Goal: Transaction & Acquisition: Purchase product/service

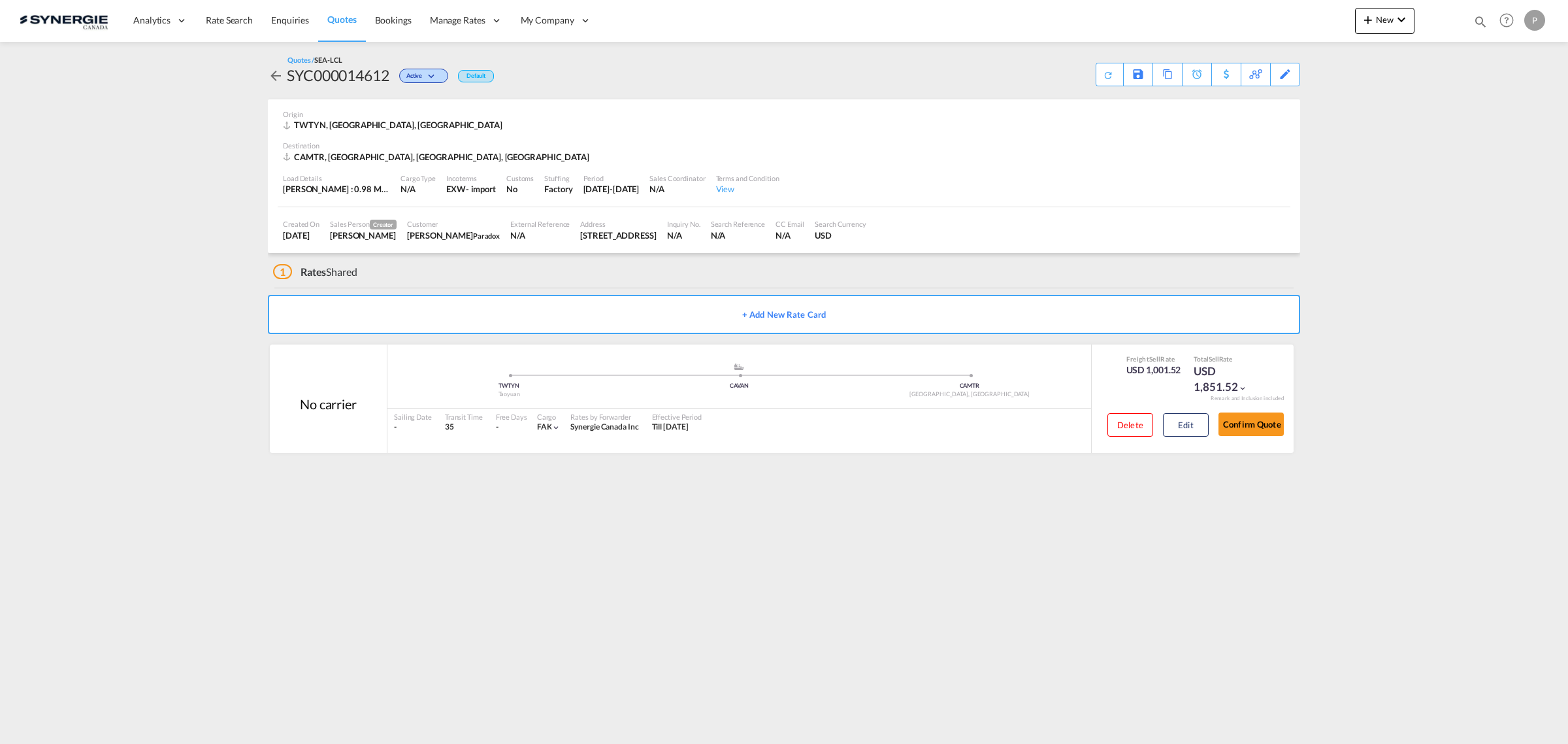
click at [1484, 15] on md-icon "icon-magnify" at bounding box center [1480, 21] width 14 height 14
click at [1275, 27] on select "Bookings Quotes Enquiries" at bounding box center [1271, 21] width 62 height 24
select select "Quotes"
click at [1241, 10] on select "Bookings Quotes Enquiries" at bounding box center [1271, 21] width 62 height 24
click at [1328, 10] on input at bounding box center [1382, 21] width 163 height 23
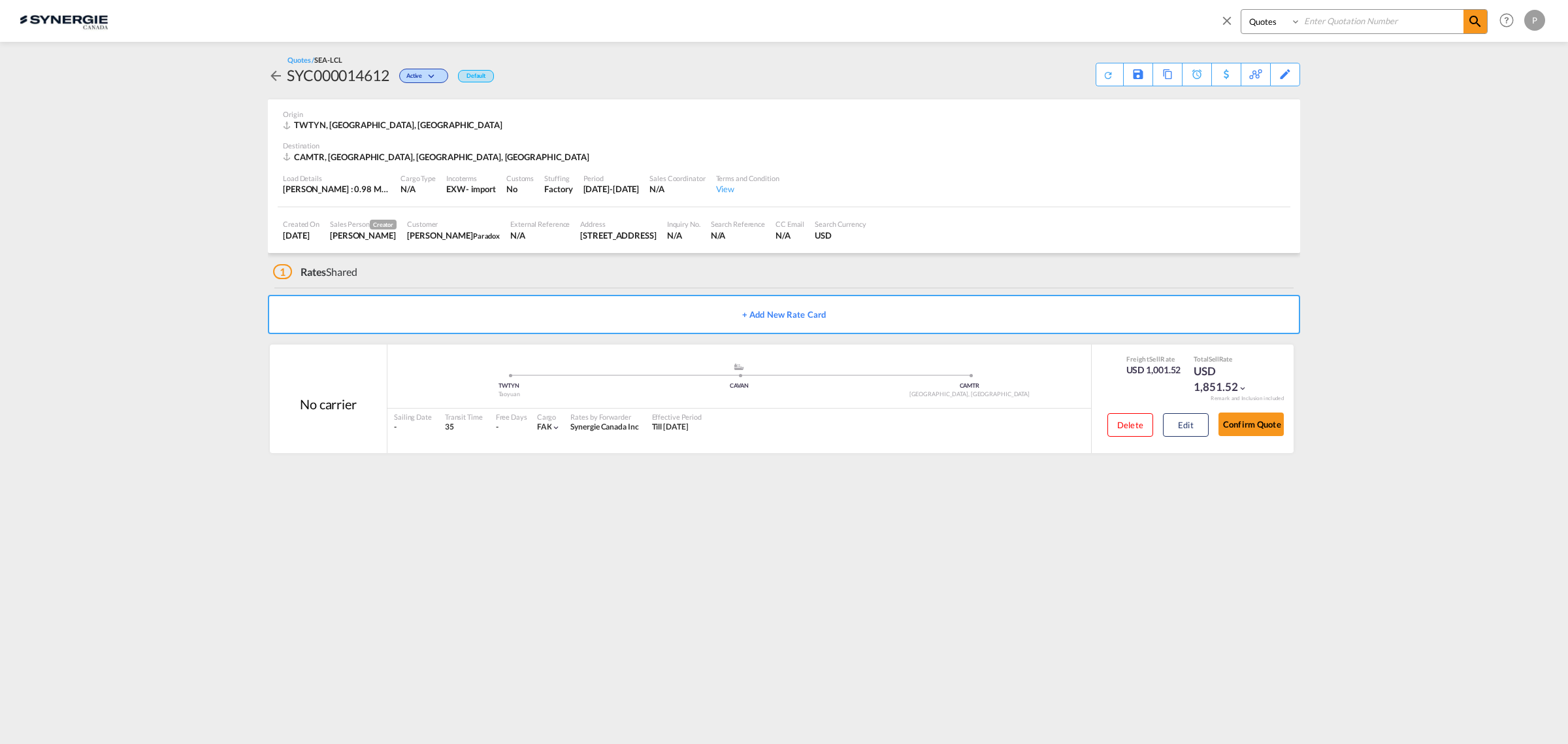
paste input "SYC000014609"
click at [1471, 21] on md-icon "icon-magnify" at bounding box center [1475, 21] width 16 height 16
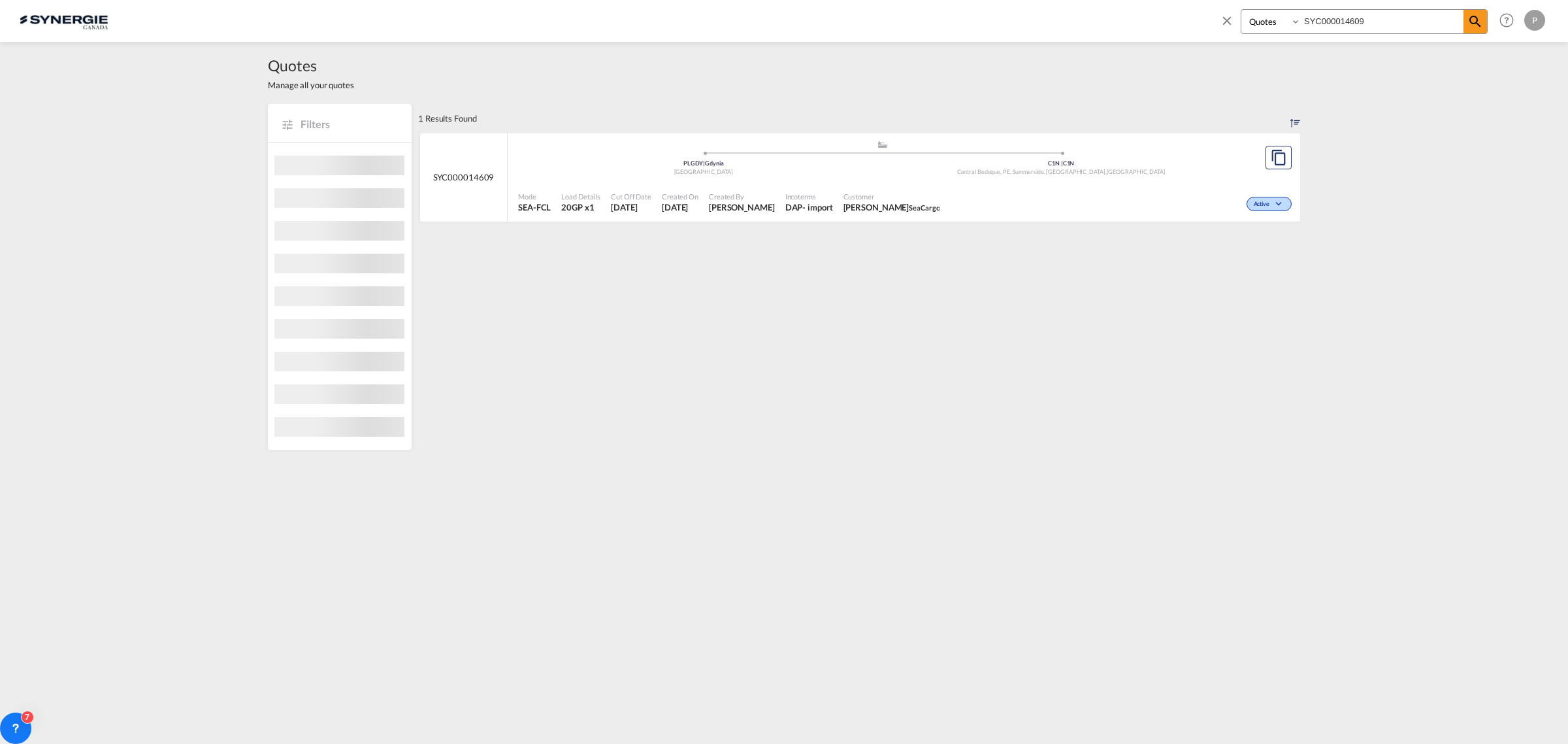
click at [840, 169] on div "Poland" at bounding box center [703, 172] width 358 height 8
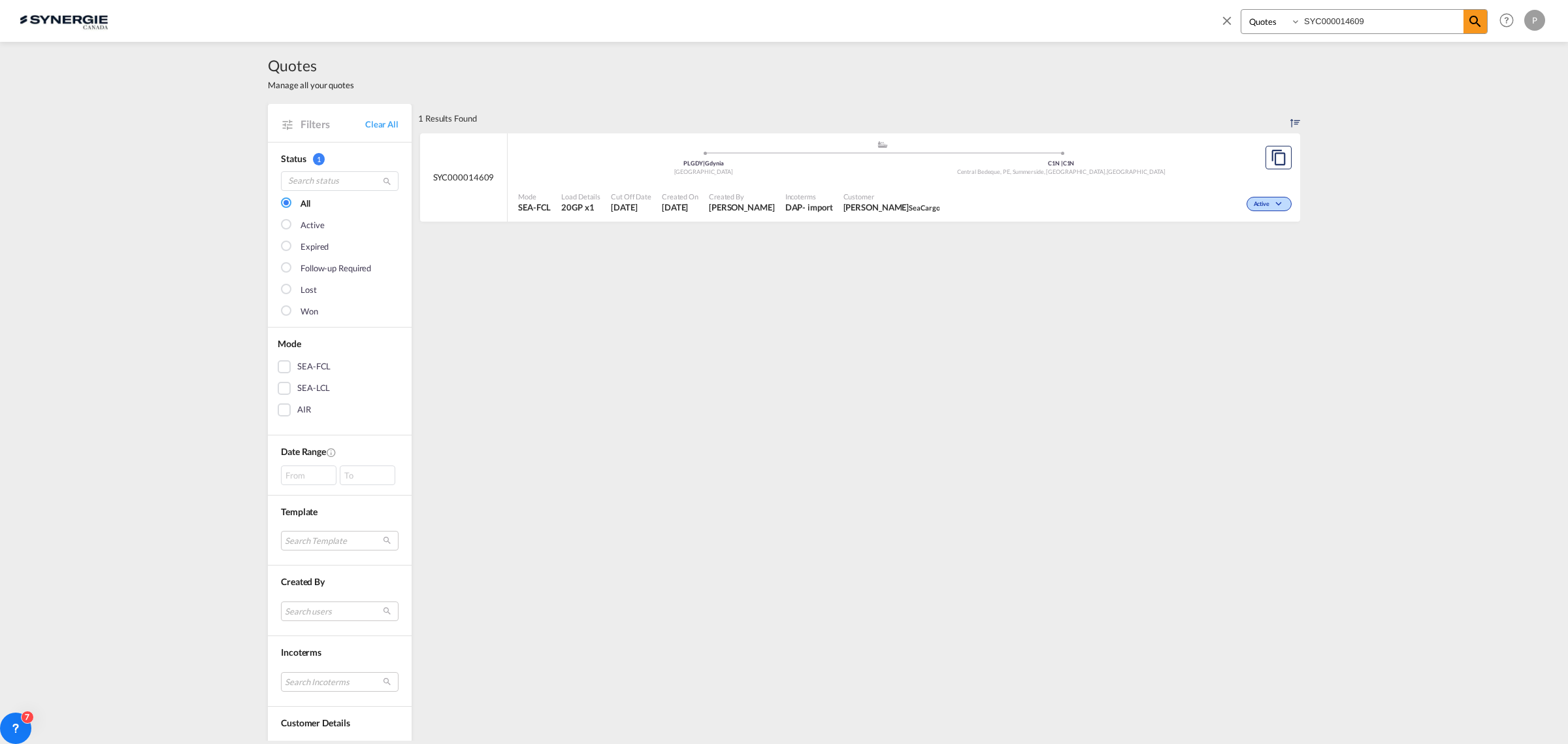
click at [1366, 26] on input "SYC000014609" at bounding box center [1382, 21] width 163 height 23
paste input "570"
type input "SYC000014570"
click at [1467, 18] on md-icon "icon-magnify" at bounding box center [1475, 21] width 16 height 16
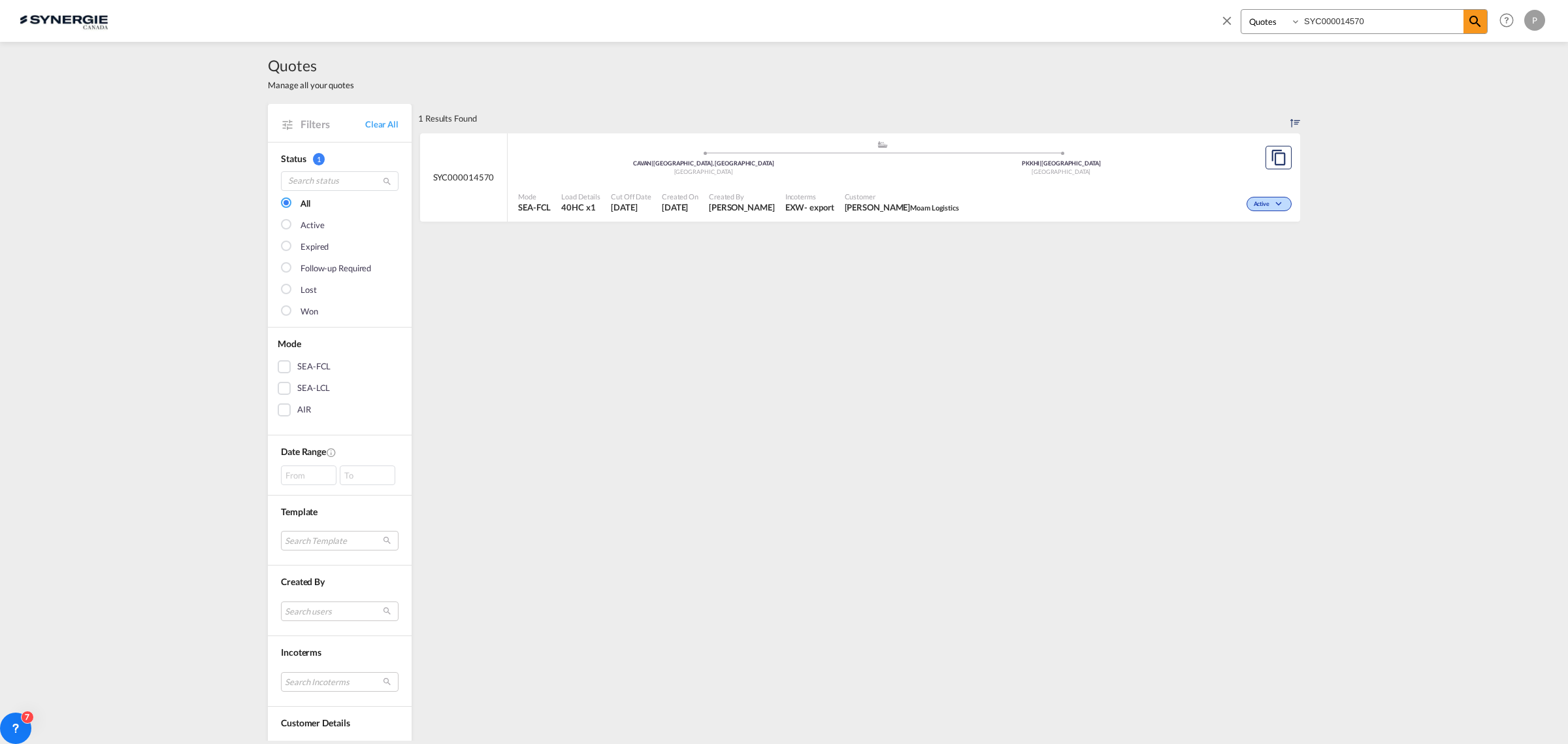
click at [913, 199] on span "Customer" at bounding box center [902, 196] width 114 height 10
click at [1233, 14] on md-icon "icon-close" at bounding box center [1227, 20] width 14 height 14
click at [1388, 29] on button "New" at bounding box center [1384, 21] width 59 height 26
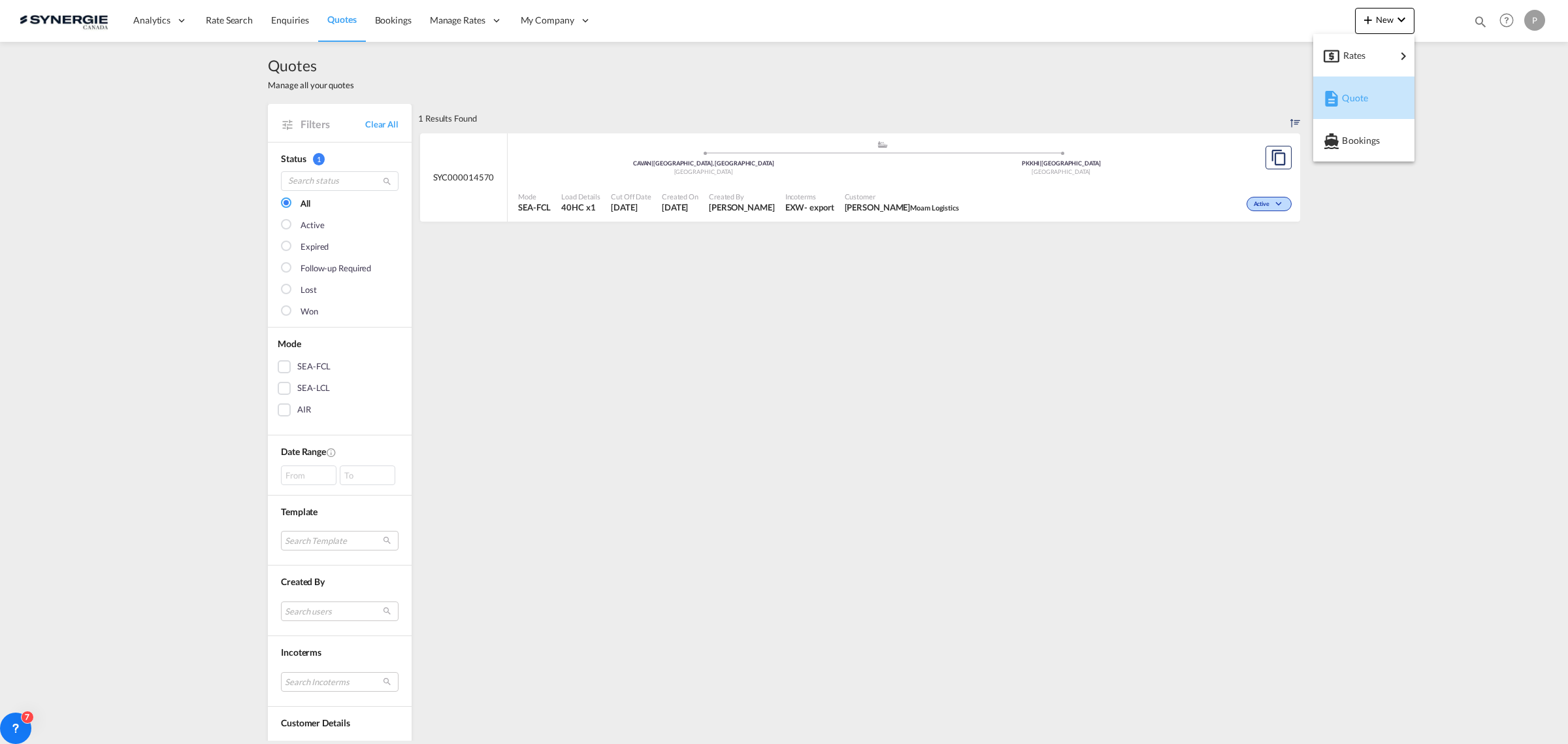
click at [1353, 102] on span "Quote" at bounding box center [1348, 98] width 14 height 26
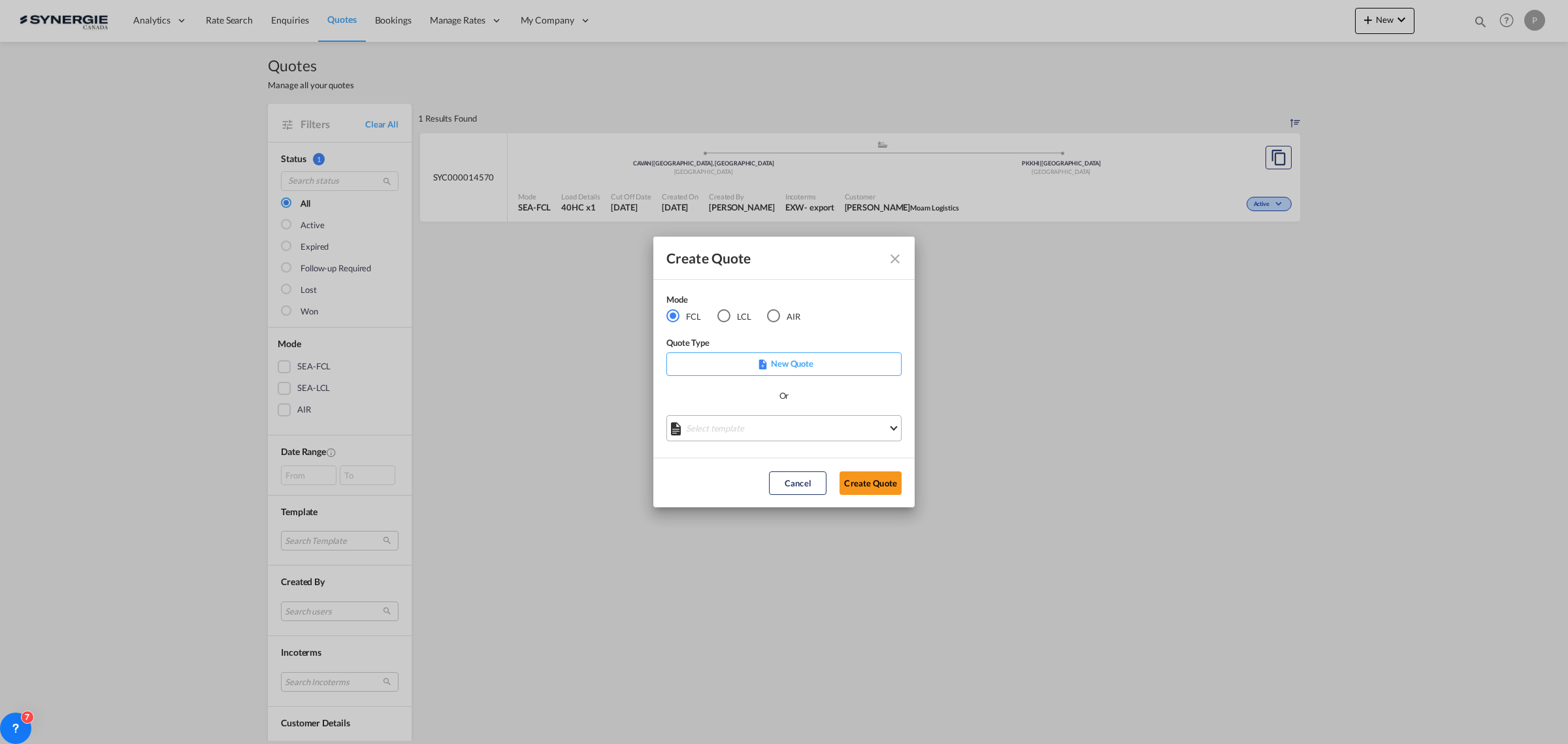
click at [784, 429] on md-select "Select template *NEW* FCL FREEHAND / DAP [PERSON_NAME] | [DATE] *NEW* Import FC…" at bounding box center [784, 428] width 235 height 26
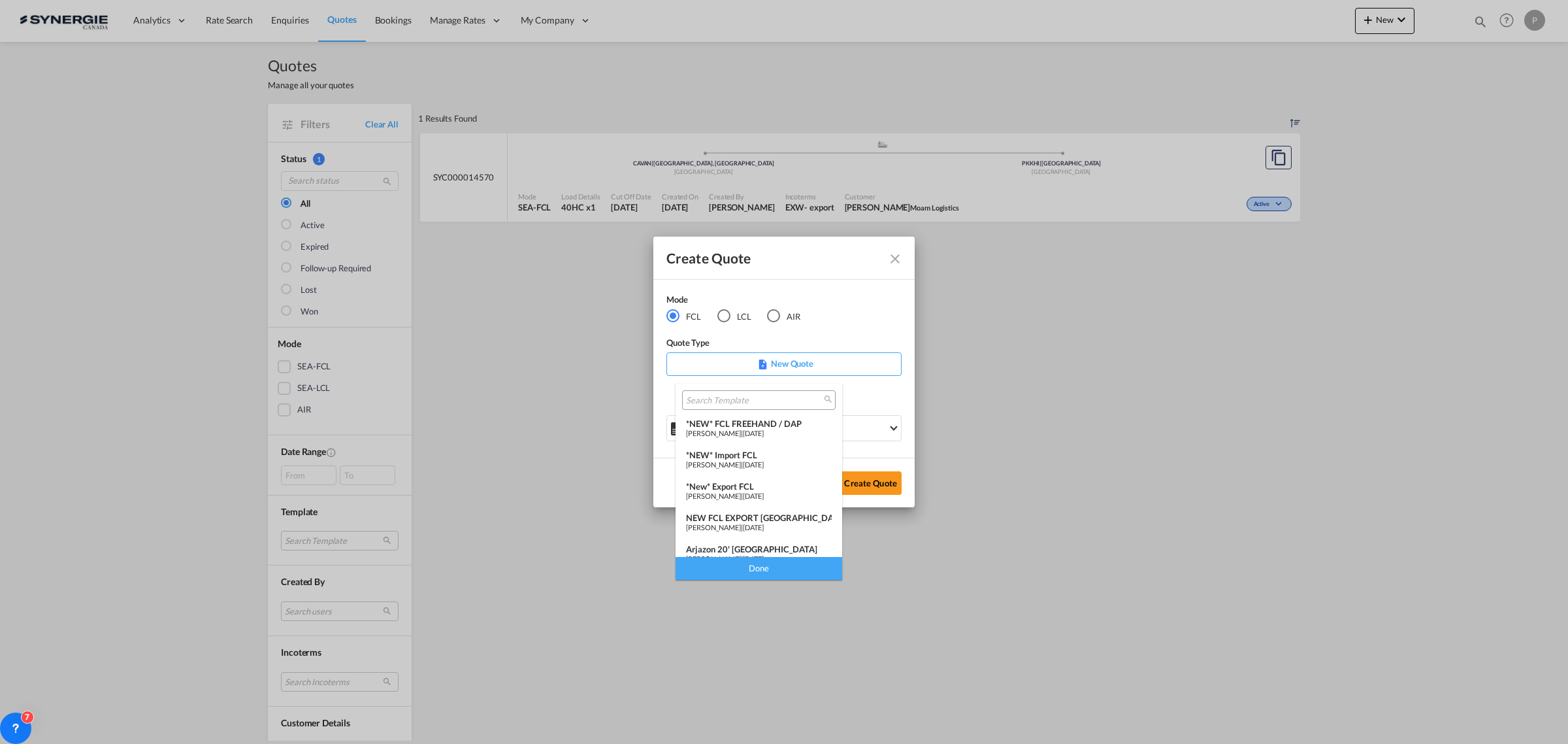
click at [764, 464] on span "24 Mar 2025" at bounding box center [753, 464] width 21 height 8
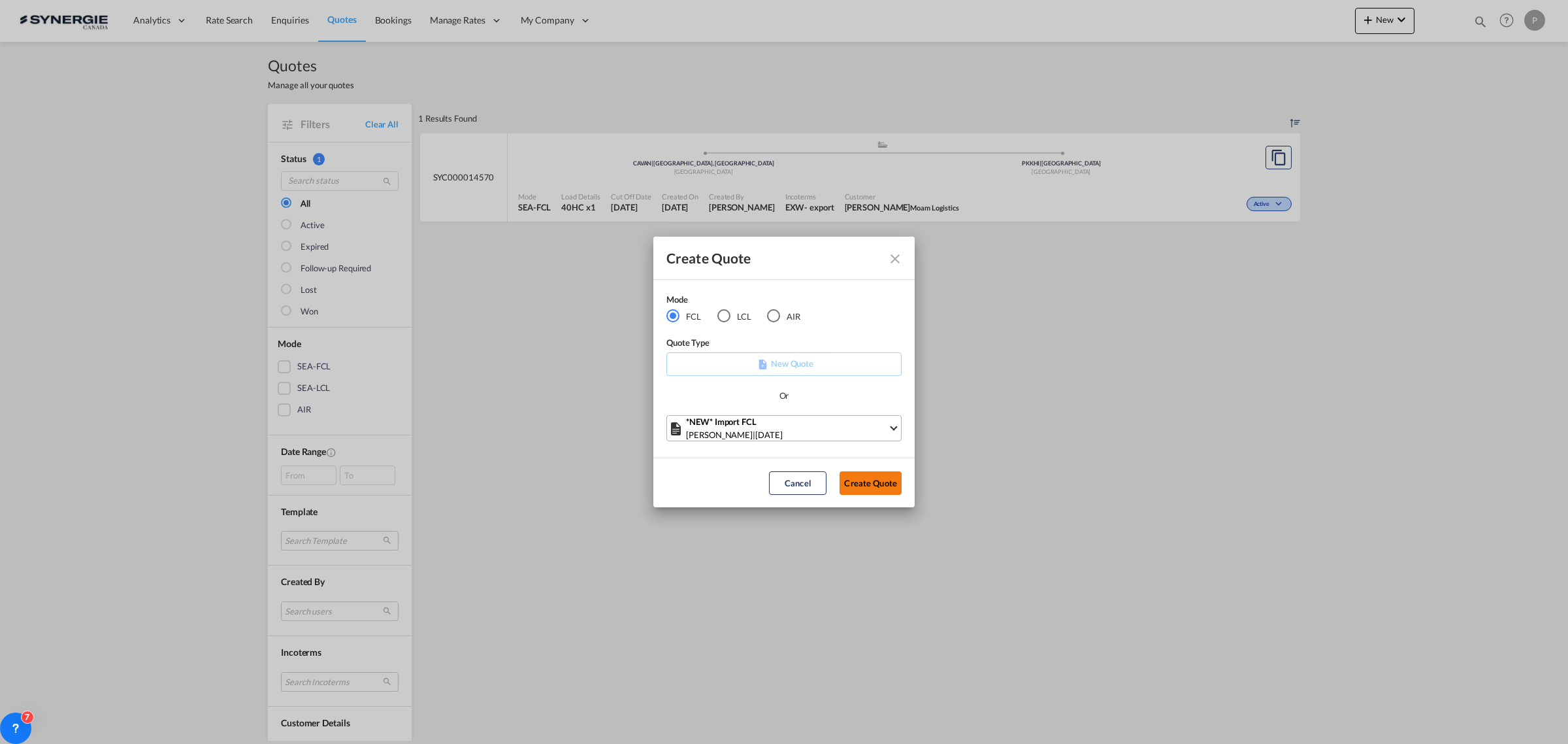
click at [888, 487] on button "Create Quote" at bounding box center [870, 483] width 62 height 24
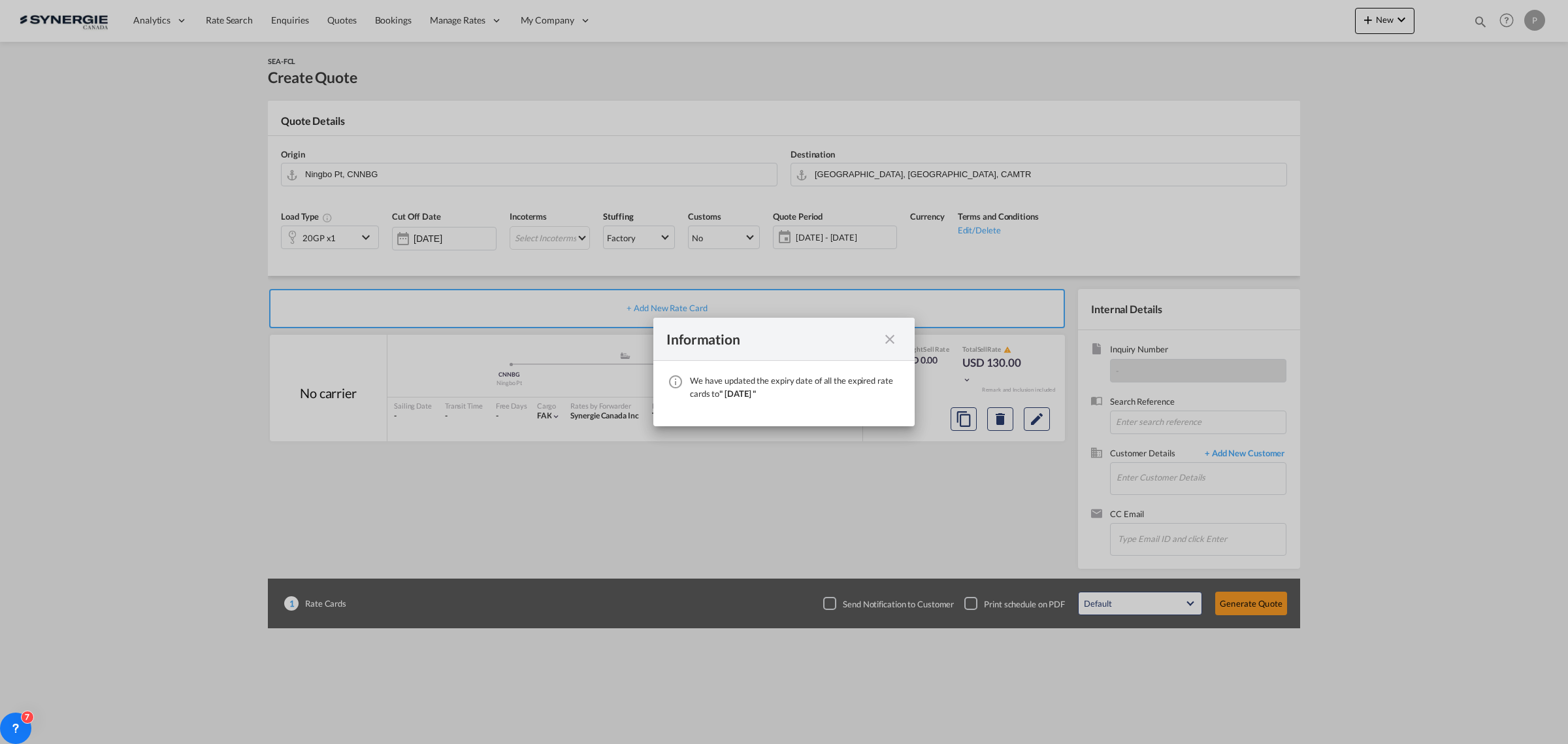
click at [1265, 44] on div "Information We have updated the expiry date of all the expired rate cards to " …" at bounding box center [784, 372] width 1568 height 744
click at [1395, 25] on div "Information We have updated the expiry date of all the expired rate cards to " …" at bounding box center [784, 372] width 1568 height 744
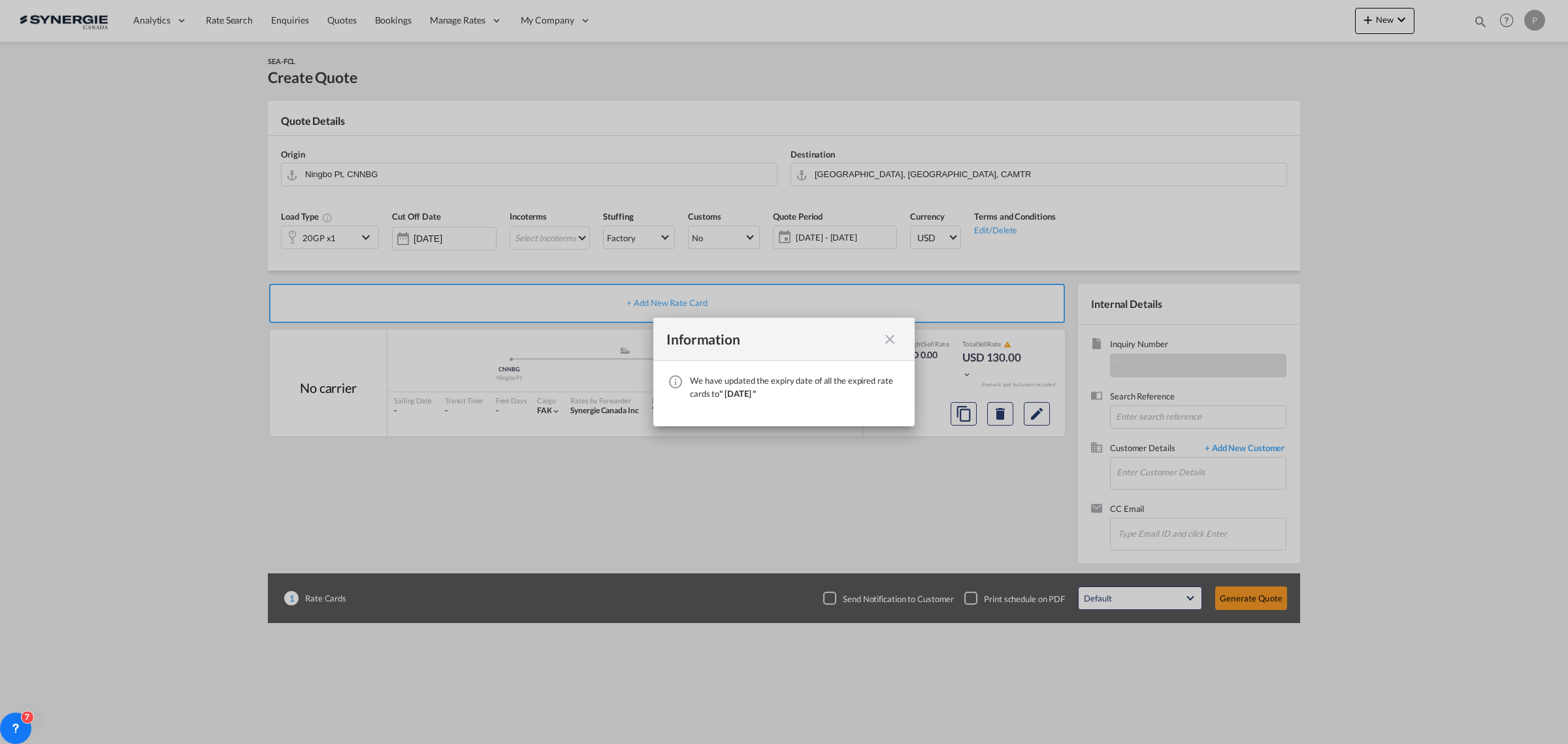
click at [896, 343] on md-icon "icon-close fg-AAA8AD cursor" at bounding box center [889, 339] width 16 height 16
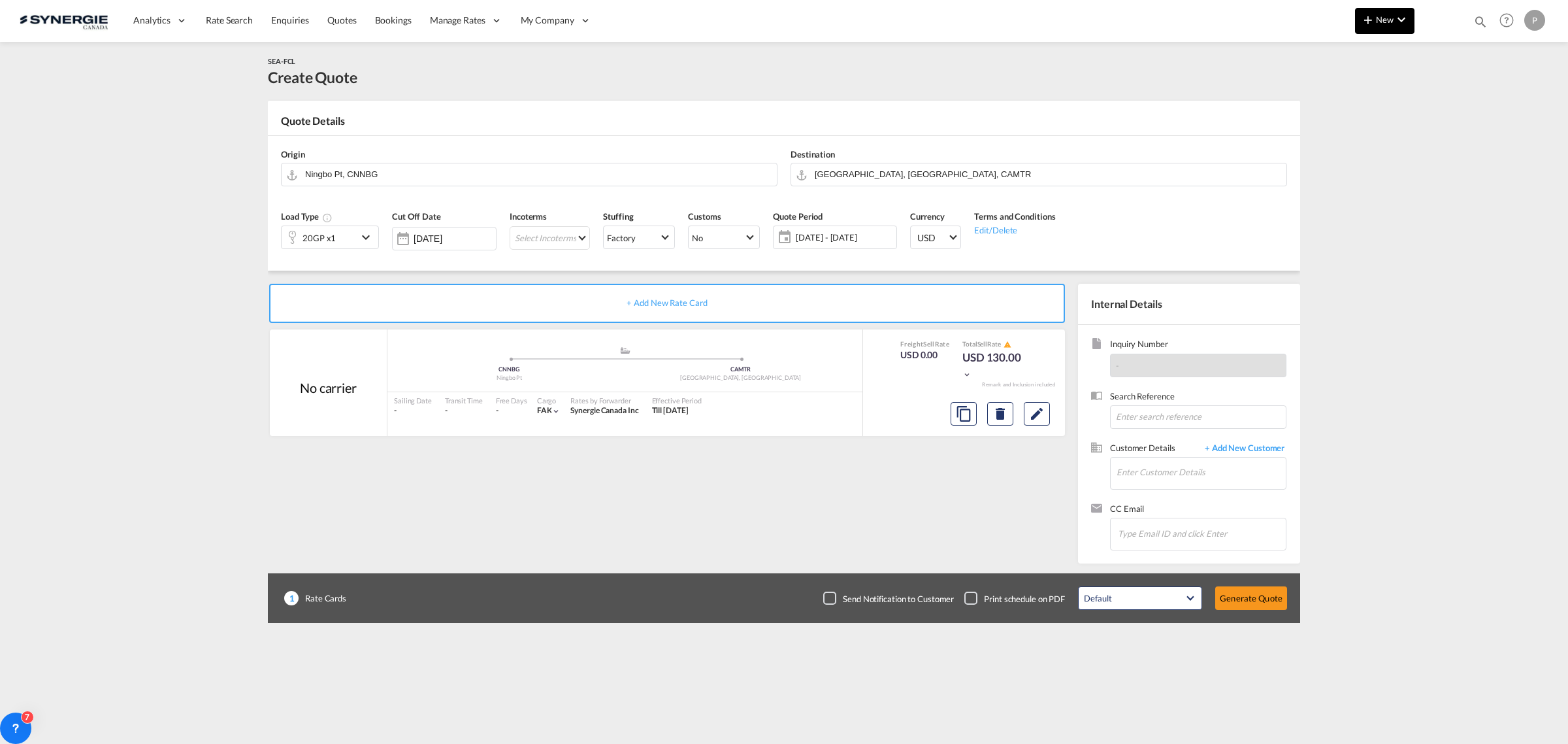
click at [1399, 16] on md-icon "icon-chevron-down" at bounding box center [1401, 19] width 16 height 16
click at [1349, 103] on span "Quote" at bounding box center [1348, 98] width 14 height 26
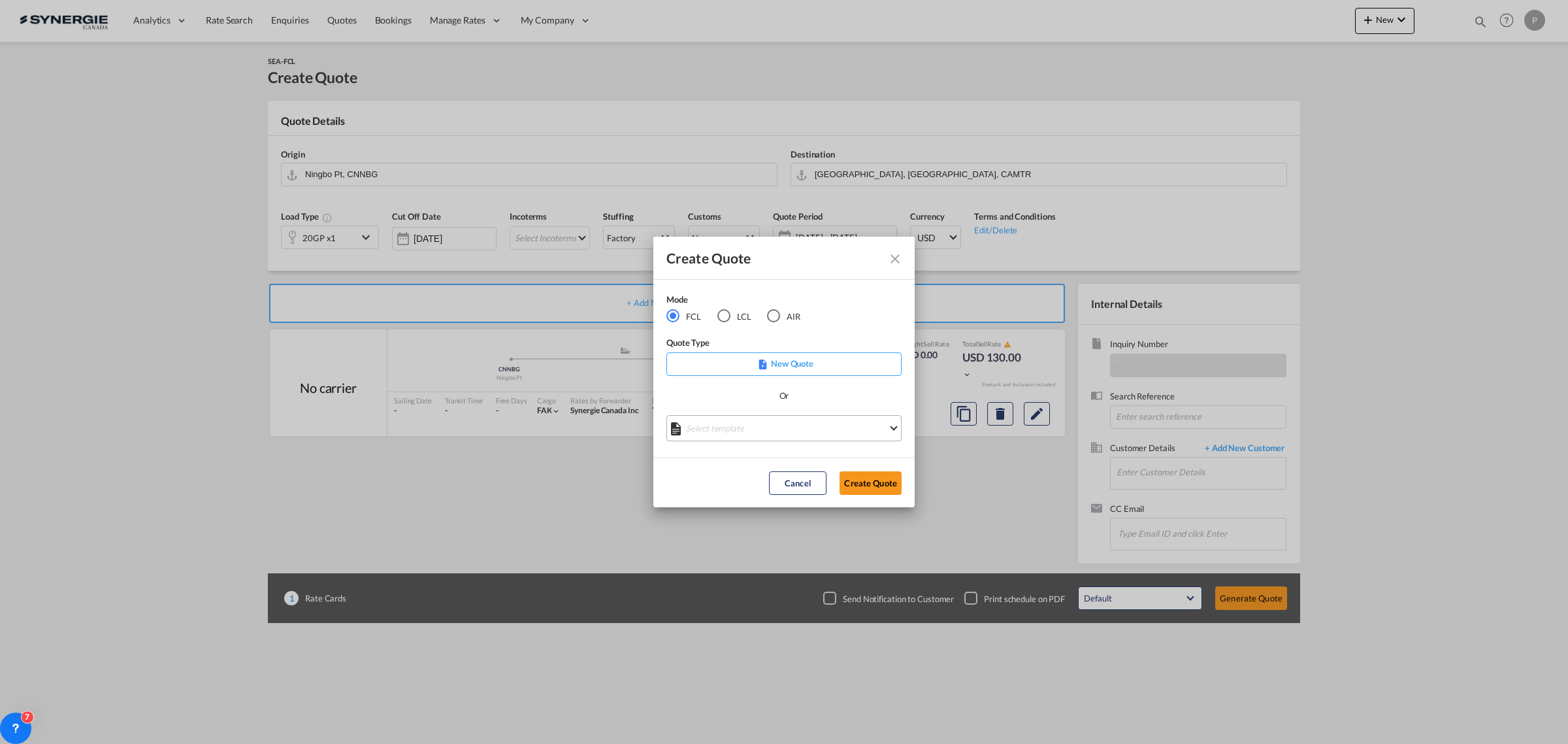
click at [720, 432] on md-select "Select template *NEW* FCL FREEHAND / DAP Pablo Gomez Saldarriaga | 10 Jul 2025 …" at bounding box center [784, 428] width 235 height 26
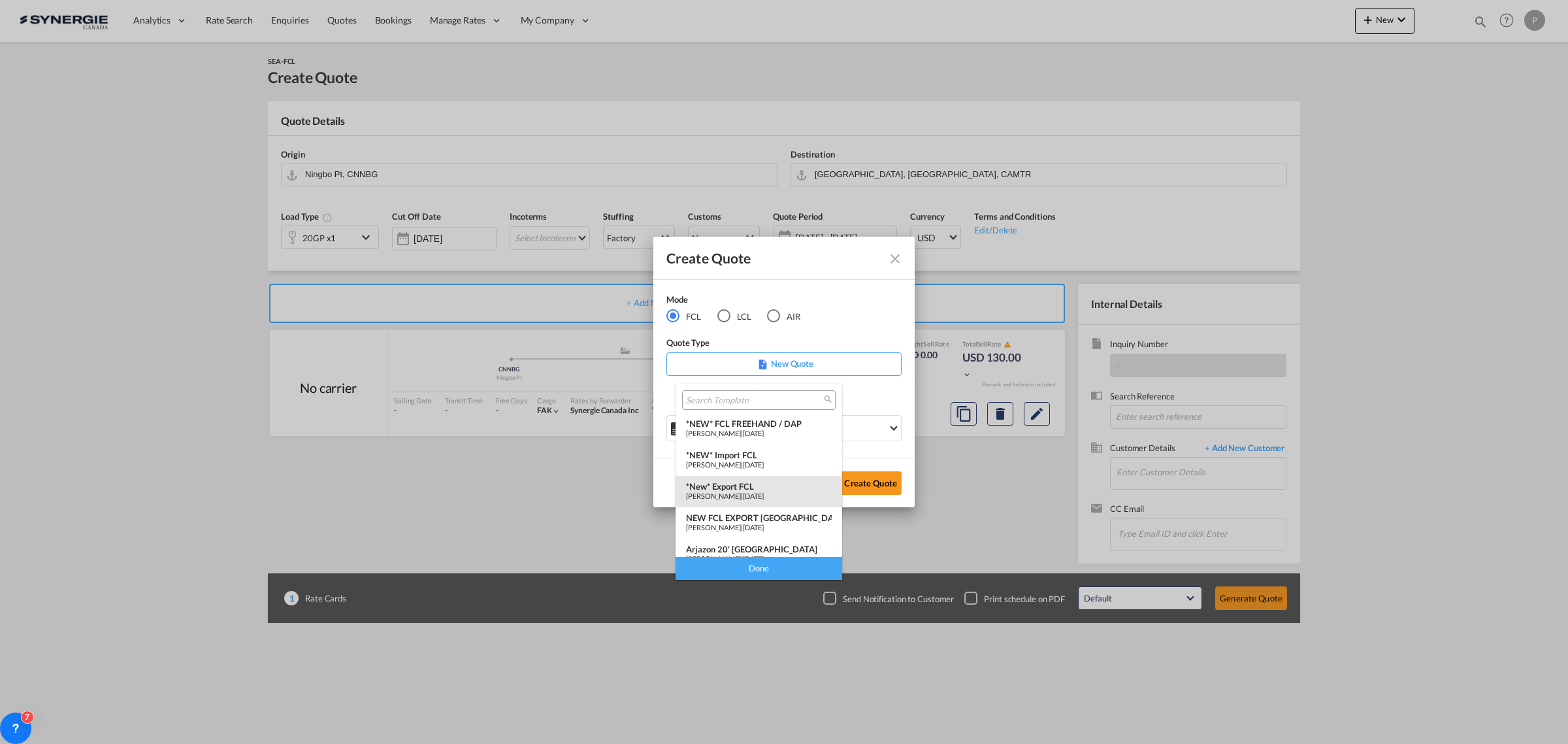
click at [764, 489] on div "*New* Export FCL" at bounding box center [758, 486] width 146 height 10
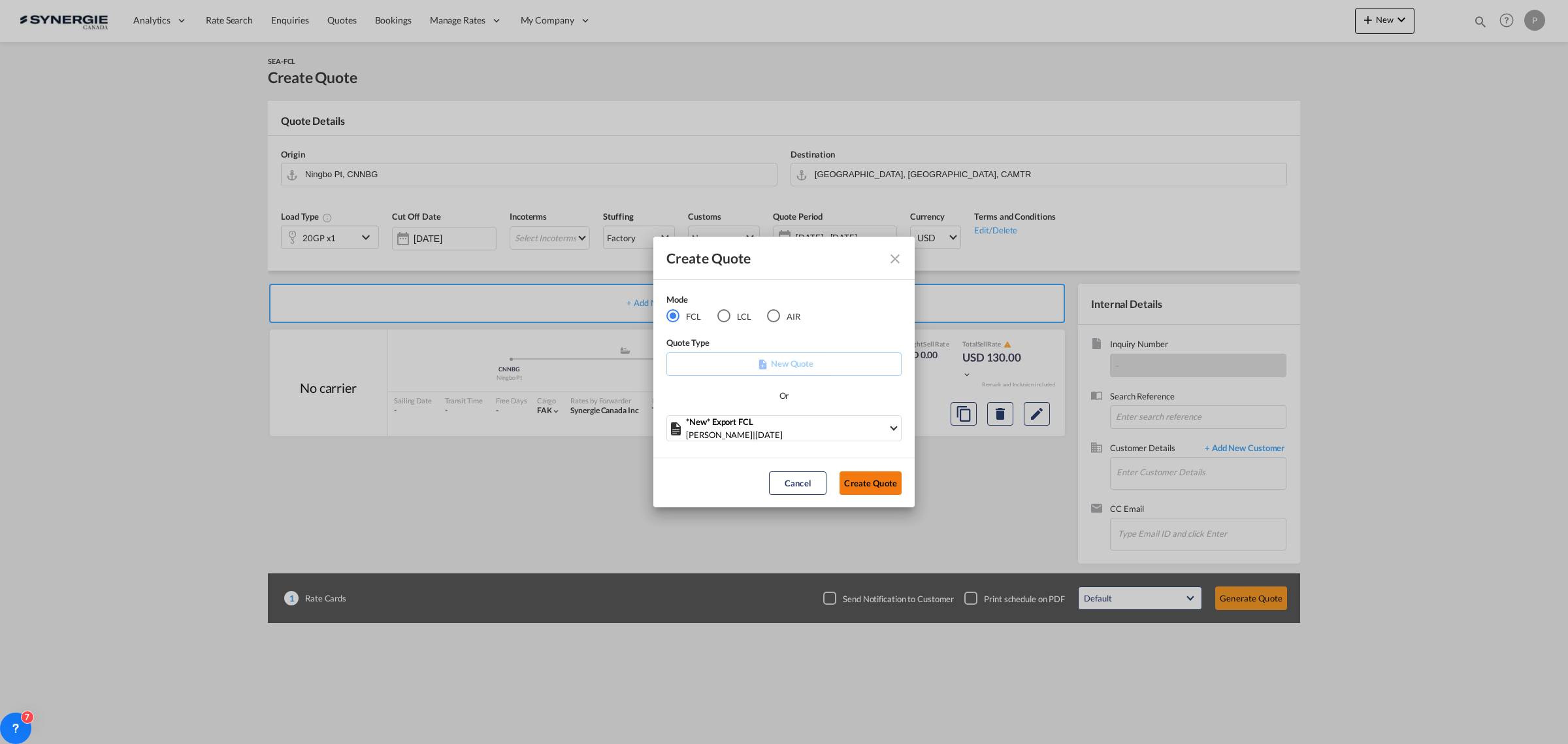
click at [857, 485] on button "Create Quote" at bounding box center [870, 483] width 62 height 24
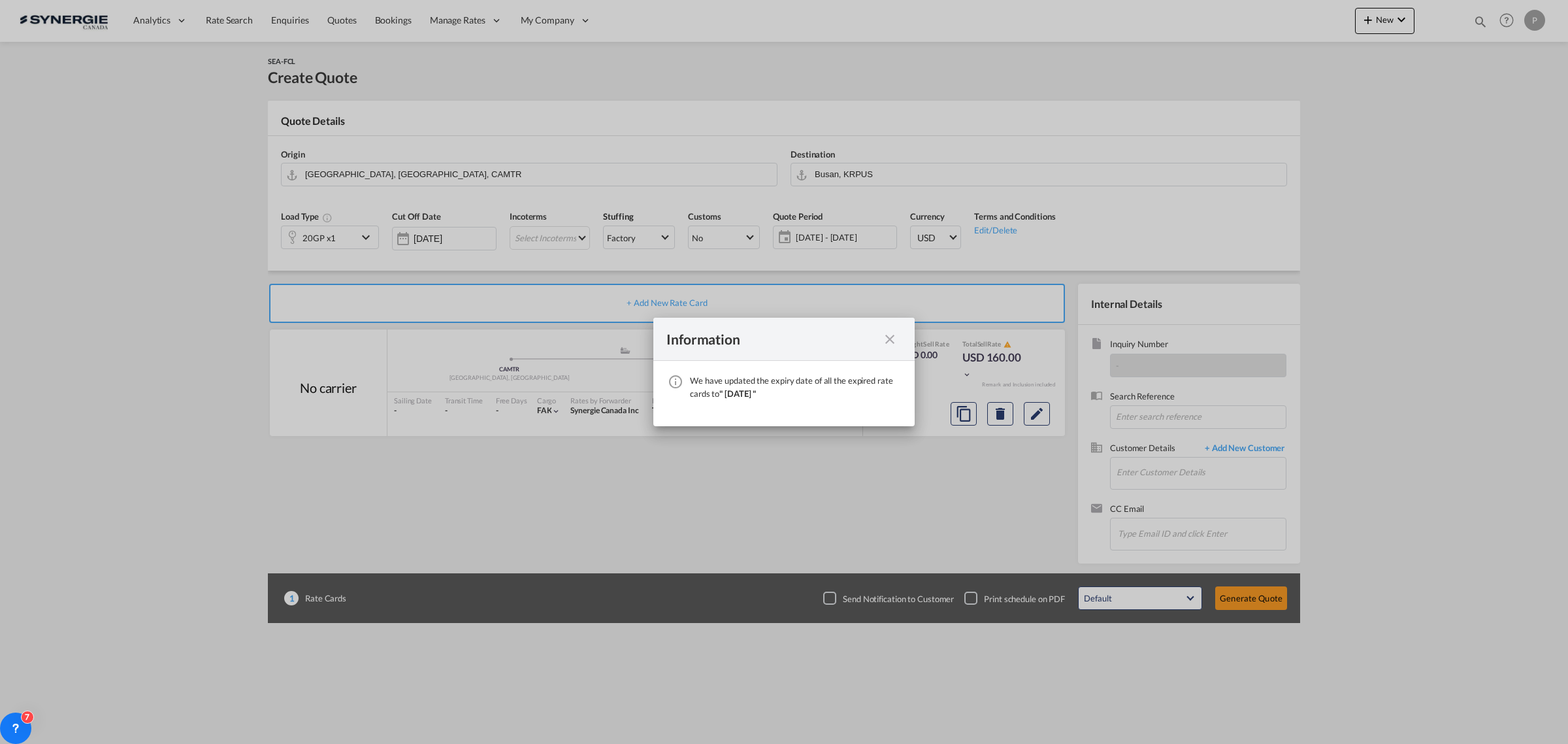
click at [888, 341] on md-icon "icon-close fg-AAA8AD cursor" at bounding box center [889, 339] width 16 height 16
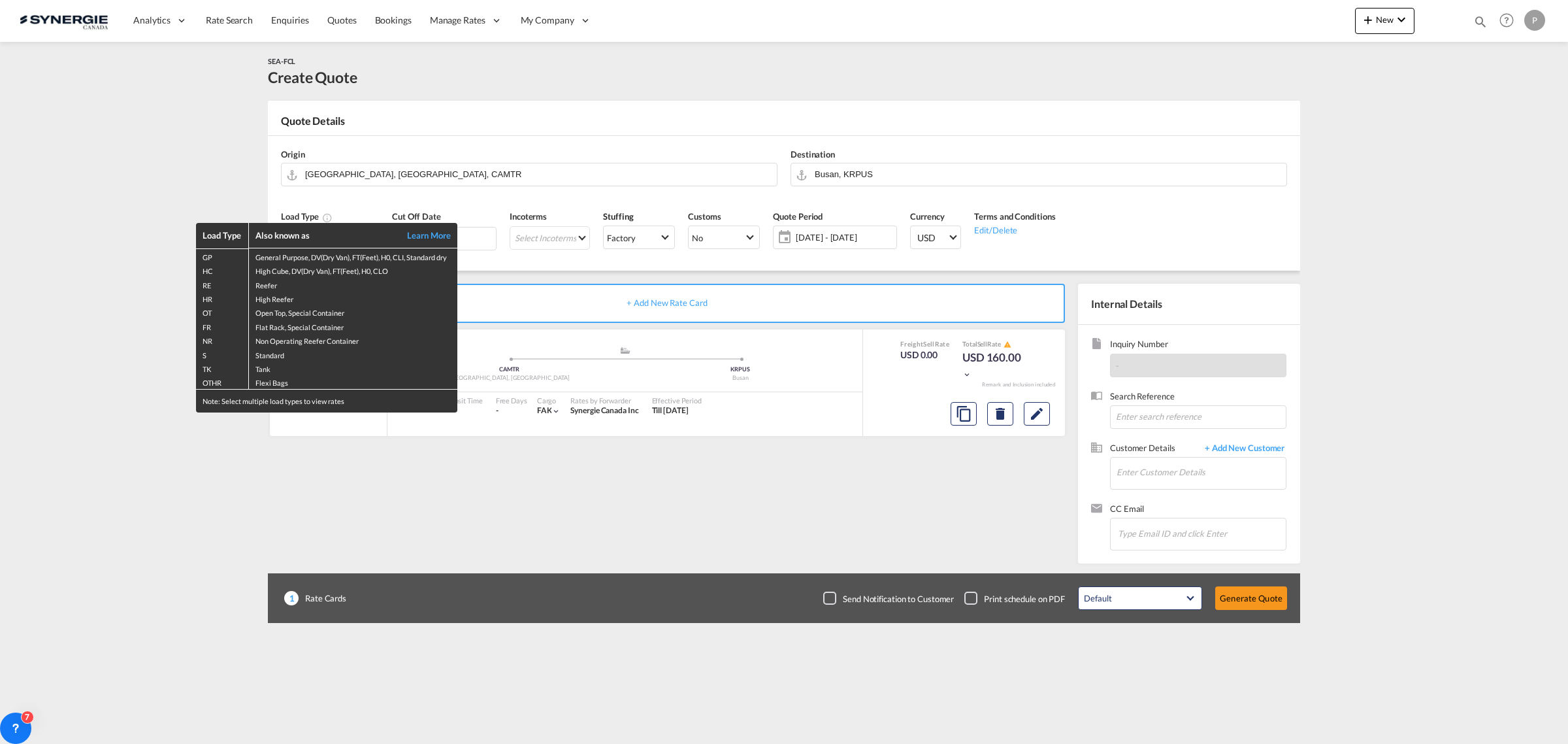
drag, startPoint x: 329, startPoint y: 211, endPoint x: 327, endPoint y: 226, distance: 15.1
click at [327, 225] on th "Also known as Learn More" at bounding box center [353, 235] width 209 height 25
click at [175, 204] on div "Load Type Also known as Learn More GP General Purpose, DV(Dry Van), FT(Feet), H…" at bounding box center [784, 372] width 1568 height 744
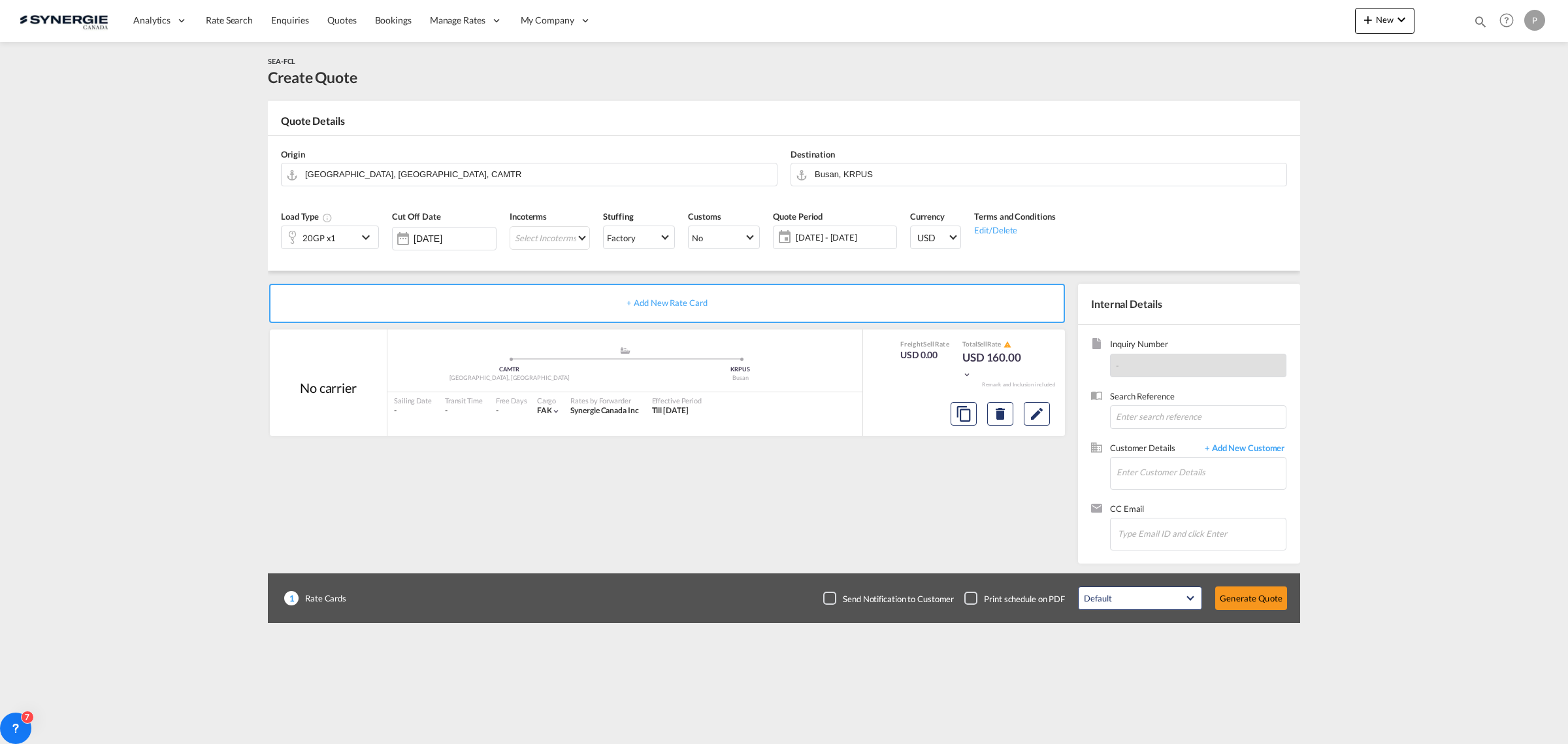
click at [322, 236] on div "20GP x1" at bounding box center [319, 238] width 33 height 18
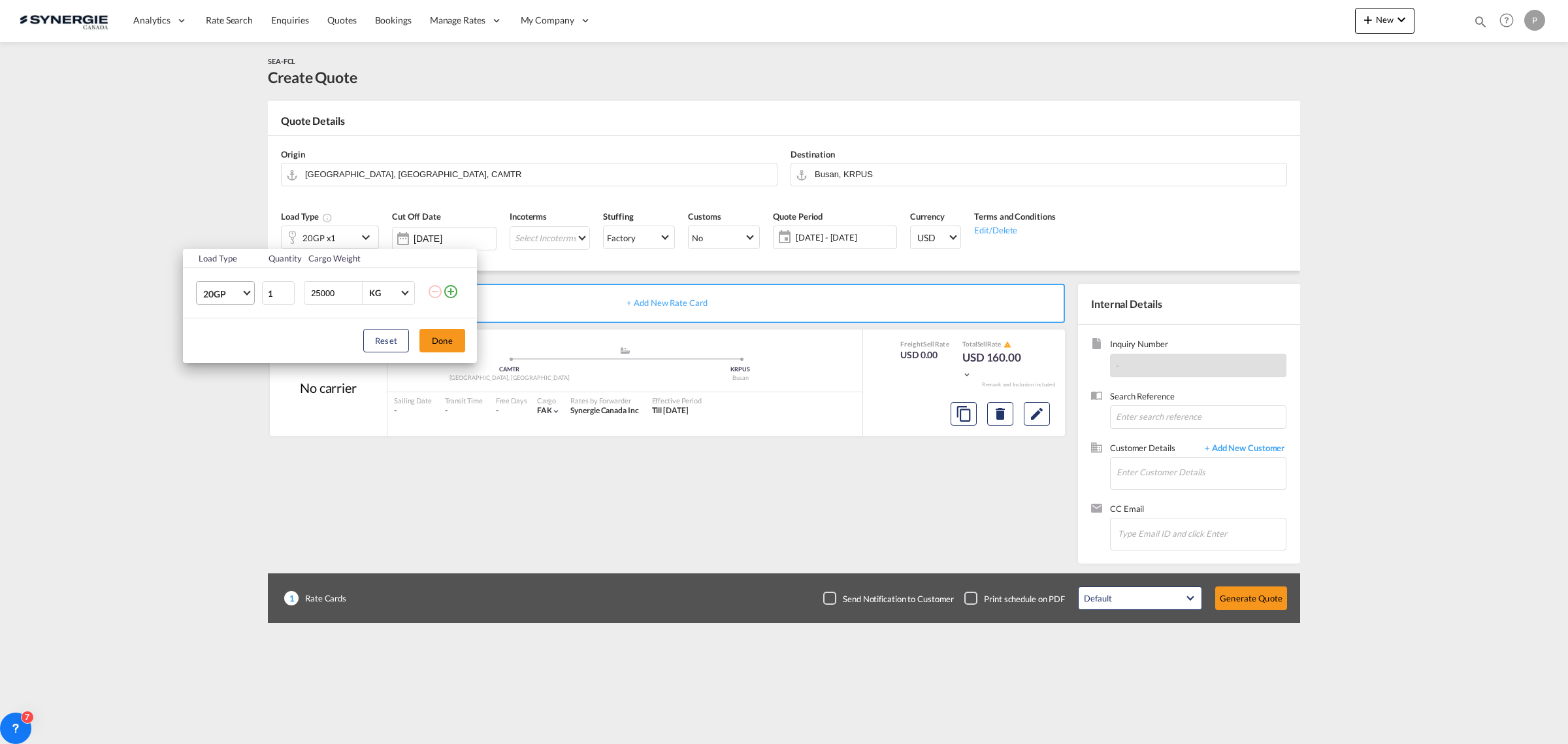
click at [229, 291] on span "20GP" at bounding box center [222, 294] width 38 height 13
click at [233, 344] on md-option "OTHR" at bounding box center [237, 336] width 89 height 31
click at [449, 343] on button "Done" at bounding box center [441, 340] width 46 height 24
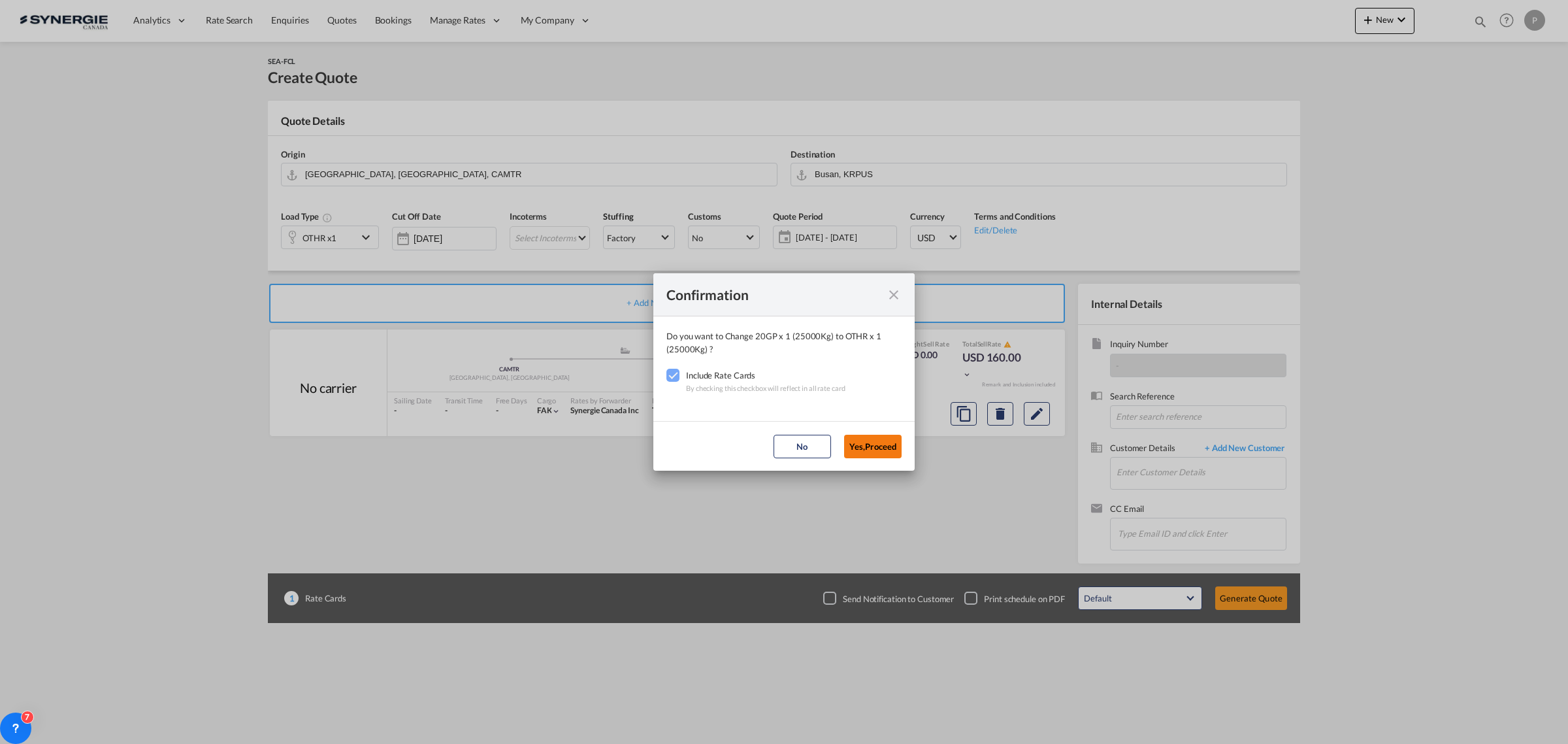
click at [880, 440] on button "Yes,Proceed" at bounding box center [873, 447] width 58 height 24
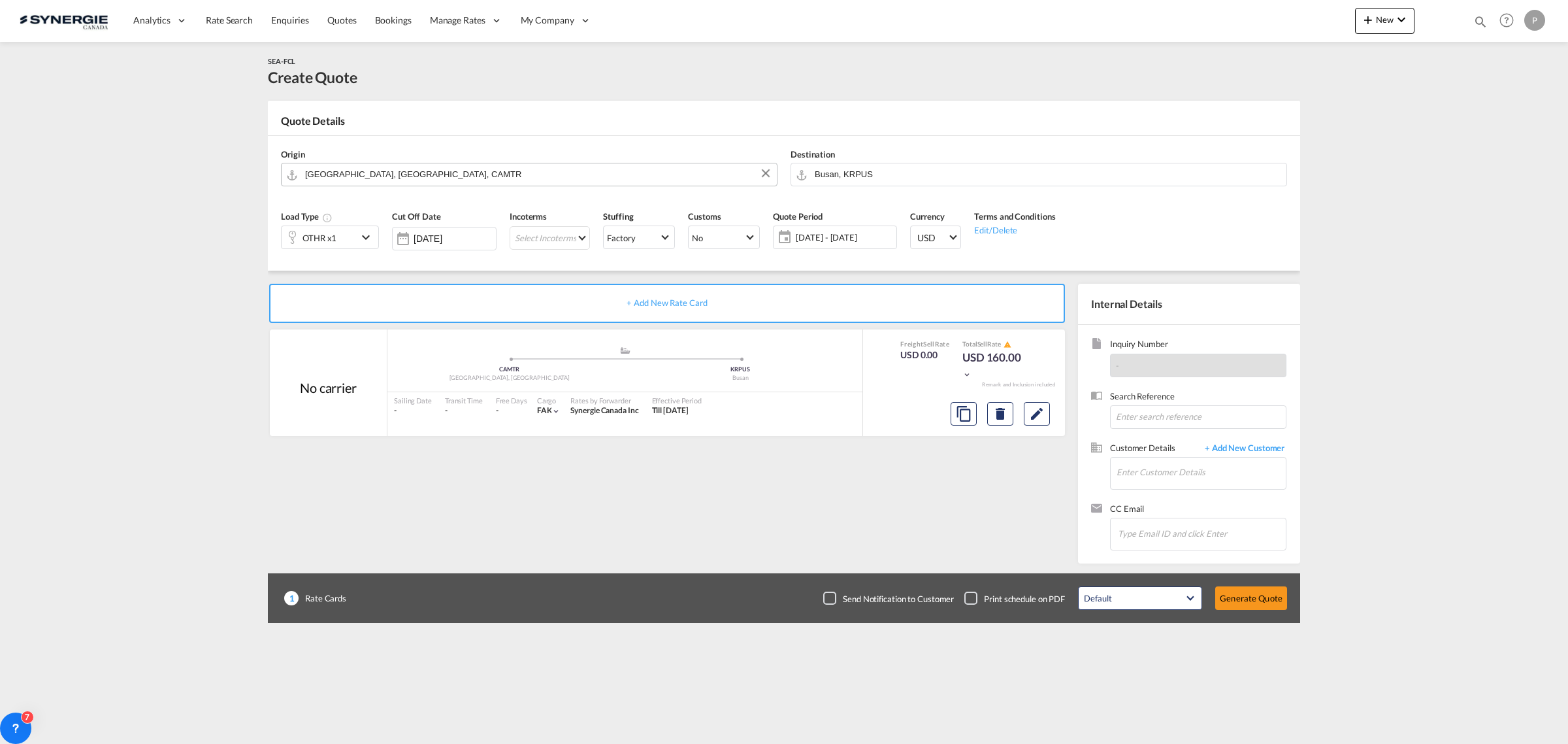
click at [499, 175] on input "Montreal, QC, CAMTR" at bounding box center [537, 174] width 465 height 23
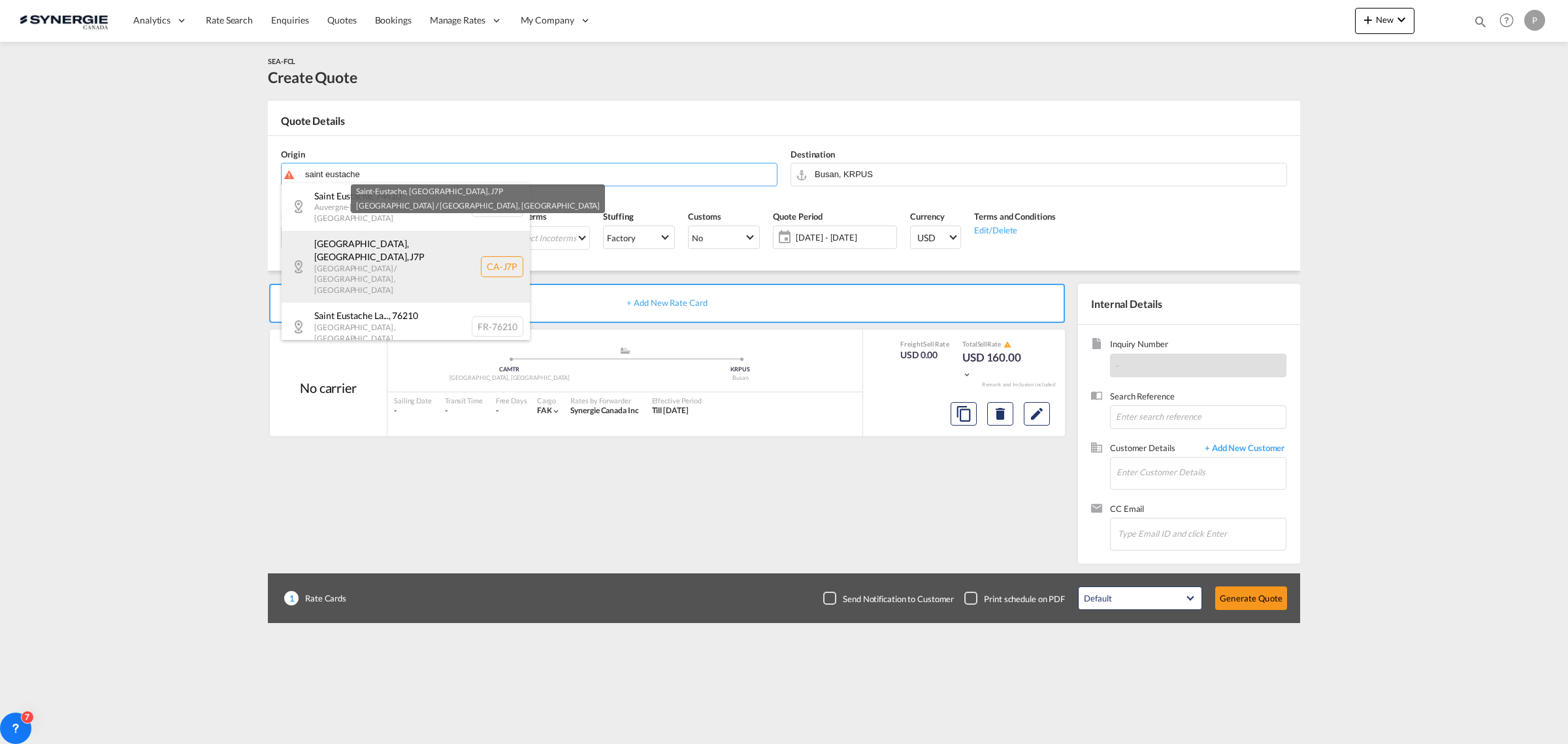
click at [481, 242] on div "Saint-Eustache, QC , J7P Quebec / Québec , Canada CA-J7P" at bounding box center [405, 267] width 248 height 72
type input "CA-J7P, Saint-Eustache, QC, Quebec / Québec"
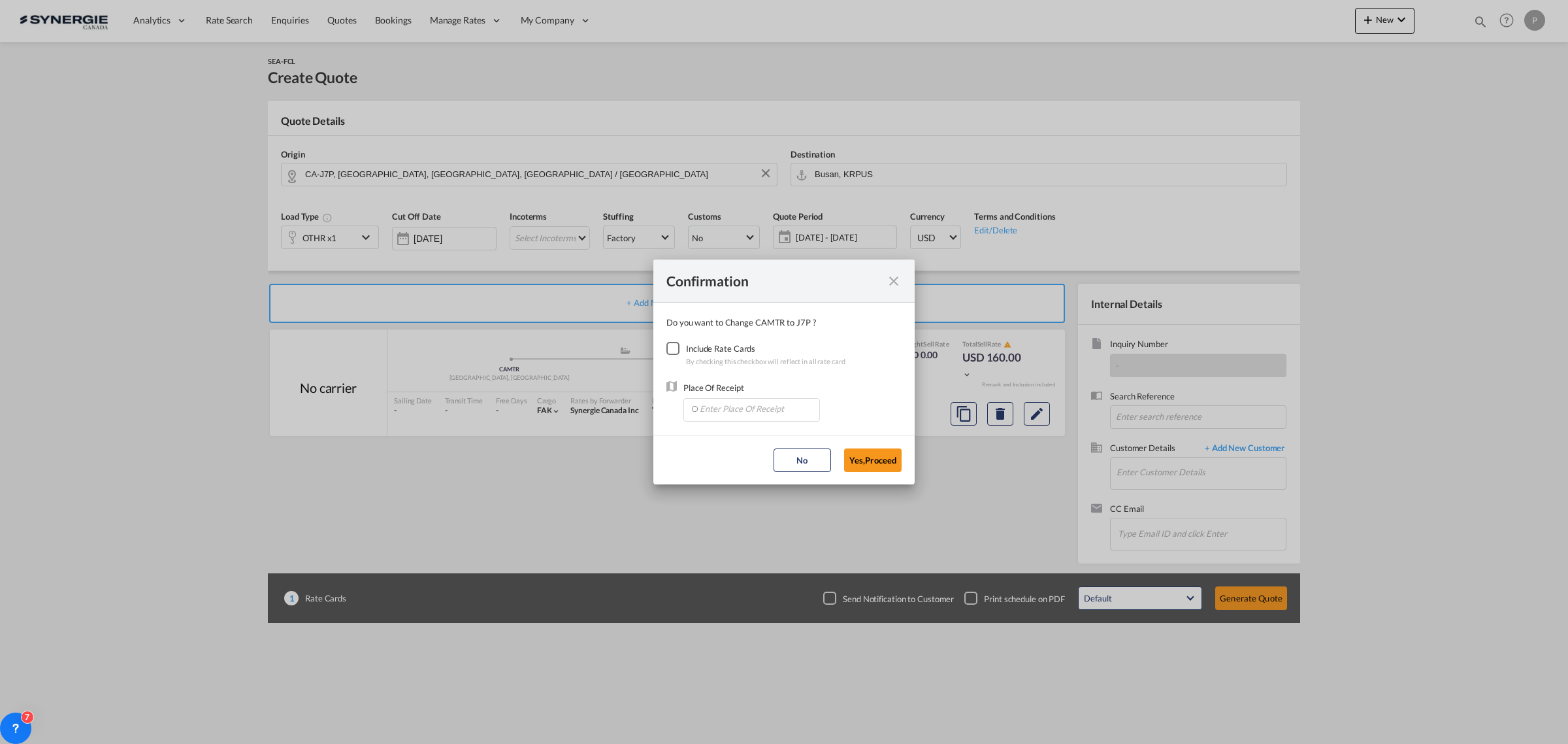
click at [680, 346] on div "Checkbox No Ink" at bounding box center [672, 348] width 13 height 13
click at [722, 393] on div "Place Of Receipt" at bounding box center [751, 402] width 137 height 41
click at [729, 408] on input "Enter Place Of Receipt" at bounding box center [754, 408] width 129 height 20
click at [780, 498] on span "USJAX, Jacksonville, FL, United States, North America, Americas" at bounding box center [952, 500] width 507 height 11
type input "USJAX, Jacksonville, FL, United States, North America, Americas"
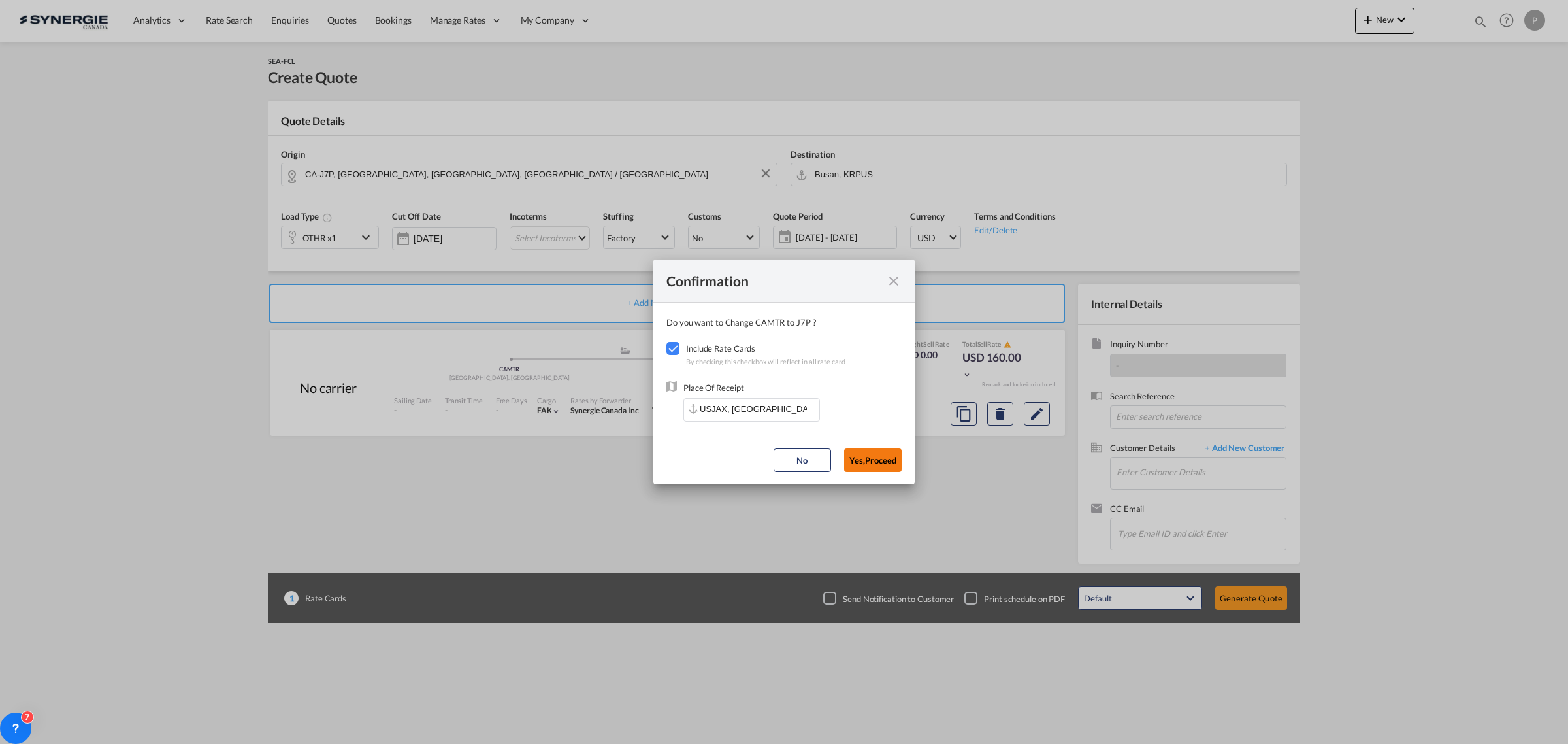
click at [870, 465] on button "Yes,Proceed" at bounding box center [873, 460] width 58 height 24
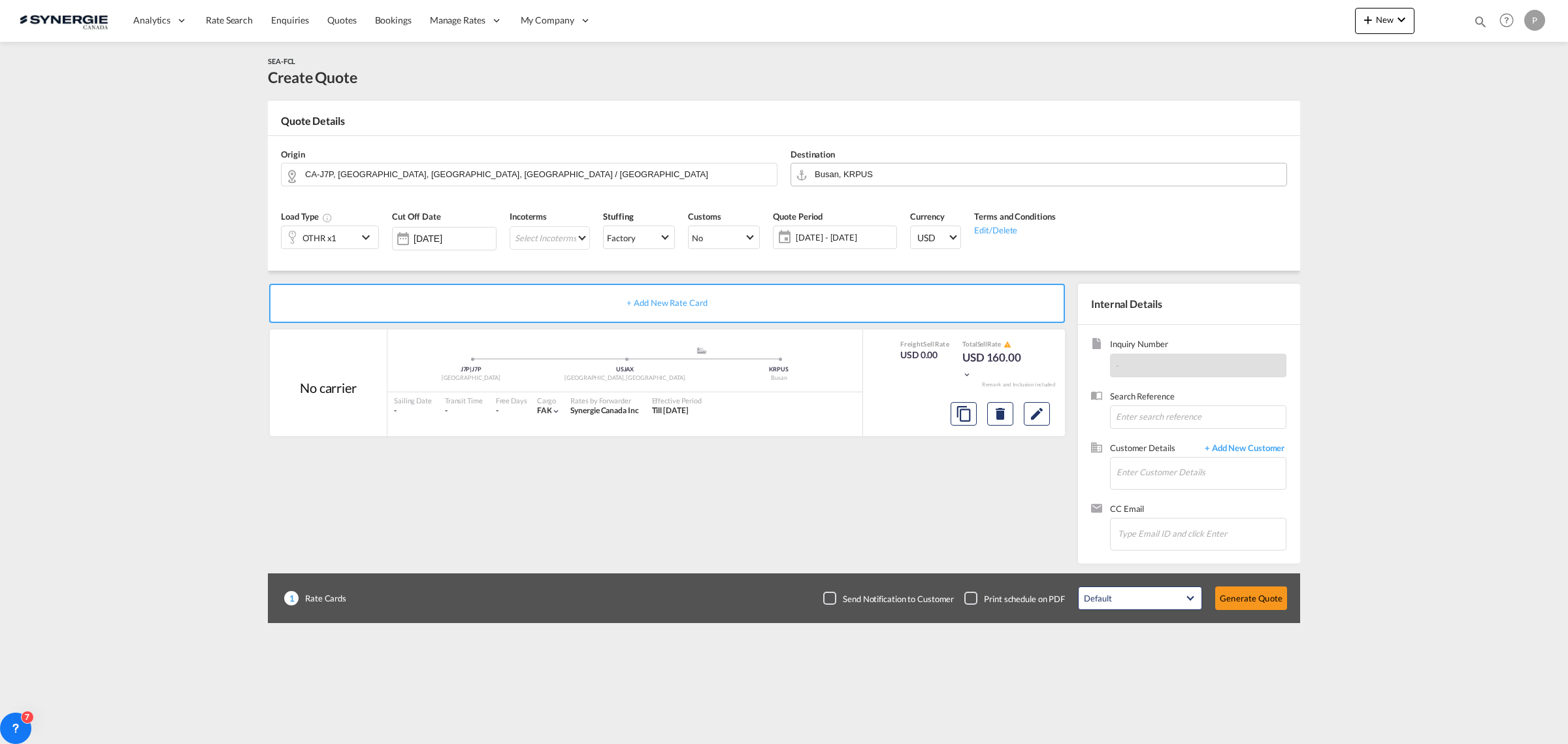
click at [931, 170] on input "Busan, KRPUS" at bounding box center [1047, 174] width 465 height 23
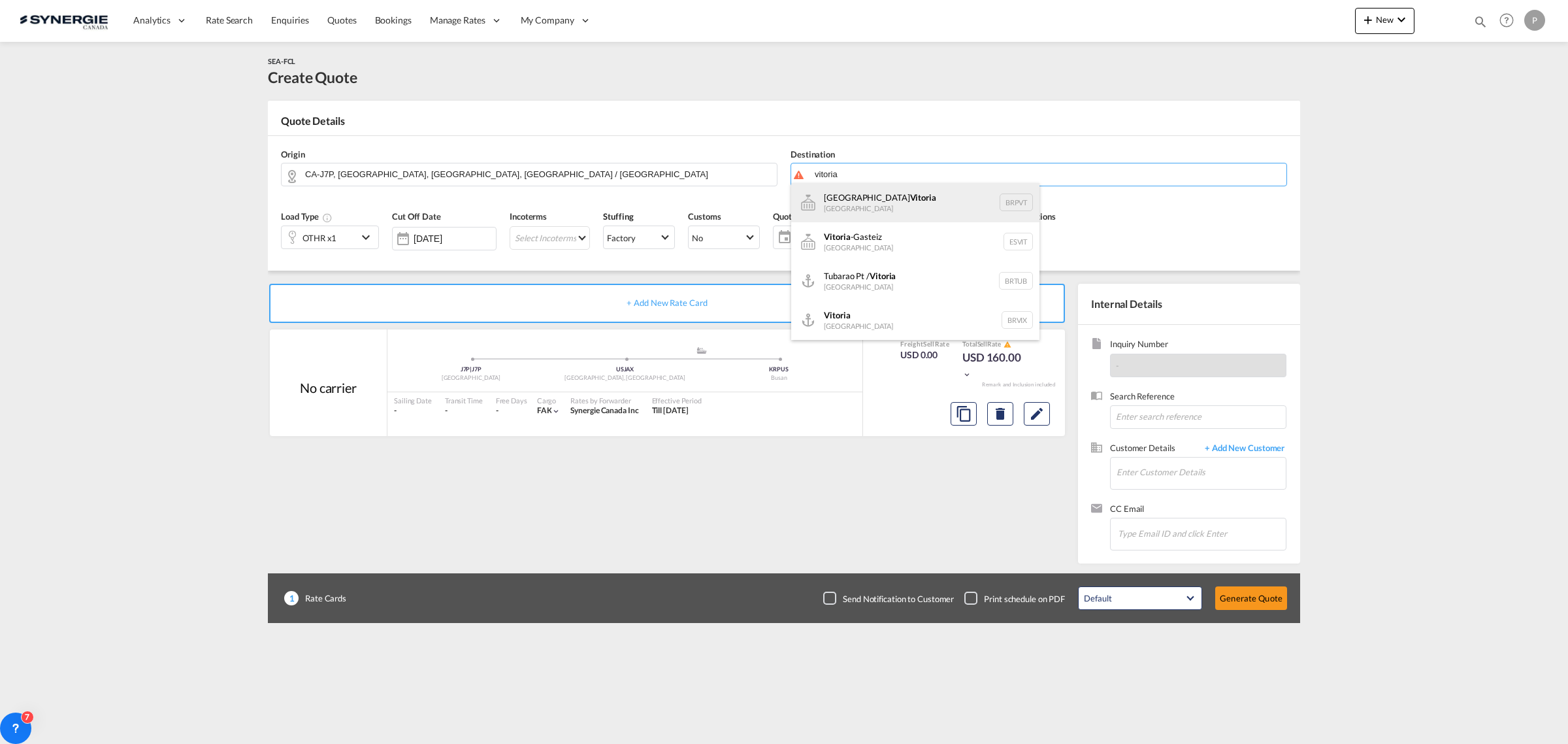
click at [875, 201] on div "Porto Vitoria Brazil BRPVT" at bounding box center [915, 203] width 248 height 39
type input "Porto Vitoria, BRPVT"
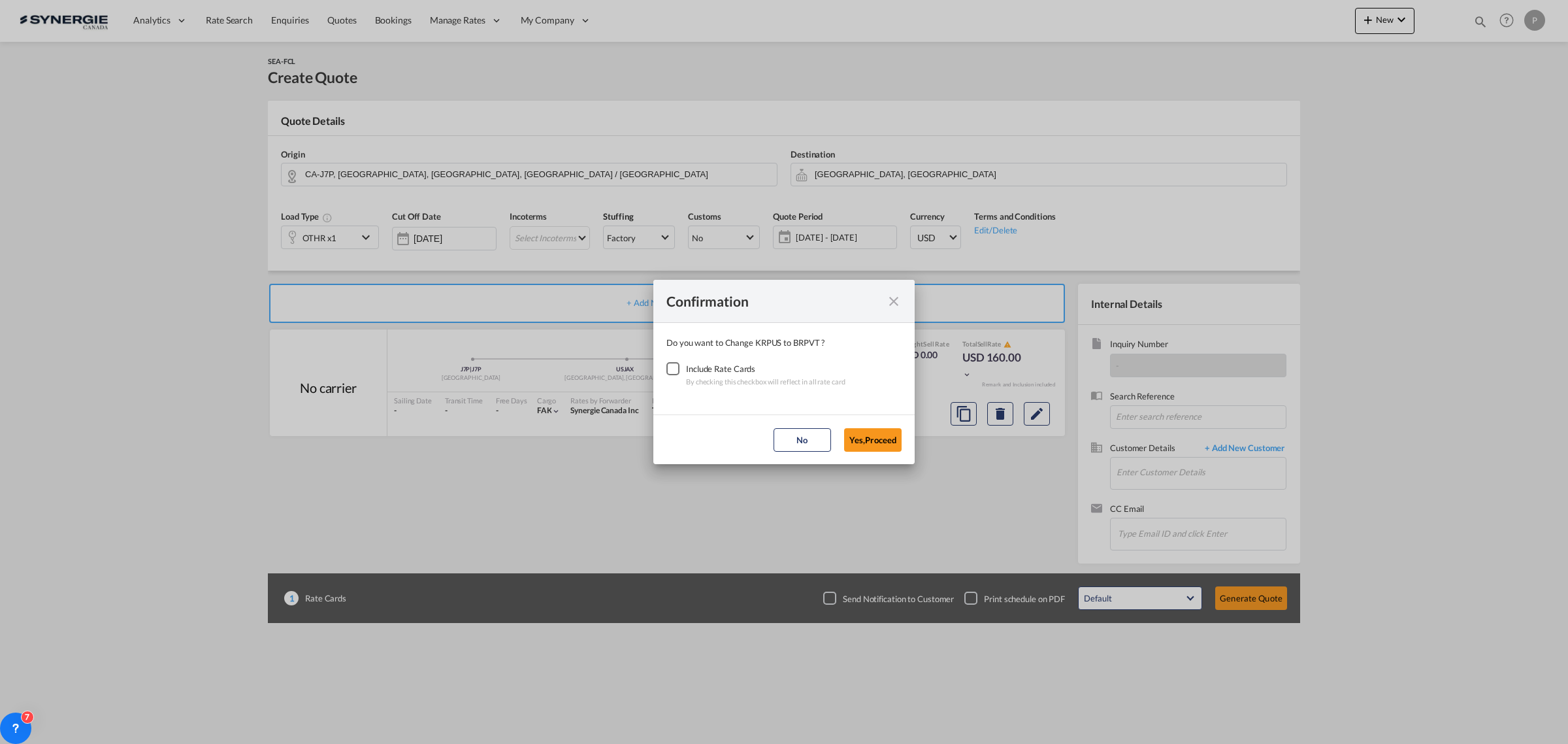
click at [686, 363] on div "Include Rate Cards" at bounding box center [765, 368] width 159 height 13
click at [678, 368] on div "Checkbox No Ink" at bounding box center [672, 368] width 13 height 13
click at [863, 442] on button "Yes,Proceed" at bounding box center [873, 440] width 58 height 24
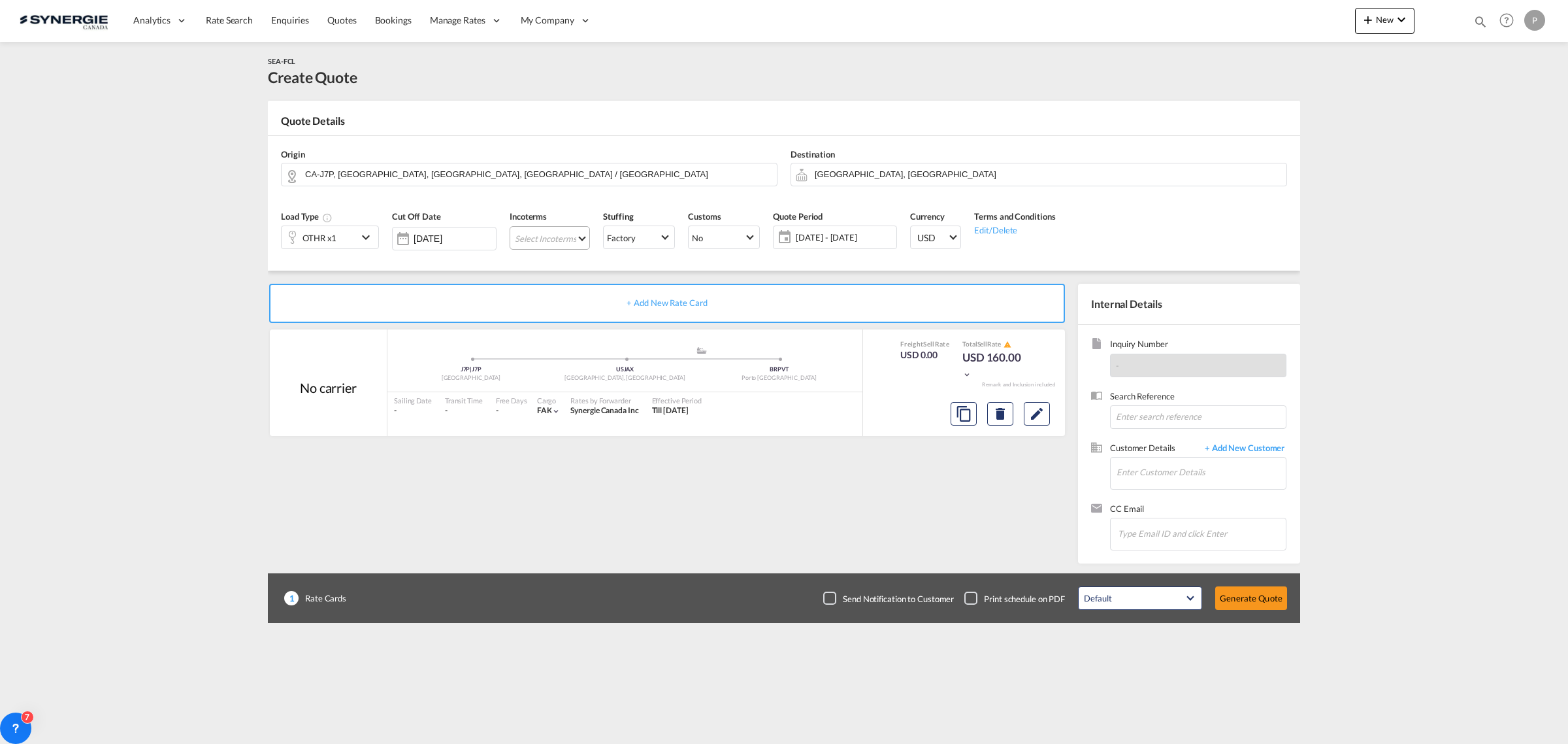
click at [573, 238] on md-select "Select Incoterms CPT - export Carrier Paid to FCA - import Free Carrier FOB - i…" at bounding box center [550, 238] width 80 height 24
click at [578, 259] on input "search" at bounding box center [596, 265] width 145 height 12
type input "cfr"
click at [564, 325] on div "Cost and Freight" at bounding box center [601, 329] width 149 height 8
click at [1041, 413] on md-icon "Edit" at bounding box center [1036, 413] width 16 height 16
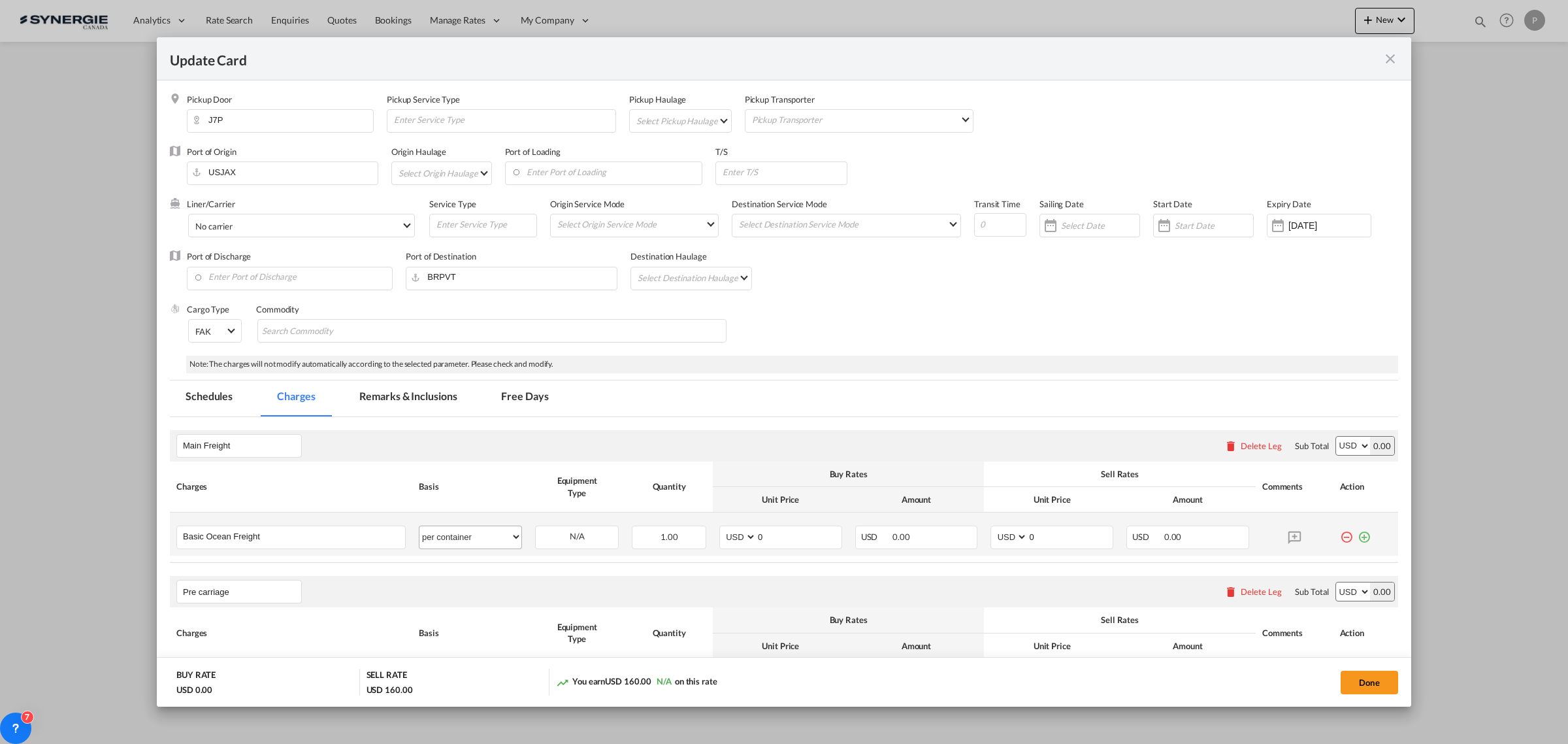
select select "per container"
select select "per B/L"
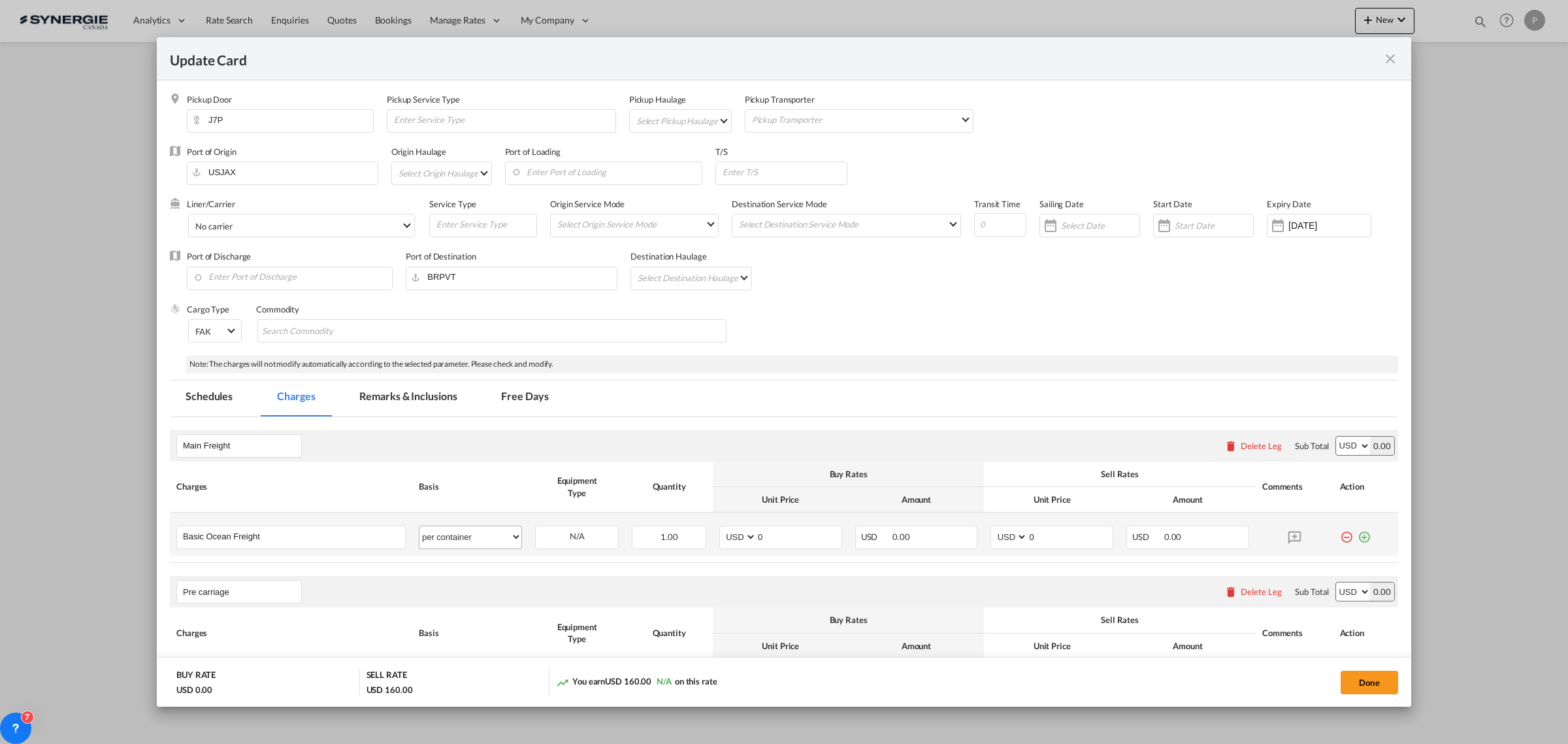
select select "per B/L"
select select "per shipment"
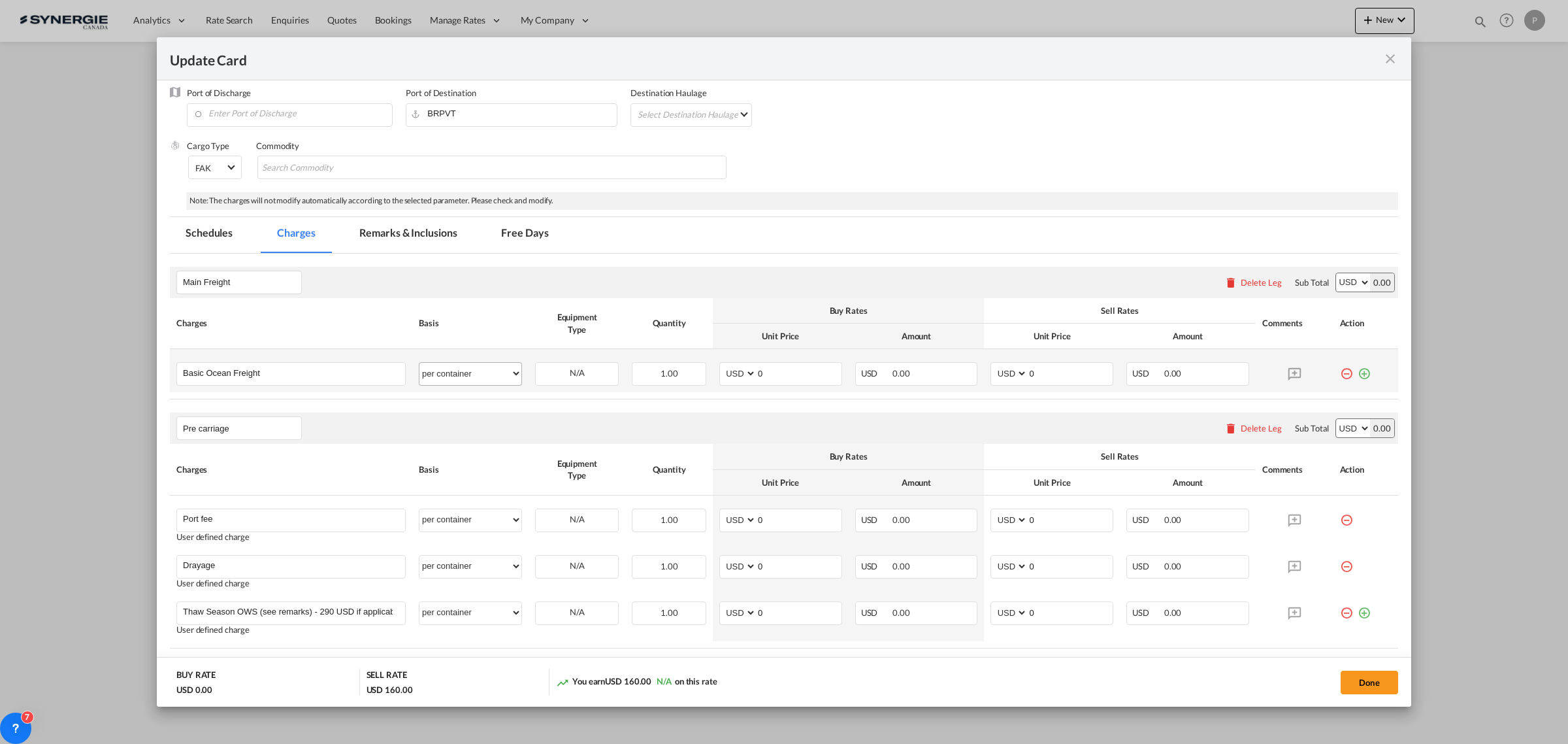
scroll to position [163, 0]
click at [485, 373] on select "per equipment per container per B/L per shipping bill per shipment % on freight…" at bounding box center [470, 373] width 102 height 21
select select "flat"
click at [572, 416] on div "Pre carriage Please enter leg name Leg Name Already Exists Delete Leg Sub Total…" at bounding box center [784, 428] width 1228 height 31
click at [764, 371] on input "0" at bounding box center [799, 372] width 85 height 20
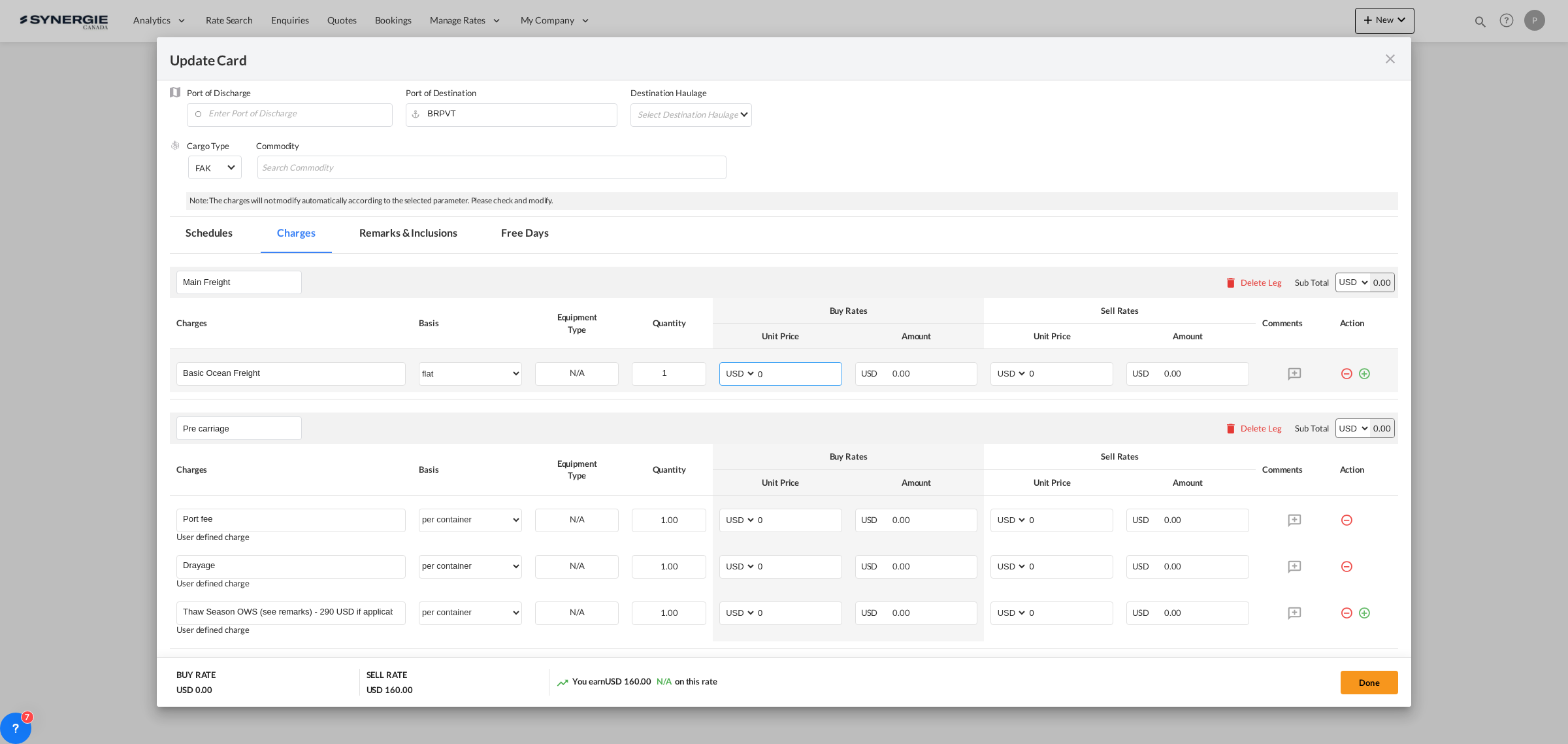
click at [764, 371] on input "0" at bounding box center [799, 372] width 85 height 20
type input "22917.57"
click at [778, 304] on div "Buy Rates" at bounding box center [848, 310] width 258 height 12
click at [312, 384] on div "Basic Ocean Freight" at bounding box center [290, 374] width 229 height 24
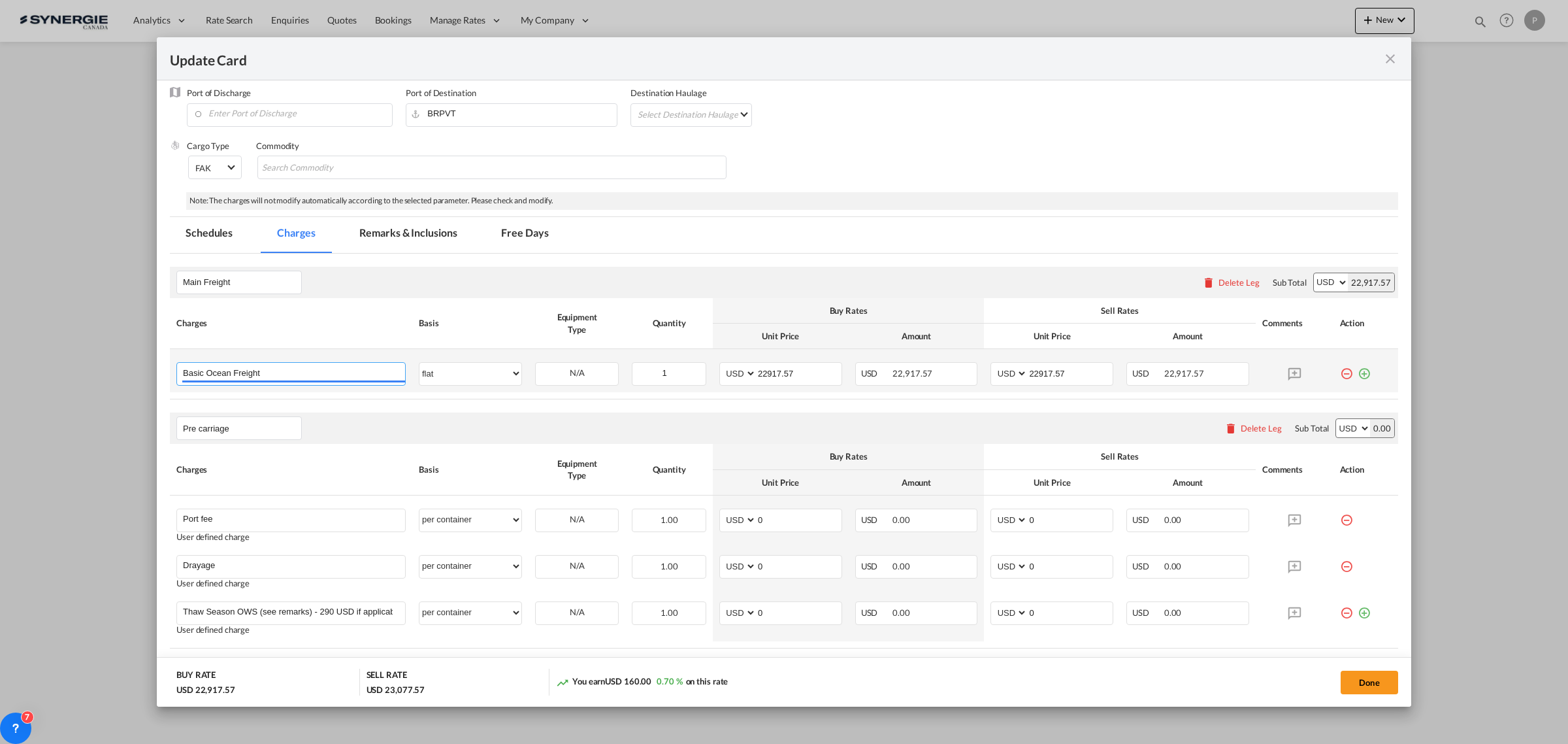
click at [315, 378] on input "Basic Ocean Freight" at bounding box center [294, 372] width 222 height 20
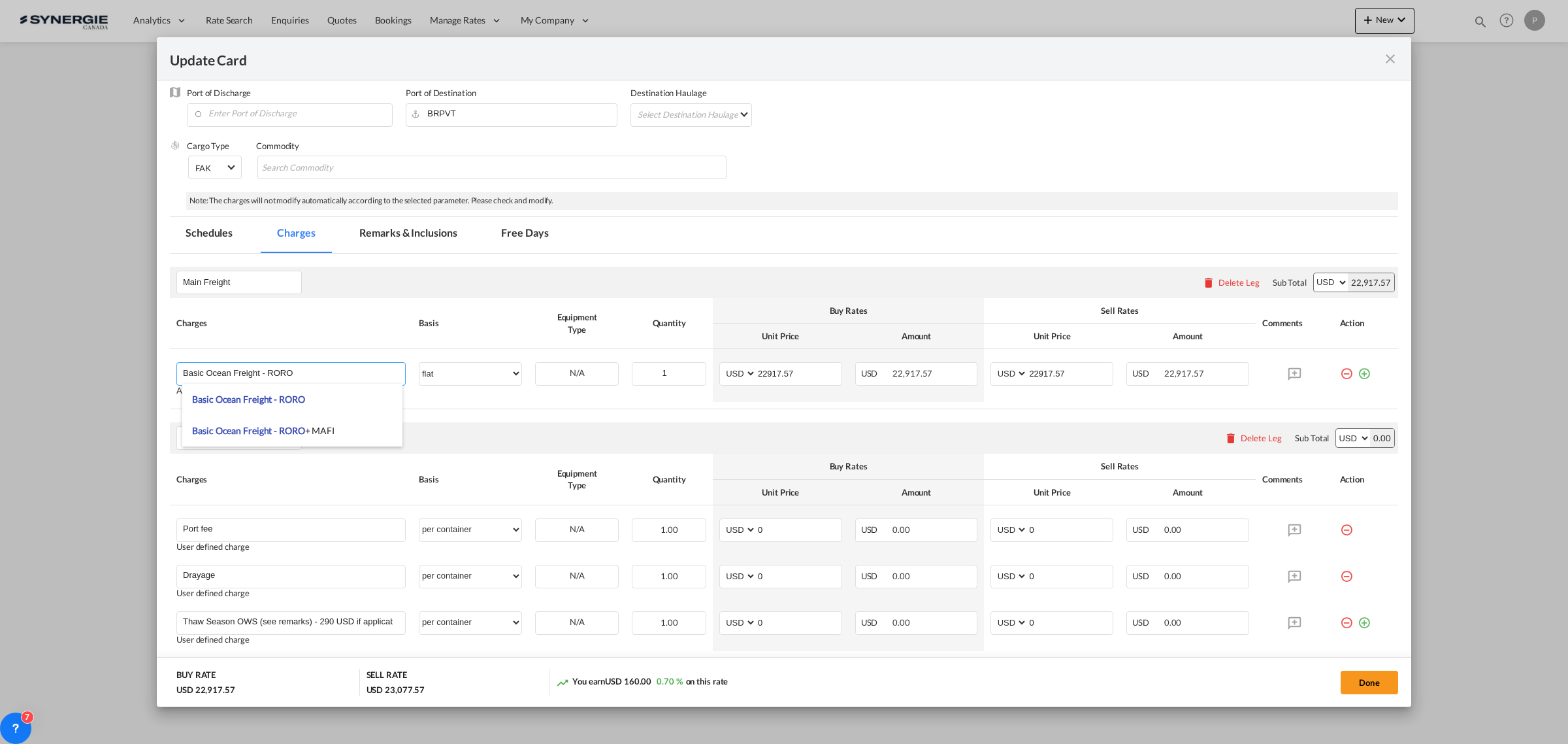
type input "Basic Ocean Freight - RORO"
click at [410, 172] on md-chips-wrap "Chips container with autocompletion. Enter the text area, type text to search, …" at bounding box center [491, 167] width 469 height 24
paste input "USED CATERPILLAR 988H HIGH LIFT WHEEL LOADER"
type input "USED CATERPILLAR 988H HIGH LIFT WHEEL LOADER"
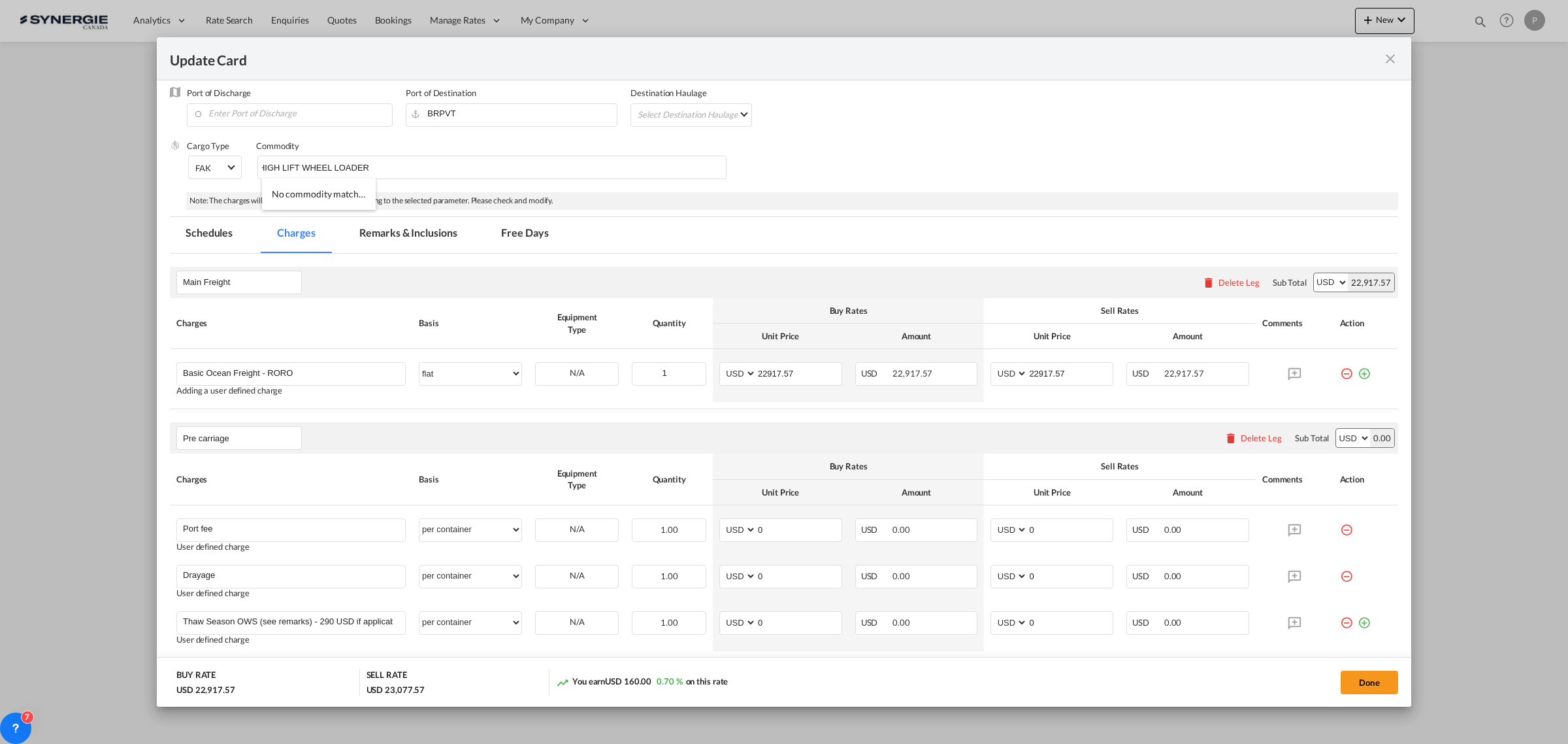
click at [845, 162] on div "Cargo Type FAK FAK GCR GDSM General Cargo Hazardous Cargo Ambient Foodstuff Chi…" at bounding box center [793, 165] width 1211 height 52
click at [214, 165] on span "FAK" at bounding box center [210, 168] width 30 height 12
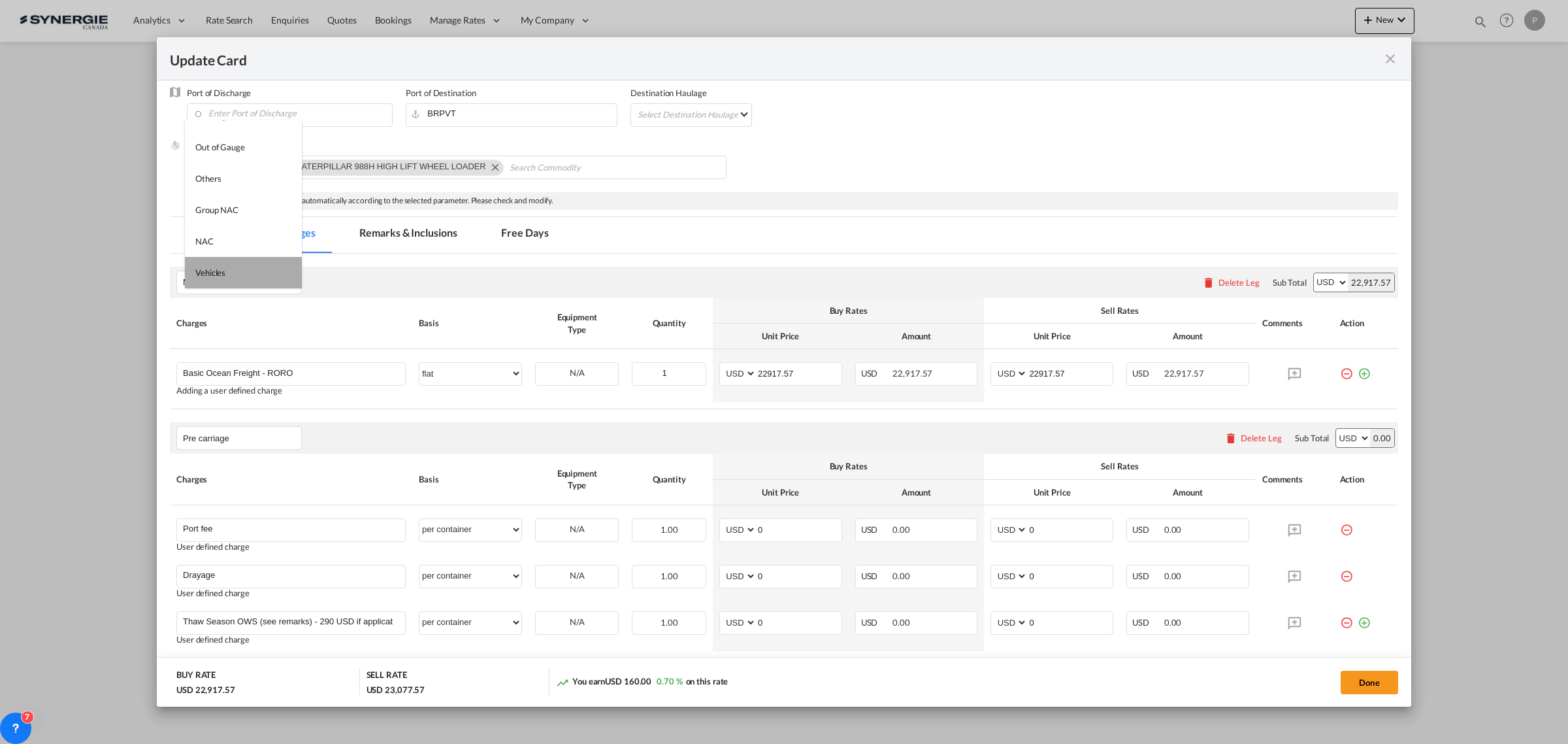
click at [249, 278] on md-option "Vehicles" at bounding box center [244, 272] width 117 height 31
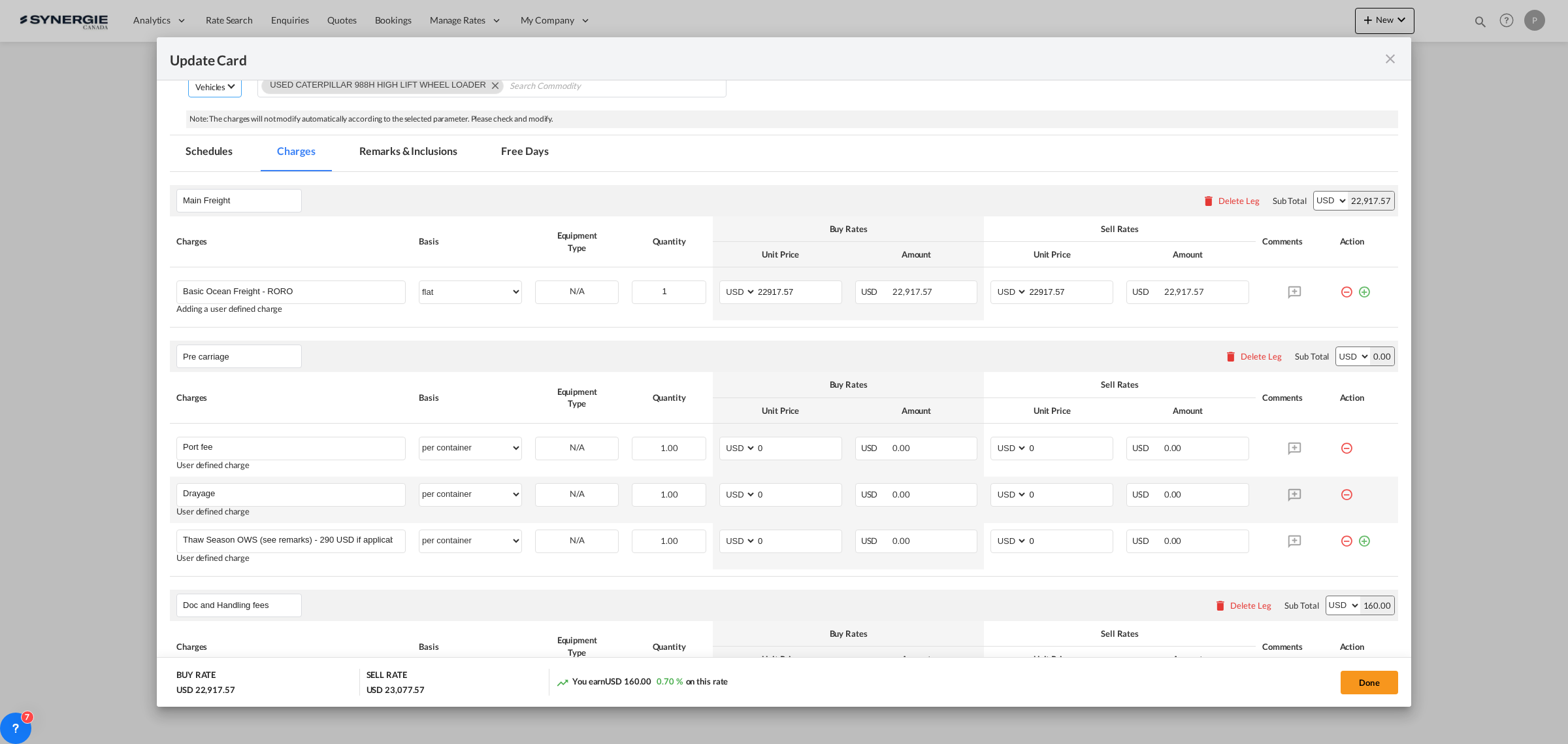
scroll to position [327, 0]
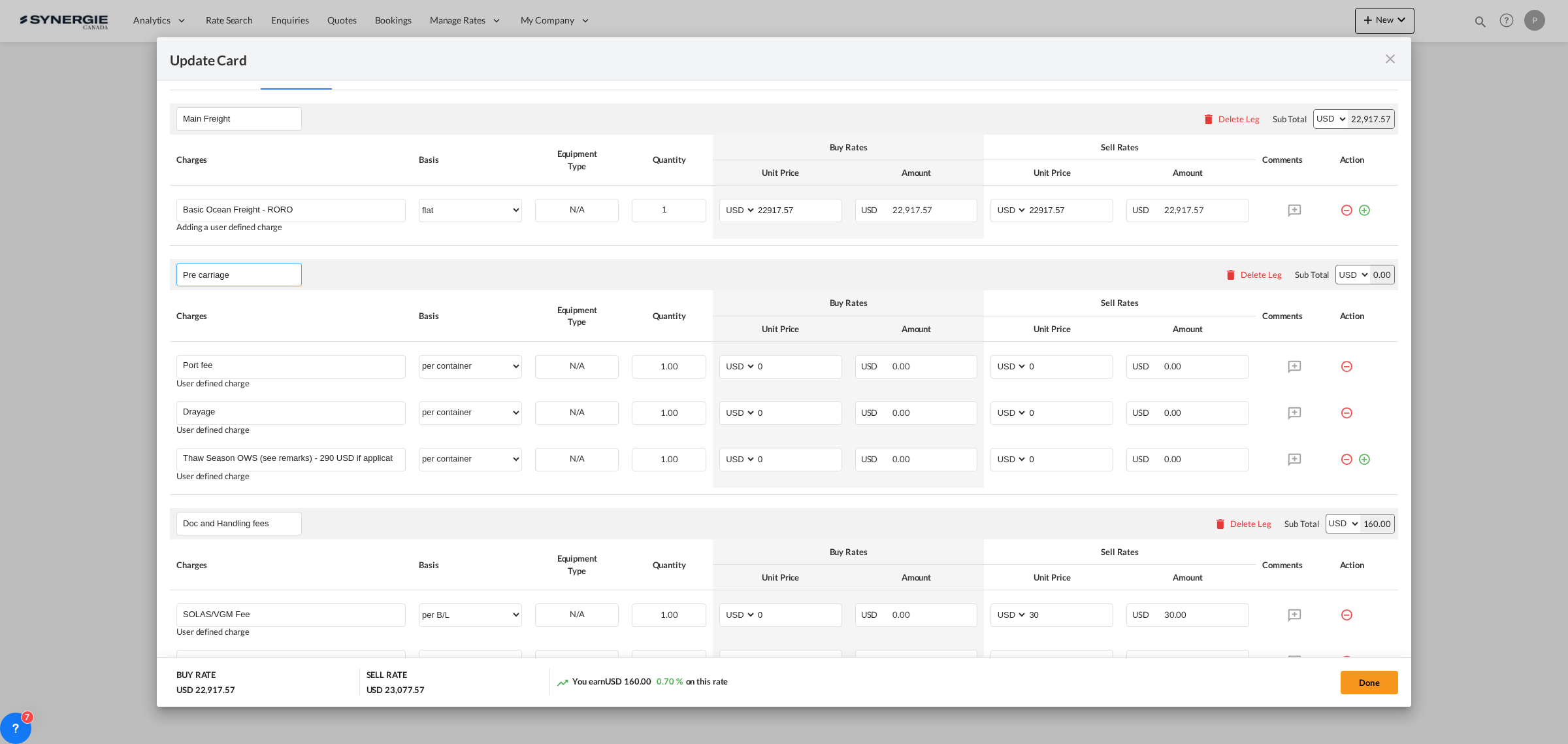
click at [232, 266] on input "Pre carriage" at bounding box center [242, 274] width 118 height 20
click at [237, 276] on input "Pre carriage" at bounding box center [242, 274] width 118 height 20
click at [237, 278] on input "Pre carriage" at bounding box center [242, 274] width 118 height 20
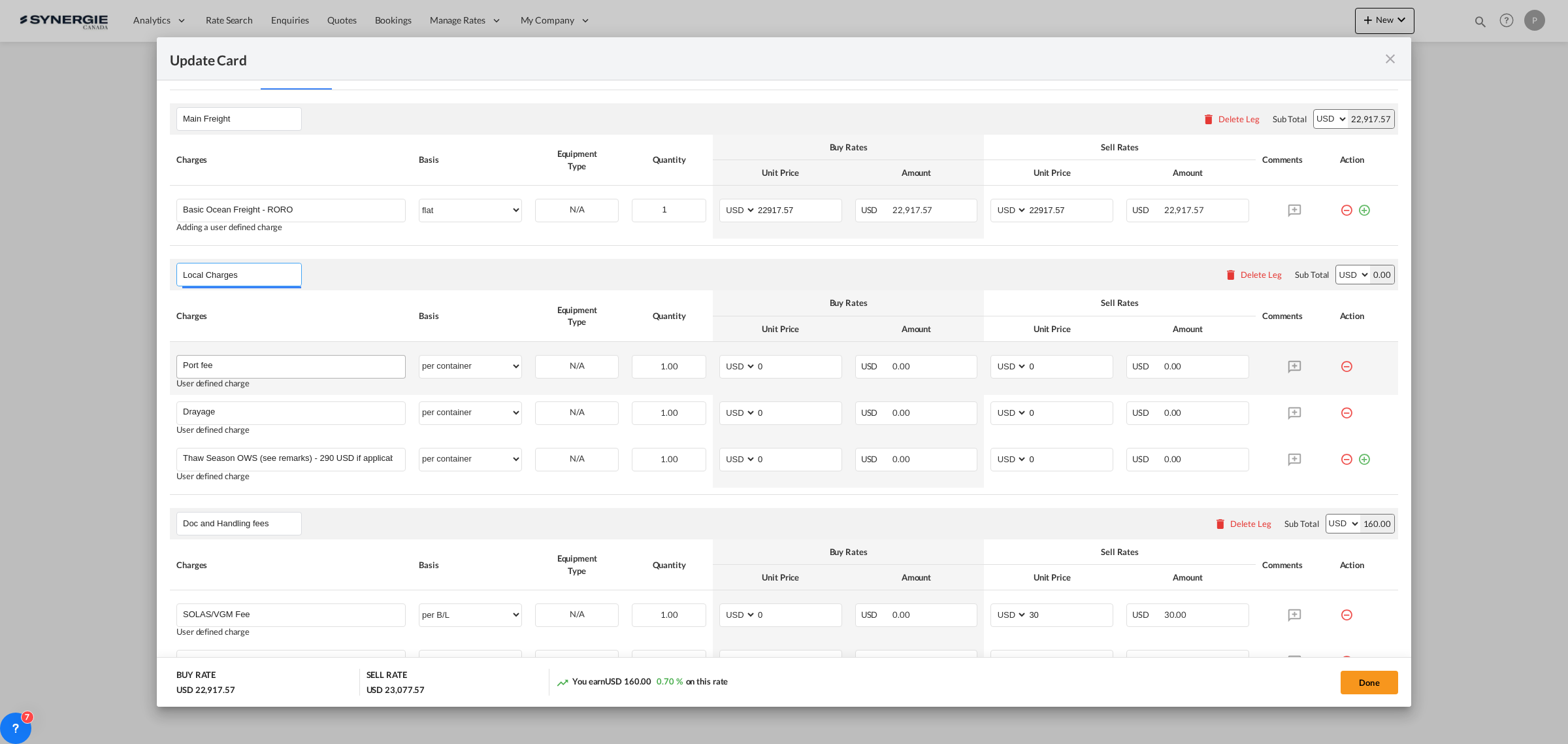
type input "Local Charges"
click at [217, 366] on input "Port fee" at bounding box center [294, 365] width 222 height 20
click at [218, 366] on input "Port fee" at bounding box center [294, 365] width 222 height 20
click at [218, 367] on input "Port fee" at bounding box center [294, 365] width 222 height 20
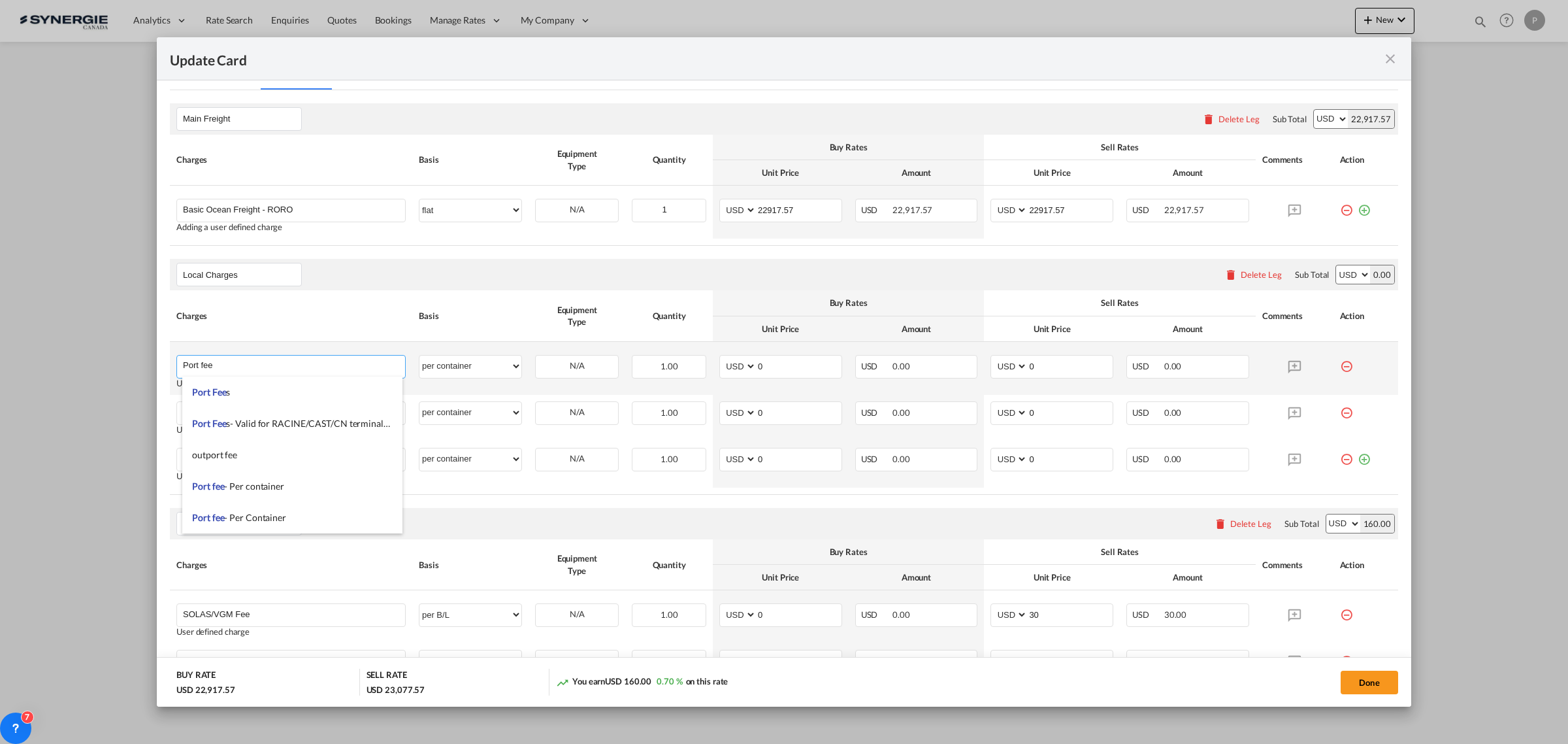
click at [218, 367] on input "Port fee" at bounding box center [294, 365] width 222 height 20
type input "OTHC"
click at [497, 370] on select "per equipment per container per B/L per shipping bill per shipment per pallet p…" at bounding box center [470, 366] width 102 height 21
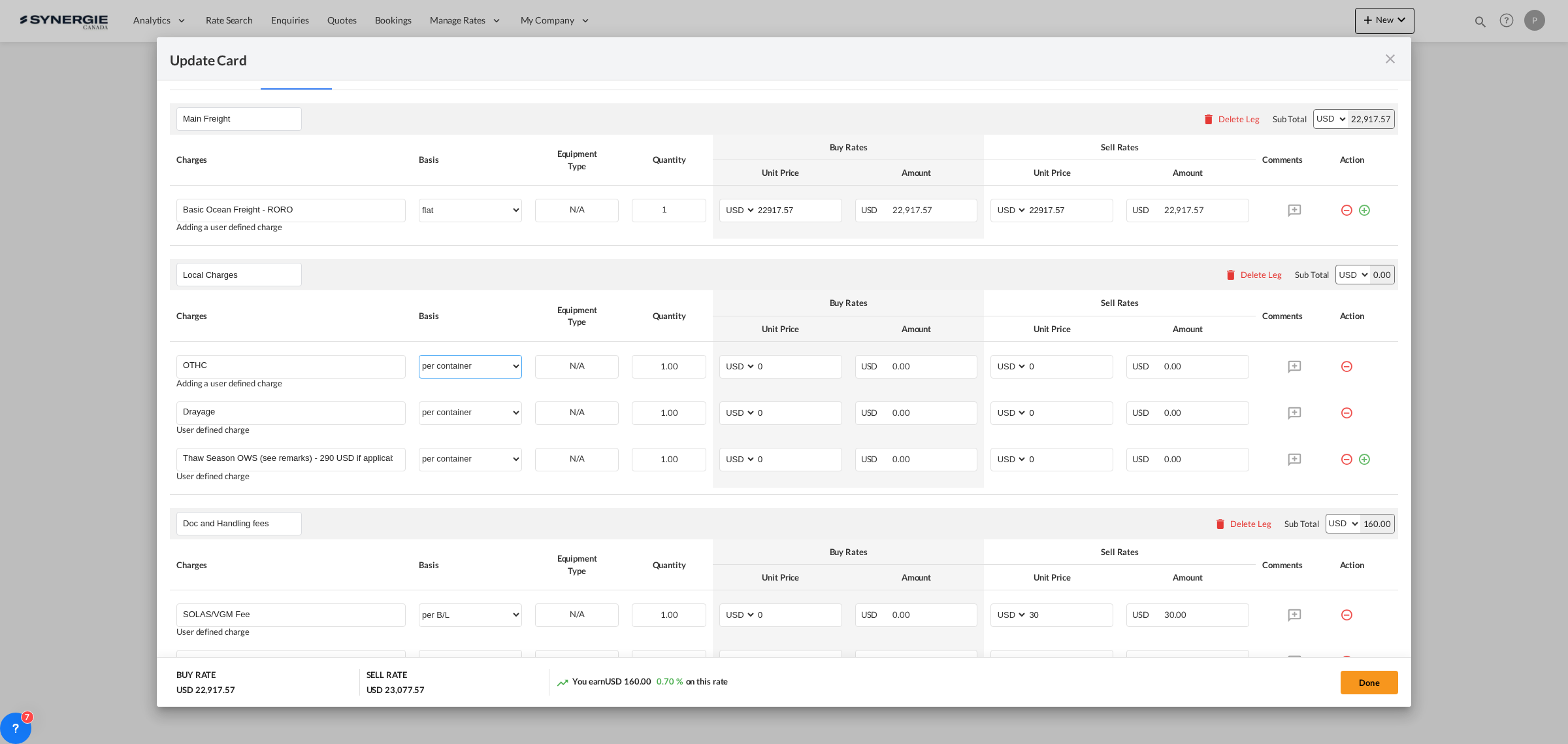
select select "flat"
click at [577, 279] on div "Local Charges Please enter leg name Leg Name Already Exists Delete Leg Sub Tota…" at bounding box center [784, 274] width 1228 height 31
drag, startPoint x: 624, startPoint y: 174, endPoint x: 589, endPoint y: 169, distance: 35.4
click at [589, 169] on div "Equipment Type" at bounding box center [576, 159] width 84 height 24
click at [787, 374] on input "0" at bounding box center [799, 365] width 85 height 20
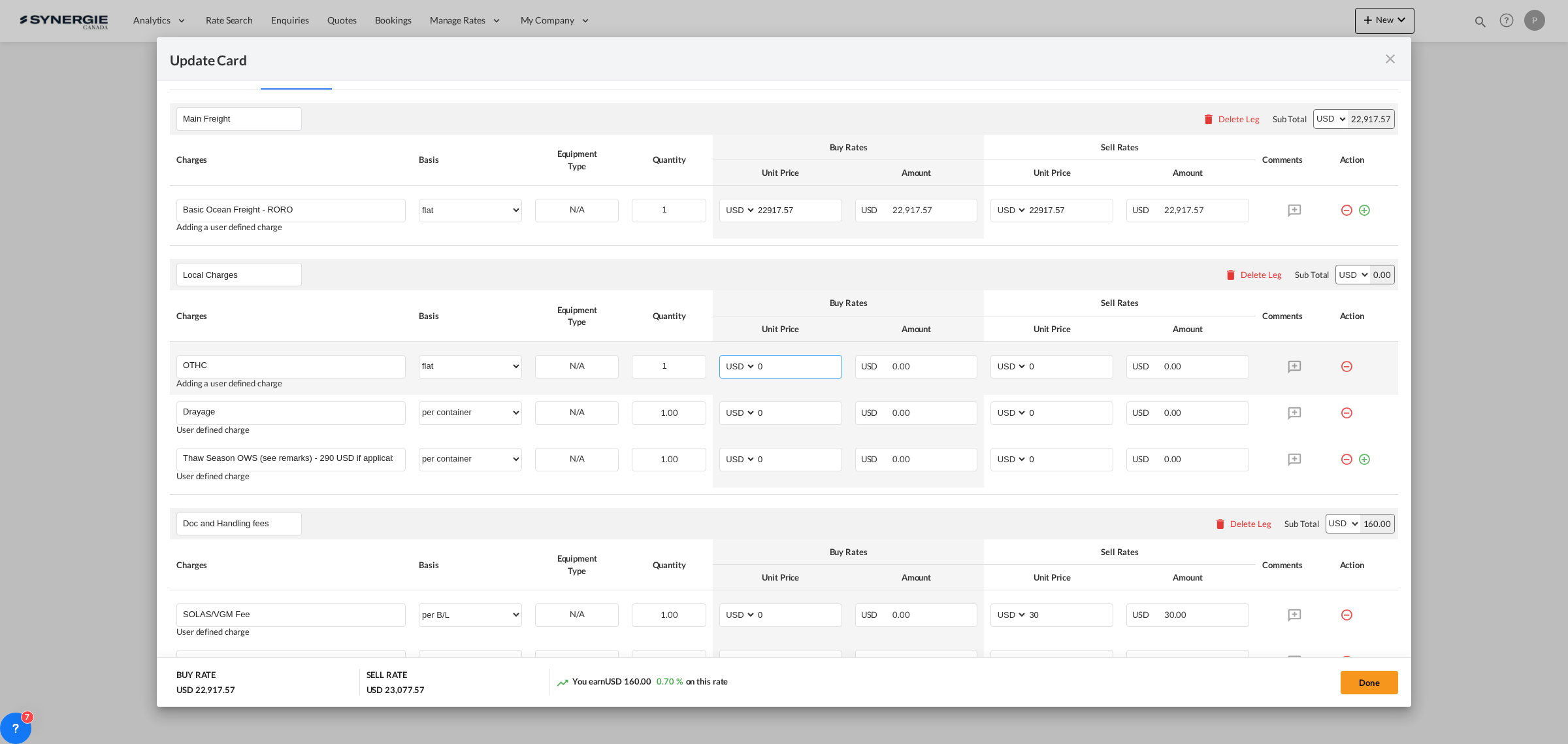
click at [787, 374] on input "0" at bounding box center [799, 365] width 85 height 20
type input "710"
click at [1050, 361] on input "0" at bounding box center [1069, 365] width 85 height 20
type input "900"
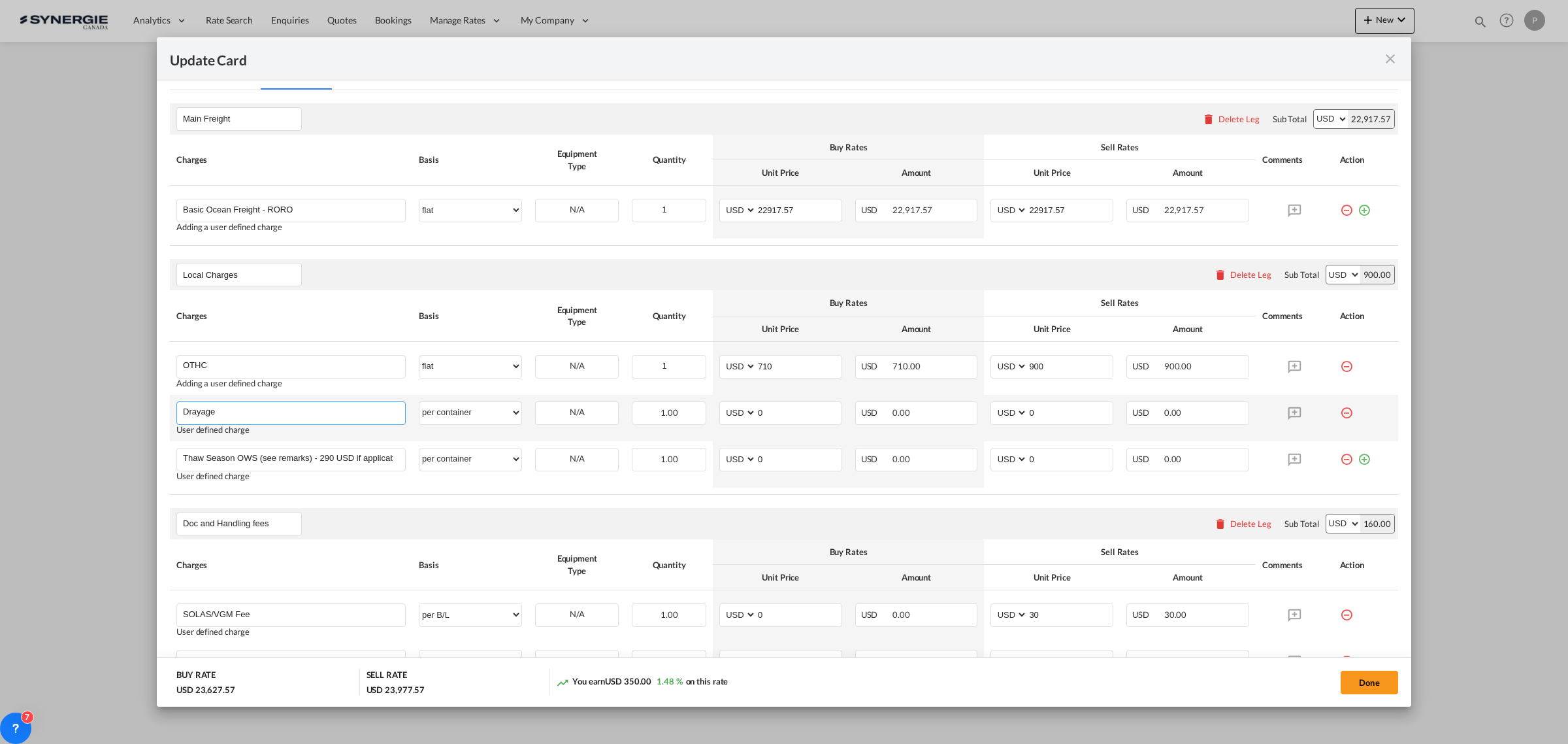
click at [284, 409] on input "Drayage" at bounding box center [294, 412] width 222 height 20
click at [269, 413] on input "Longhaul" at bounding box center [294, 412] width 222 height 20
paste input "RGN or Mini deck"
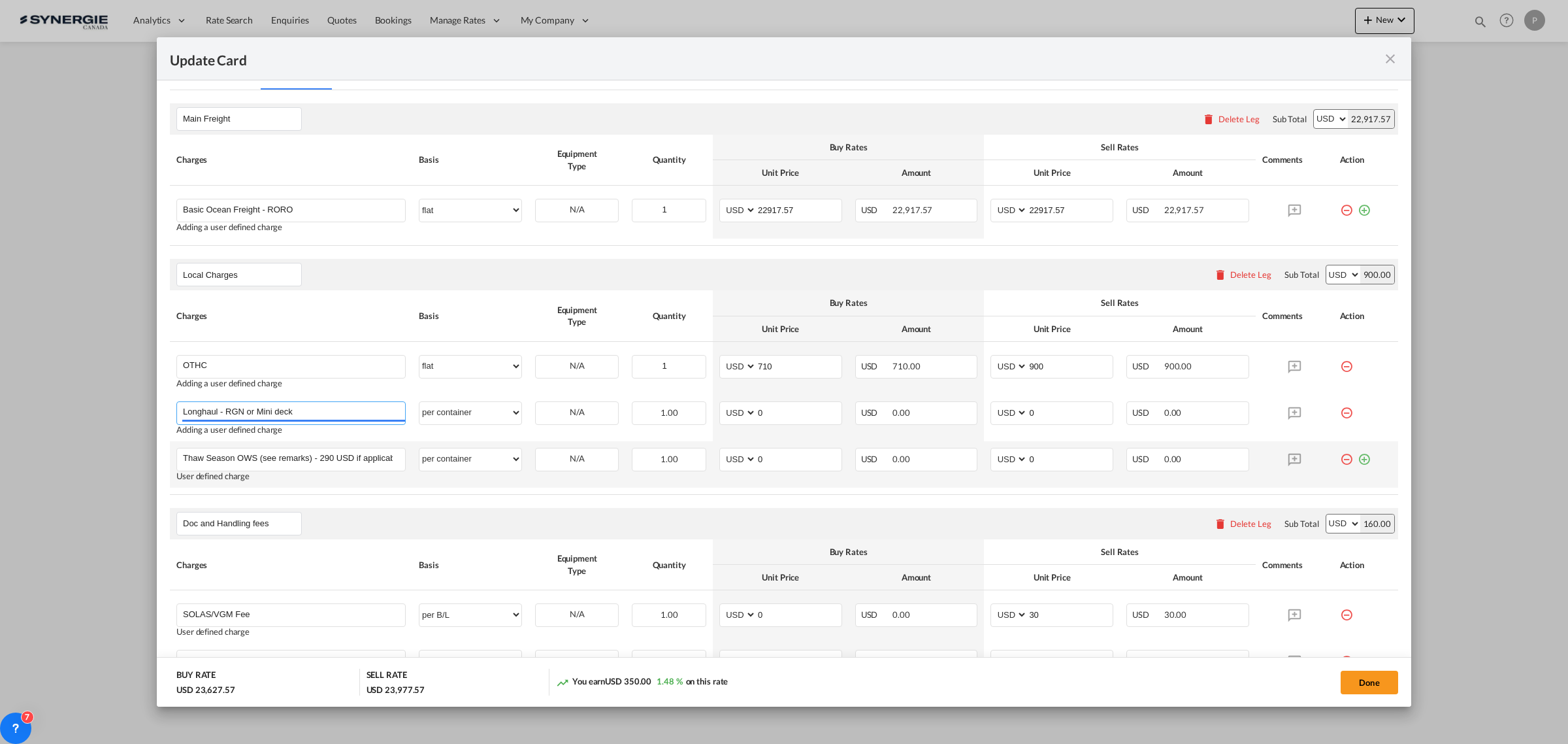
type input "Longhaul - RGN or Mini deck"
click at [1339, 459] on md-icon "icon-minus-circle-outline red-400-fg" at bounding box center [1346, 454] width 13 height 13
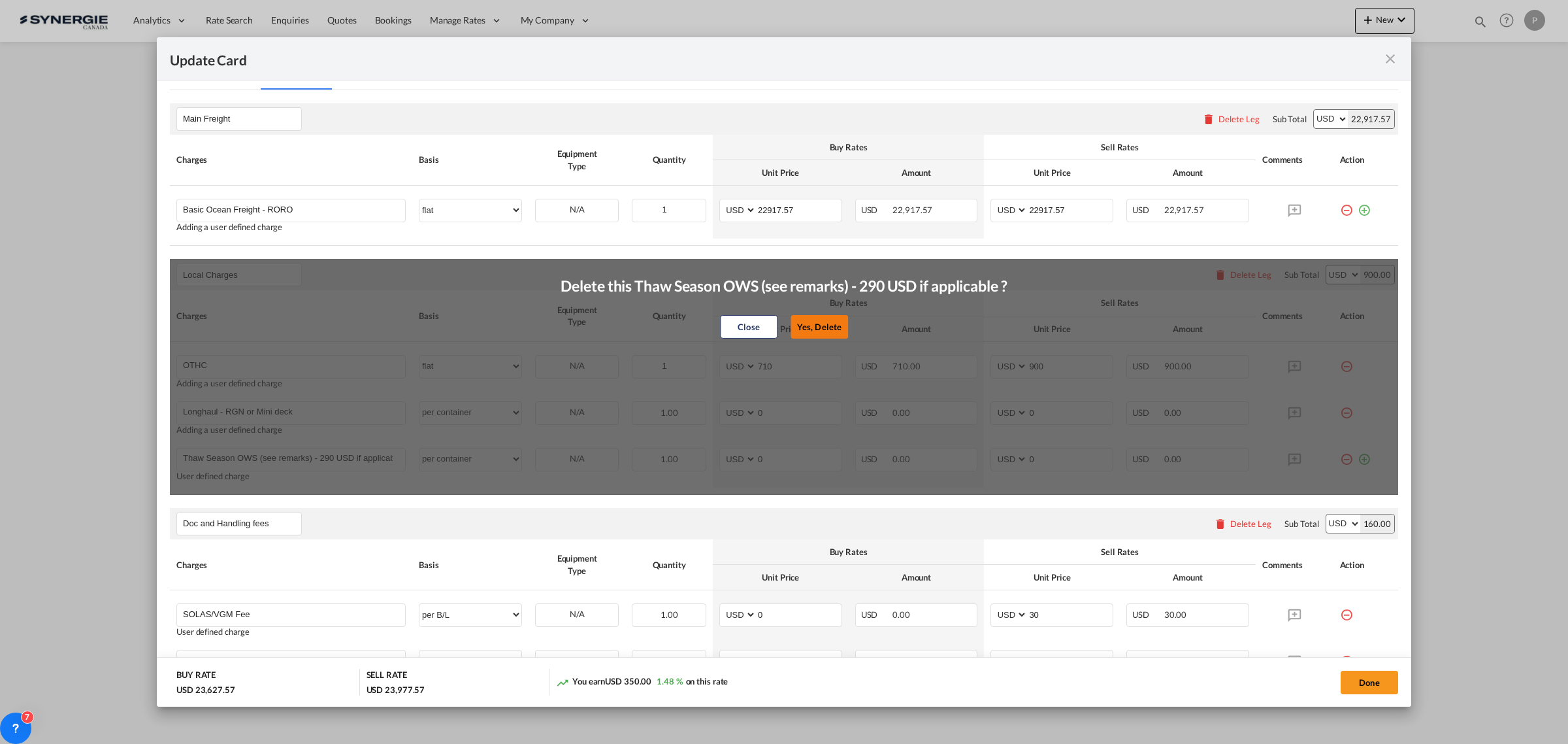
click at [805, 334] on button "Yes, Delete" at bounding box center [819, 327] width 58 height 24
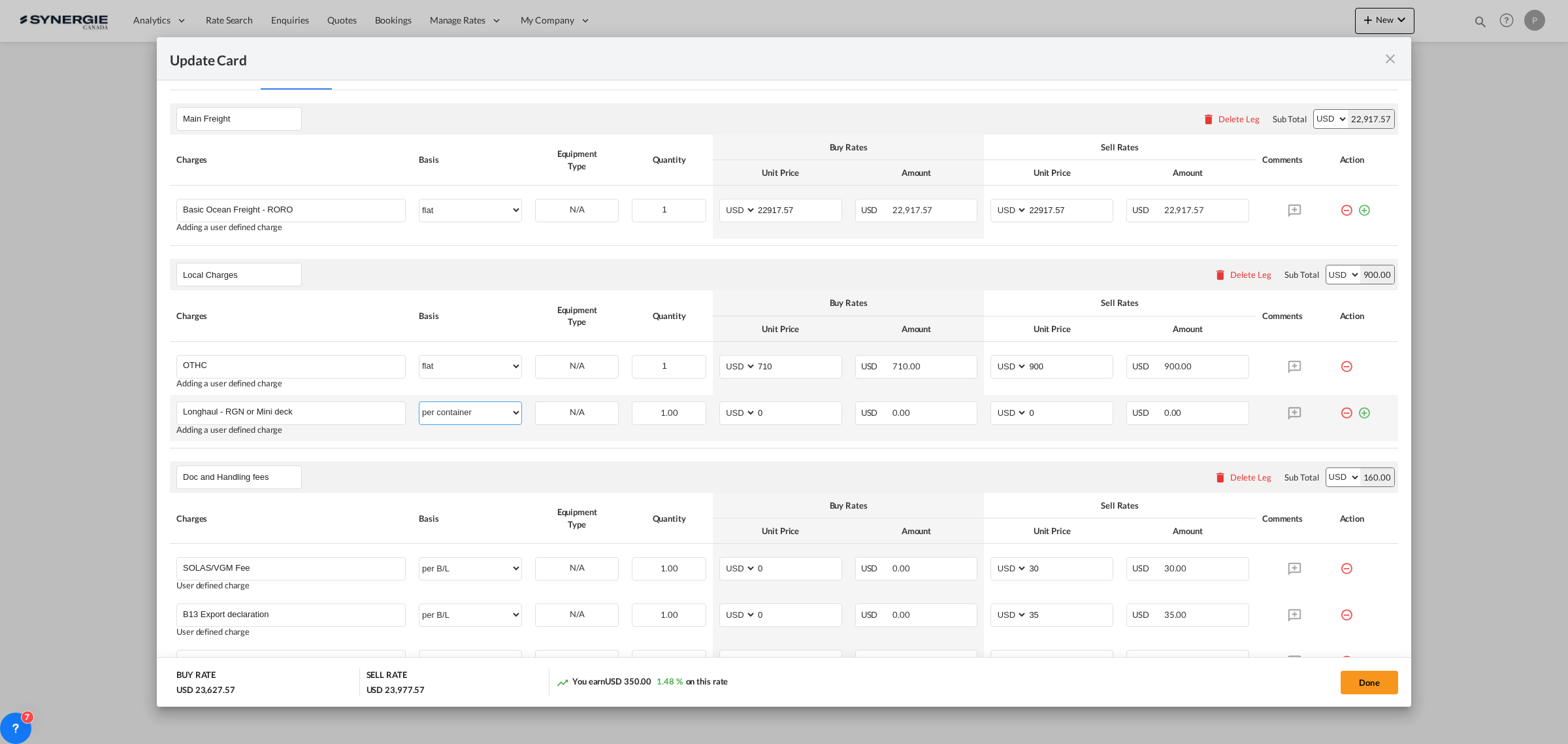
click at [471, 415] on select "per equipment per container per B/L per shipping bill per shipment per pallet p…" at bounding box center [470, 413] width 102 height 21
select select "flat"
click at [537, 448] on table "Charges Basis Equipment Type Quantity Buy Rates Sell Rates Comments Action Unit…" at bounding box center [784, 368] width 1228 height 157
click at [782, 410] on input "0" at bounding box center [799, 412] width 85 height 20
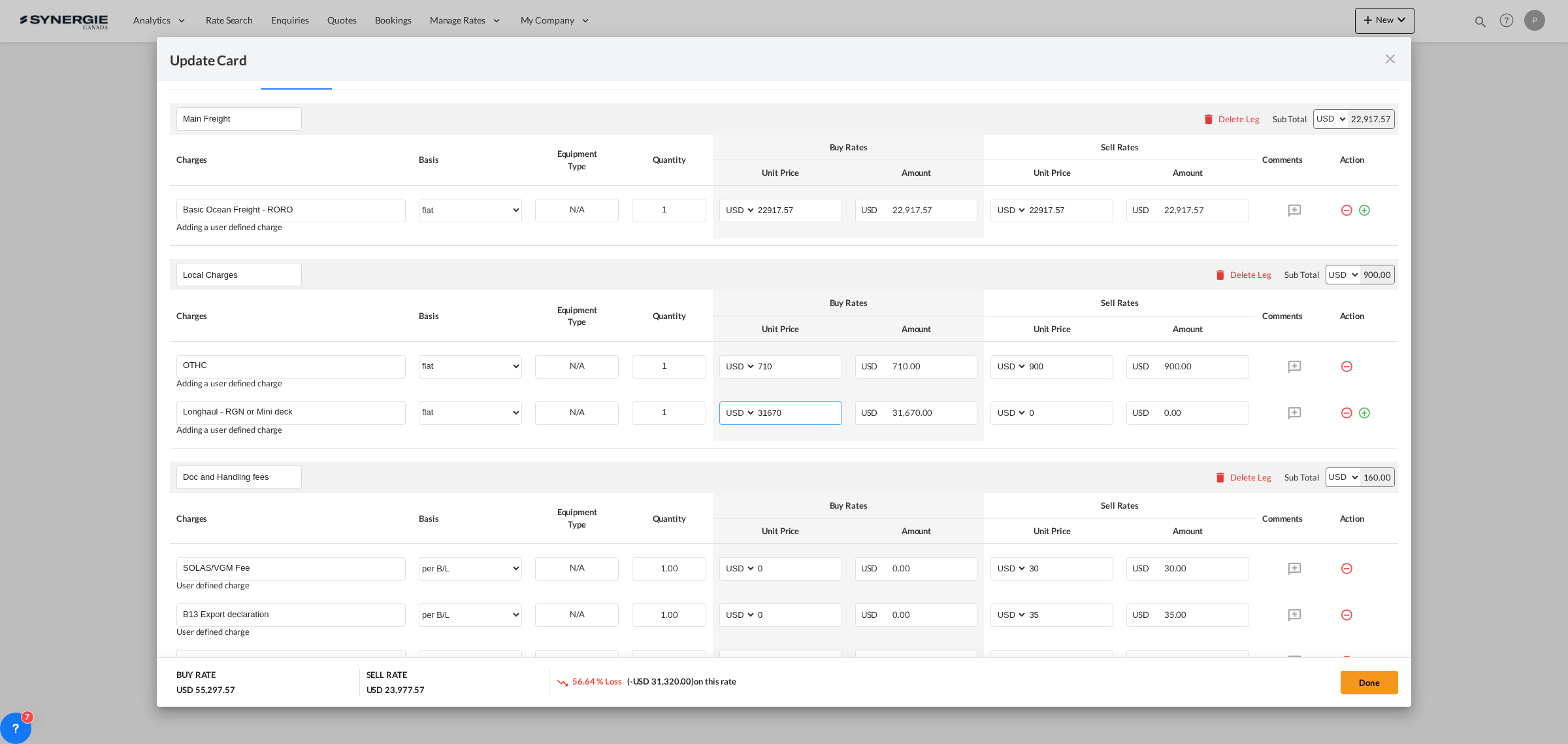
type input "31670"
click at [1086, 412] on input "0" at bounding box center [1069, 412] width 85 height 20
drag, startPoint x: 1032, startPoint y: 413, endPoint x: 1040, endPoint y: 413, distance: 8.0
click at [1040, 413] on input "33250" at bounding box center [1069, 412] width 85 height 20
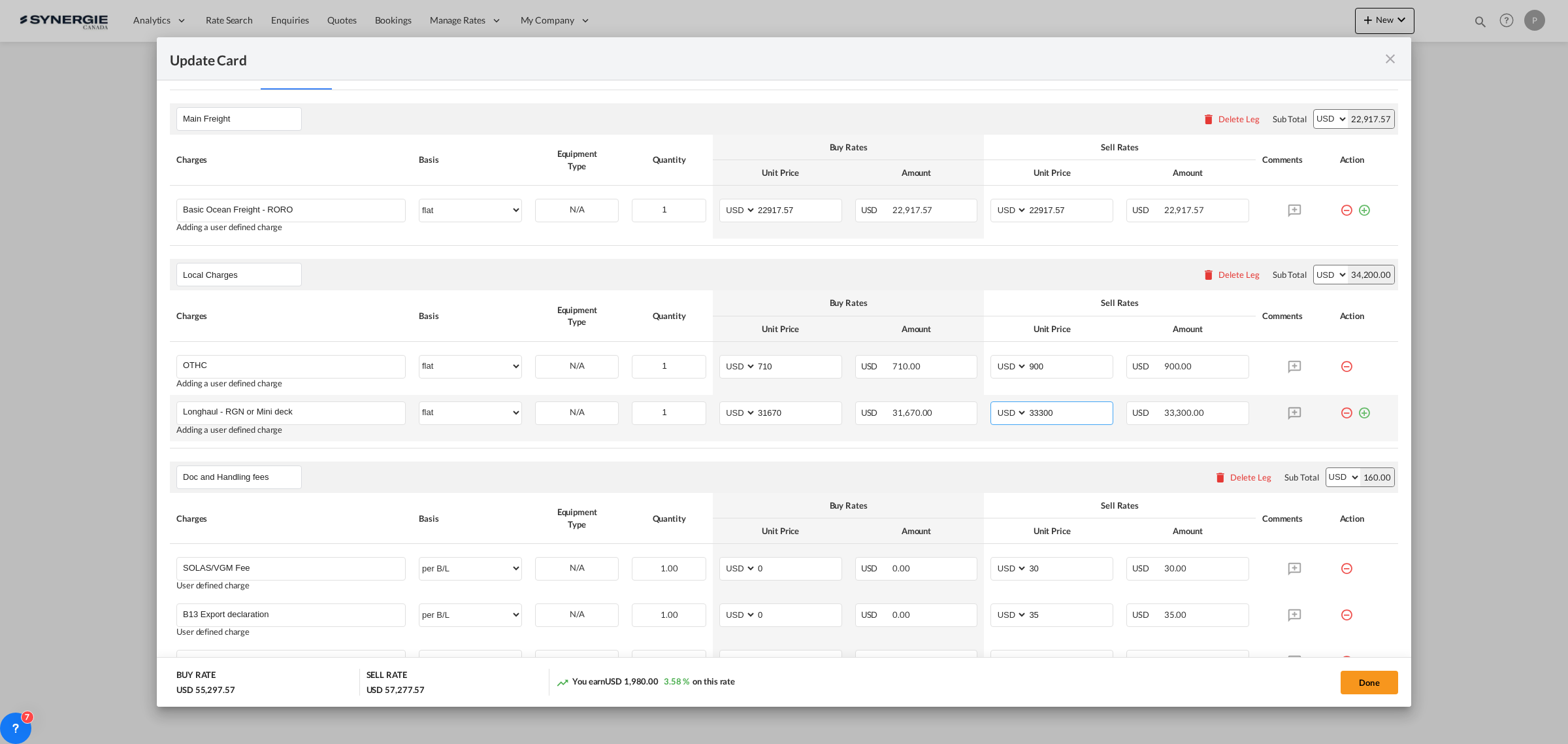
click at [1066, 419] on input "33300" at bounding box center [1069, 412] width 85 height 20
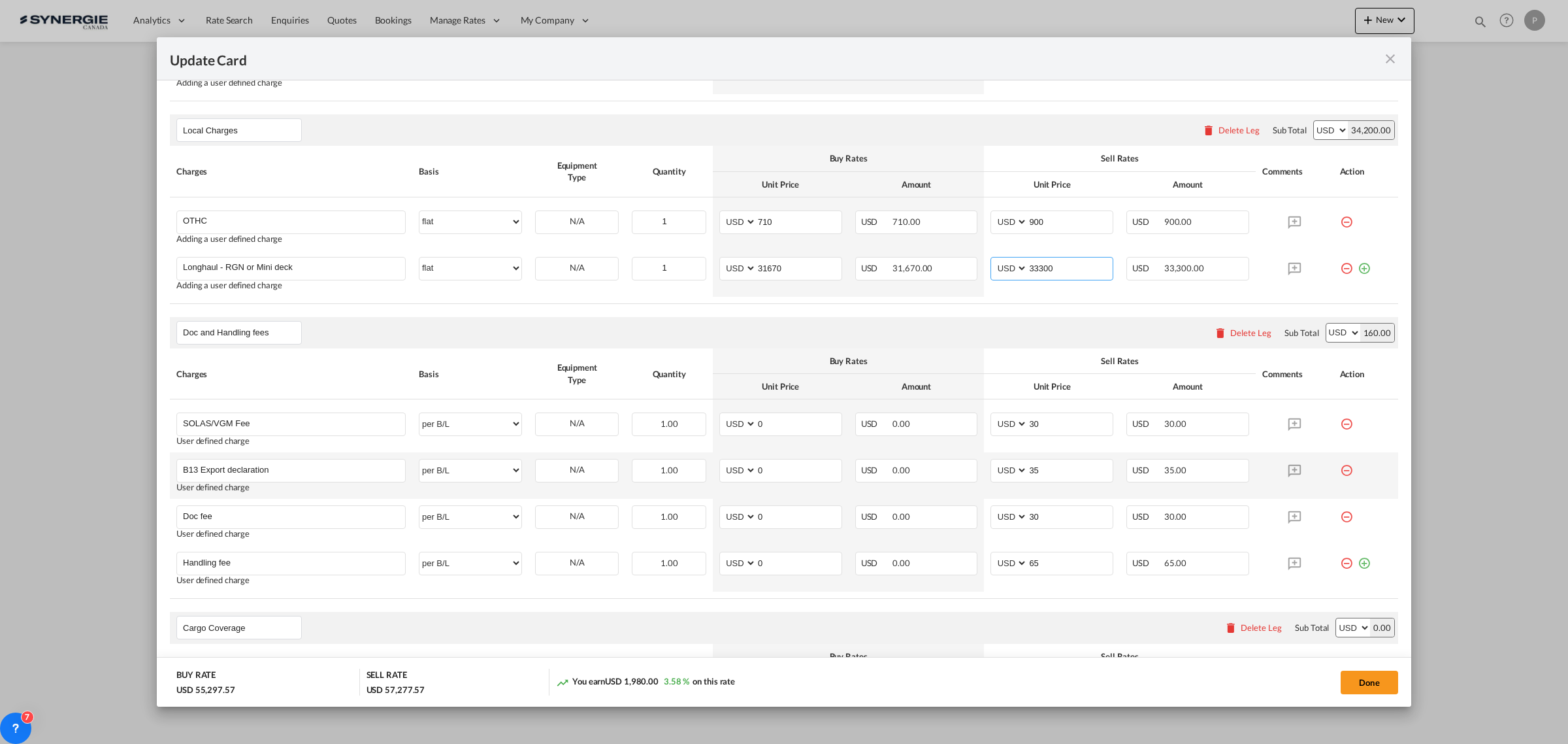
scroll to position [490, 0]
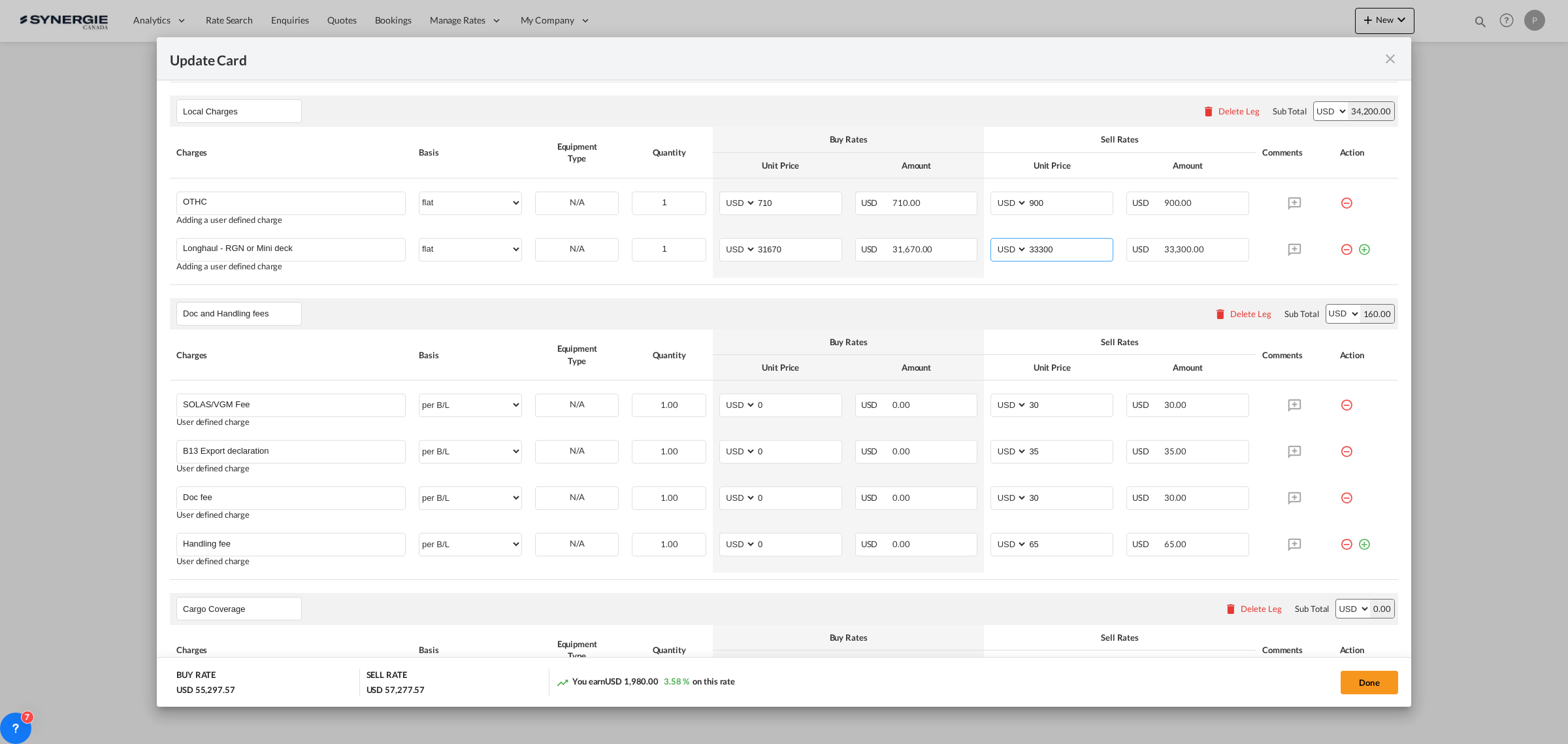
type input "33300"
click at [268, 494] on input "Doc fee" at bounding box center [294, 496] width 222 height 20
paste input "EXPORT DOCUMENTATION"
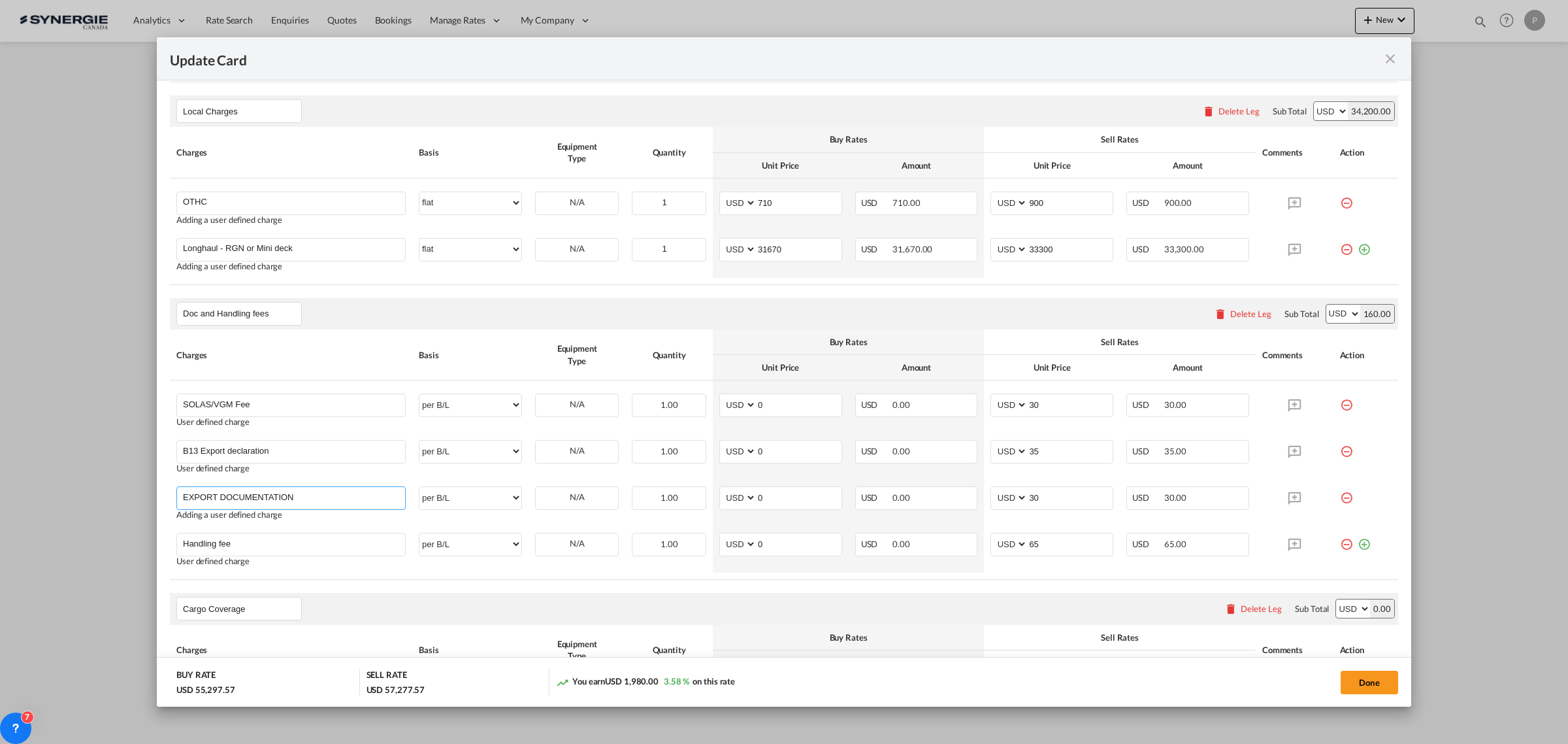
type input "EXPORT DOCUMENTATION"
click at [1050, 501] on input "30" at bounding box center [1069, 496] width 85 height 20
click at [1050, 500] on input "30" at bounding box center [1069, 496] width 85 height 20
type input "150"
click at [1058, 399] on input "30" at bounding box center [1069, 404] width 85 height 20
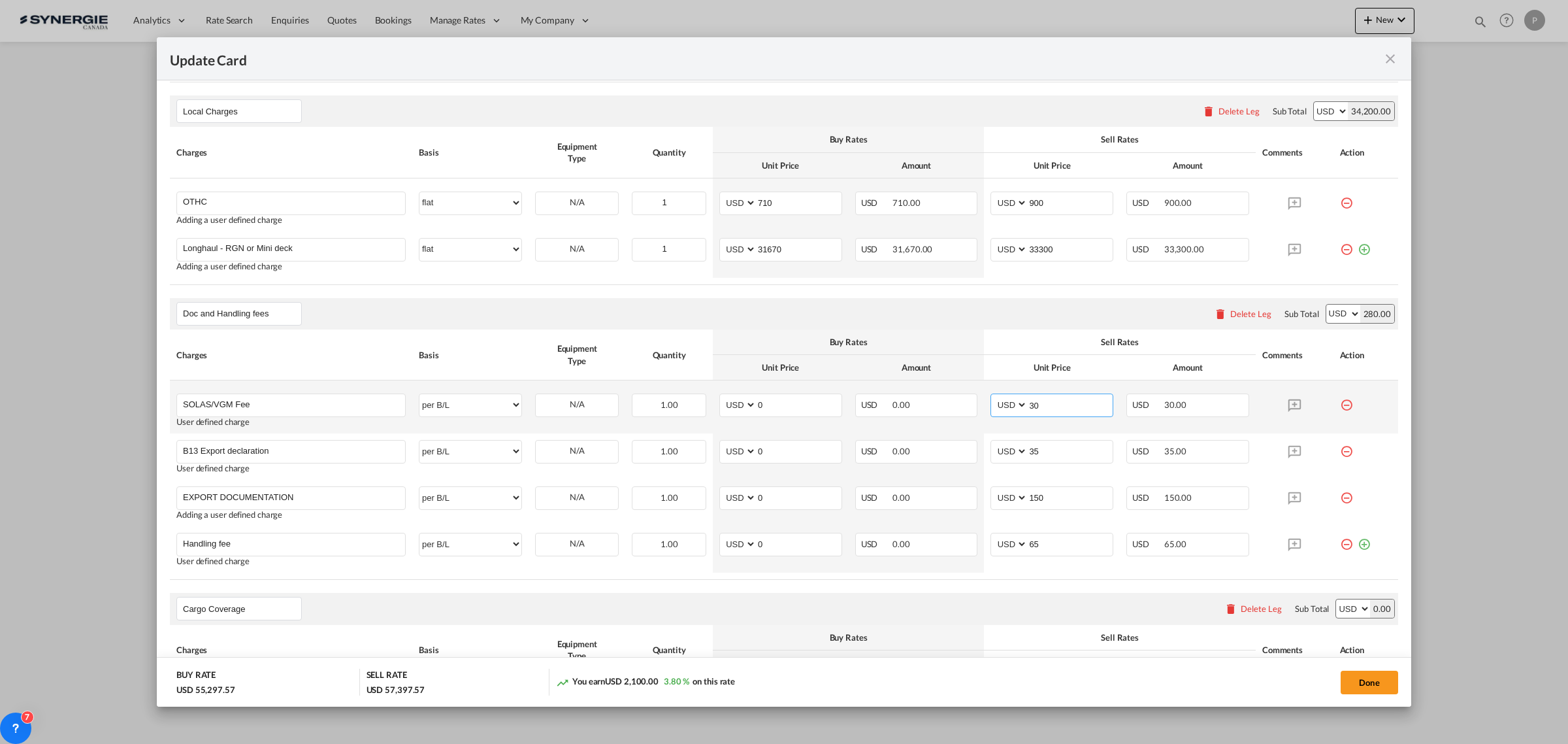
click at [1058, 398] on input "30" at bounding box center [1069, 404] width 85 height 20
type input "40"
click at [347, 399] on input "SOLAS/VGM Fee" at bounding box center [294, 404] width 222 height 20
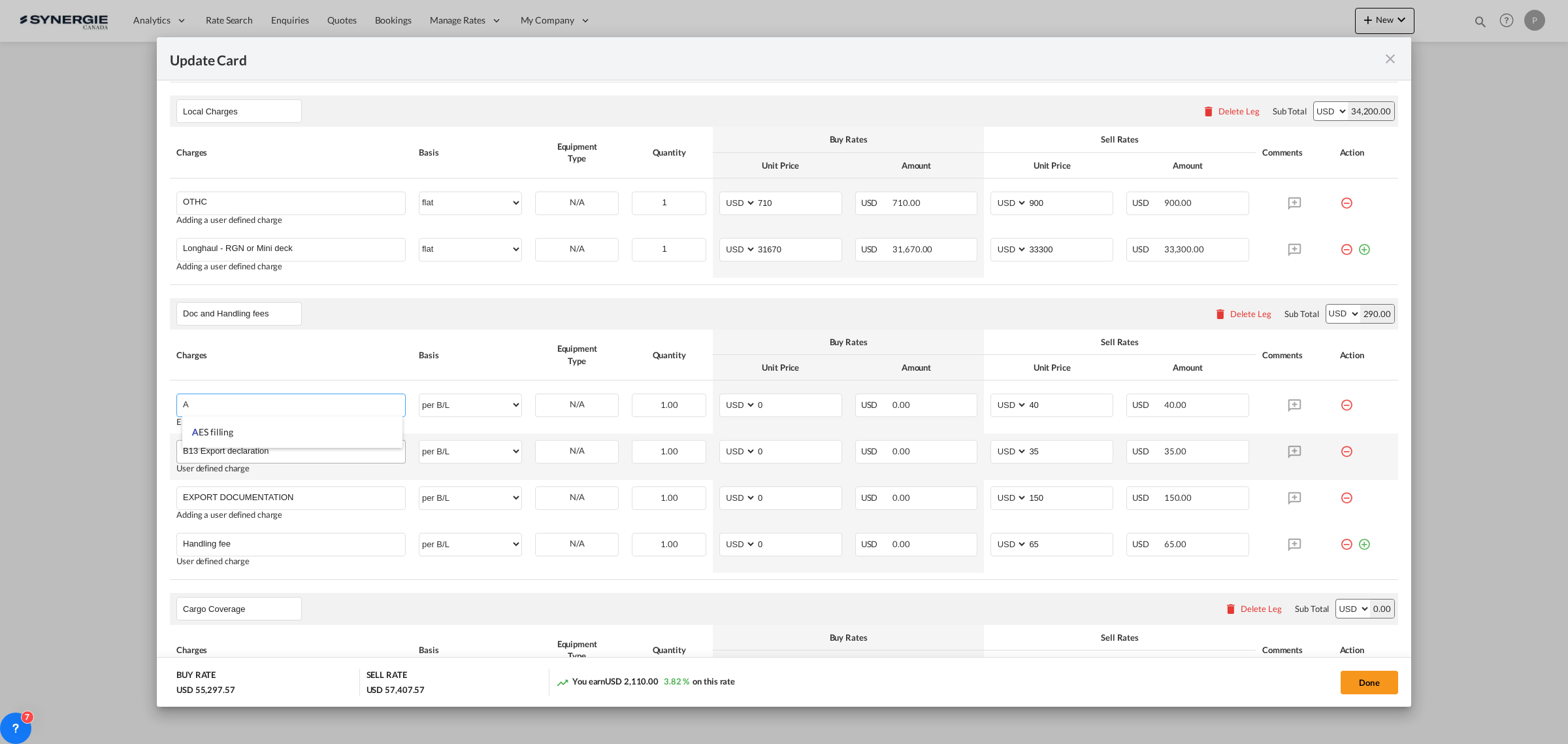
type input "SOLAS/VGM Fee"
click at [196, 452] on input "B13 Export declaration" at bounding box center [294, 450] width 222 height 20
drag, startPoint x: 197, startPoint y: 452, endPoint x: 171, endPoint y: 451, distance: 26.0
click at [171, 451] on td "B13 Export declaration Please Enter User Defined Charges Cannot Be Published Us…" at bounding box center [291, 457] width 242 height 46
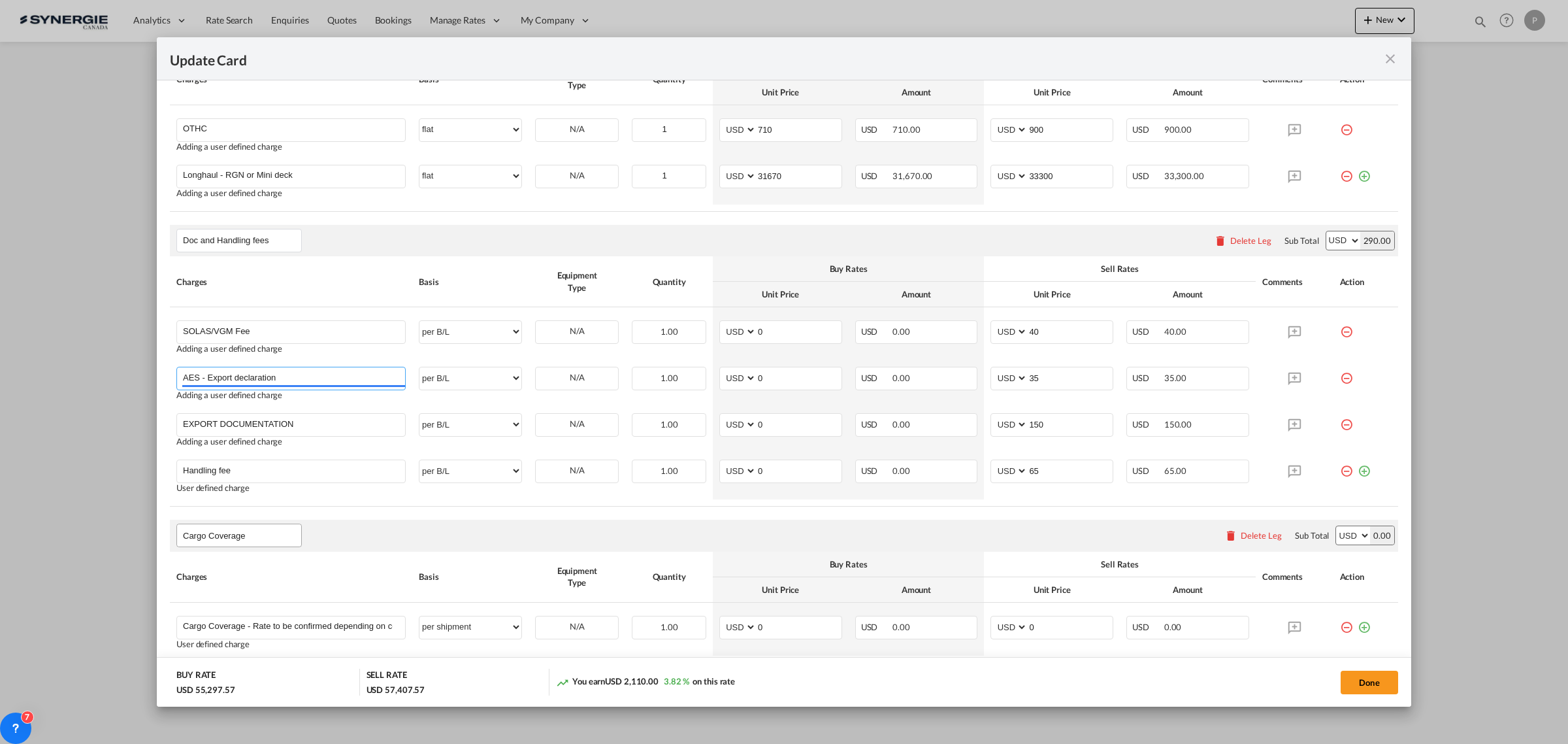
scroll to position [572, 0]
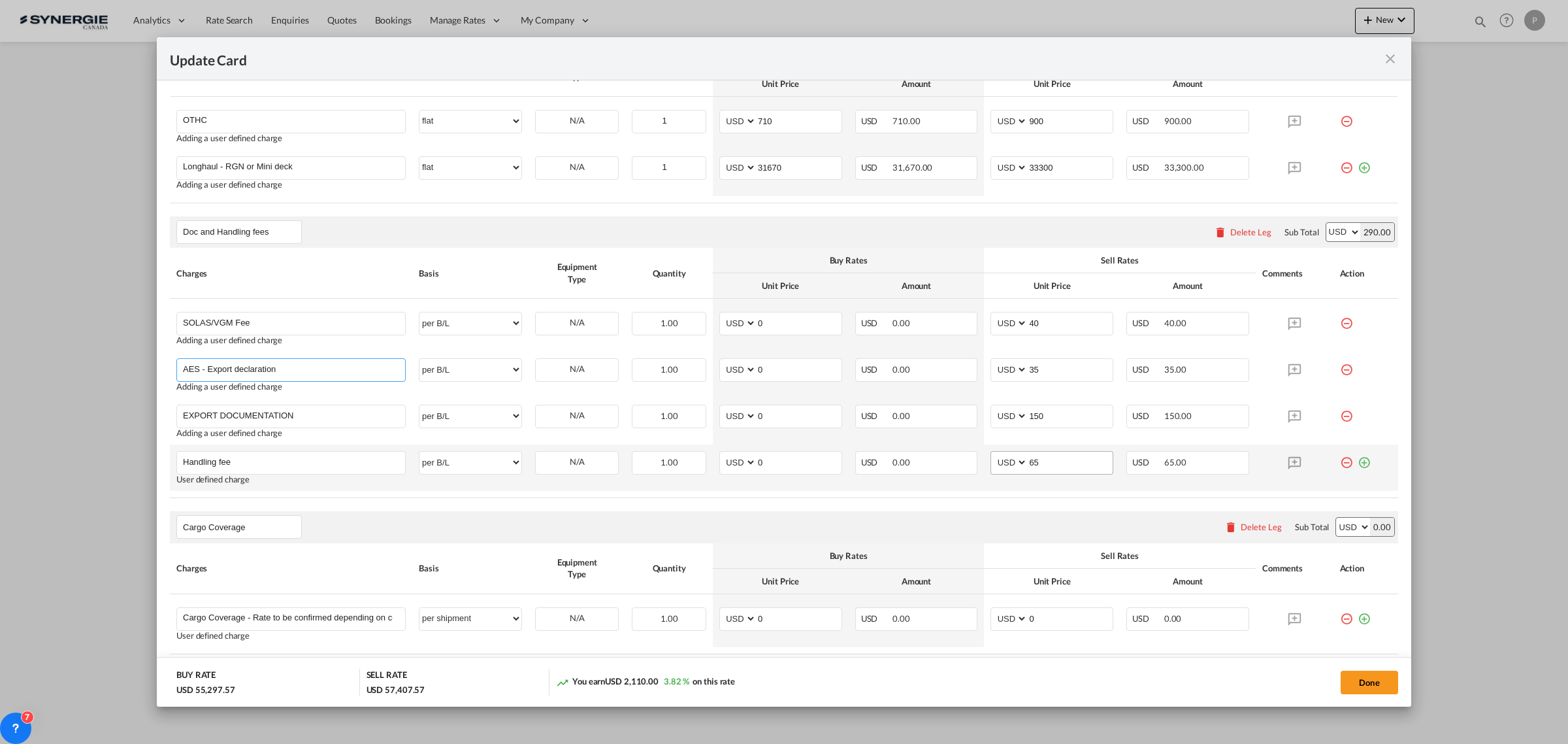
type input "AES - Export declaration"
click at [1037, 458] on input "65" at bounding box center [1069, 462] width 85 height 20
type input "1"
type input "115"
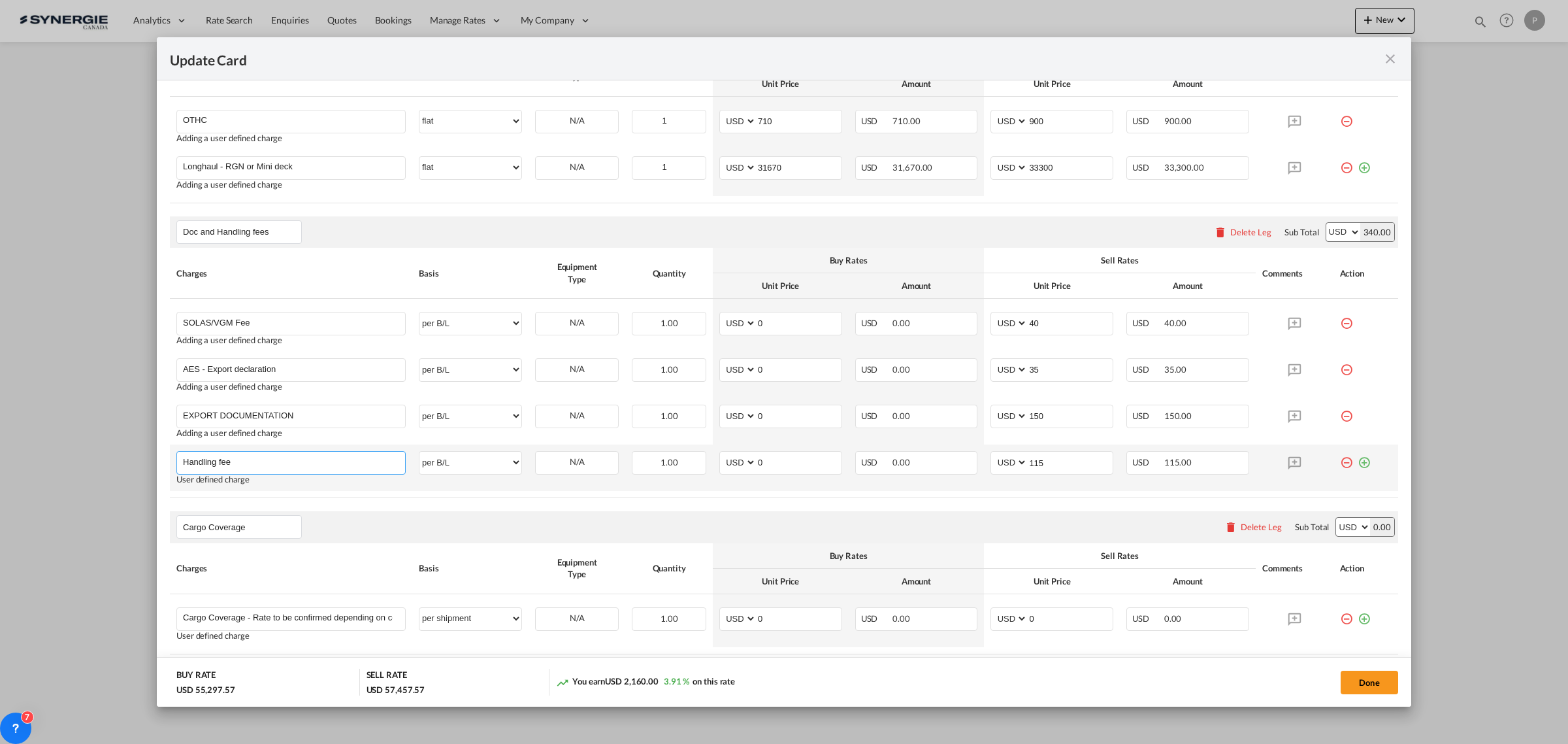
click at [310, 468] on input "Handling fee" at bounding box center [294, 462] width 222 height 20
click at [485, 534] on div "Cargo Coverage Please enter leg name Leg Name Already Exists Delete Leg Sub Tot…" at bounding box center [784, 527] width 1228 height 31
click at [252, 454] on input "Handling fee" at bounding box center [294, 462] width 222 height 20
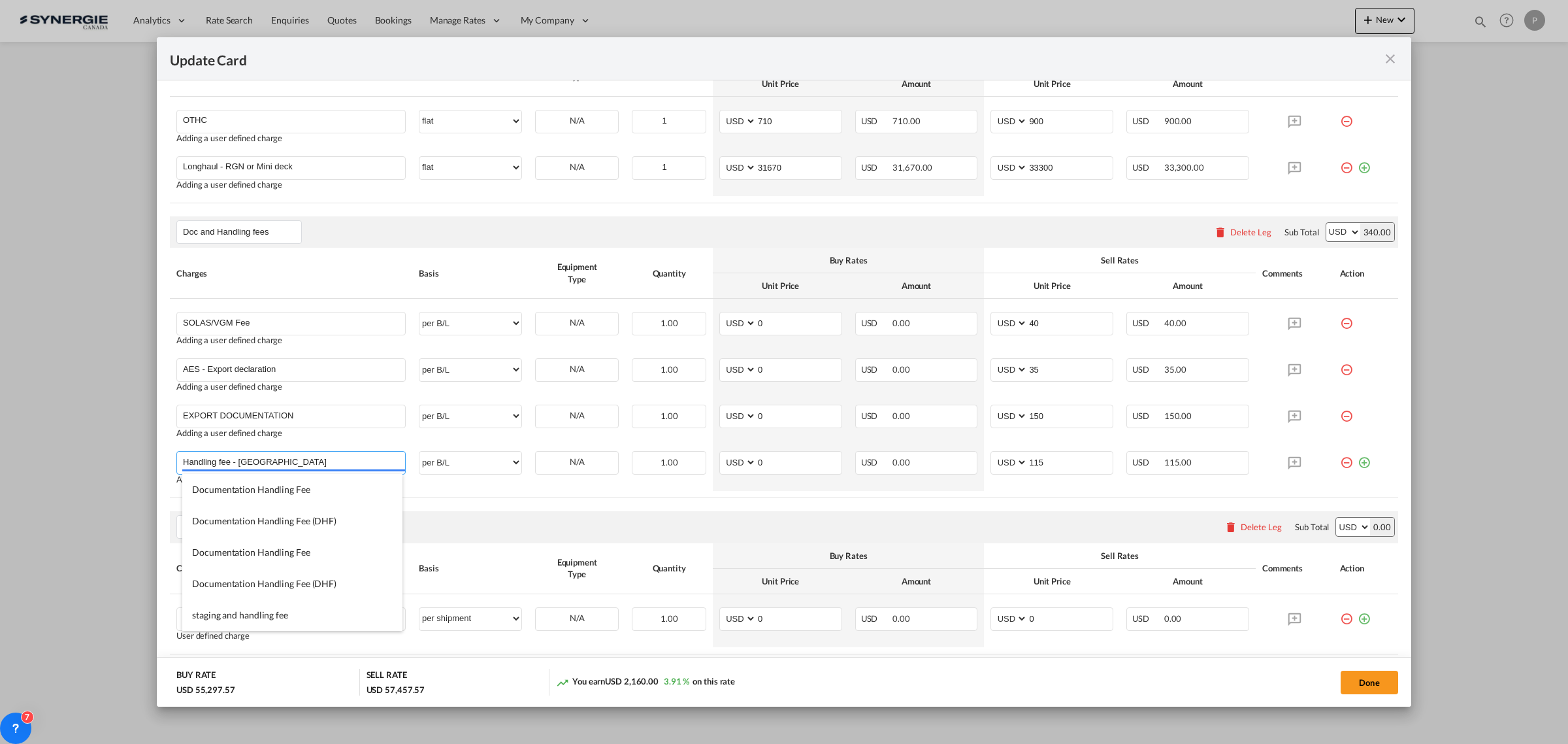
type input "Handling fee - US"
click at [376, 283] on th "Charges" at bounding box center [291, 273] width 242 height 51
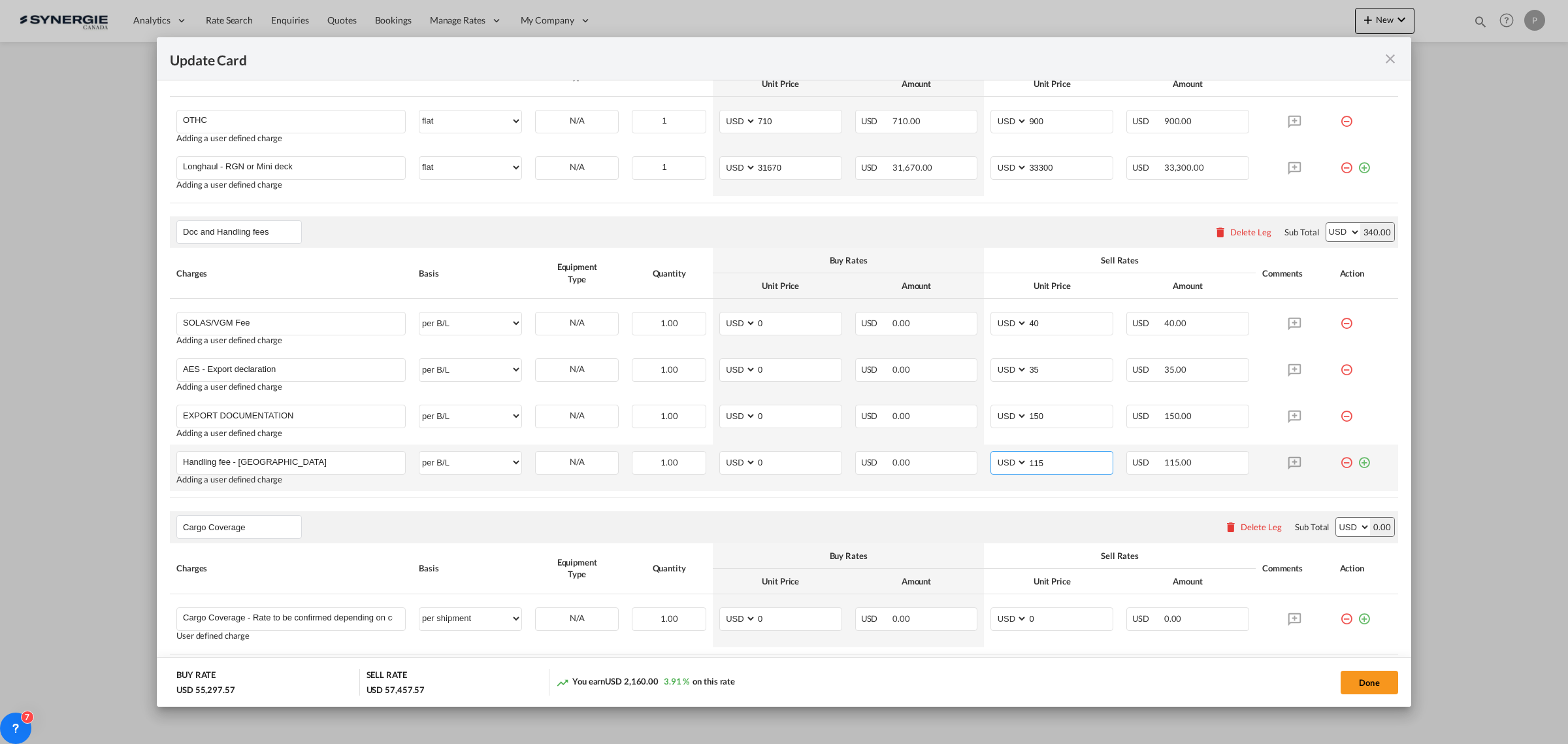
click at [1032, 462] on input "115" at bounding box center [1069, 462] width 85 height 20
type input "125"
click at [1052, 497] on table "Charges Basis Equipment Type Quantity Buy Rates Sell Rates Comments Action Unit…" at bounding box center [784, 373] width 1228 height 250
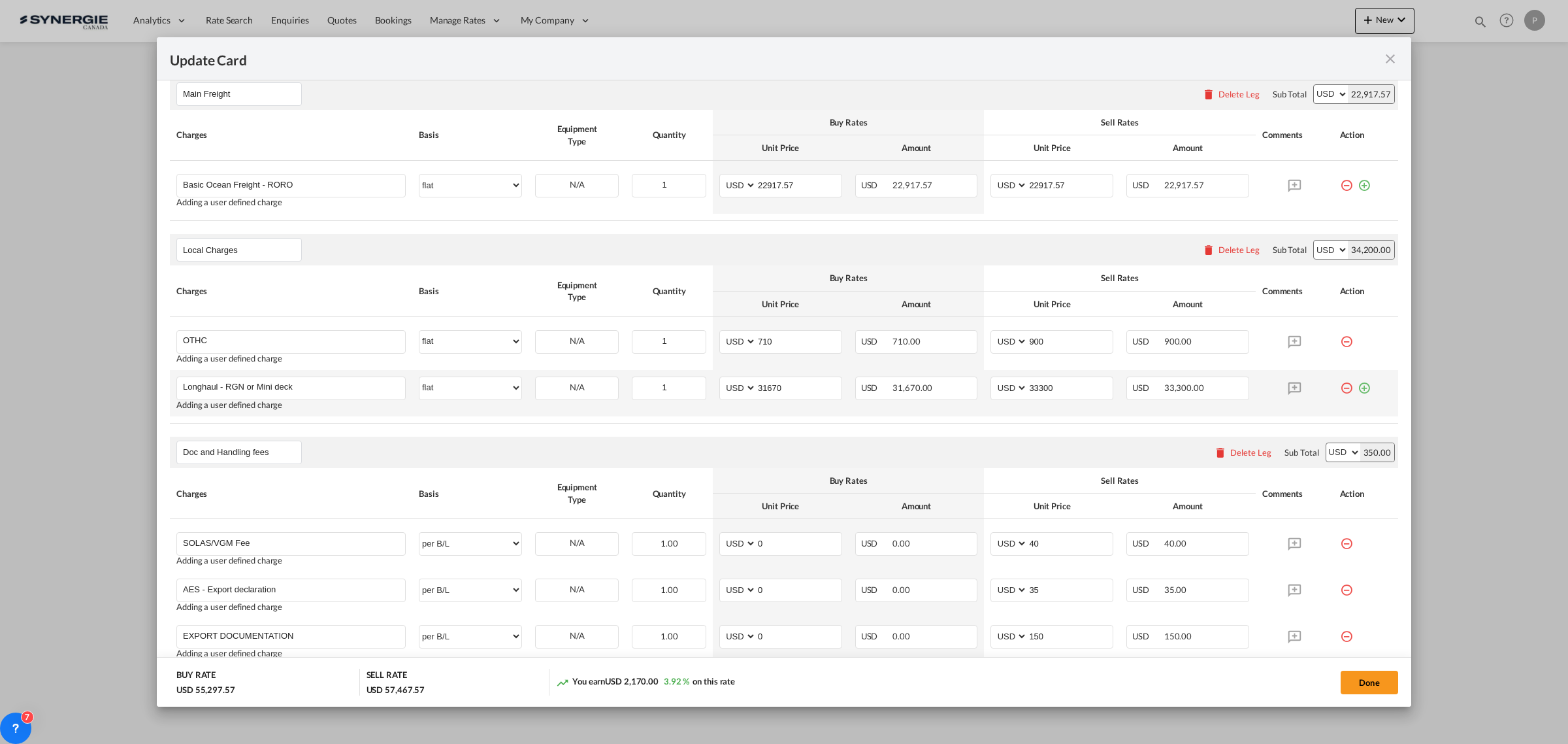
scroll to position [327, 0]
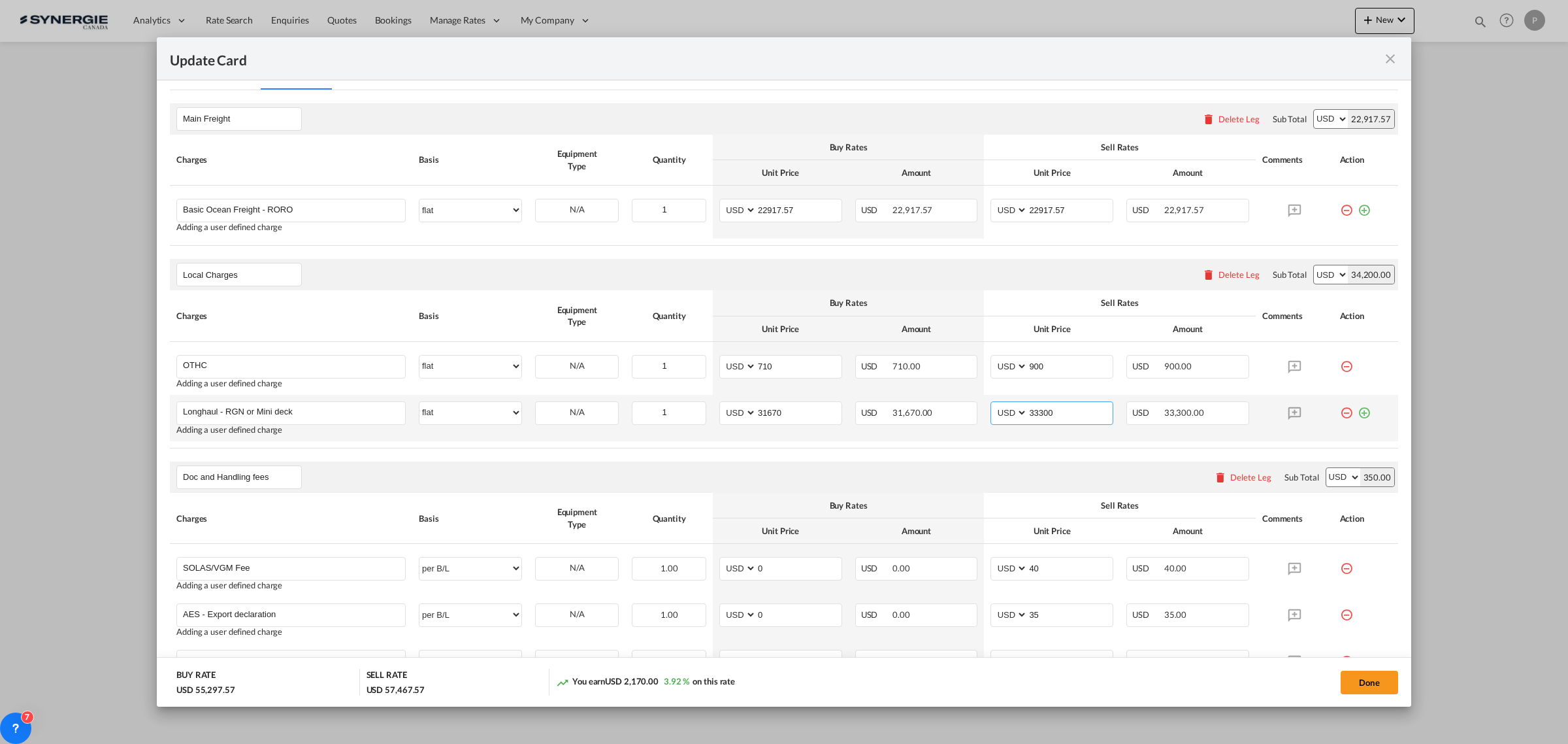
click at [1032, 412] on input "33300" at bounding box center [1069, 412] width 85 height 20
click at [1030, 410] on input "33300" at bounding box center [1069, 412] width 85 height 20
click at [1059, 446] on table "Charges Basis Equipment Type Quantity Buy Rates Sell Rates Comments Action Unit…" at bounding box center [784, 368] width 1228 height 157
drag, startPoint x: 1029, startPoint y: 413, endPoint x: 1039, endPoint y: 413, distance: 10.0
click at [1039, 413] on input "34000" at bounding box center [1069, 412] width 85 height 20
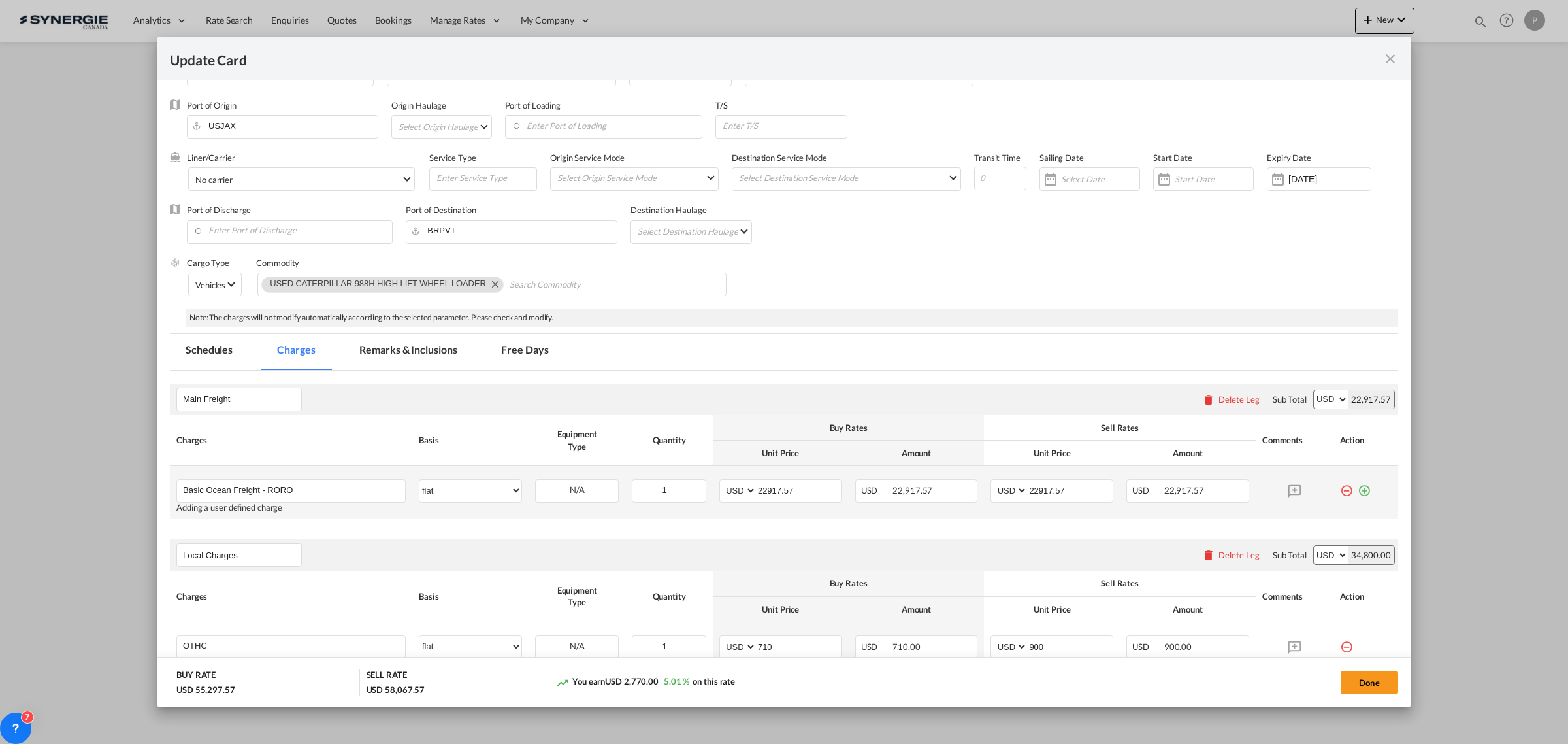
scroll to position [0, 0]
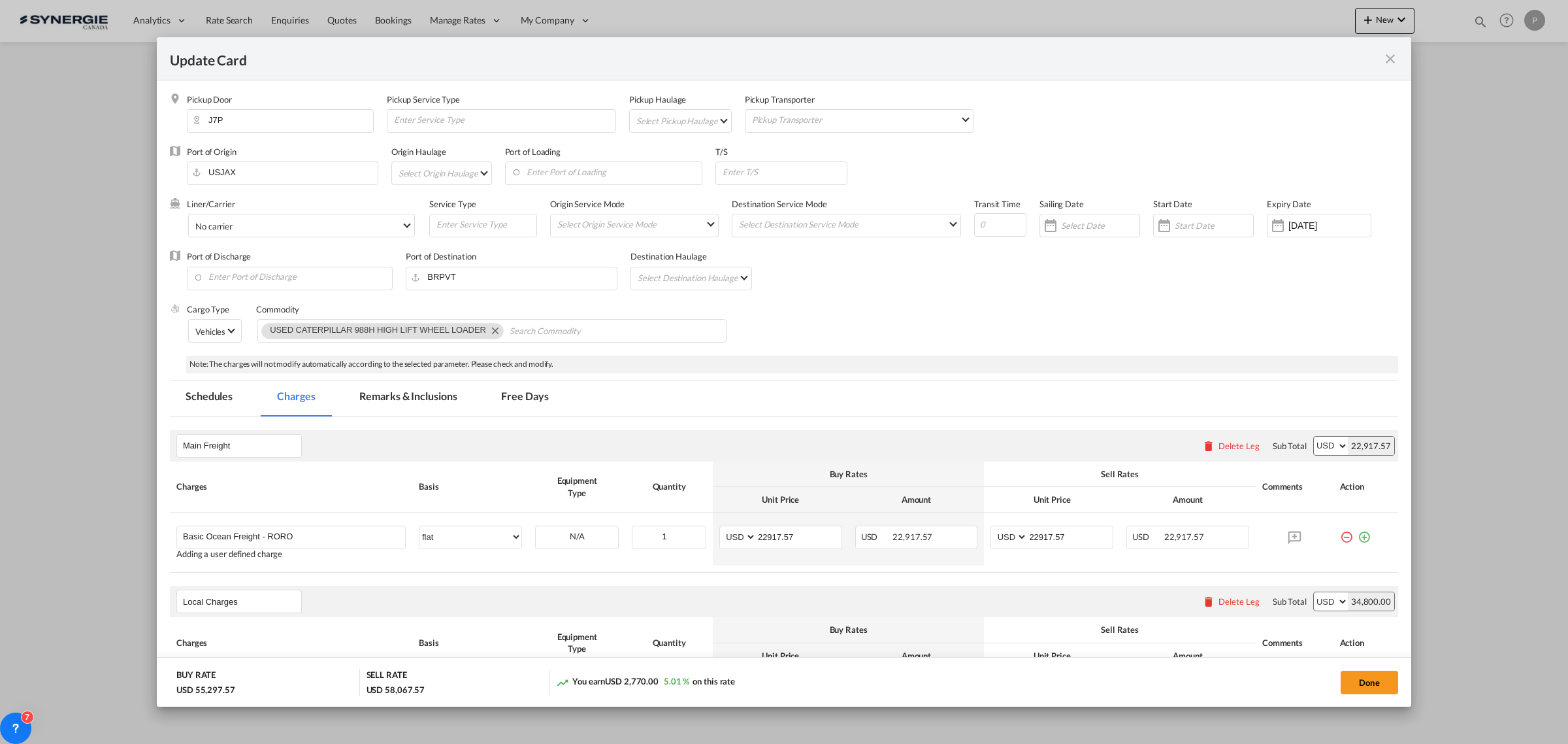
type input "33900"
click at [384, 390] on md-tab-item "Remarks & Inclusions" at bounding box center [407, 398] width 129 height 36
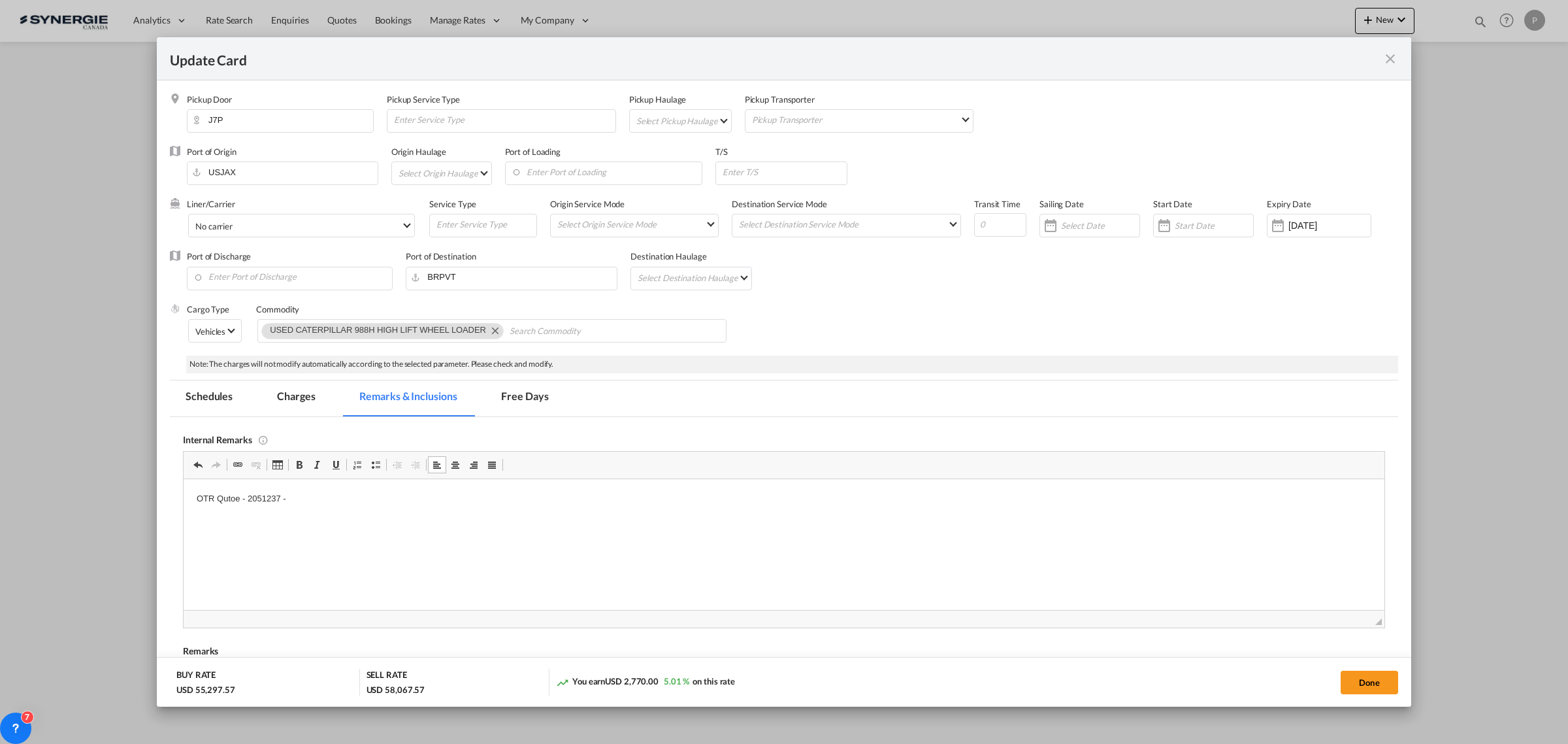
drag, startPoint x: 403, startPoint y: 540, endPoint x: 401, endPoint y: 502, distance: 38.1
click at [401, 501] on html "OTR Qutoe - 2051237 -" at bounding box center [784, 498] width 1201 height 40
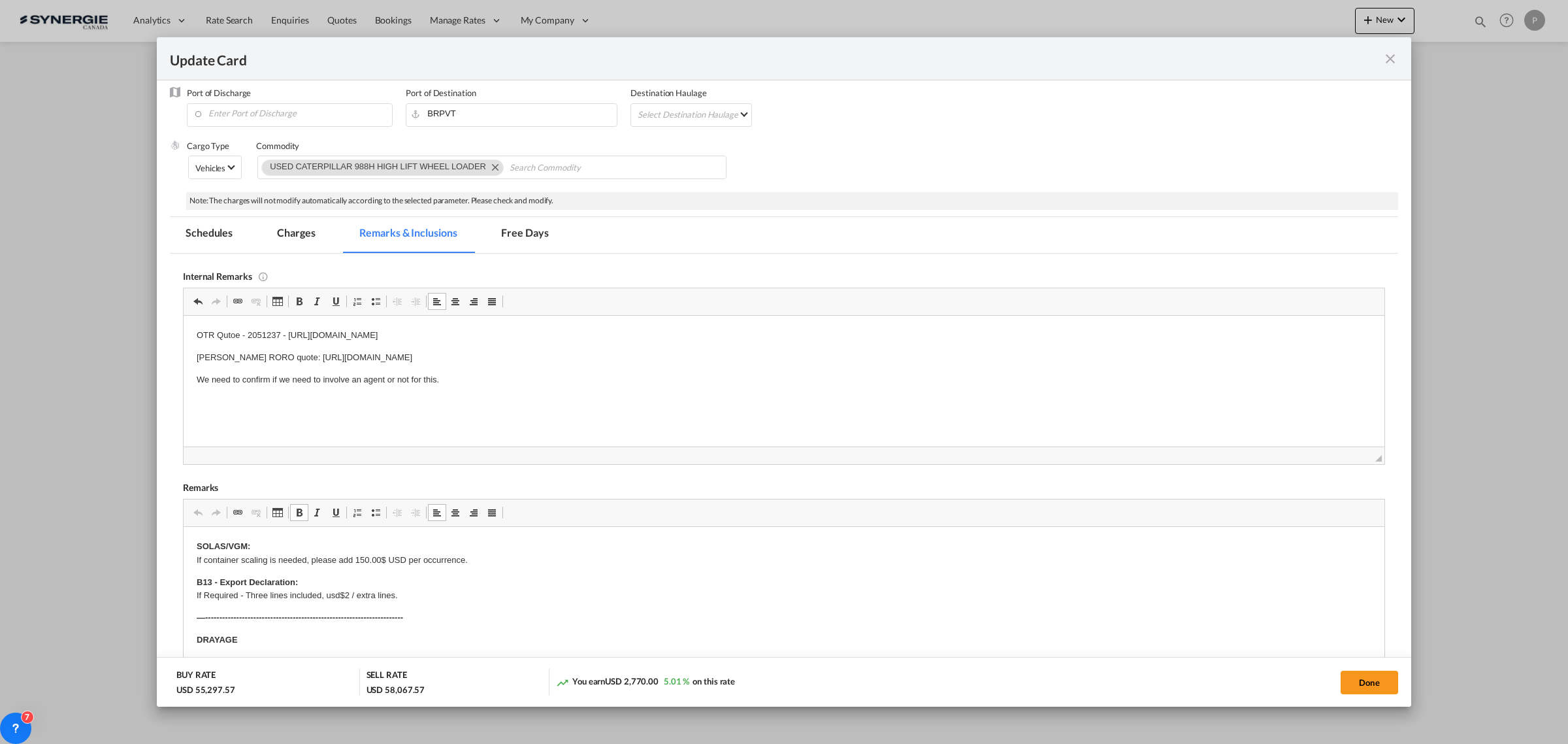
drag, startPoint x: 212, startPoint y: 581, endPoint x: 201, endPoint y: 583, distance: 11.2
drag, startPoint x: 210, startPoint y: 581, endPoint x: 190, endPoint y: 581, distance: 20.0
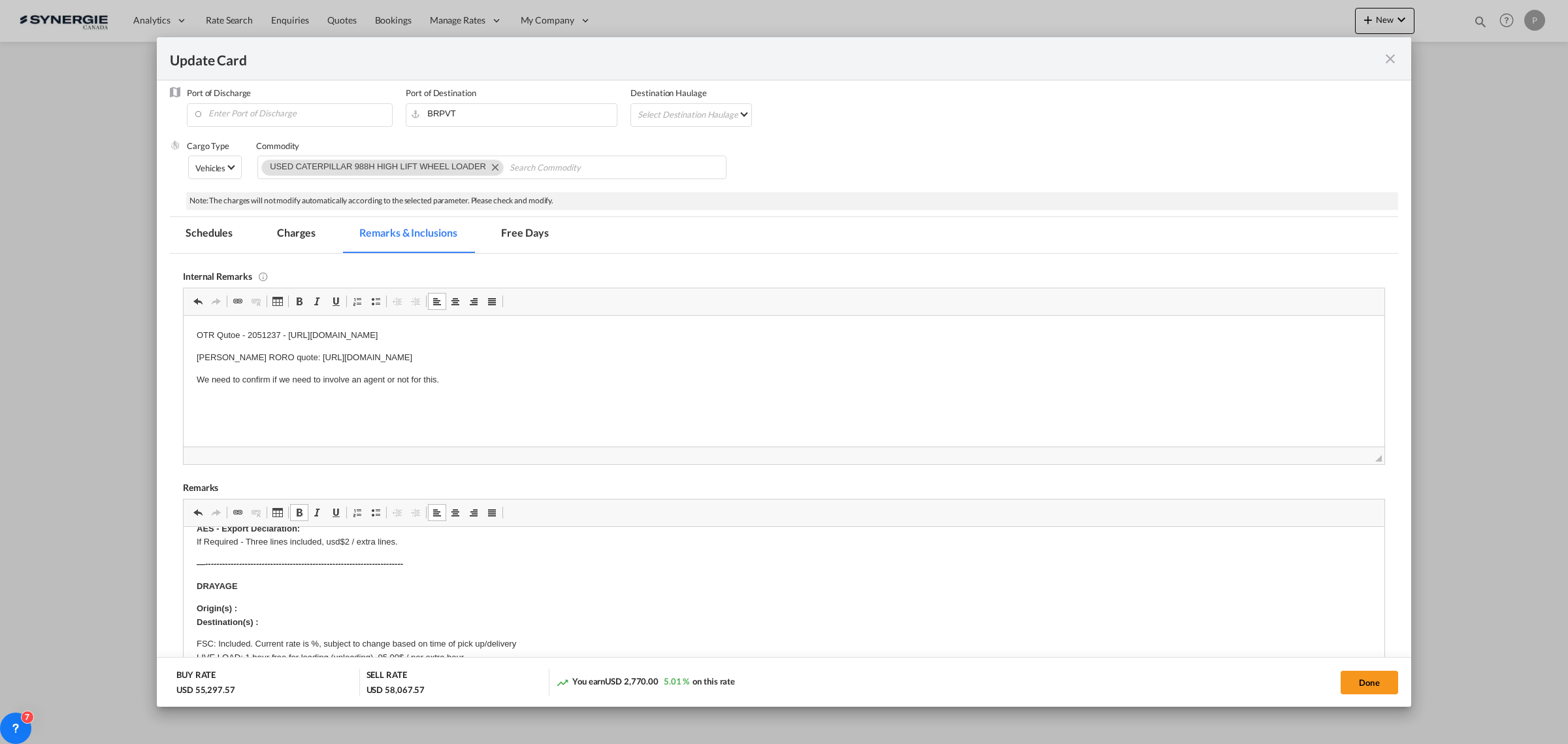
scroll to position [82, 0]
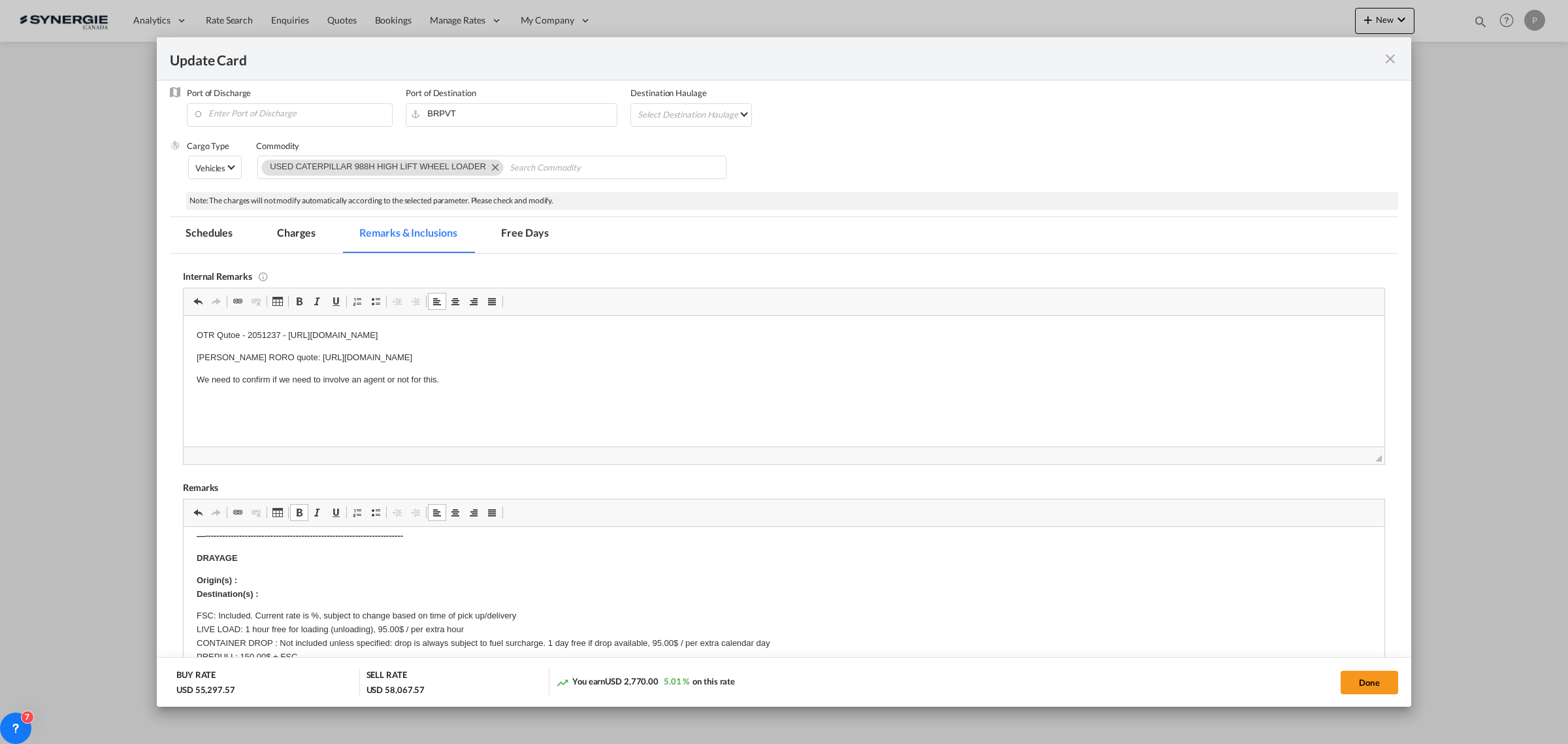
click at [228, 554] on strong "DRAYAGE" at bounding box center [217, 557] width 41 height 10
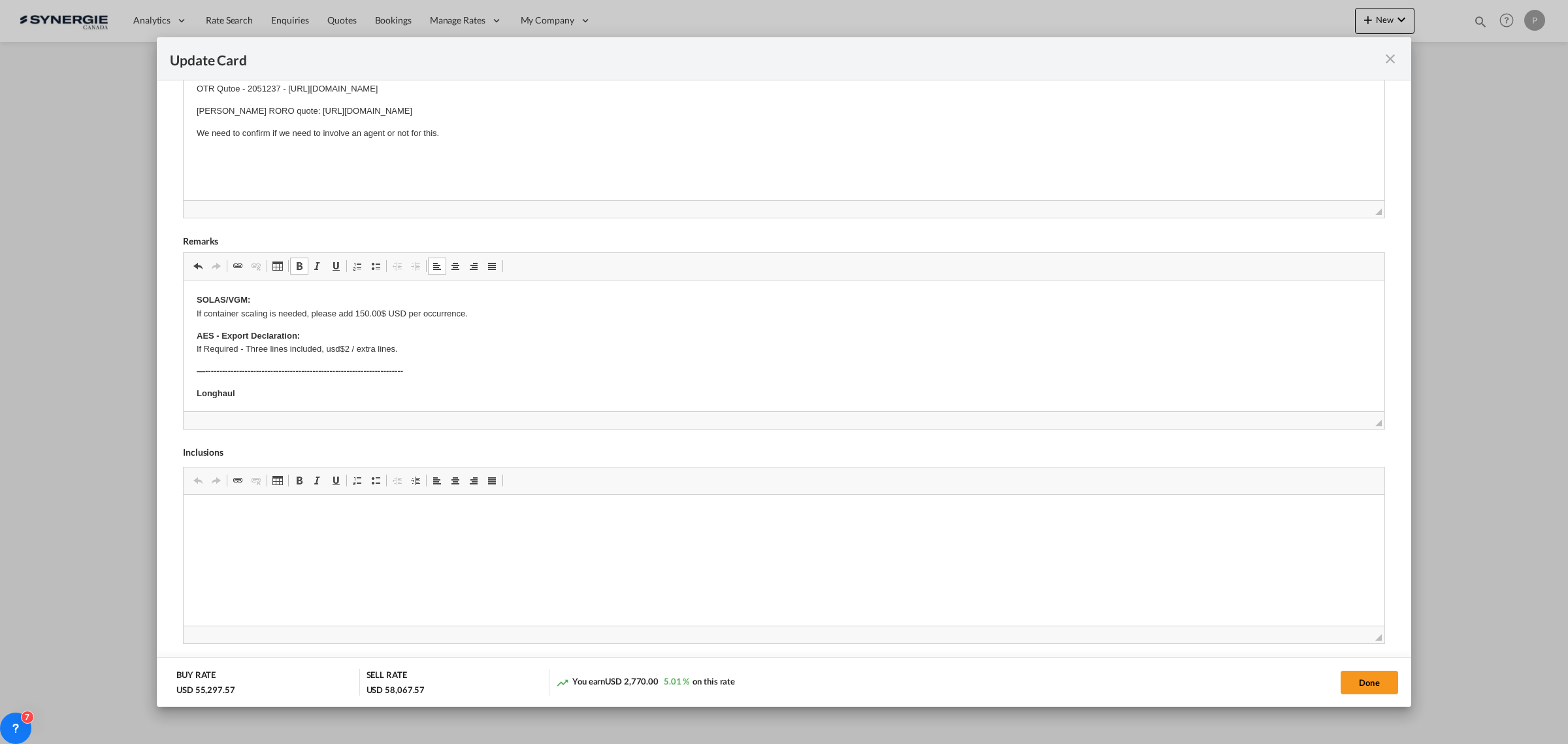
scroll to position [415, 0]
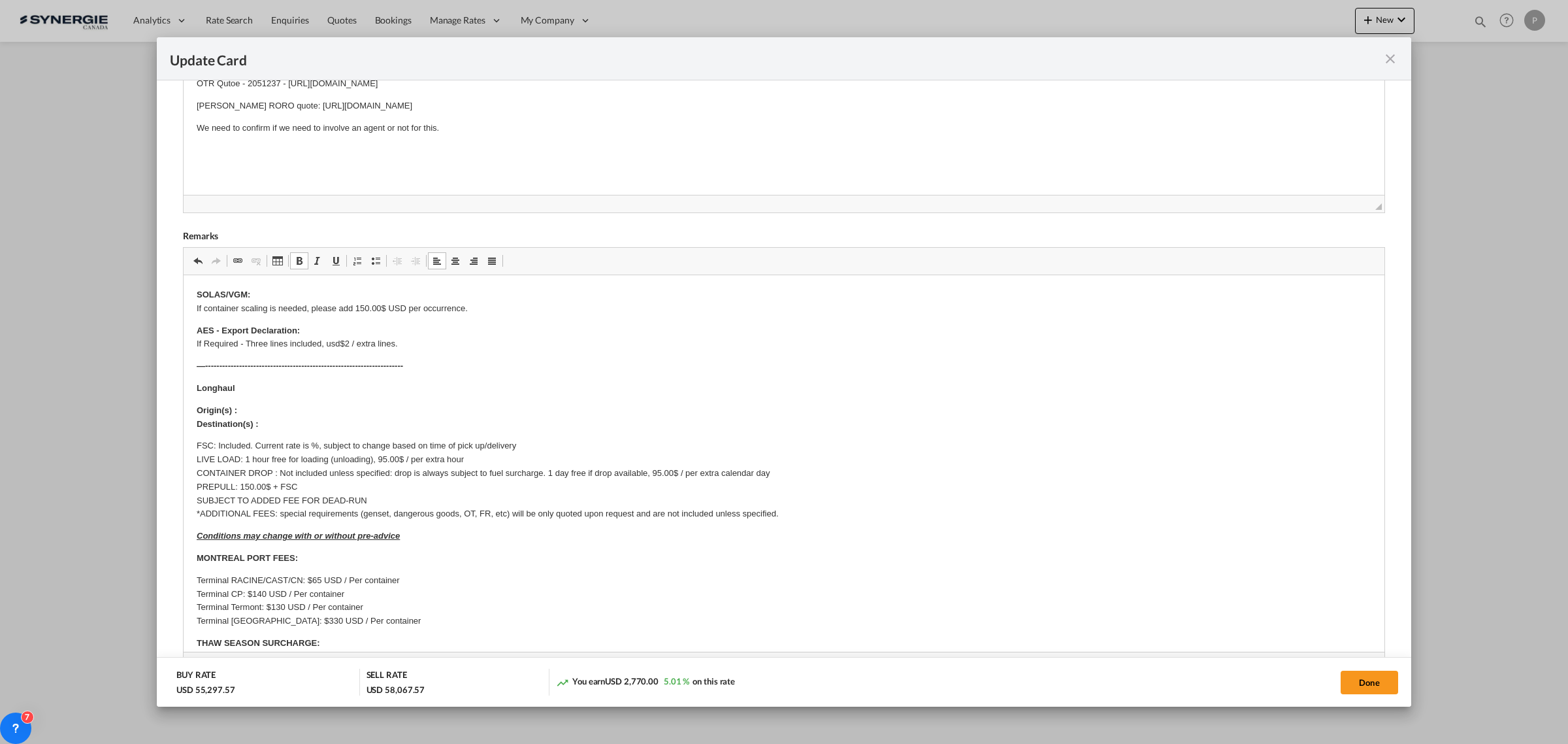
drag, startPoint x: 1366, startPoint y: 419, endPoint x: 1403, endPoint y: 733, distance: 316.2
click at [1403, 733] on div "Update Card Pickup Door J7P Pickup Service Type Pickup Haulage Select Pickup Ha…" at bounding box center [784, 372] width 1568 height 744
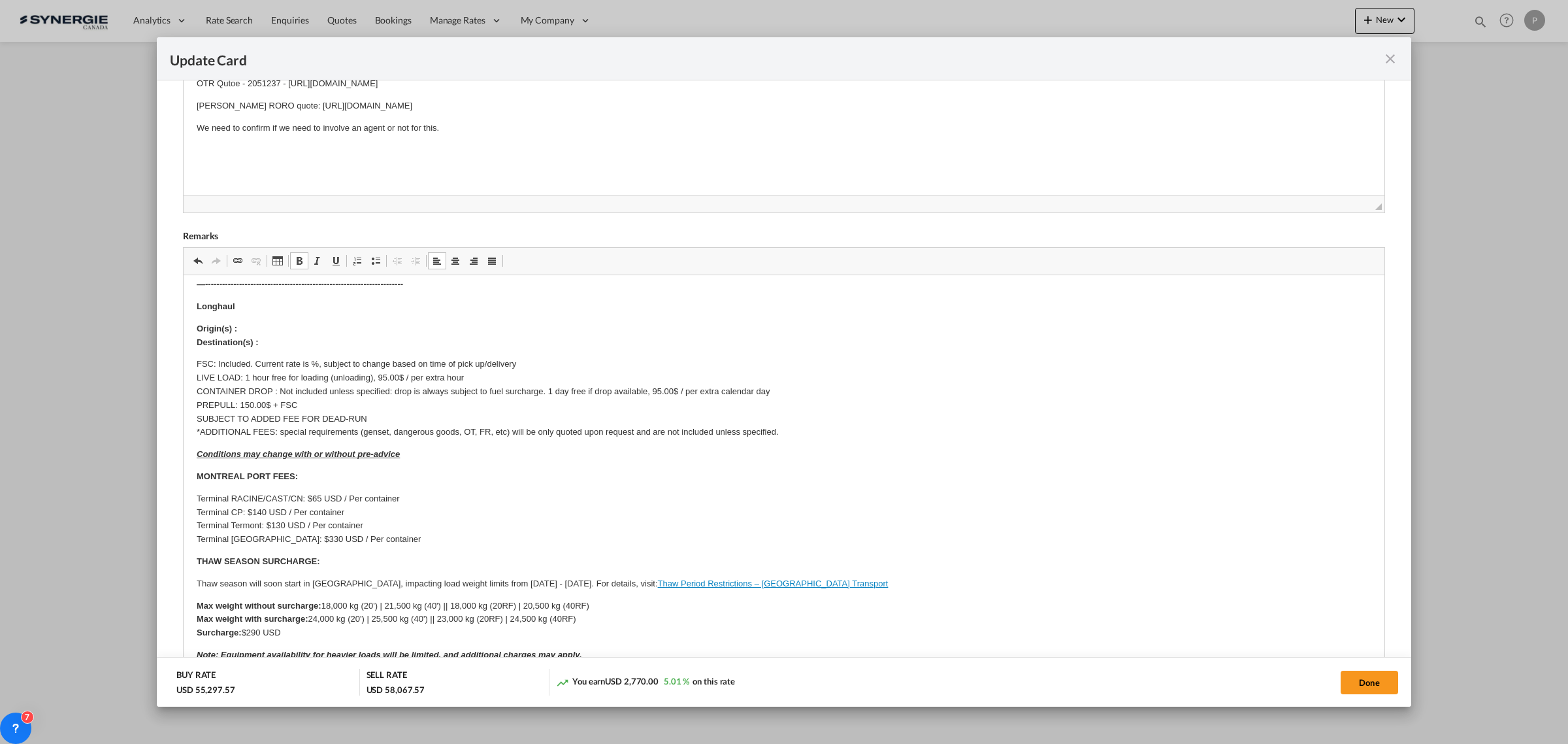
click at [195, 333] on html "SOLAS/VGM: If container scaling is needed, please add 150.00$ USD per occurrenc…" at bounding box center [784, 584] width 1201 height 783
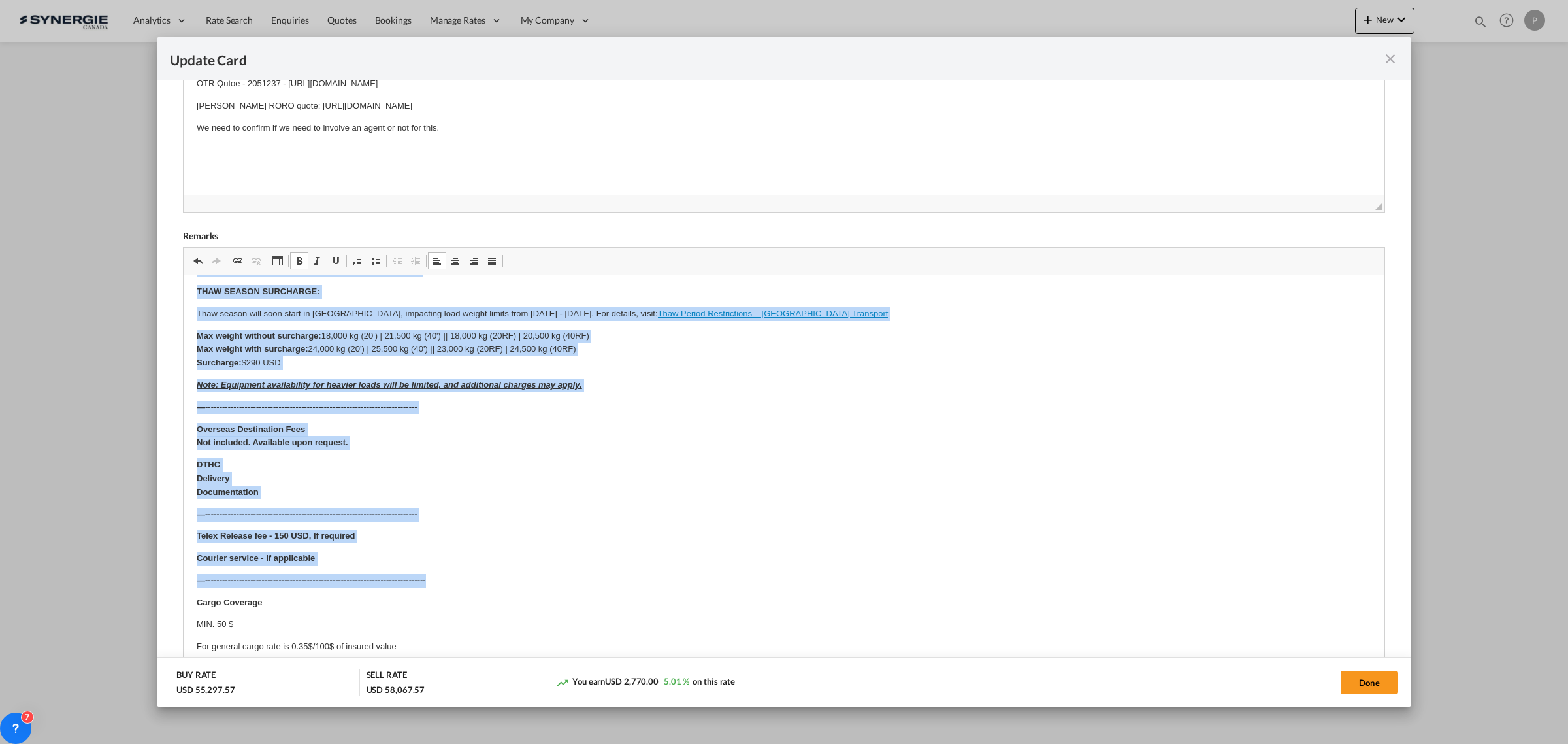
scroll to position [387, 0]
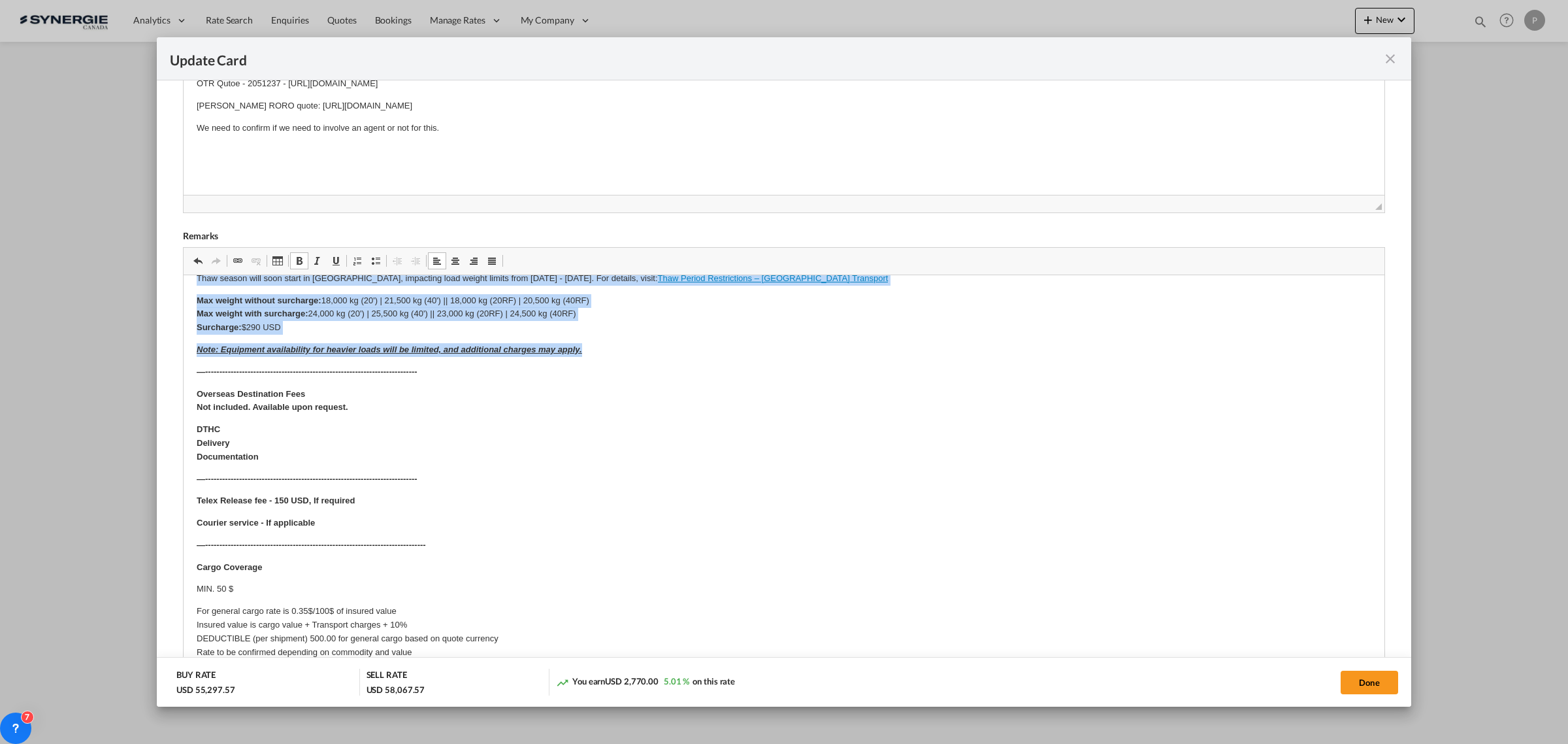
drag, startPoint x: 195, startPoint y: 327, endPoint x: 602, endPoint y: 344, distance: 407.4
click at [602, 344] on html "SOLAS/VGM: If container scaling is needed, please add 150.00$ USD per occurrenc…" at bounding box center [784, 279] width 1201 height 783
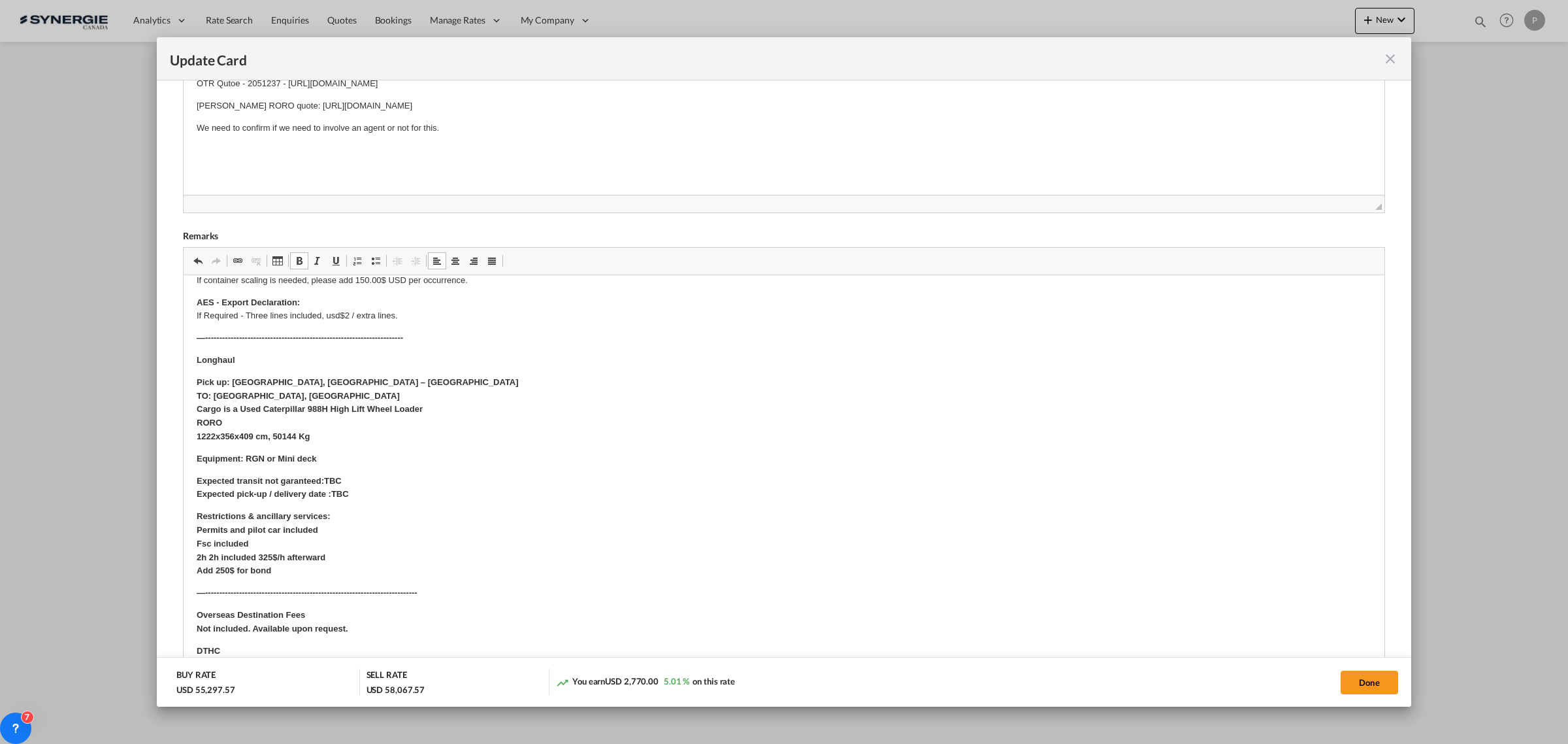
scroll to position [4, 0]
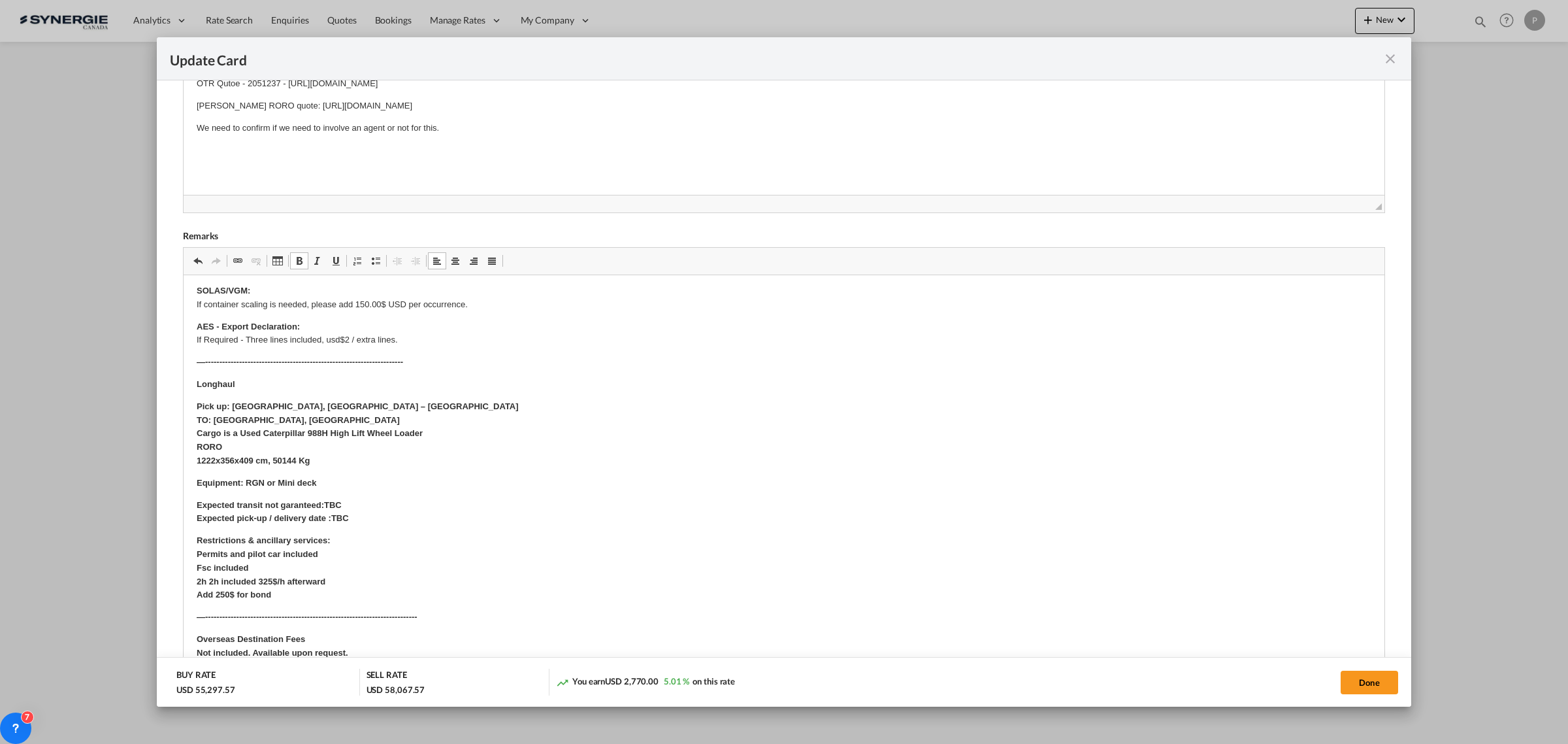
click at [291, 417] on p "Pick up: Saint-Eustache, Quebec – Canadá TO: Jacksonville, FL Cargo is a Used C…" at bounding box center [784, 434] width 1175 height 68
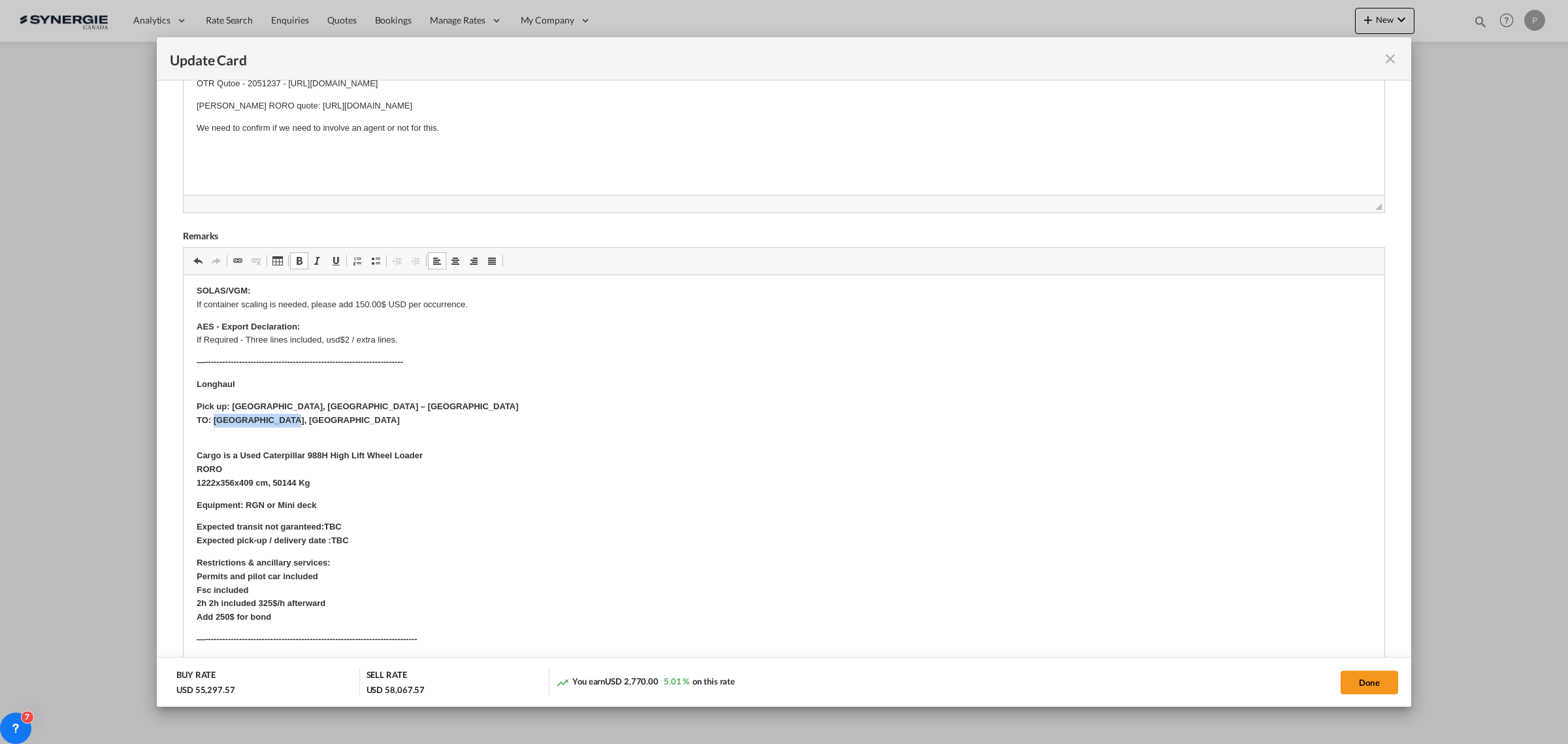
drag, startPoint x: 297, startPoint y: 417, endPoint x: 215, endPoint y: 416, distance: 82.0
click at [215, 416] on p "Pick up: Saint-Eustache, Quebec – Canadá TO: Jacksonville, FL" at bounding box center [784, 413] width 1175 height 27
drag, startPoint x: 384, startPoint y: 404, endPoint x: 233, endPoint y: 404, distance: 151.0
click at [233, 404] on p "Pick up: Saint-Eustache, Quebec – Canadá TO: Jacksonville, FL" at bounding box center [784, 413] width 1175 height 27
drag, startPoint x: 207, startPoint y: 417, endPoint x: 194, endPoint y: 416, distance: 13.0
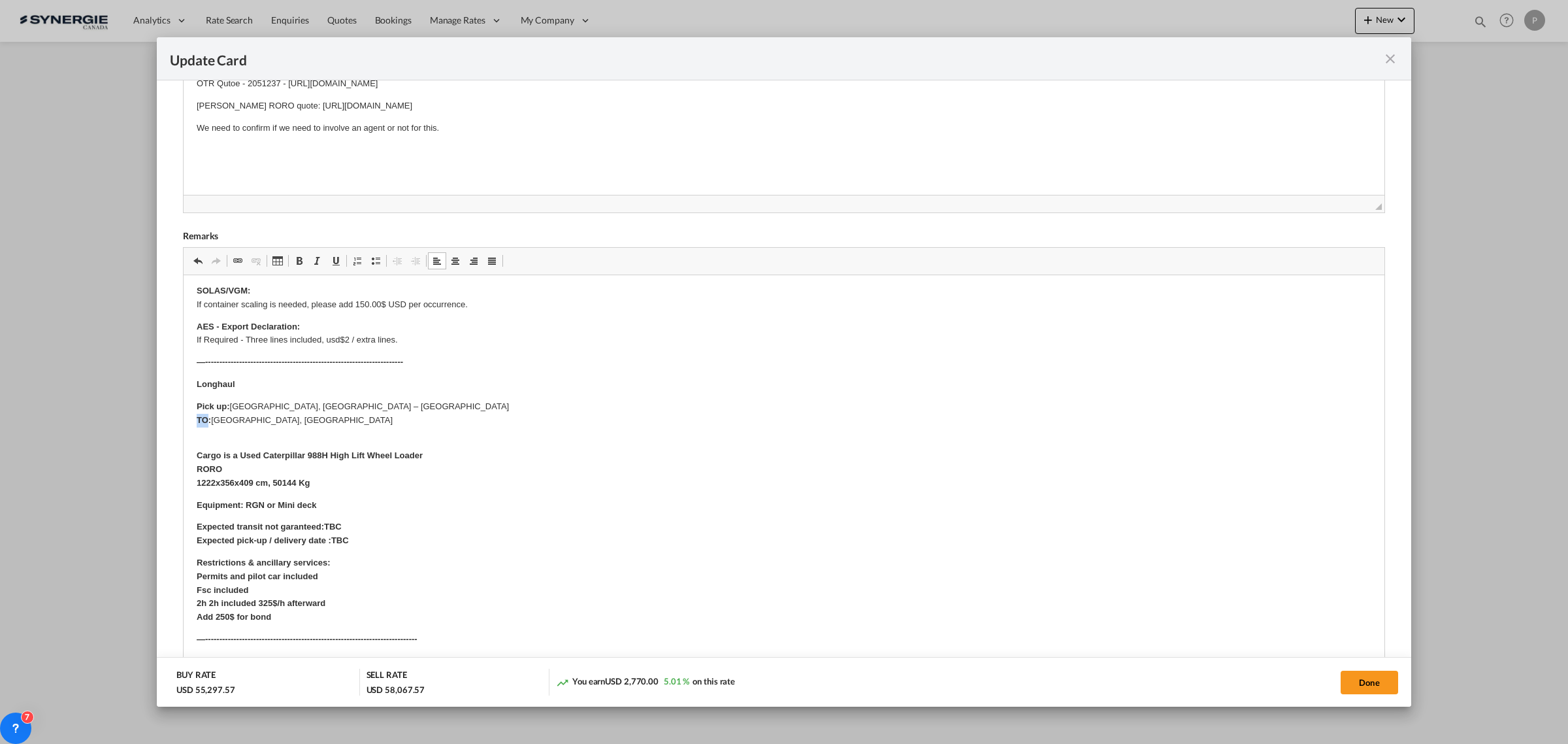
click at [194, 416] on html "SOLAS/VGM: If container scaling is needed, please add 150.00$ USD per occurrenc…" at bounding box center [784, 605] width 1201 height 668
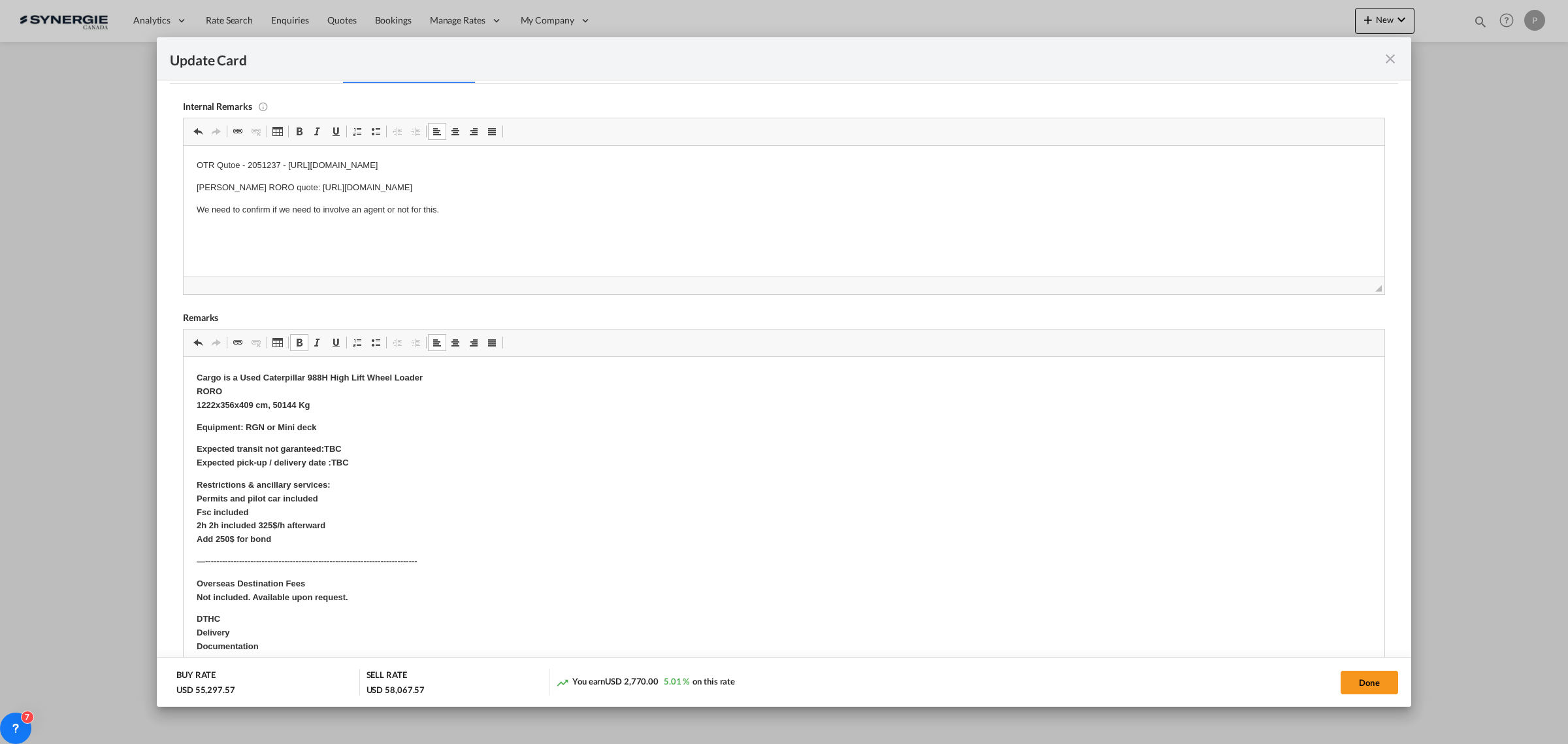
scroll to position [0, 0]
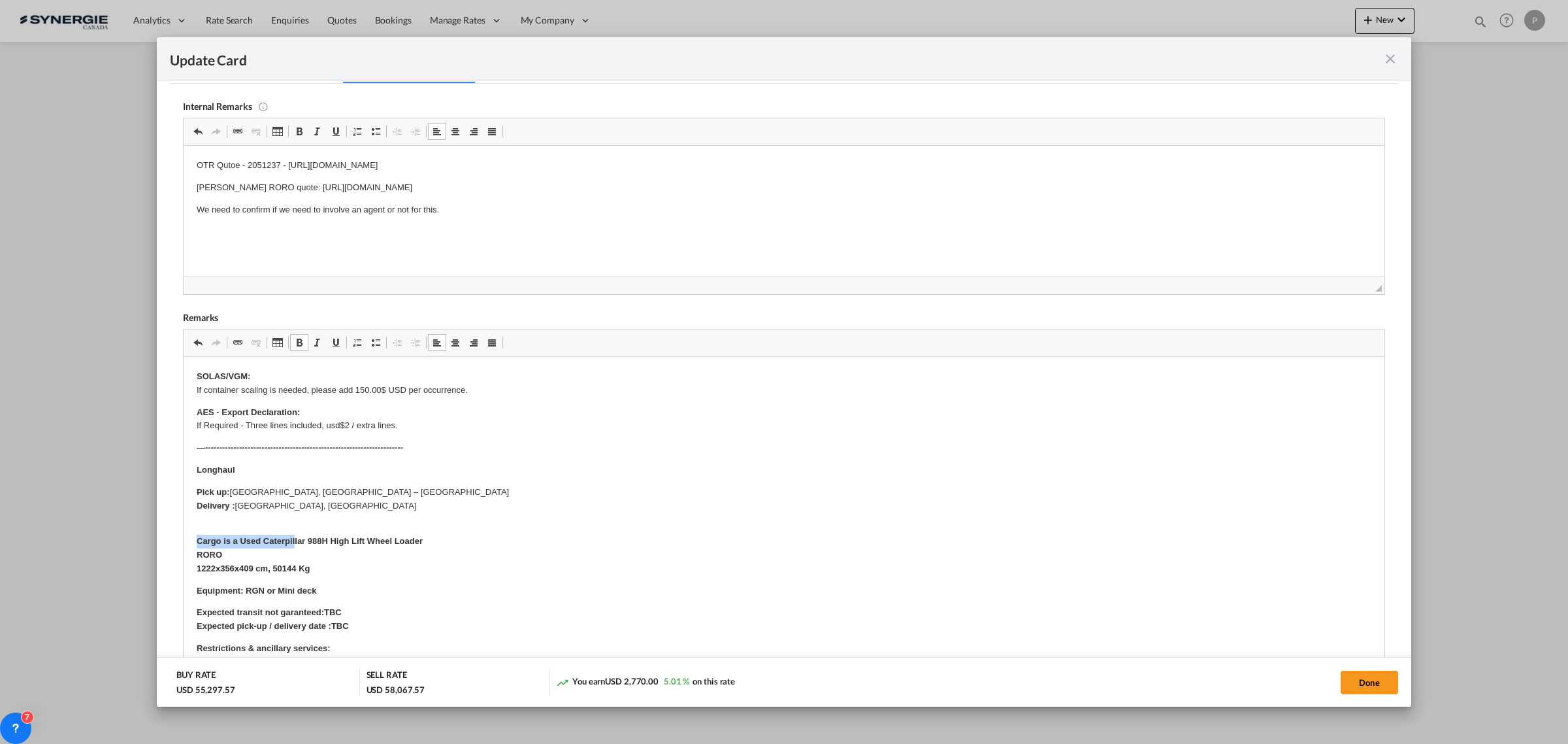
drag, startPoint x: 293, startPoint y: 538, endPoint x: 186, endPoint y: 537, distance: 107.0
click at [186, 537] on html "SOLAS/VGM: If container scaling is needed, please add 150.00$ USD per occurrenc…" at bounding box center [784, 690] width 1201 height 668
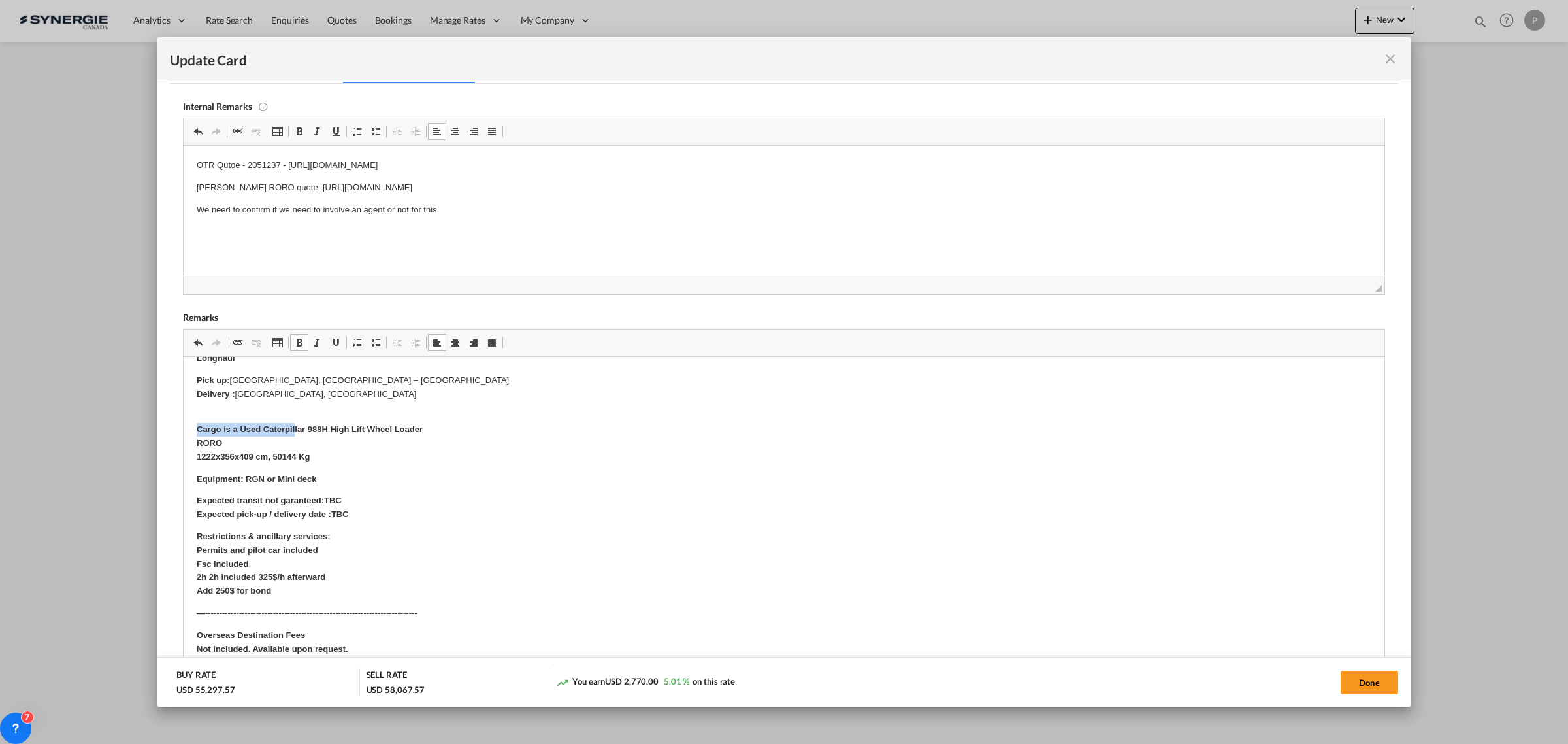
scroll to position [163, 0]
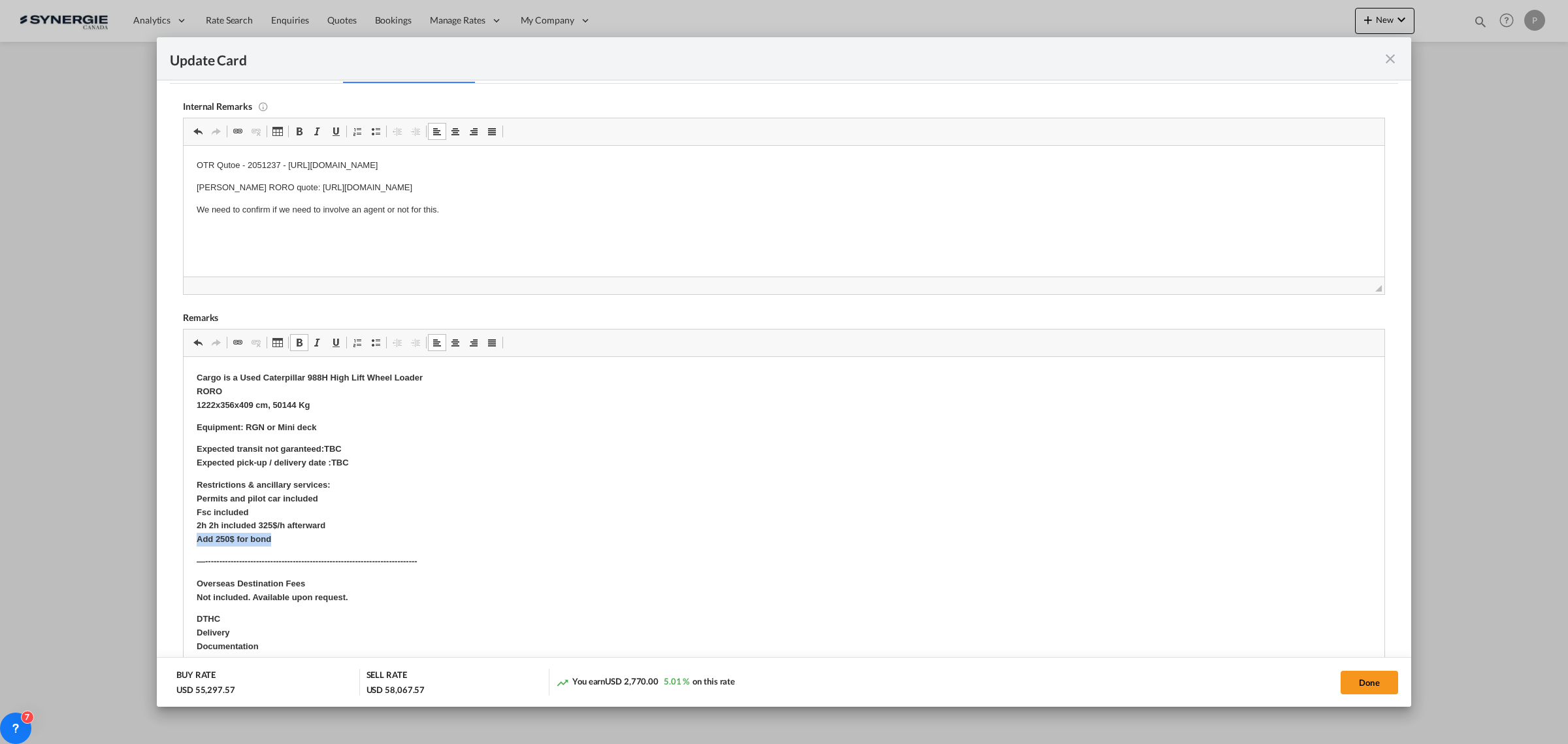
drag, startPoint x: 279, startPoint y: 540, endPoint x: 199, endPoint y: 540, distance: 80.0
click at [199, 540] on p "Restrictions & ancillary services: Permits and pilot car included Fsc included …" at bounding box center [784, 512] width 1175 height 68
click at [214, 525] on strong "Restrictions & ancillary services: Permits and pilot car included Fsc included …" at bounding box center [263, 504] width 134 height 50
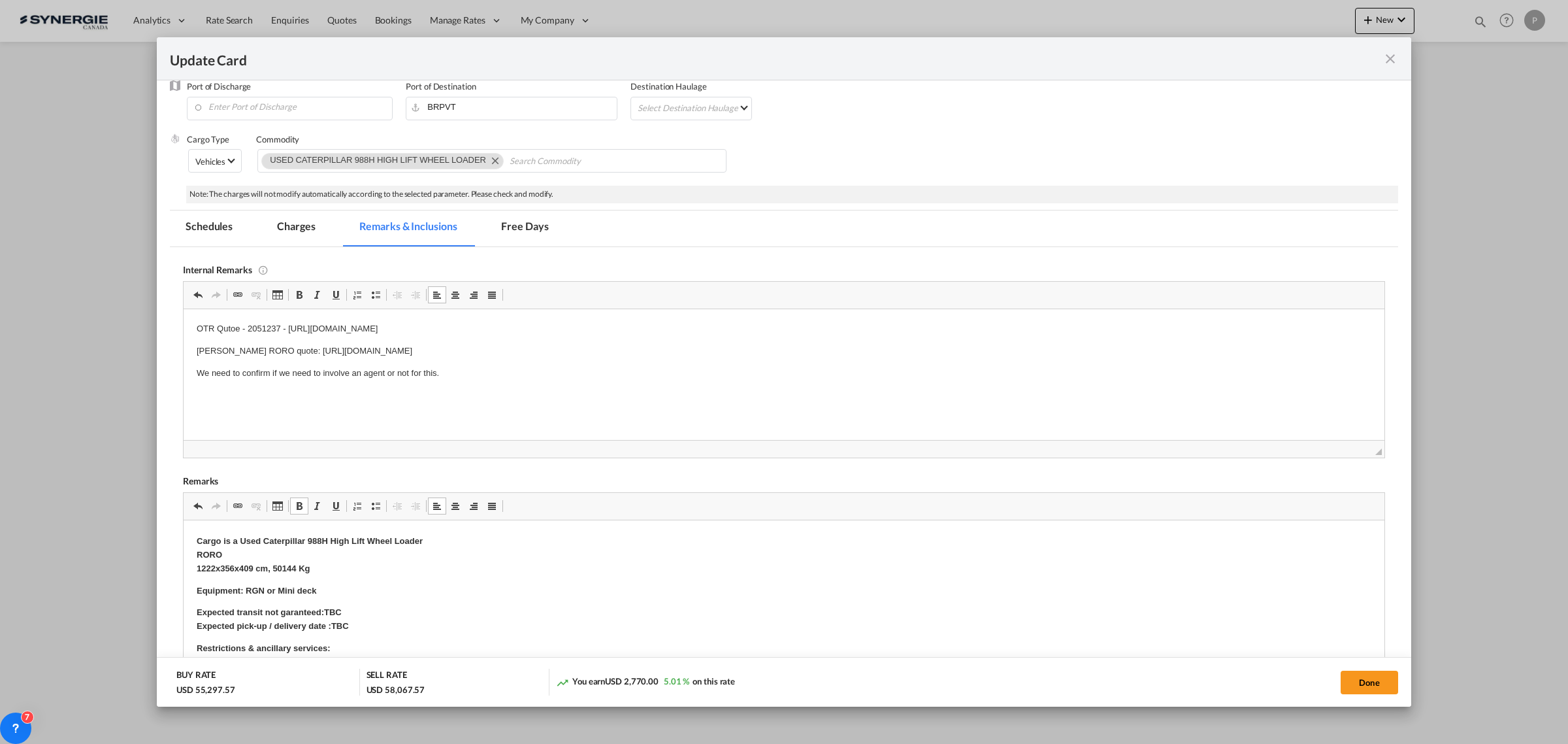
click at [318, 224] on md-tab-item "Charges" at bounding box center [296, 228] width 69 height 36
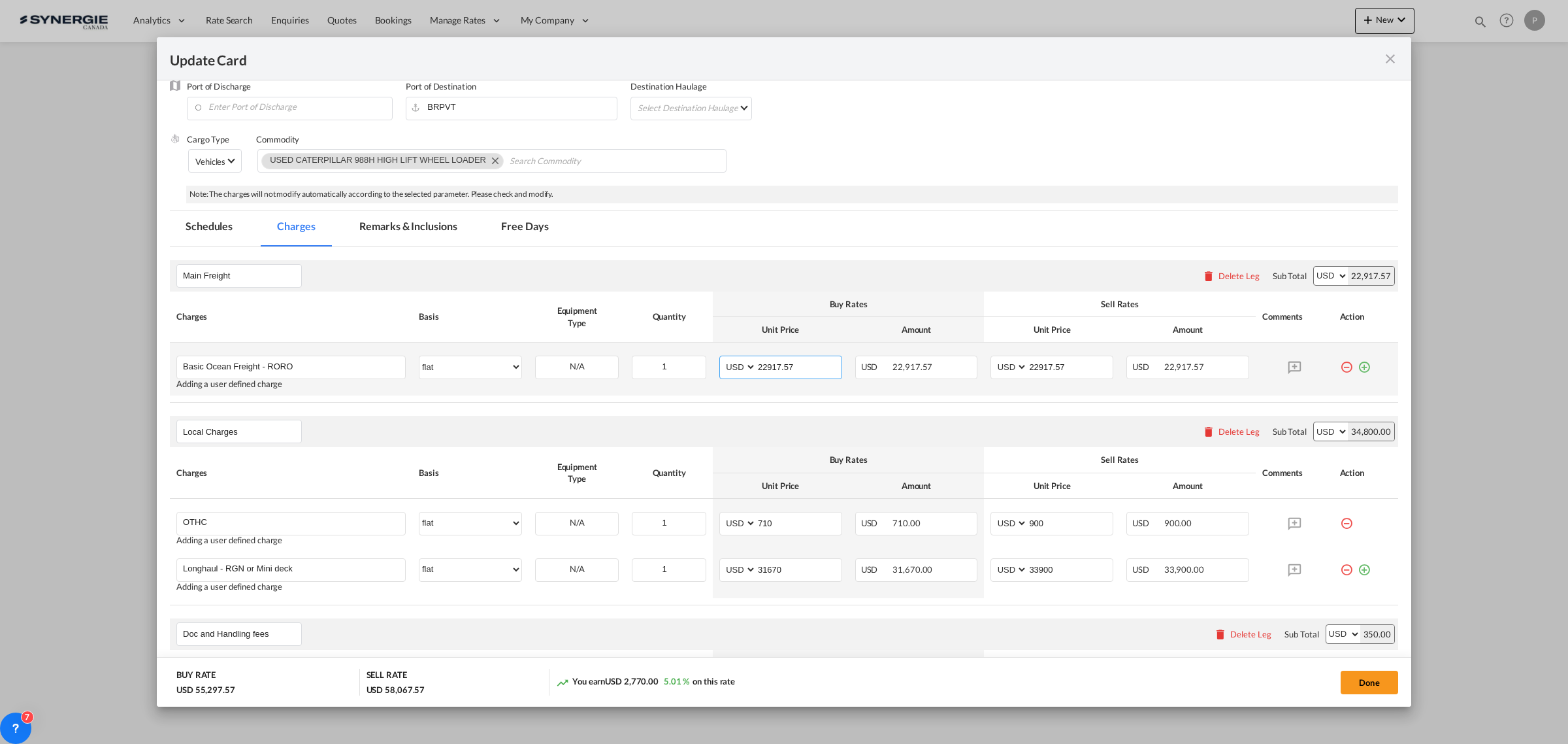
click at [810, 368] on input "22917.57" at bounding box center [799, 366] width 85 height 20
drag, startPoint x: 780, startPoint y: 569, endPoint x: 764, endPoint y: 569, distance: 16.0
click at [764, 569] on input "31670" at bounding box center [799, 568] width 85 height 20
type input "31855"
drag, startPoint x: 1047, startPoint y: 575, endPoint x: 1029, endPoint y: 570, distance: 18.7
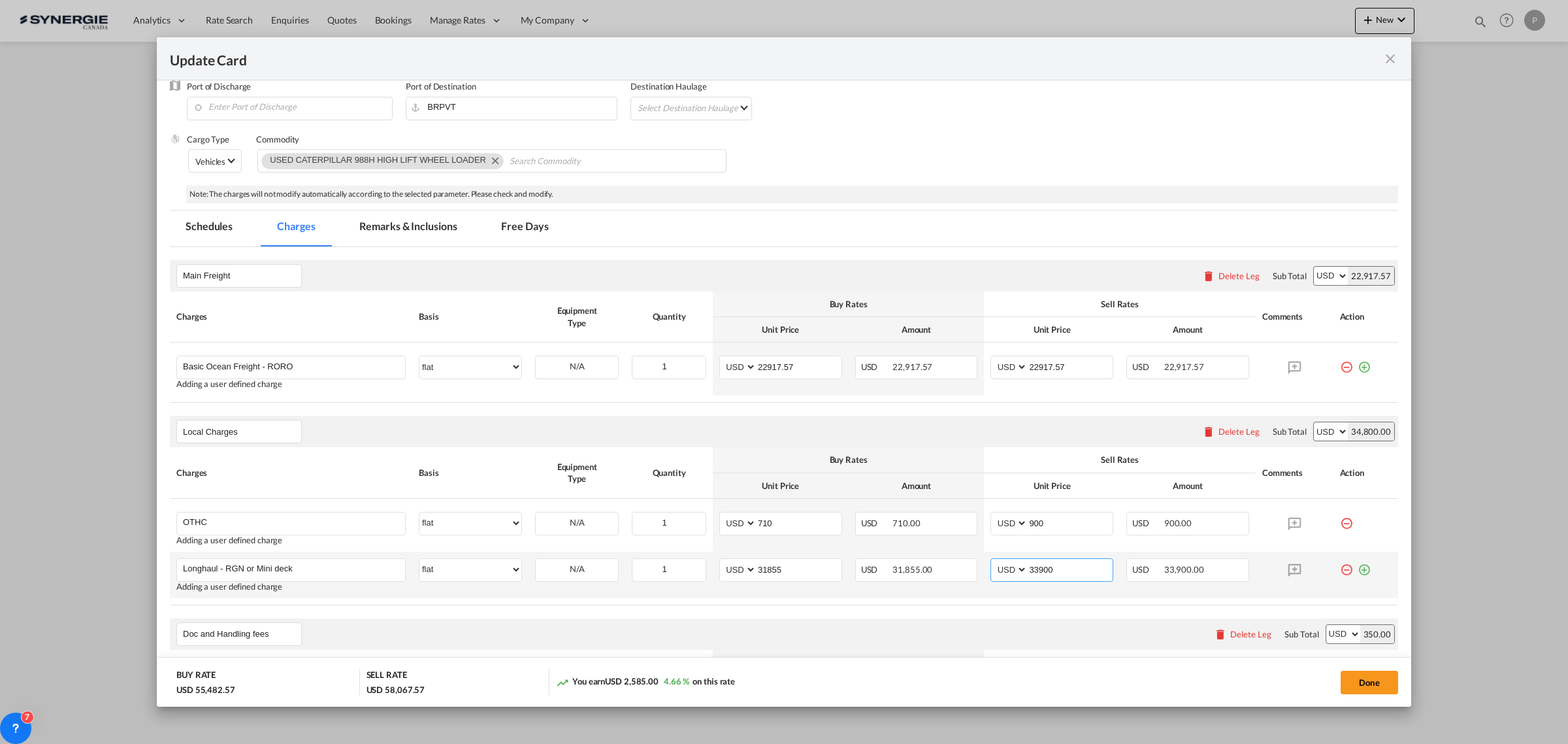
click at [1029, 570] on input "33900" at bounding box center [1069, 568] width 85 height 20
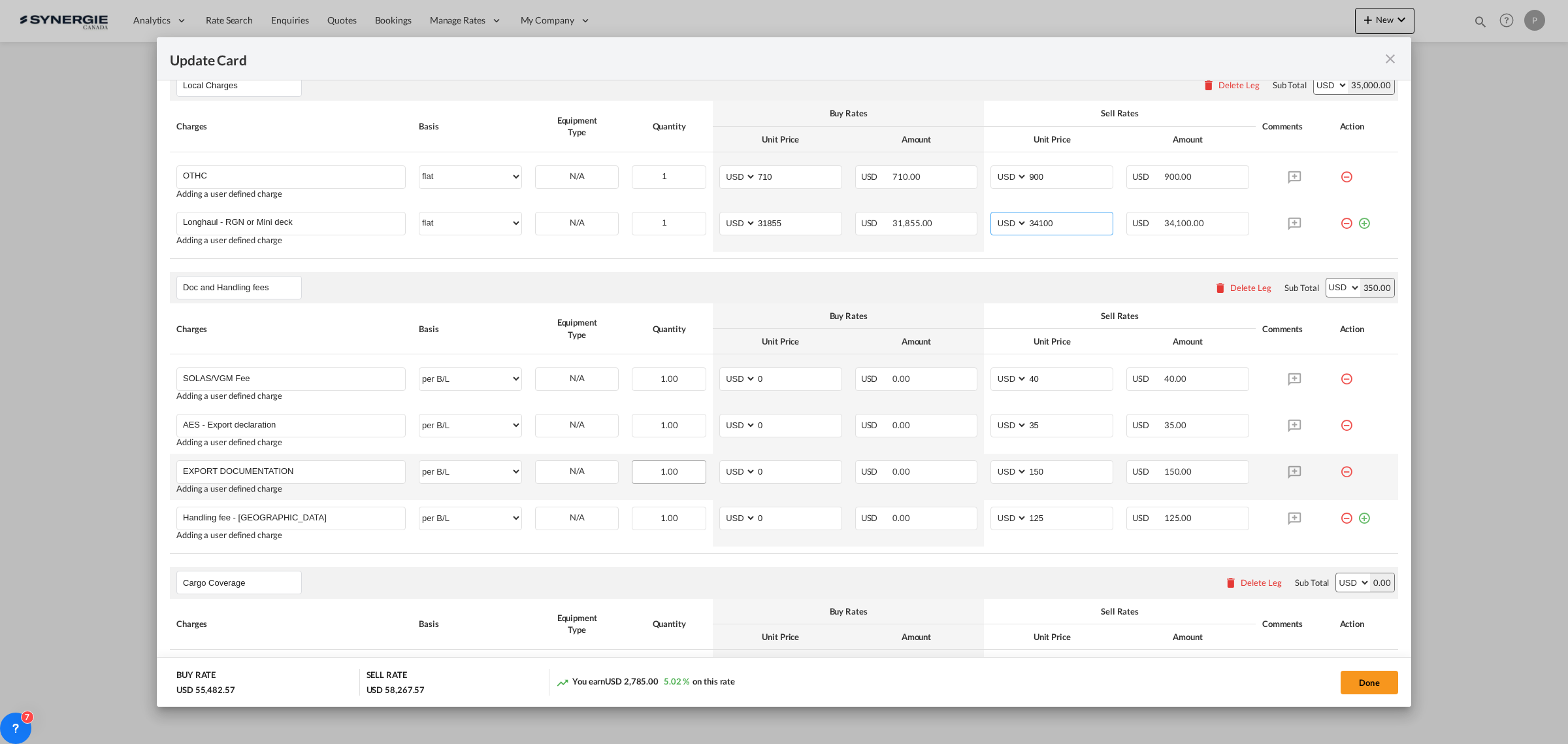
scroll to position [572, 0]
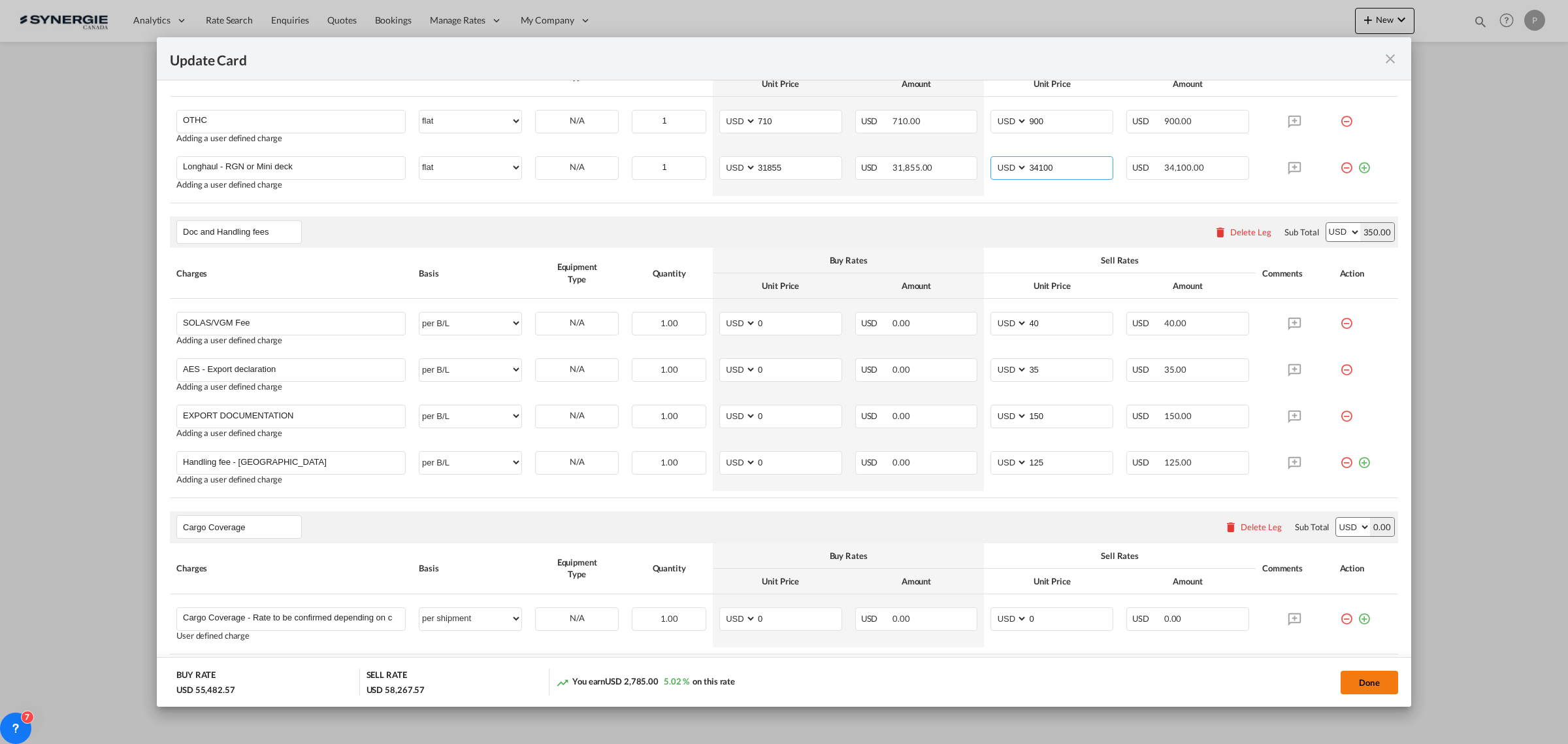
type input "34100"
click at [1362, 677] on button "Done" at bounding box center [1369, 682] width 58 height 24
type input "08 Oct 2025"
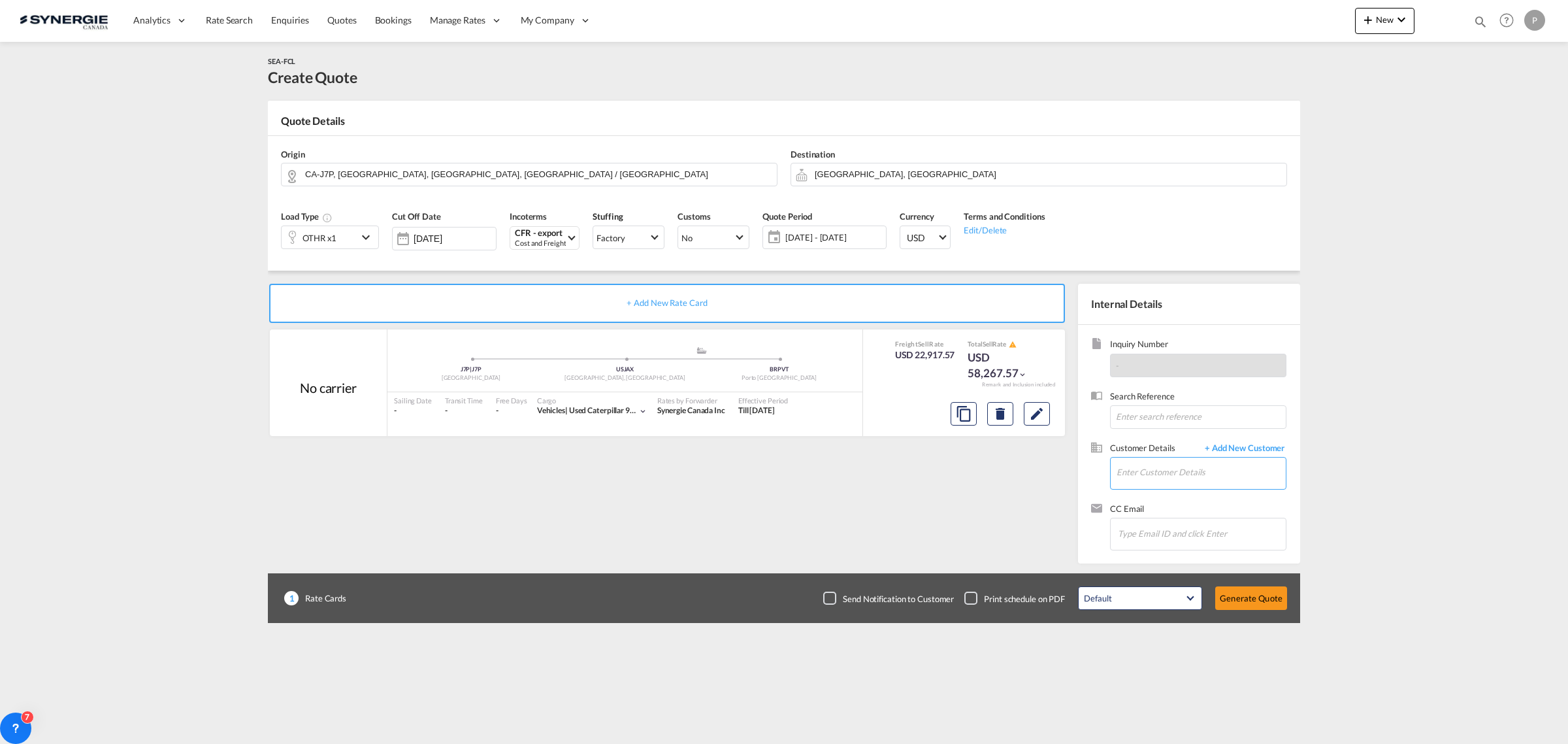
click at [1174, 472] on input "Enter Customer Details" at bounding box center [1201, 472] width 169 height 29
paste input "luiz.santos@globalgsl.com.br"
click at [1182, 494] on div "Luiz Santos luiz.santos@globalgsl.com.br | Global GSL" at bounding box center [1239, 496] width 248 height 35
type input "Global GSL, Luiz Santos, luiz.santos@globalgsl.com.br"
click at [1047, 413] on button "Edit" at bounding box center [1037, 414] width 26 height 24
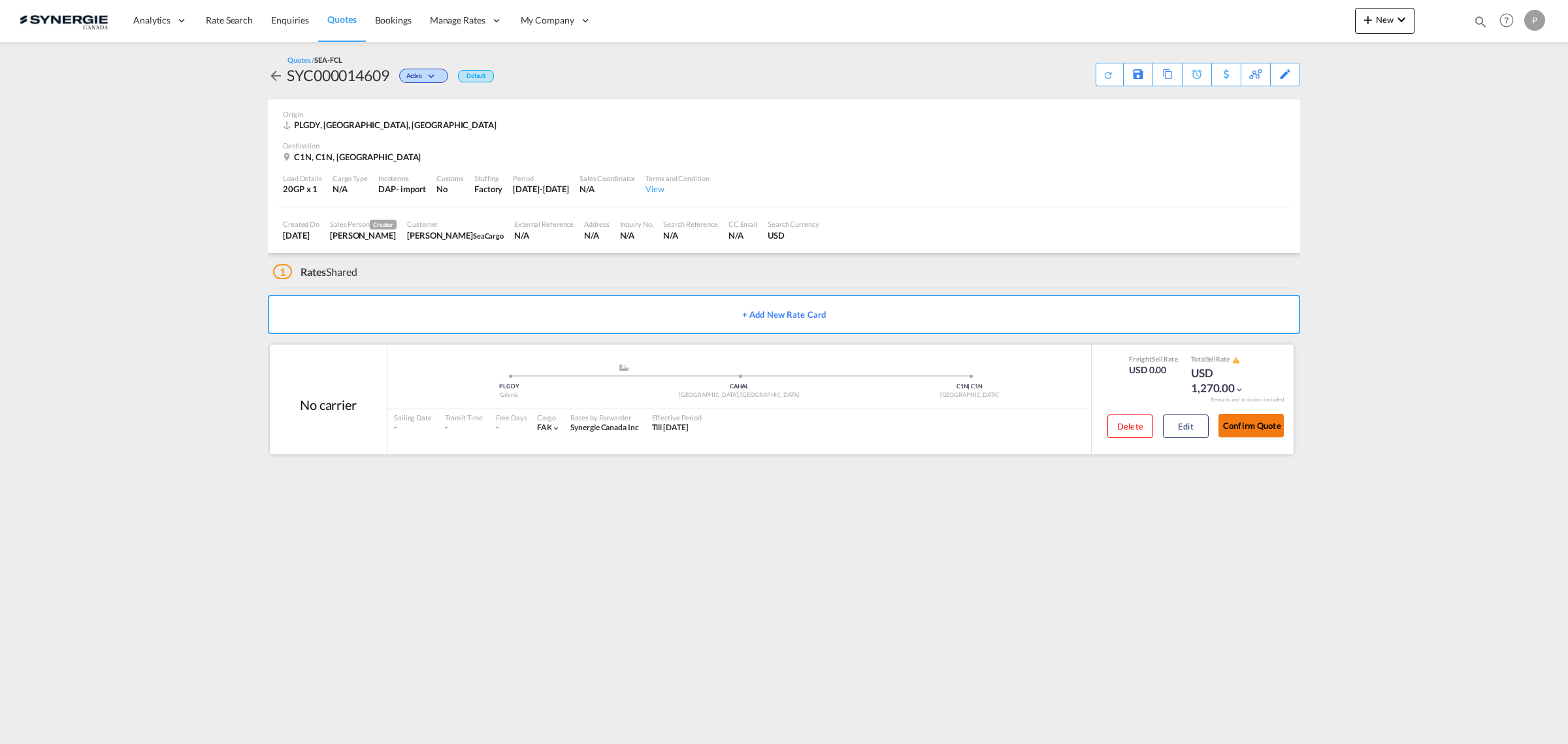
click at [1252, 422] on button "Confirm Quote" at bounding box center [1251, 425] width 65 height 24
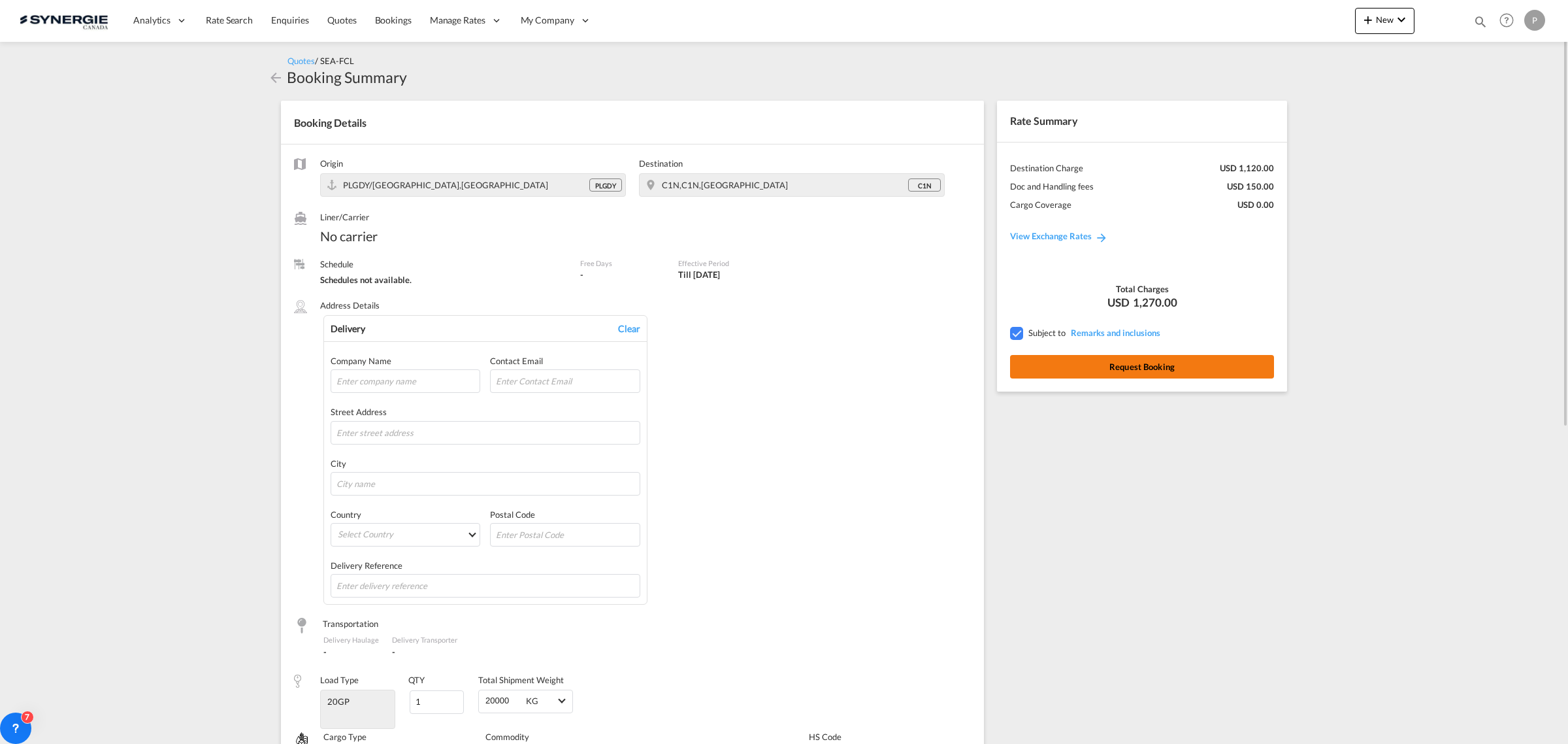
click at [1224, 370] on button "Request Booking" at bounding box center [1142, 366] width 264 height 24
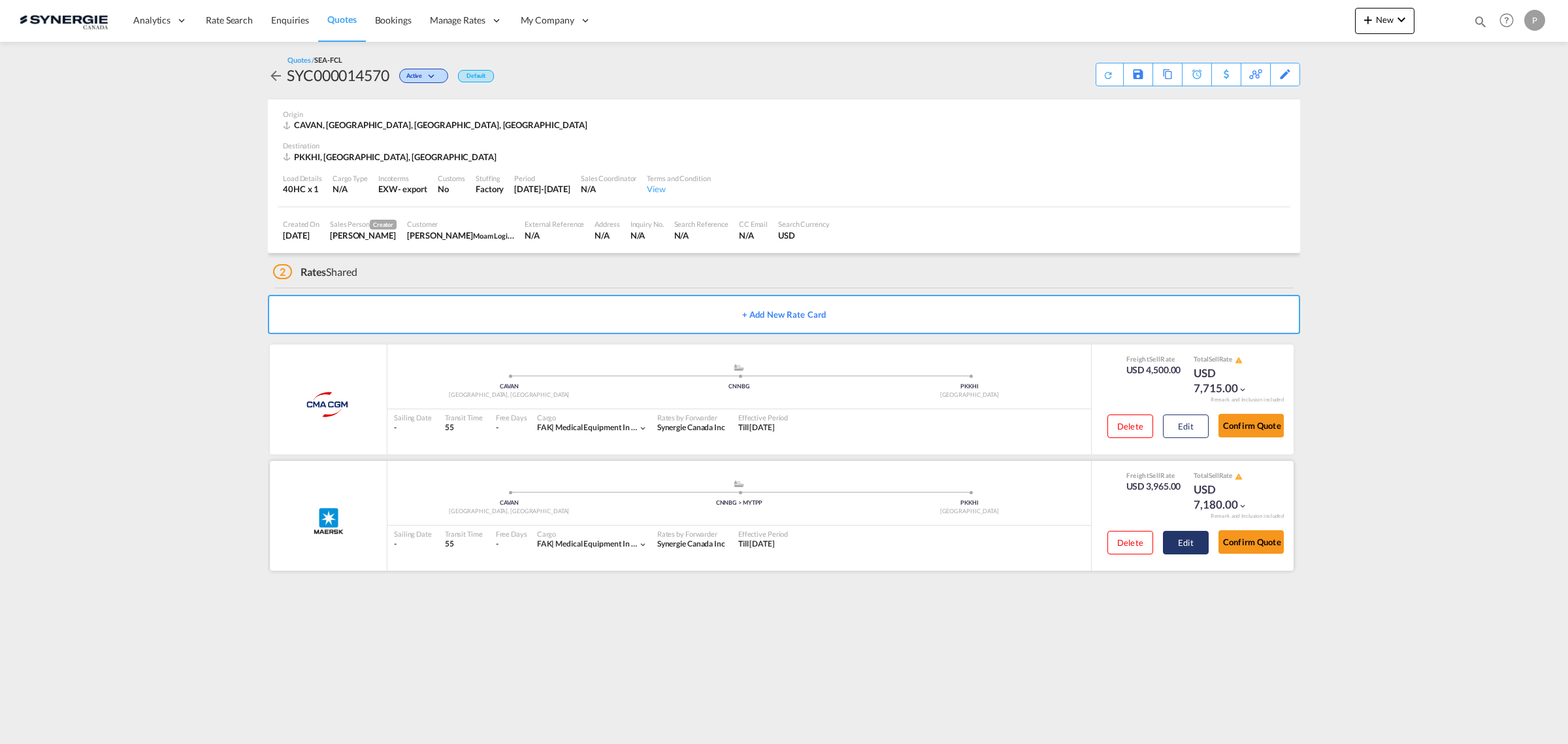
click at [1176, 549] on button "Edit" at bounding box center [1185, 543] width 46 height 24
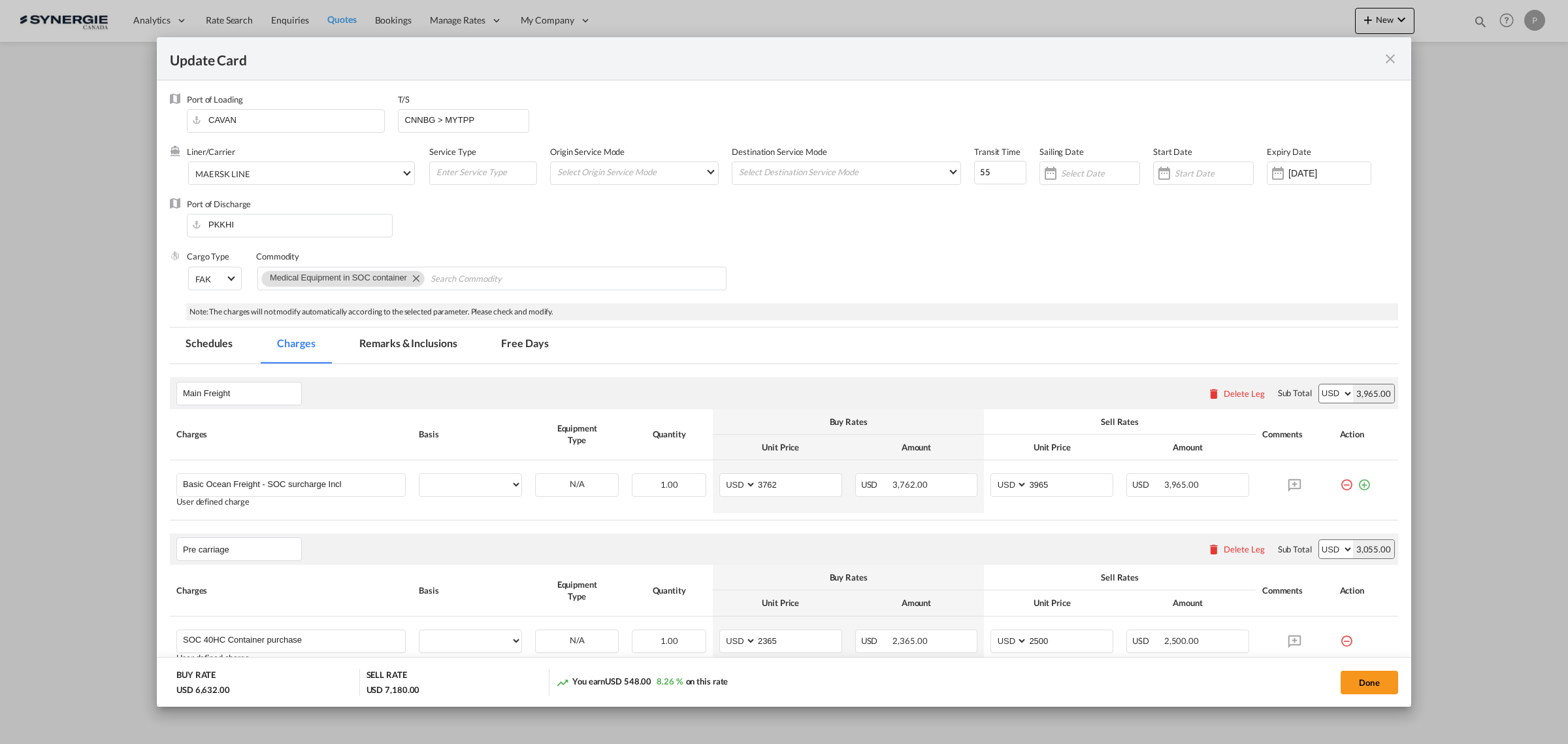
select select "per container"
select select "per B/L"
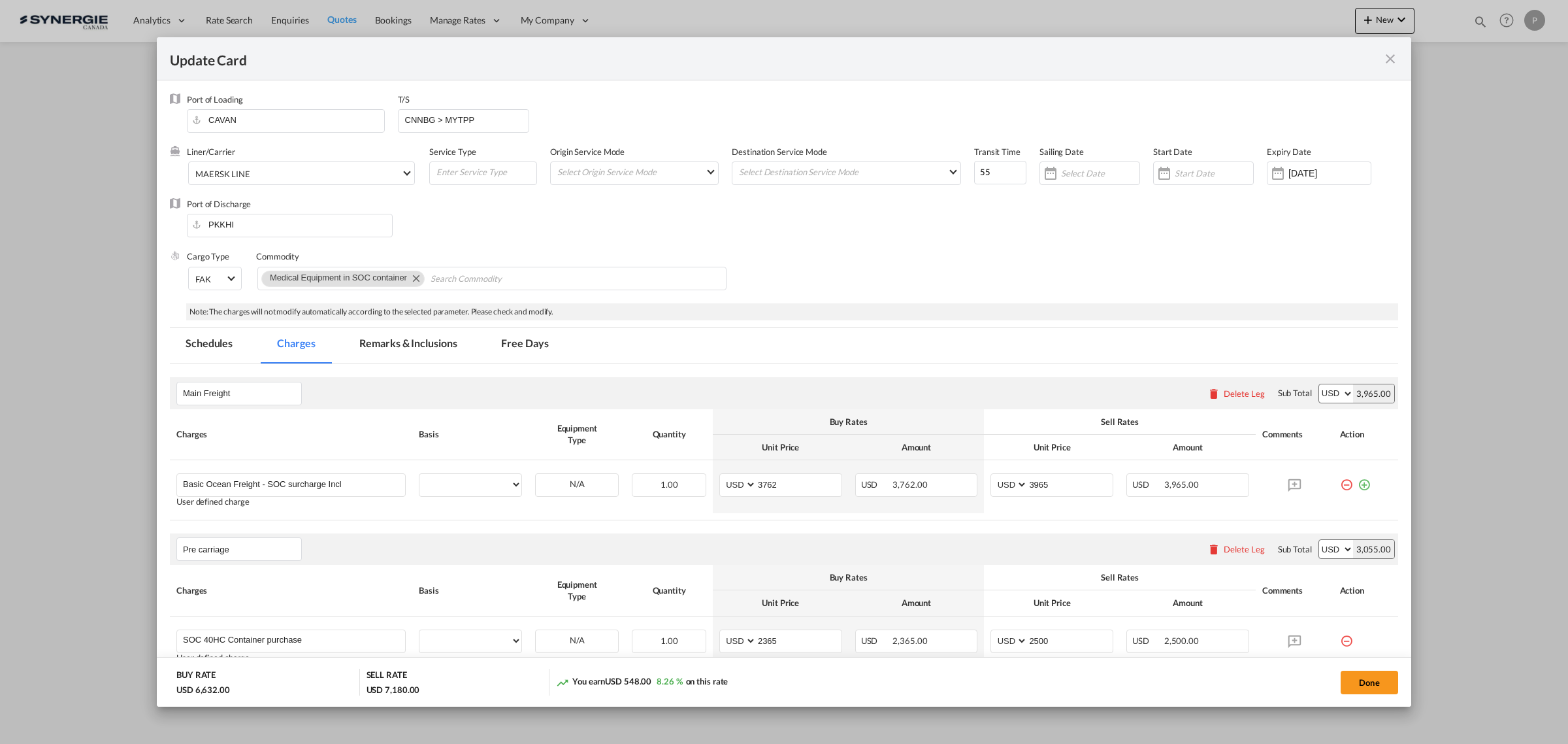
select select "per B/L"
select select "per shipment"
click at [1392, 59] on md-icon "icon-close fg-AAA8AD m-0 pointer" at bounding box center [1390, 59] width 16 height 16
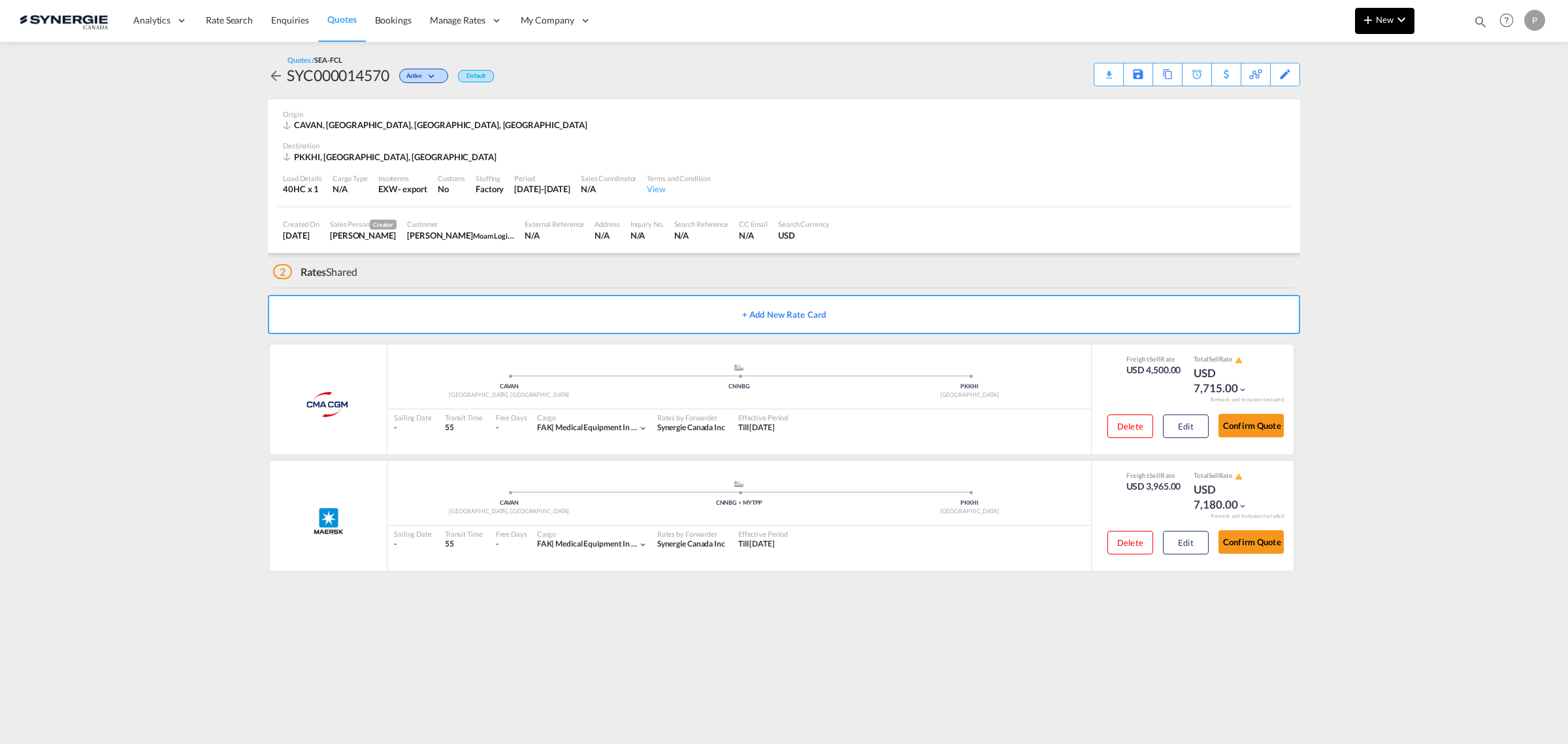
click at [1378, 17] on span "New" at bounding box center [1384, 19] width 49 height 10
click at [1346, 102] on span "Quote" at bounding box center [1348, 98] width 14 height 26
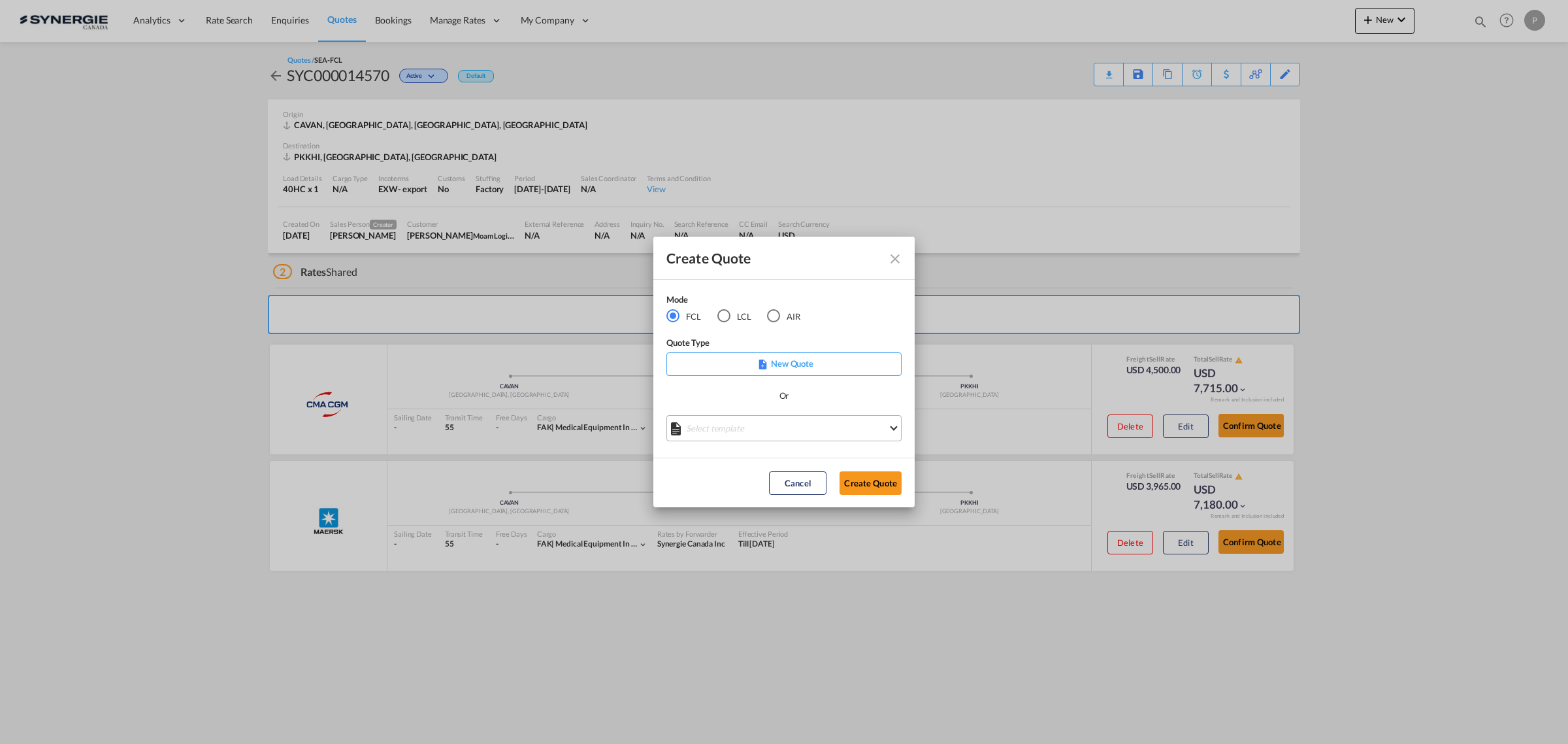
click at [765, 427] on md-select "Select template *NEW* FCL FREEHAND / DAP Pablo Gomez Saldarriaga | 10 Jul 2025 …" at bounding box center [784, 428] width 235 height 26
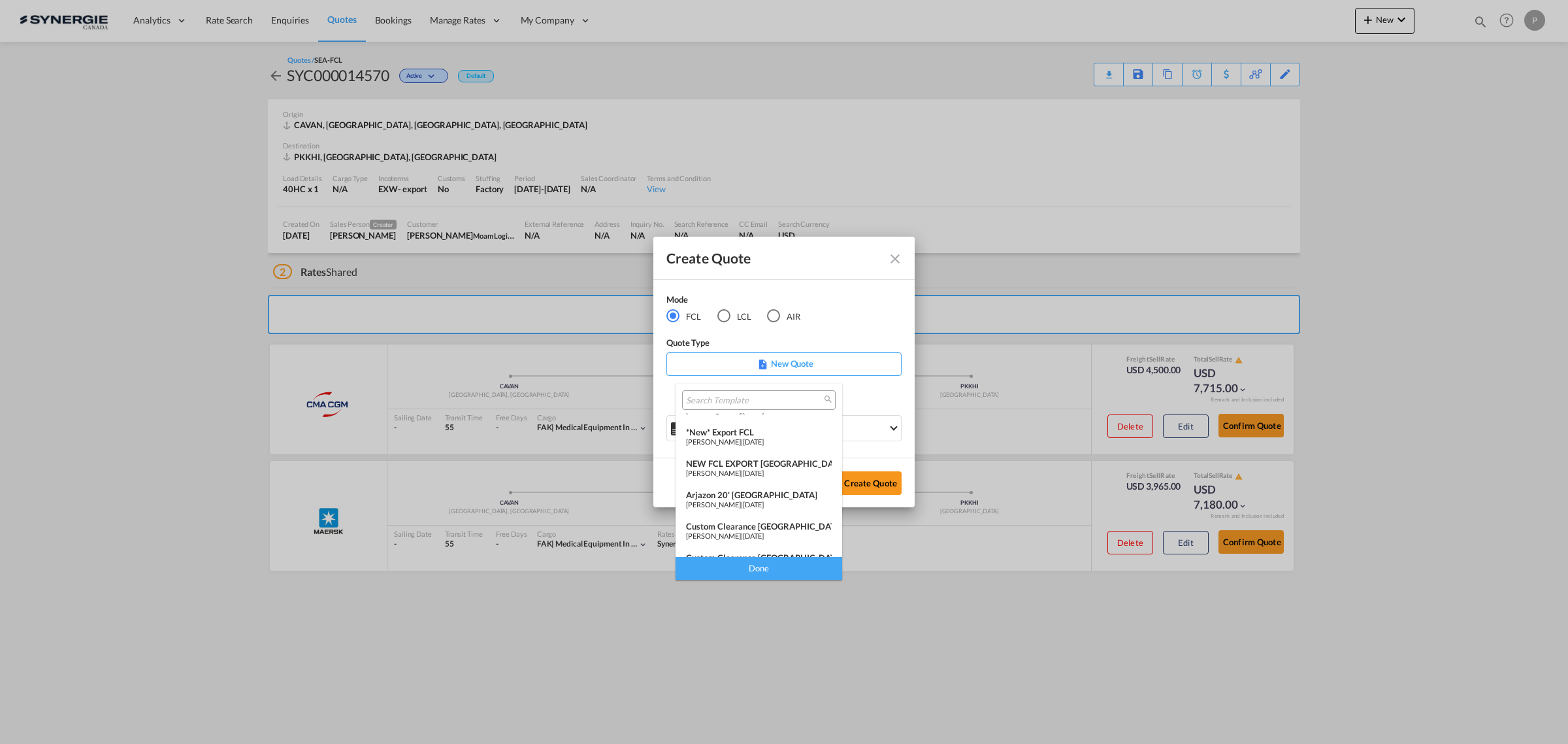
scroll to position [82, 0]
click at [780, 434] on div "NEW FCL EXPORT BRAZIL" at bounding box center [758, 436] width 146 height 10
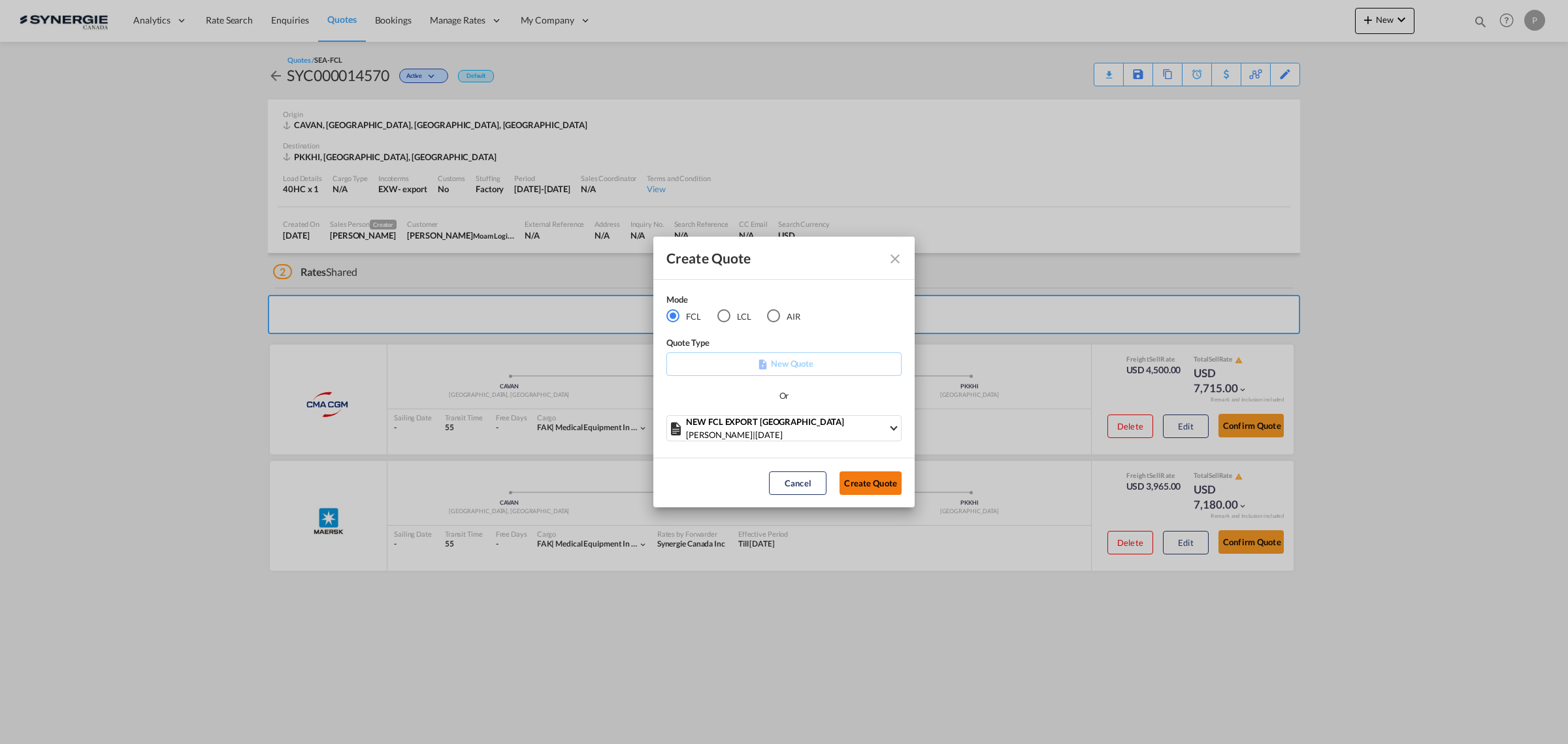
click at [882, 476] on button "Create Quote" at bounding box center [870, 483] width 62 height 24
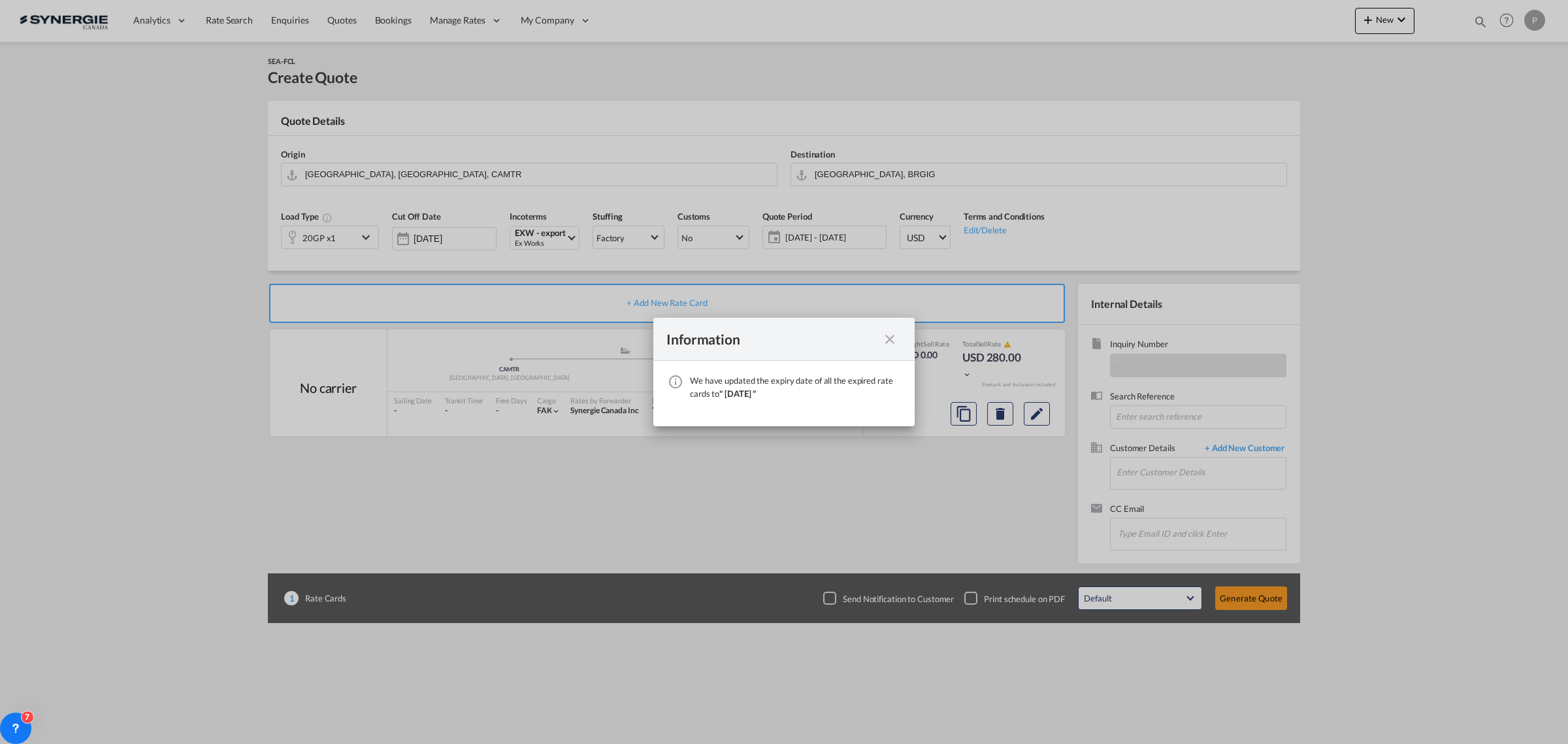
click at [896, 338] on md-icon "icon-close fg-AAA8AD cursor" at bounding box center [889, 339] width 16 height 16
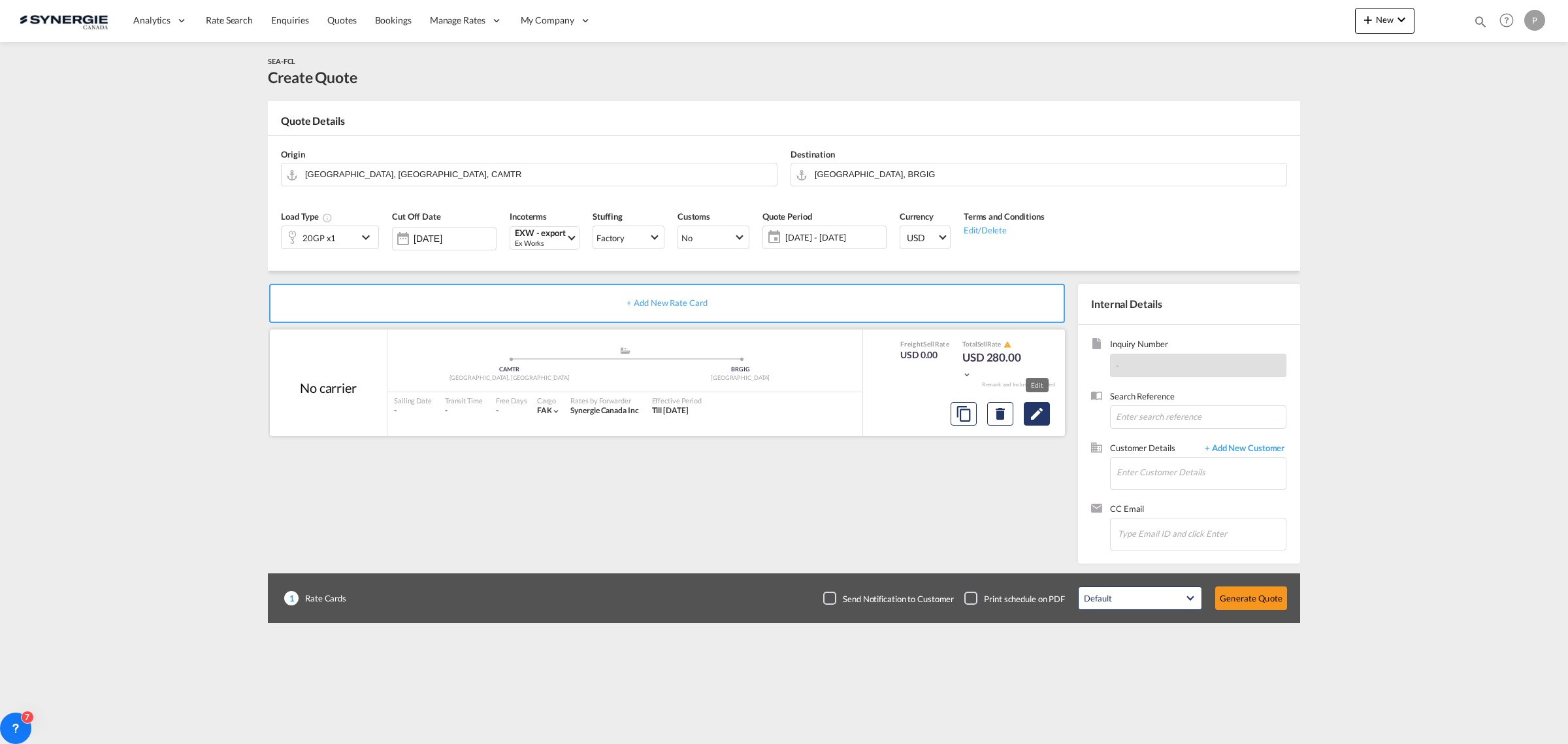
click at [1042, 417] on md-icon "Edit" at bounding box center [1036, 413] width 16 height 16
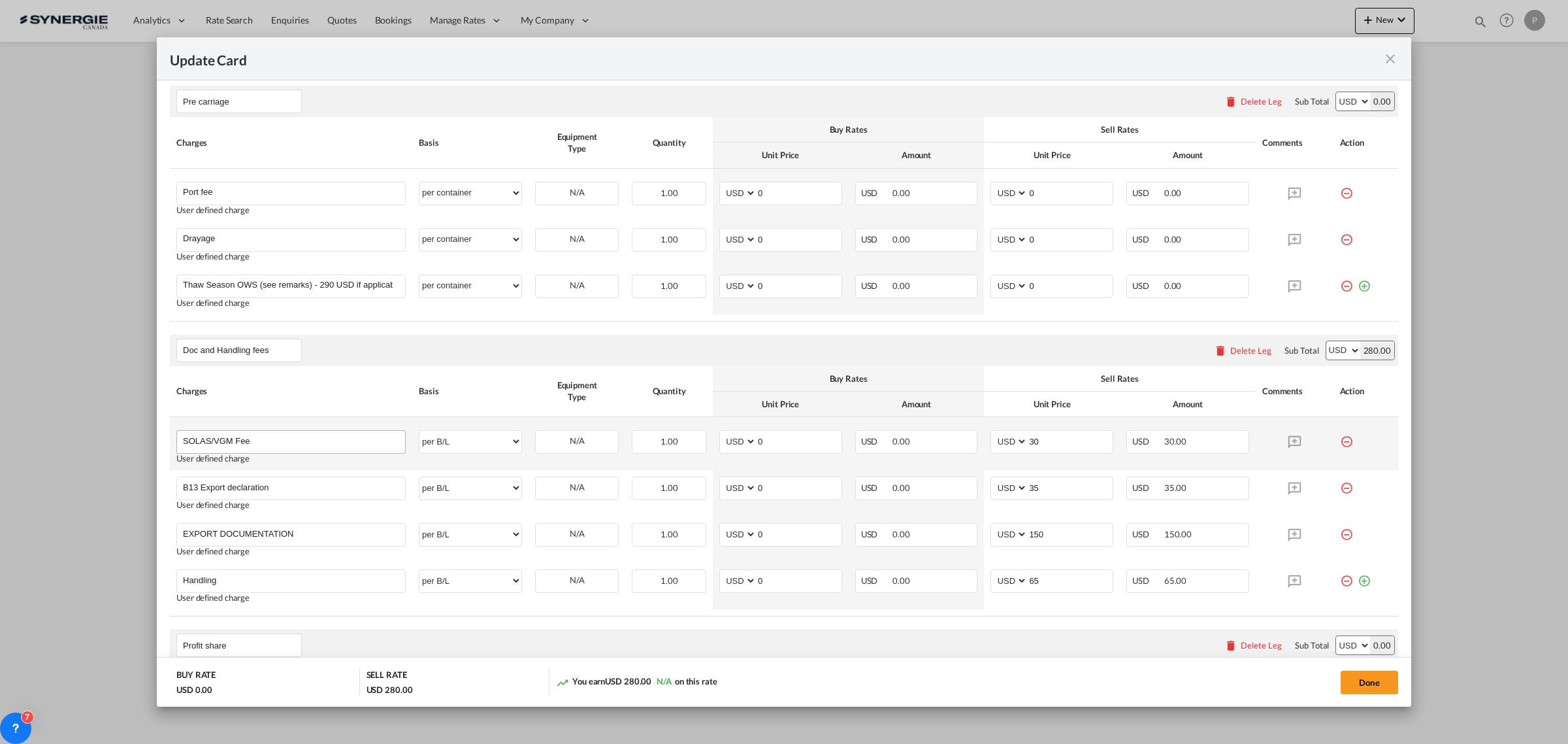
scroll to position [490, 0]
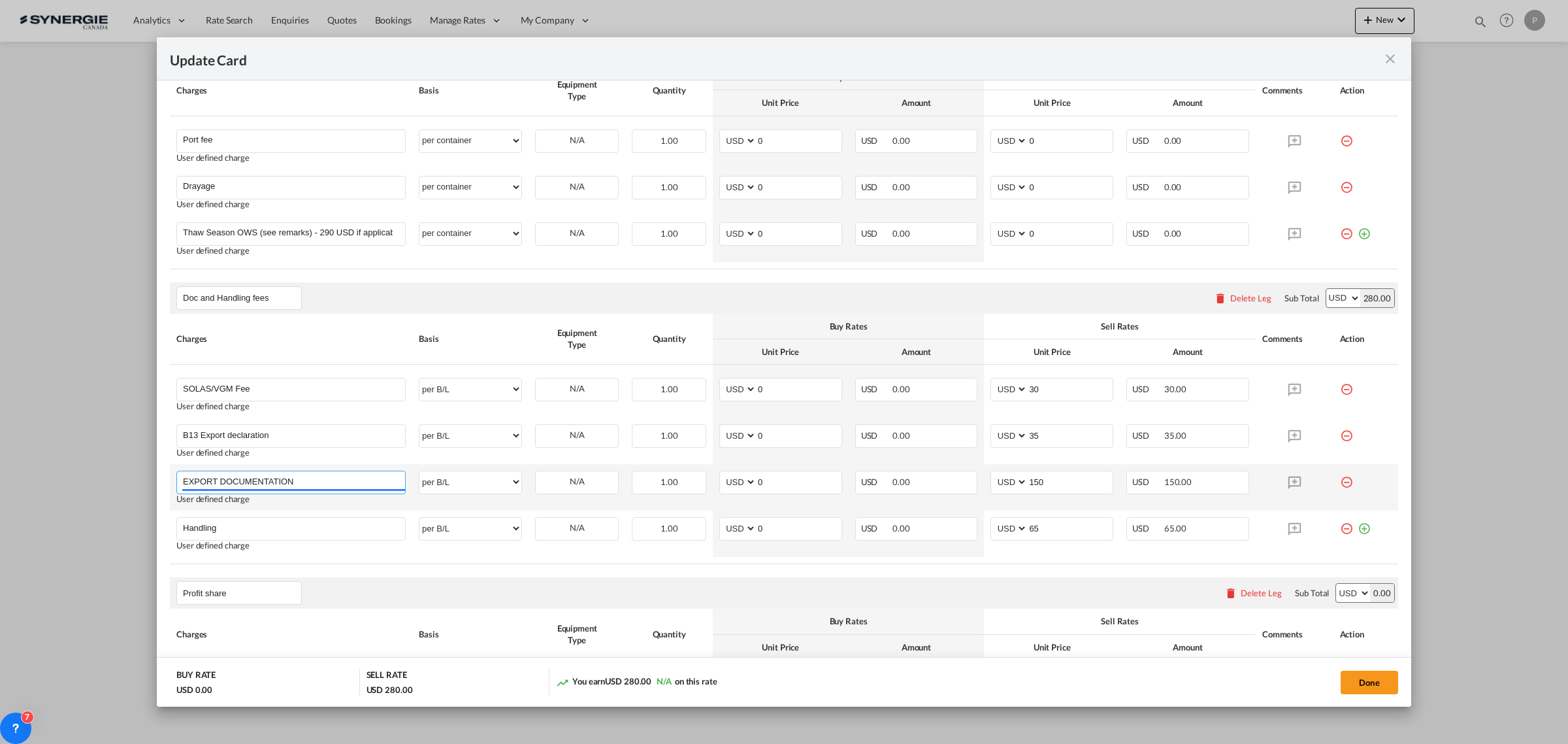
drag, startPoint x: 330, startPoint y: 481, endPoint x: 176, endPoint y: 487, distance: 154.1
click at [176, 487] on div "EXPORT DOCUMENTATION" at bounding box center [290, 482] width 229 height 24
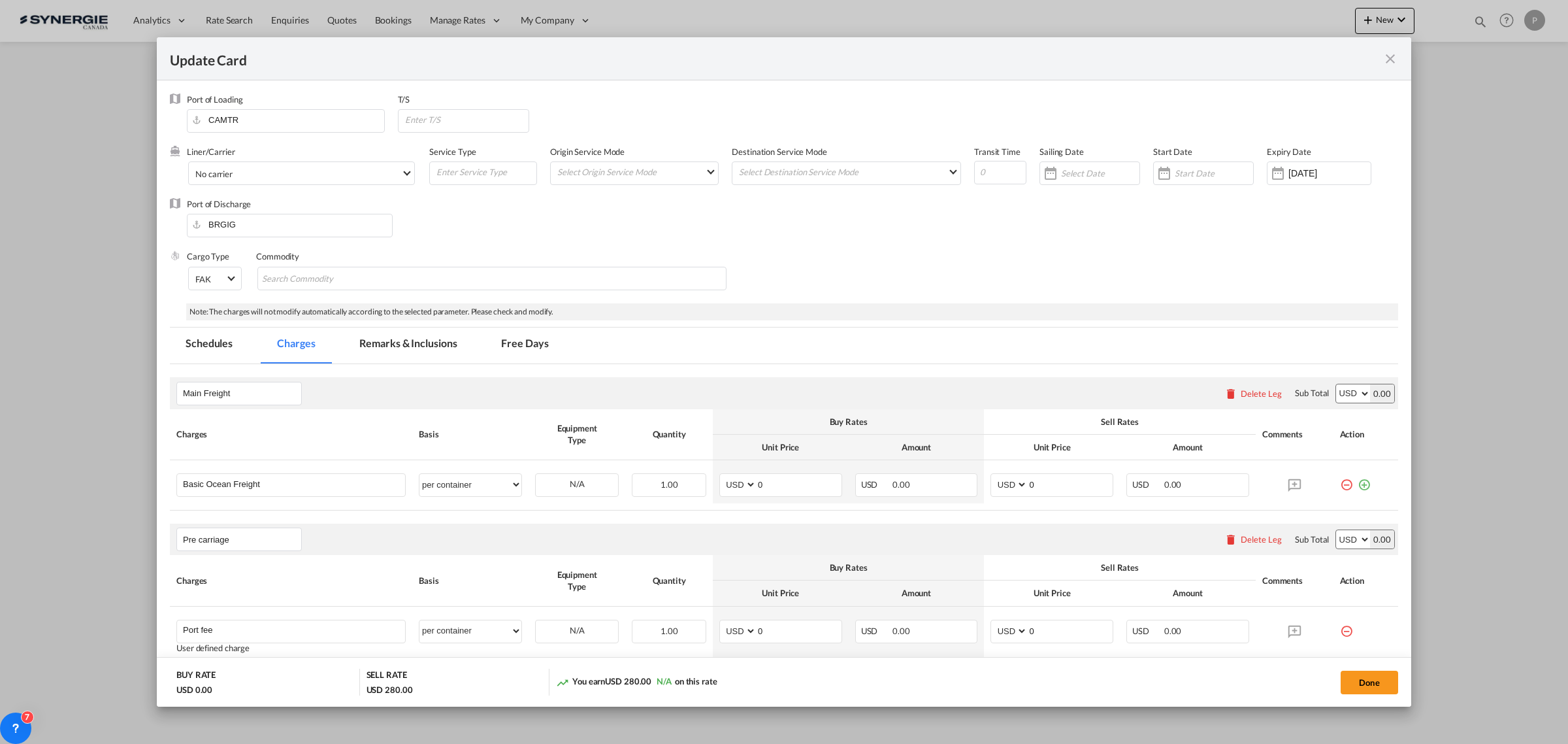
scroll to position [490, 0]
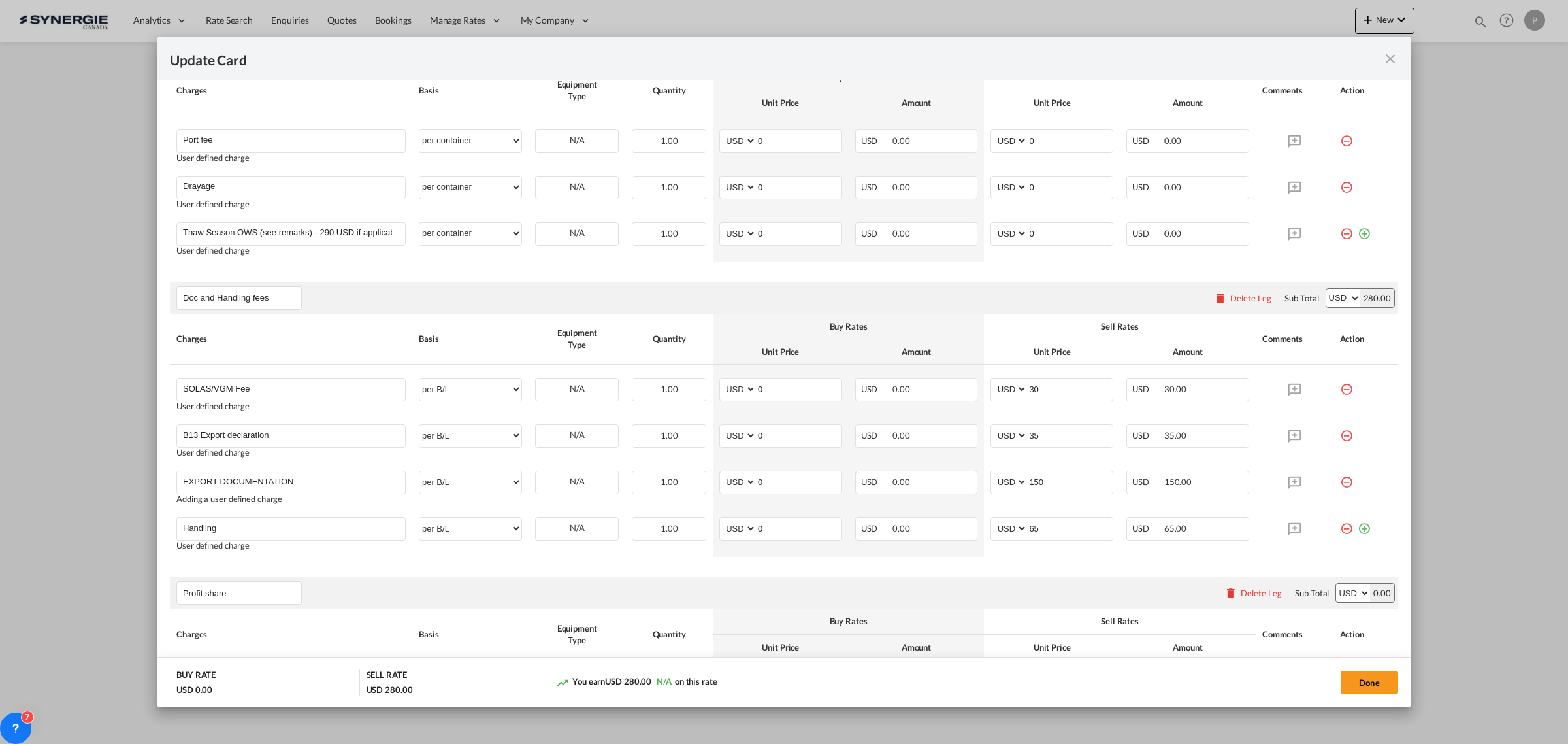
click at [1393, 54] on md-icon "icon-close fg-AAA8AD m-0 pointer" at bounding box center [1390, 59] width 16 height 16
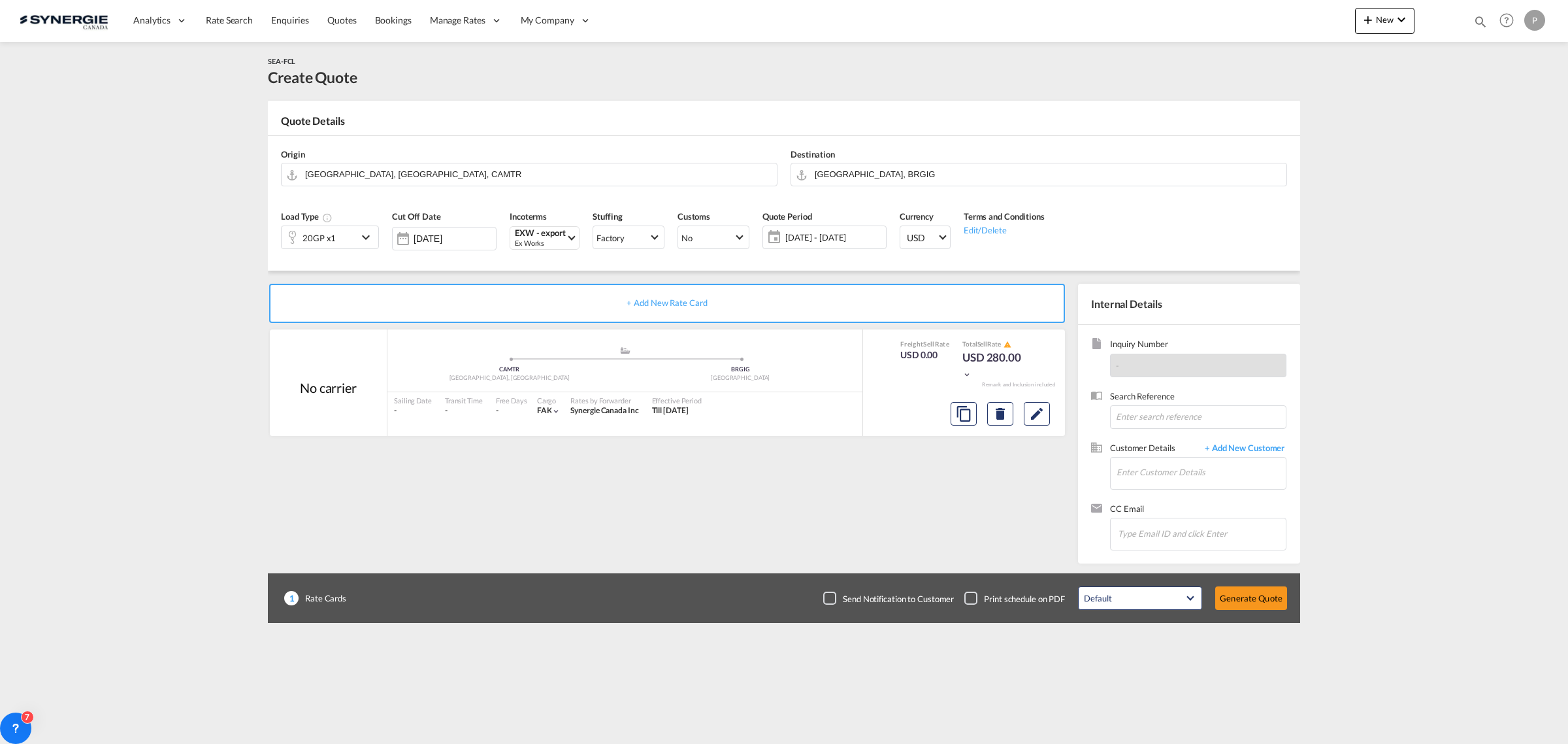
drag, startPoint x: 1480, startPoint y: 20, endPoint x: 1471, endPoint y: 22, distance: 9.2
click at [1480, 21] on md-icon "icon-magnify" at bounding box center [1480, 21] width 14 height 14
click at [1295, 25] on select "Bookings Quotes Enquiries" at bounding box center [1271, 21] width 62 height 24
select select "Quotes"
click at [1241, 10] on select "Bookings Quotes Enquiries" at bounding box center [1271, 21] width 62 height 24
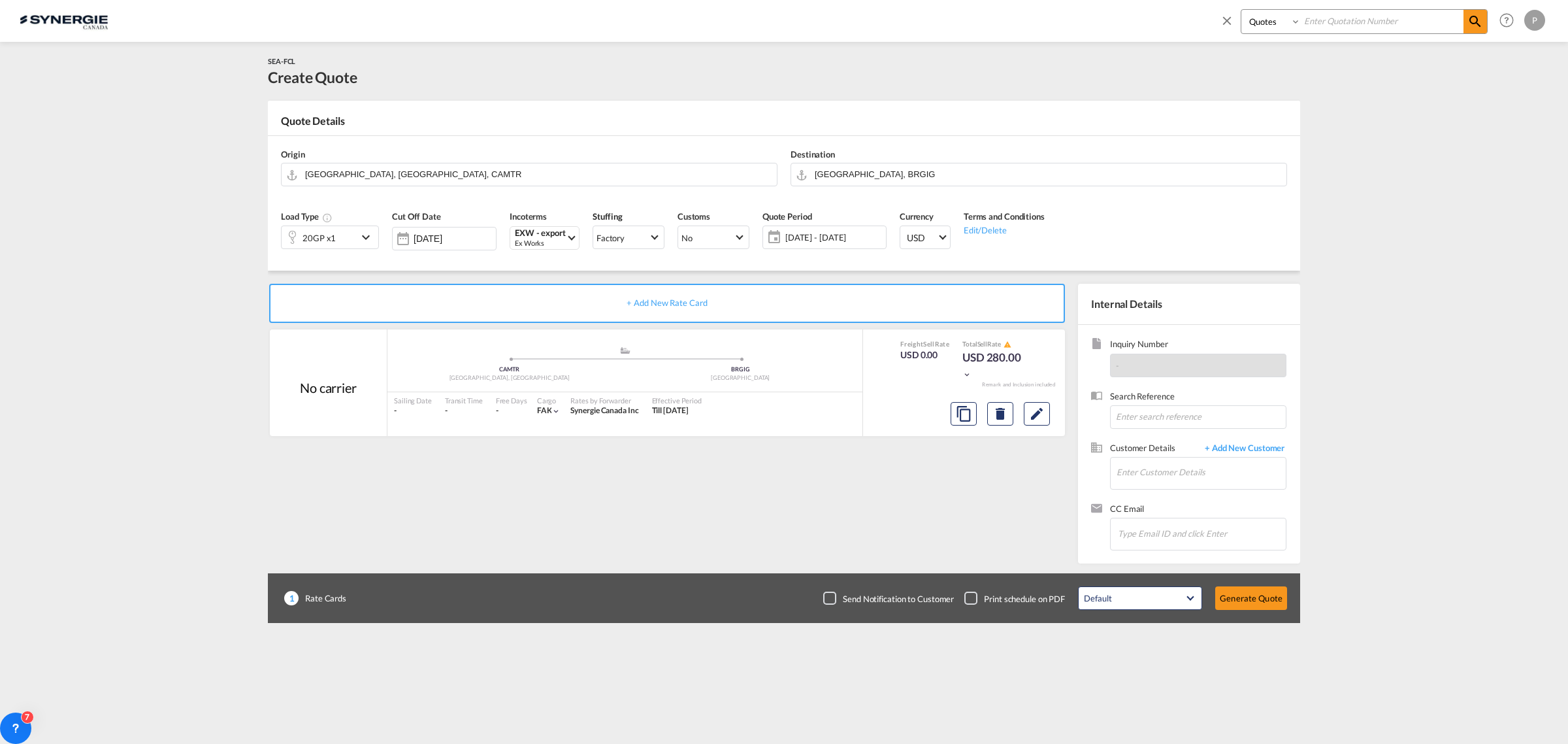
click at [1311, 41] on div "Bookings Quotes Enquiries Help Resources Product Release P My Profile Logout" at bounding box center [784, 20] width 1529 height 42
click at [1333, 4] on div "Bookings Quotes Enquiries Help Resources Product Release P My Profile Logout" at bounding box center [1380, 20] width 337 height 41
click at [1333, 5] on div "Bookings Quotes Enquiries Help Resources Product Release P My Profile Logout" at bounding box center [1380, 20] width 337 height 41
click at [1337, 26] on input at bounding box center [1382, 21] width 163 height 23
paste input "SYC000012913"
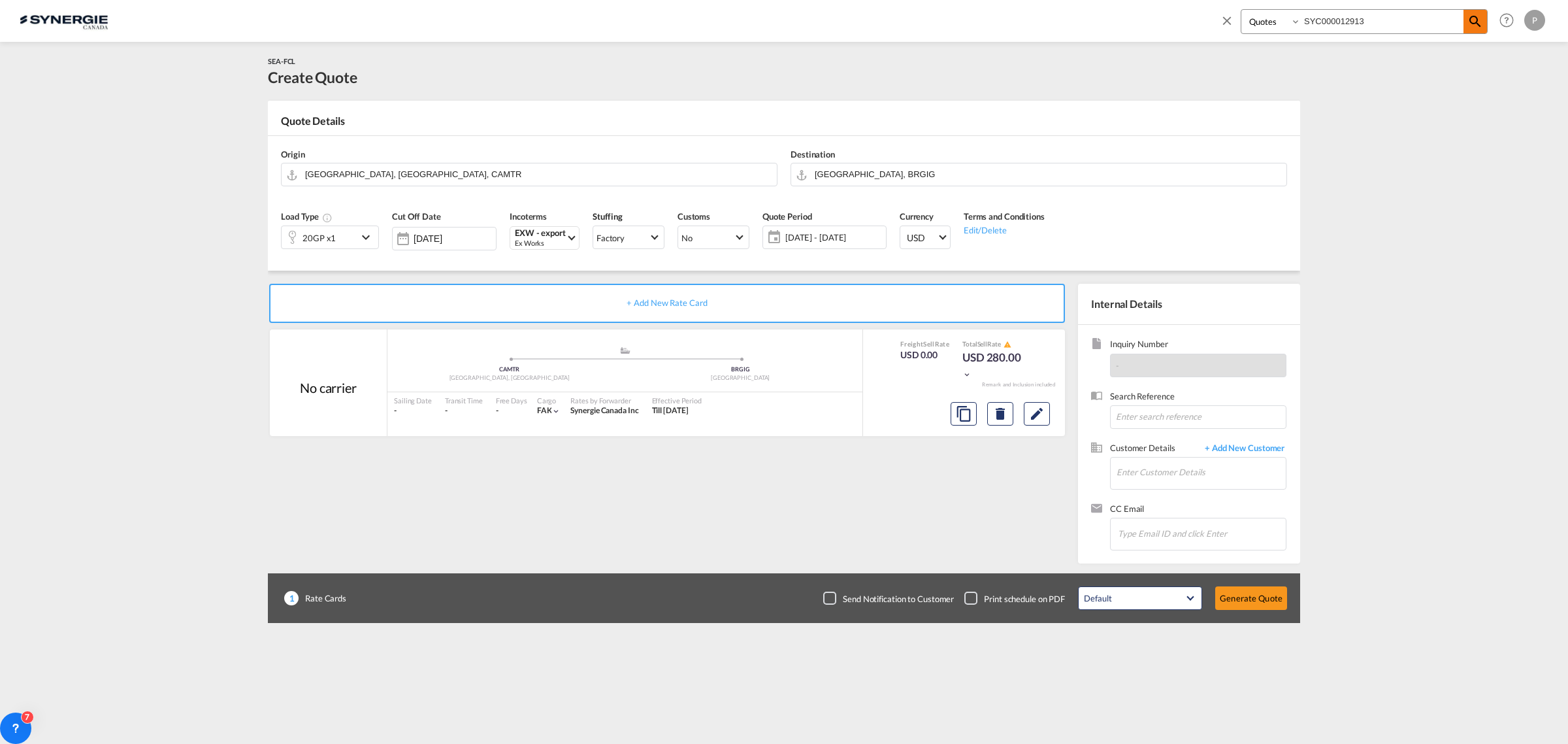
type input "SYC000012913"
click at [1473, 23] on md-icon "icon-magnify" at bounding box center [1475, 21] width 16 height 16
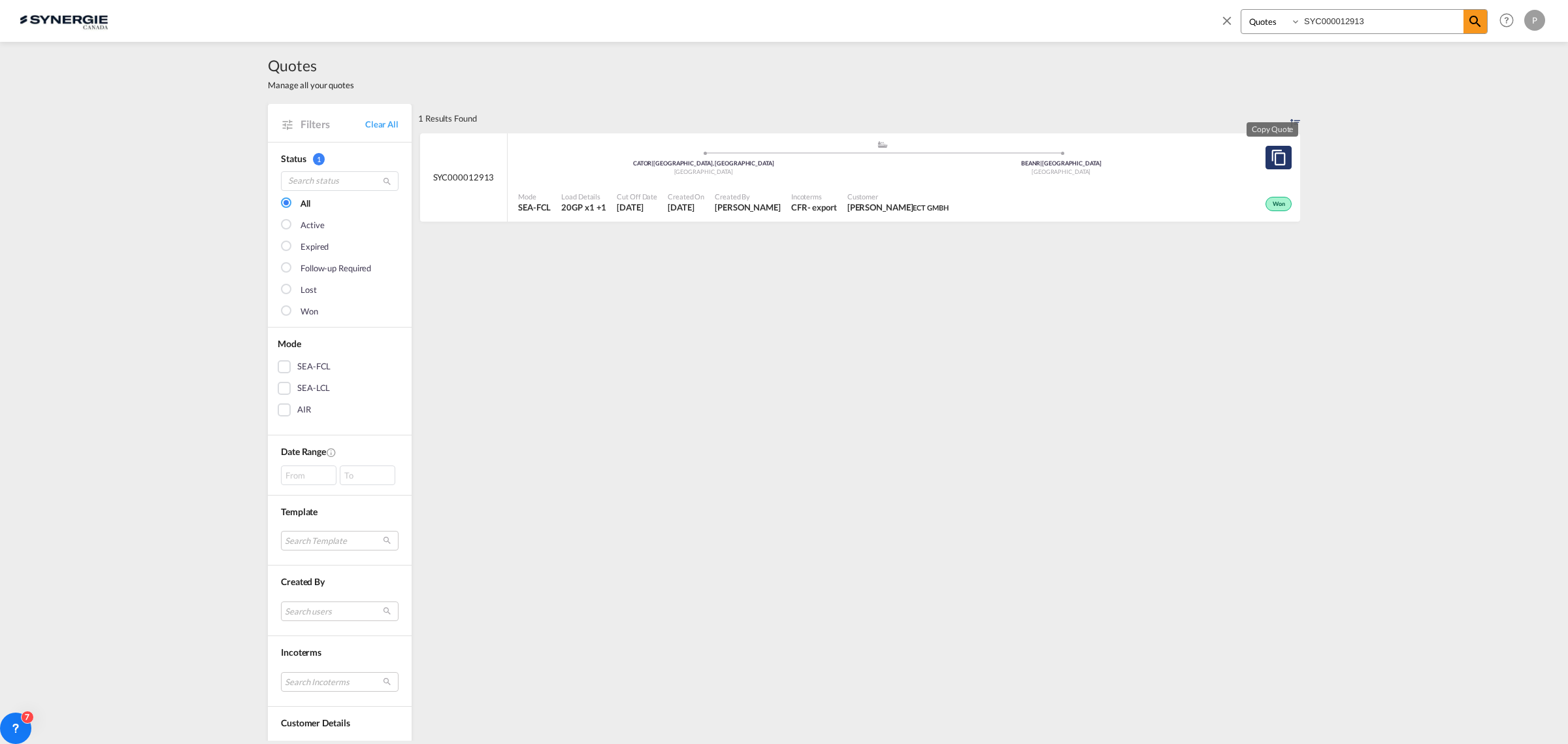
click at [1275, 163] on md-icon "assets/icons/custom/copyQuote.svg" at bounding box center [1278, 157] width 16 height 16
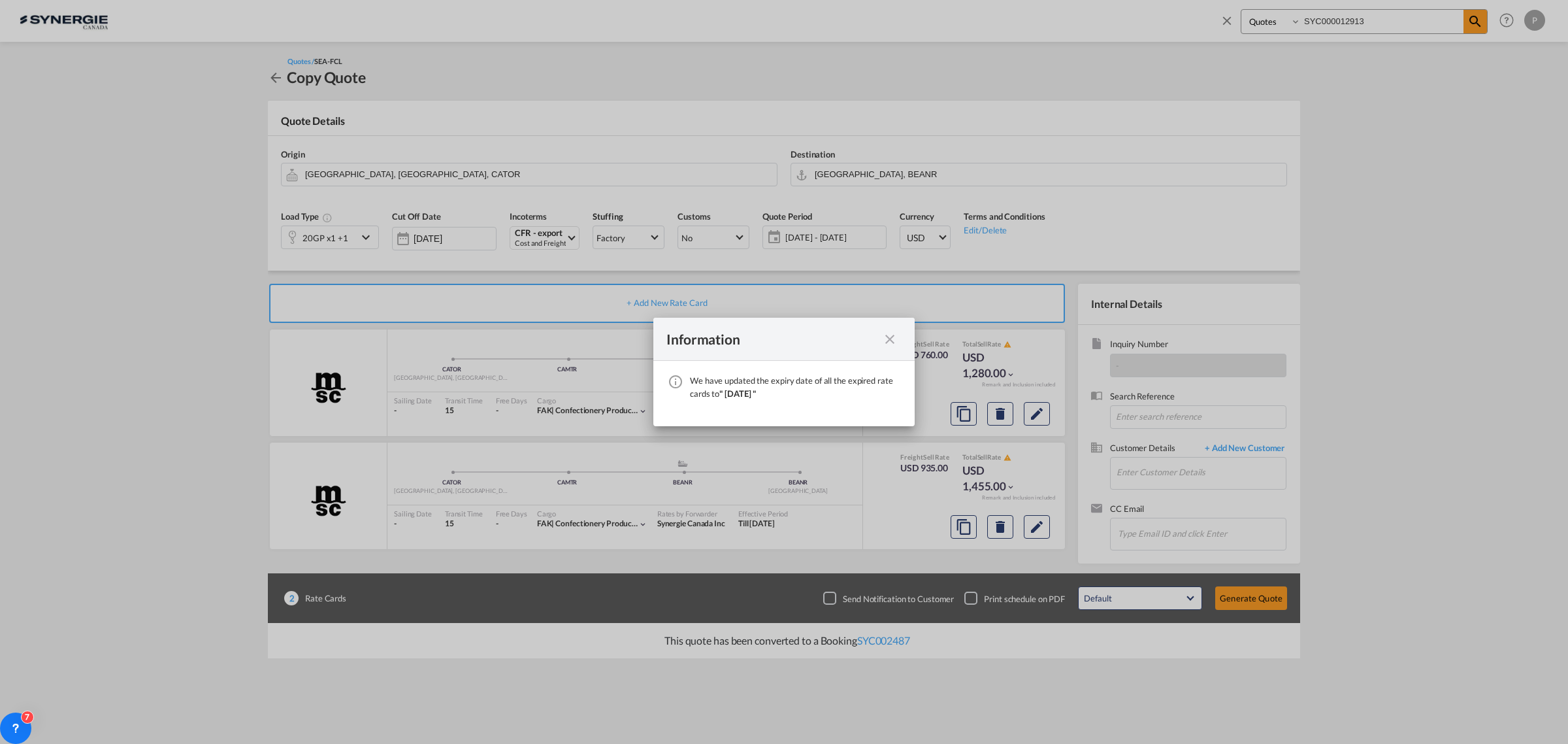
click at [894, 340] on md-icon "icon-close fg-AAA8AD cursor" at bounding box center [889, 339] width 16 height 16
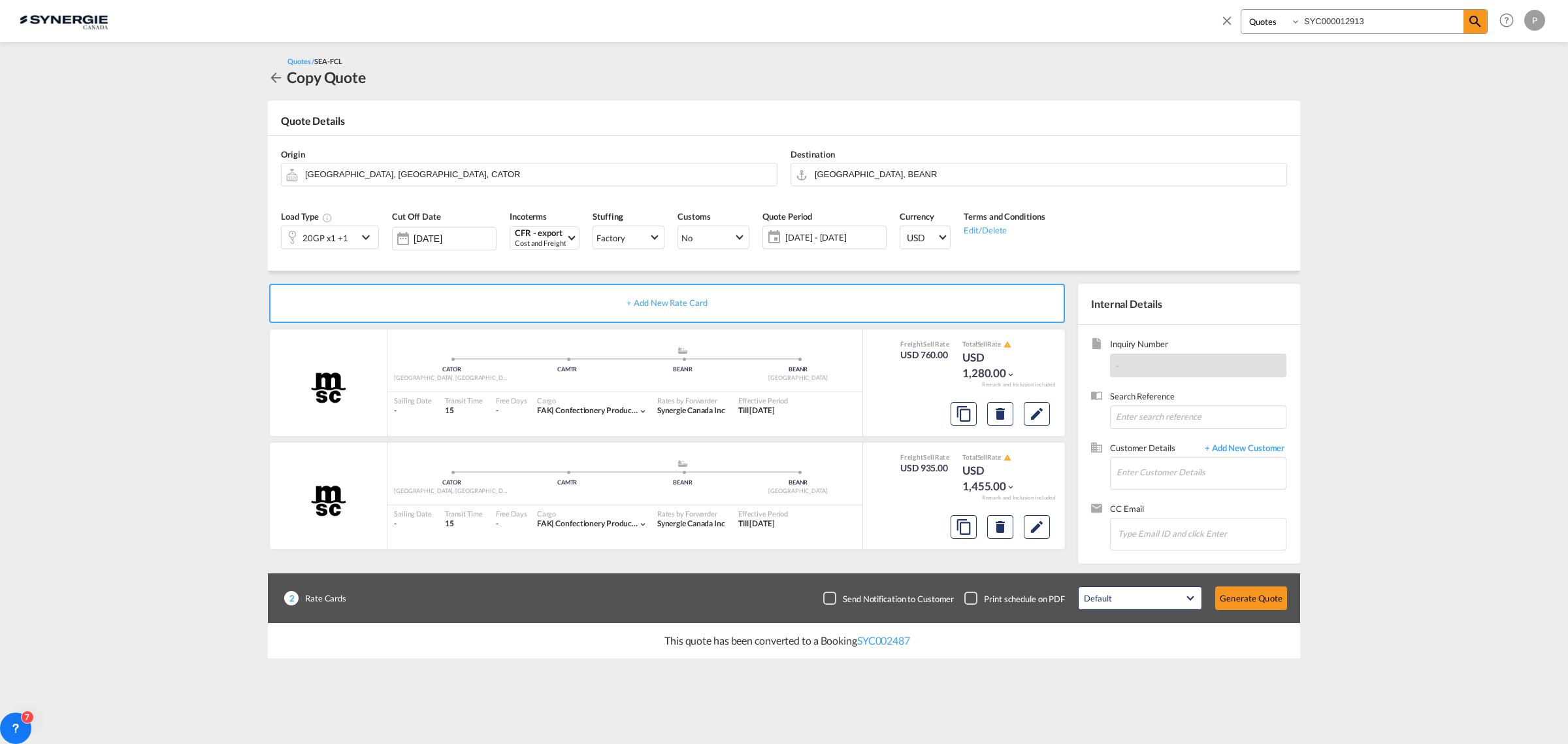
drag, startPoint x: 1350, startPoint y: 18, endPoint x: 1367, endPoint y: 21, distance: 17.3
click at [1367, 21] on input "SYC000012913" at bounding box center [1382, 21] width 163 height 23
click at [1422, 350] on md-content "Bookings Quotes Enquiries SYC000012913 Help Resources Product Release P My Prof…" at bounding box center [784, 372] width 1568 height 744
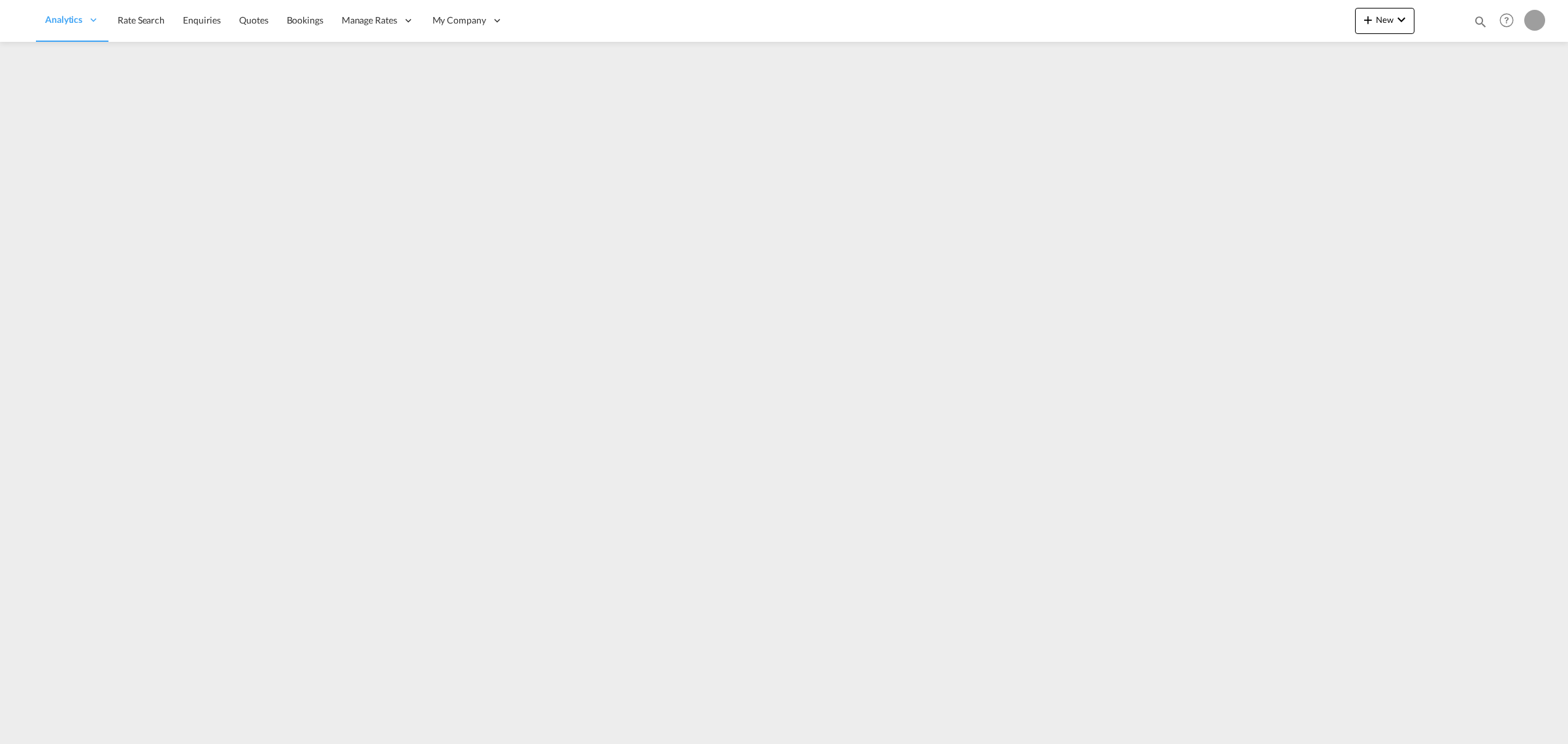
click at [1473, 21] on md-icon "icon-magnify" at bounding box center [1480, 21] width 14 height 14
click at [1269, 24] on select "Bookings Quotes Enquiries" at bounding box center [1271, 21] width 62 height 24
select select "Quotes"
click at [1241, 10] on select "Bookings Quotes Enquiries" at bounding box center [1271, 21] width 62 height 24
click at [1350, 17] on input at bounding box center [1382, 21] width 163 height 23
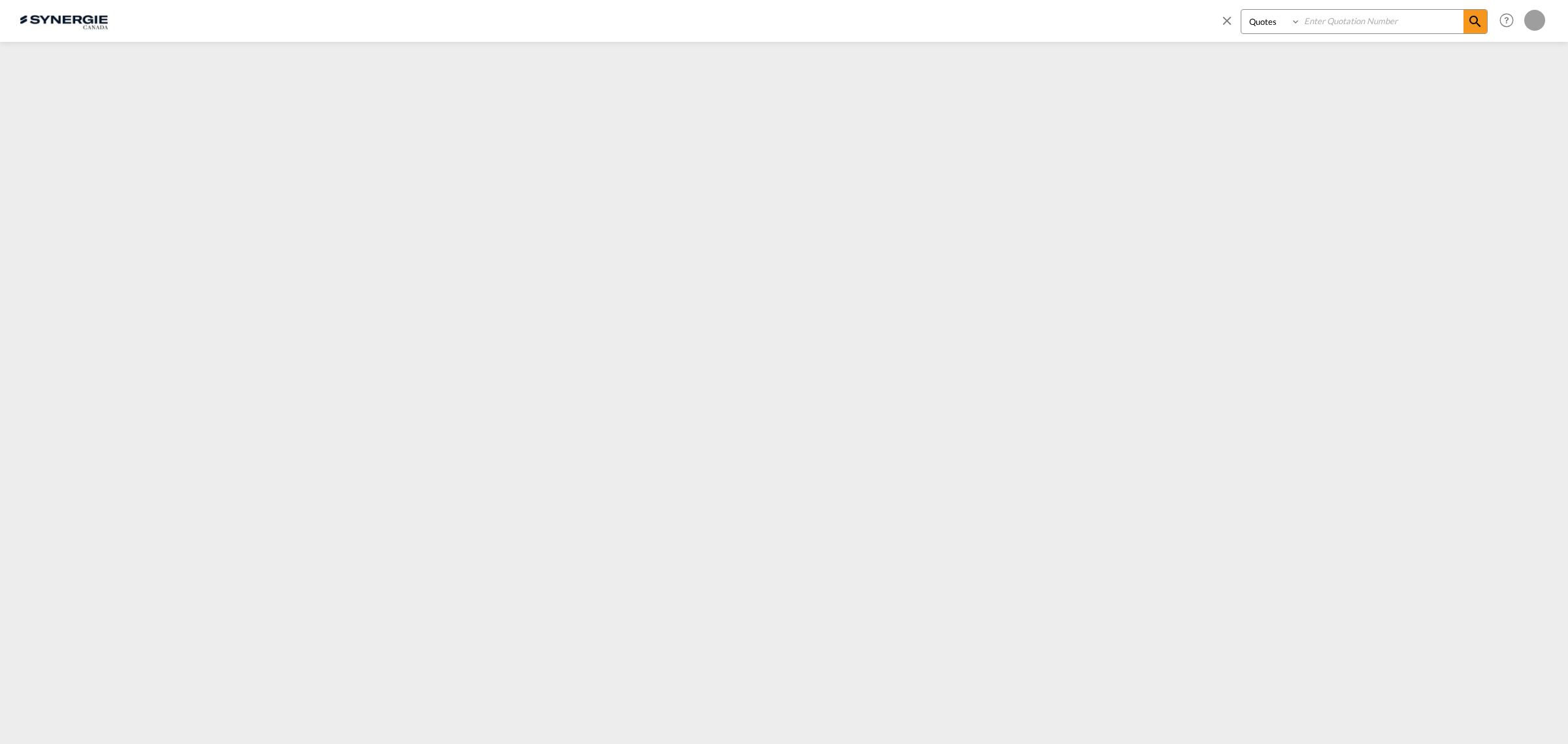
paste input "SYC000013859"
type input "SYC000013859"
click at [1475, 20] on md-icon "icon-magnify" at bounding box center [1475, 21] width 16 height 16
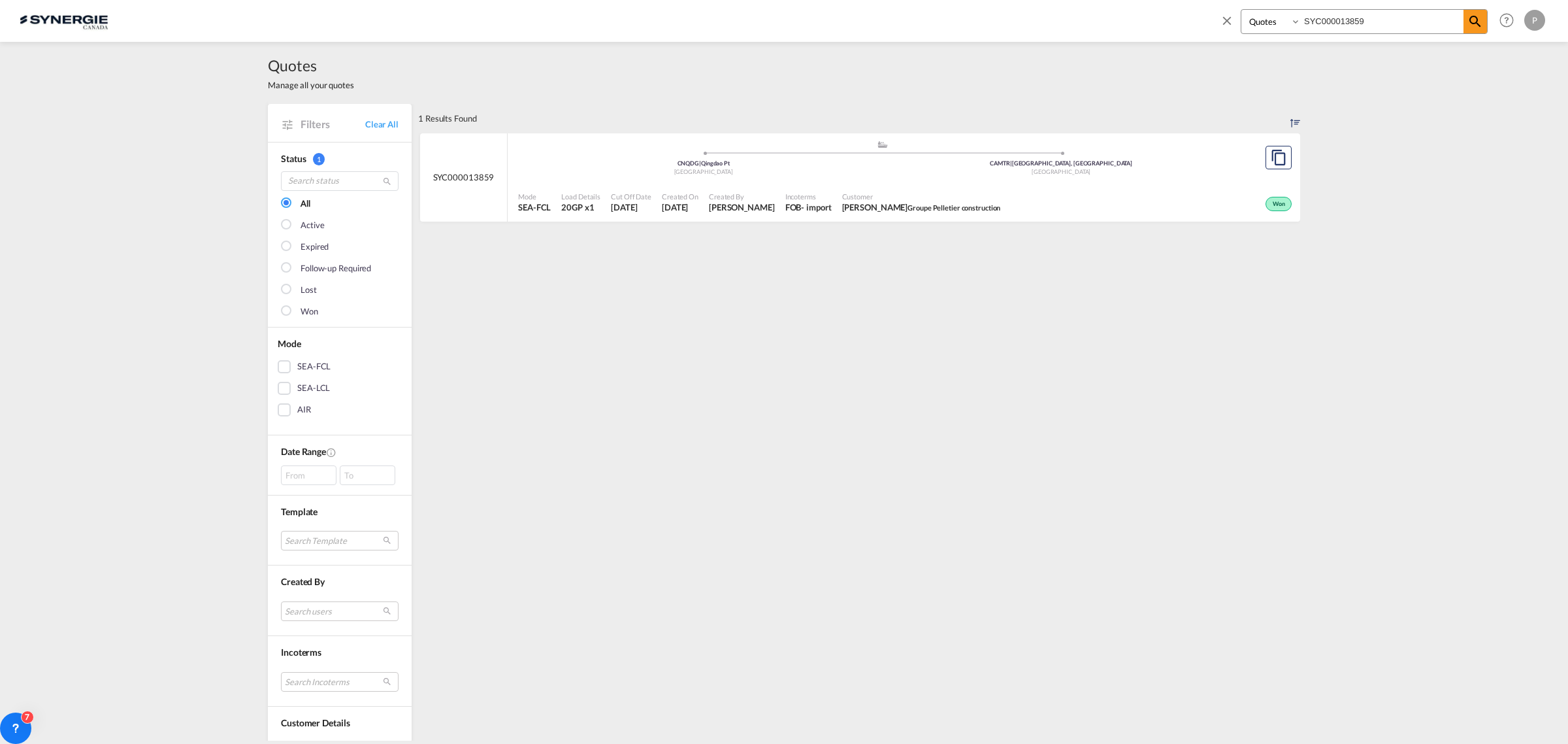
click at [928, 194] on span "Customer" at bounding box center [921, 196] width 159 height 10
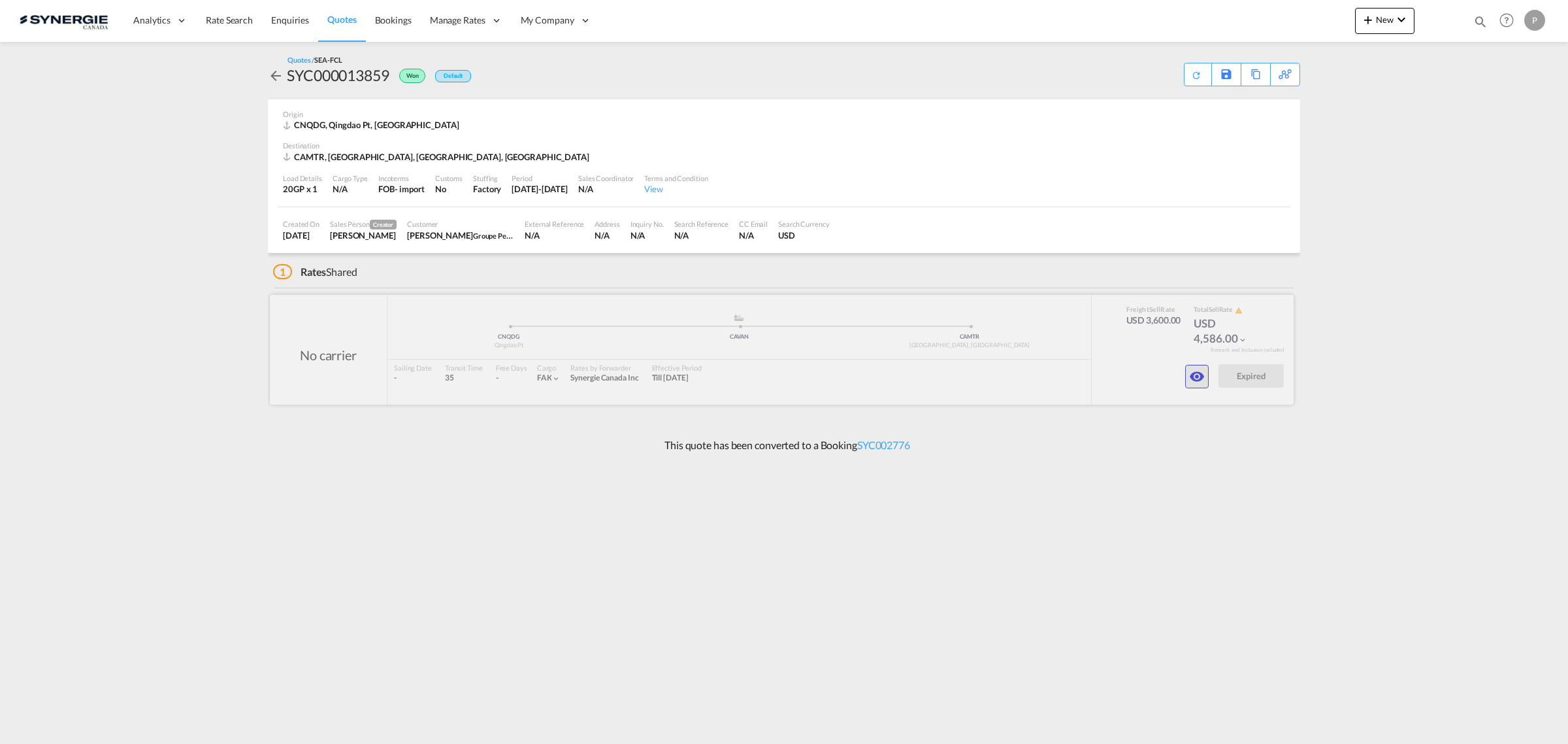
click at [1194, 371] on md-icon "icon-eye" at bounding box center [1197, 376] width 16 height 16
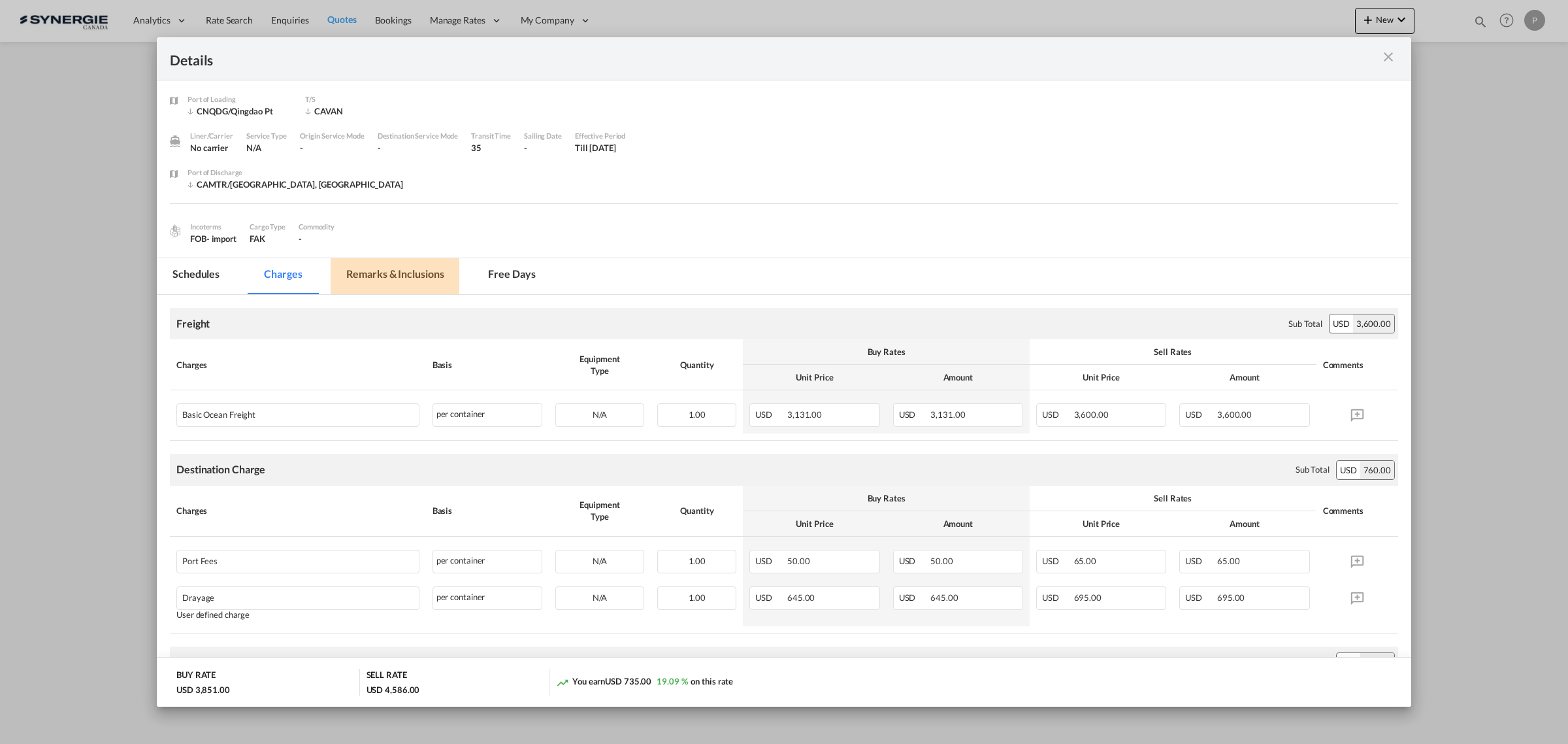
click at [403, 278] on md-tab-item "Remarks & Inclusions" at bounding box center [395, 276] width 129 height 36
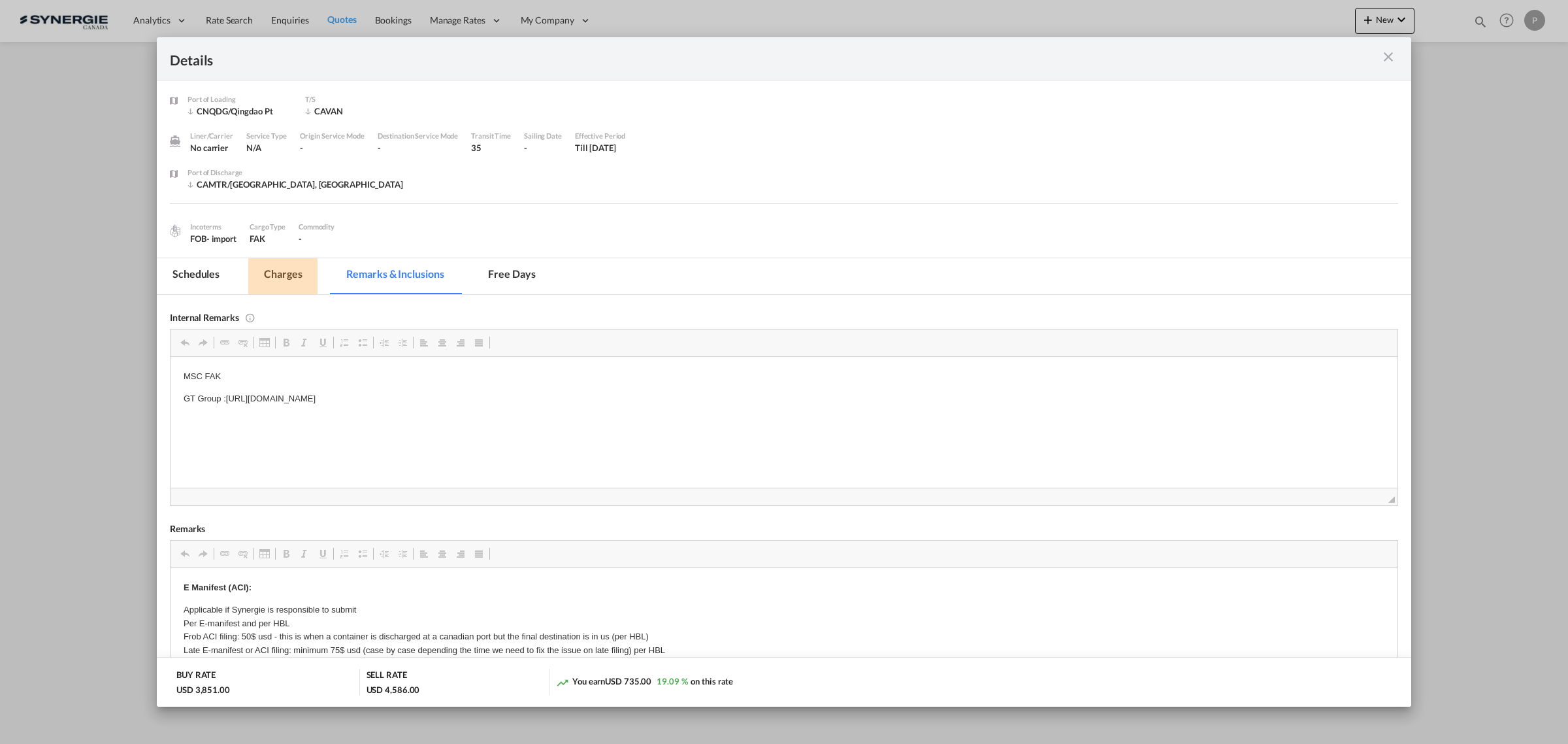
click at [274, 278] on md-tab-item "Charges" at bounding box center [283, 276] width 69 height 36
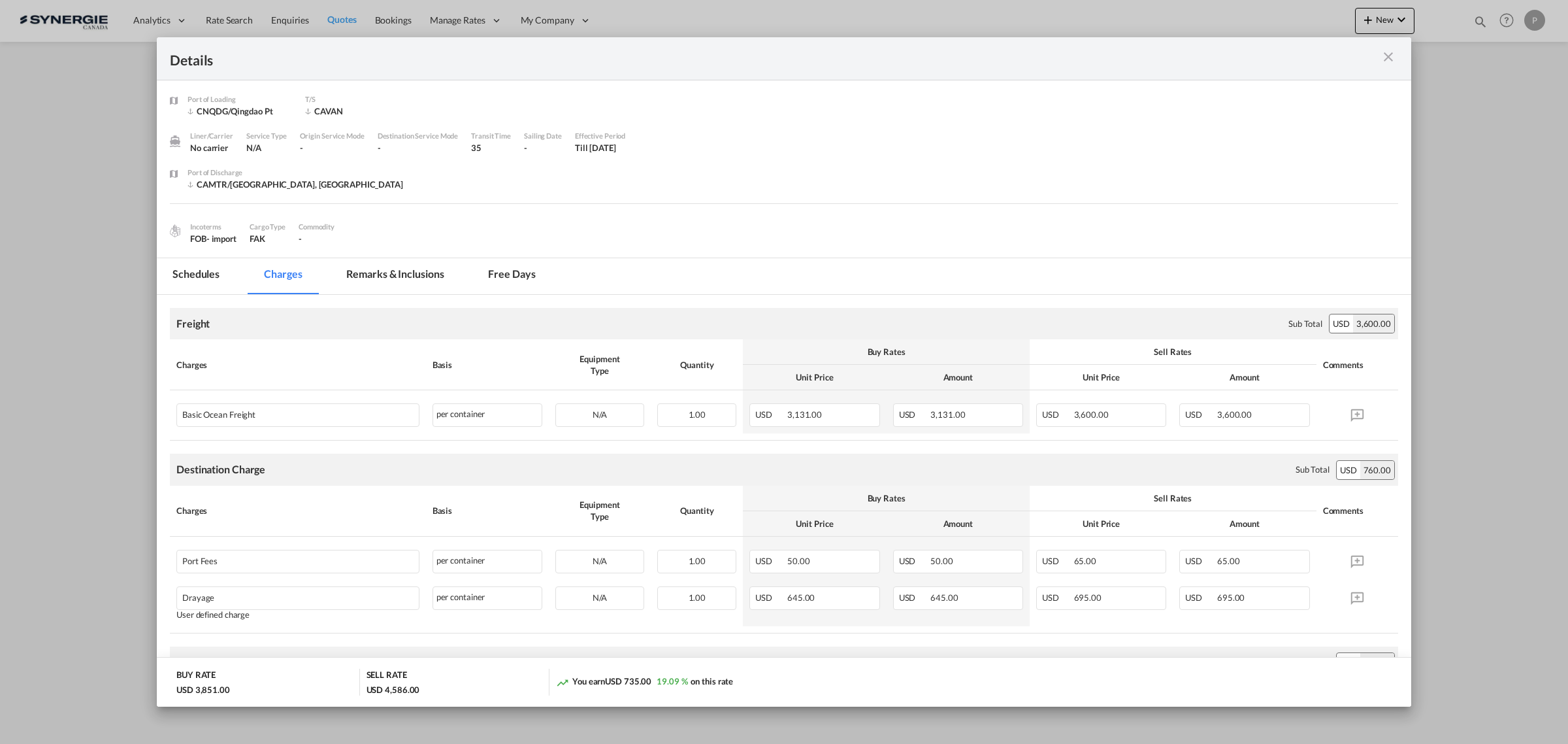
click at [216, 278] on md-tab-item "Schedules" at bounding box center [195, 276] width 78 height 36
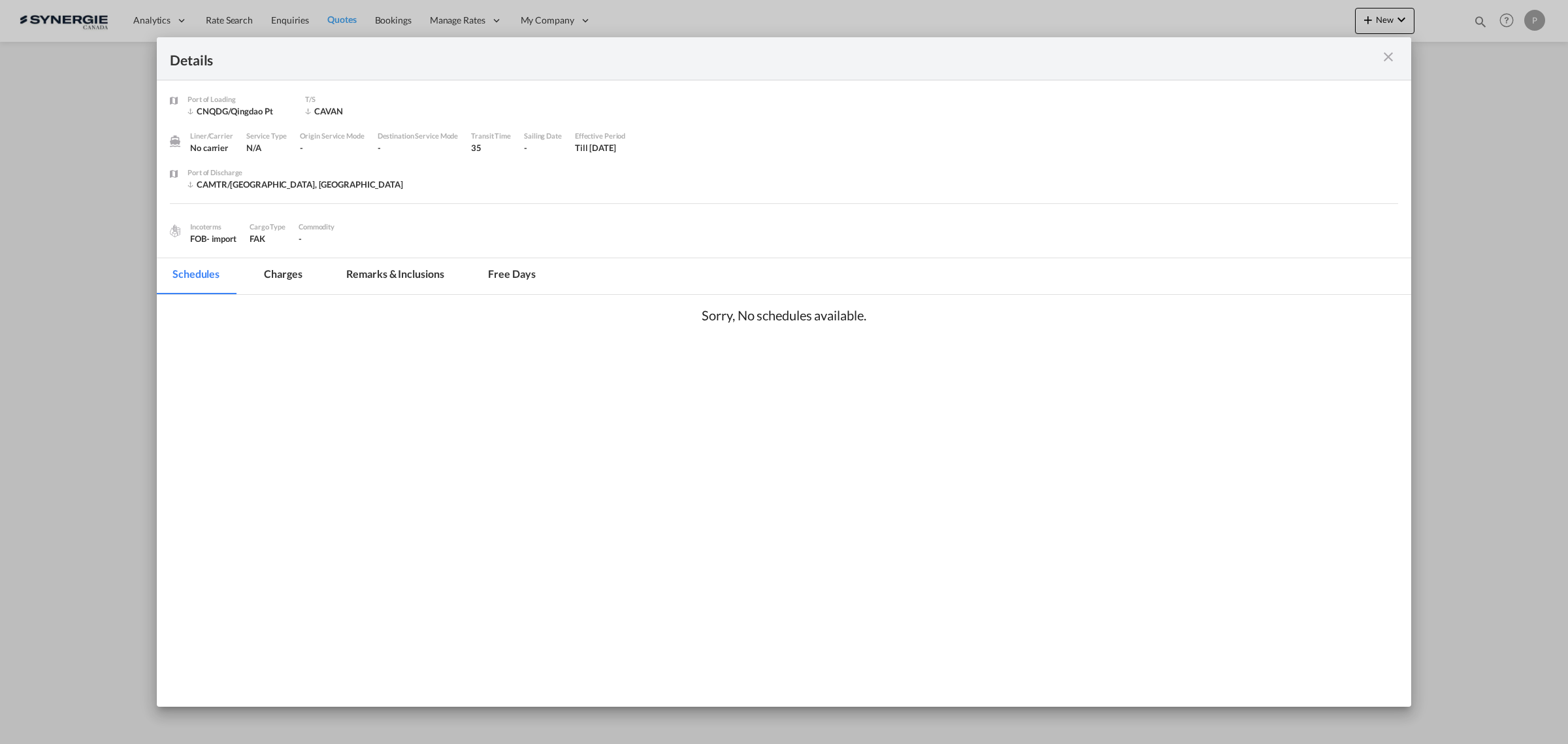
click at [1375, 61] on div "Port of Loading ..." at bounding box center [1336, 59] width 123 height 16
click at [1398, 54] on div "Details" at bounding box center [784, 59] width 1254 height 43
click at [1387, 54] on md-icon "icon-close m-3 fg-AAA8AD cursor" at bounding box center [1388, 56] width 16 height 16
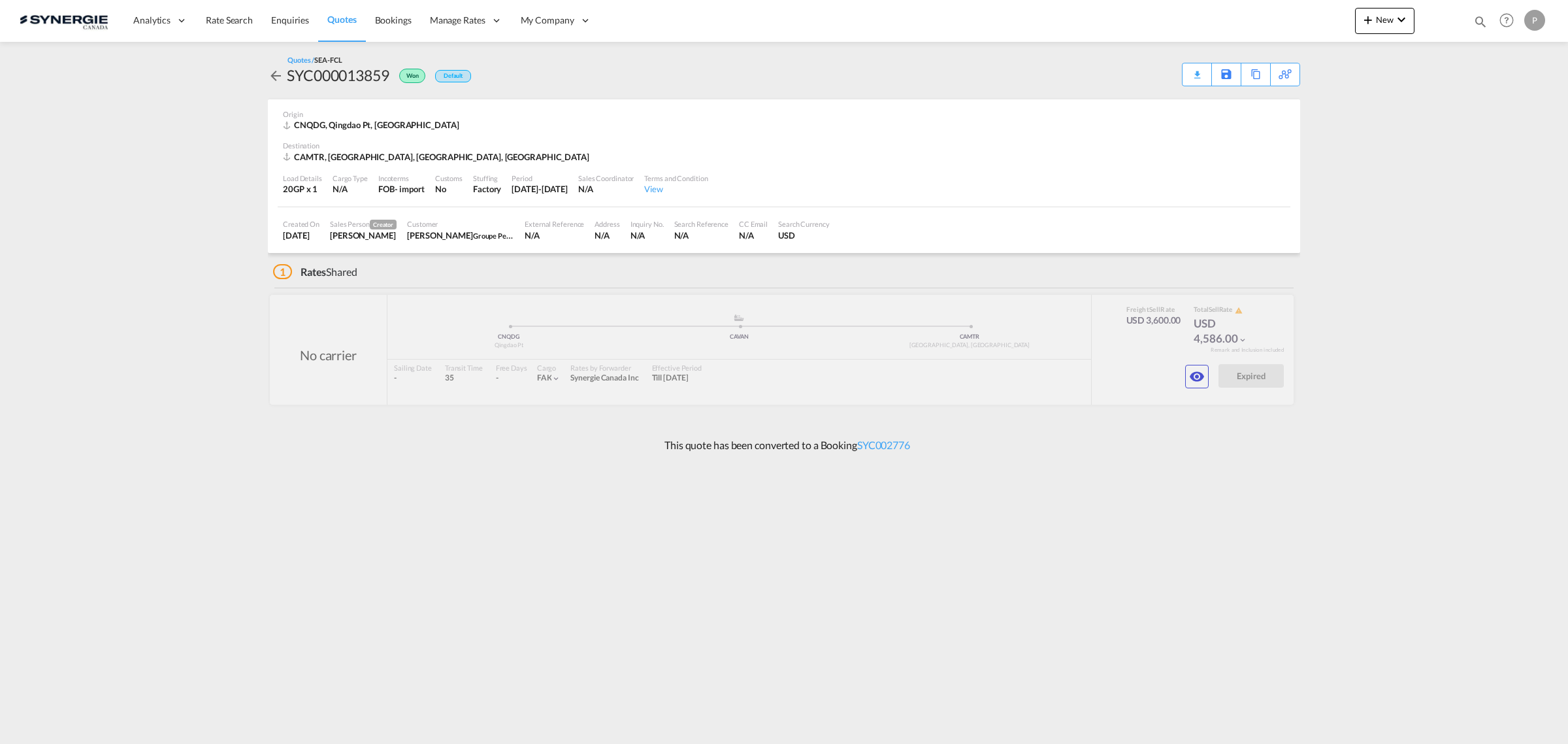
drag, startPoint x: 518, startPoint y: 187, endPoint x: 589, endPoint y: 185, distance: 71.0
click at [567, 185] on div "5 Aug 2025-14 Aug 2025" at bounding box center [539, 189] width 56 height 12
click at [522, 187] on div "[DATE]-[DATE]" at bounding box center [539, 189] width 56 height 12
drag, startPoint x: 518, startPoint y: 191, endPoint x: 578, endPoint y: 191, distance: 60.0
click at [567, 191] on div "5 Aug 2025-14 Aug 2025" at bounding box center [539, 189] width 56 height 12
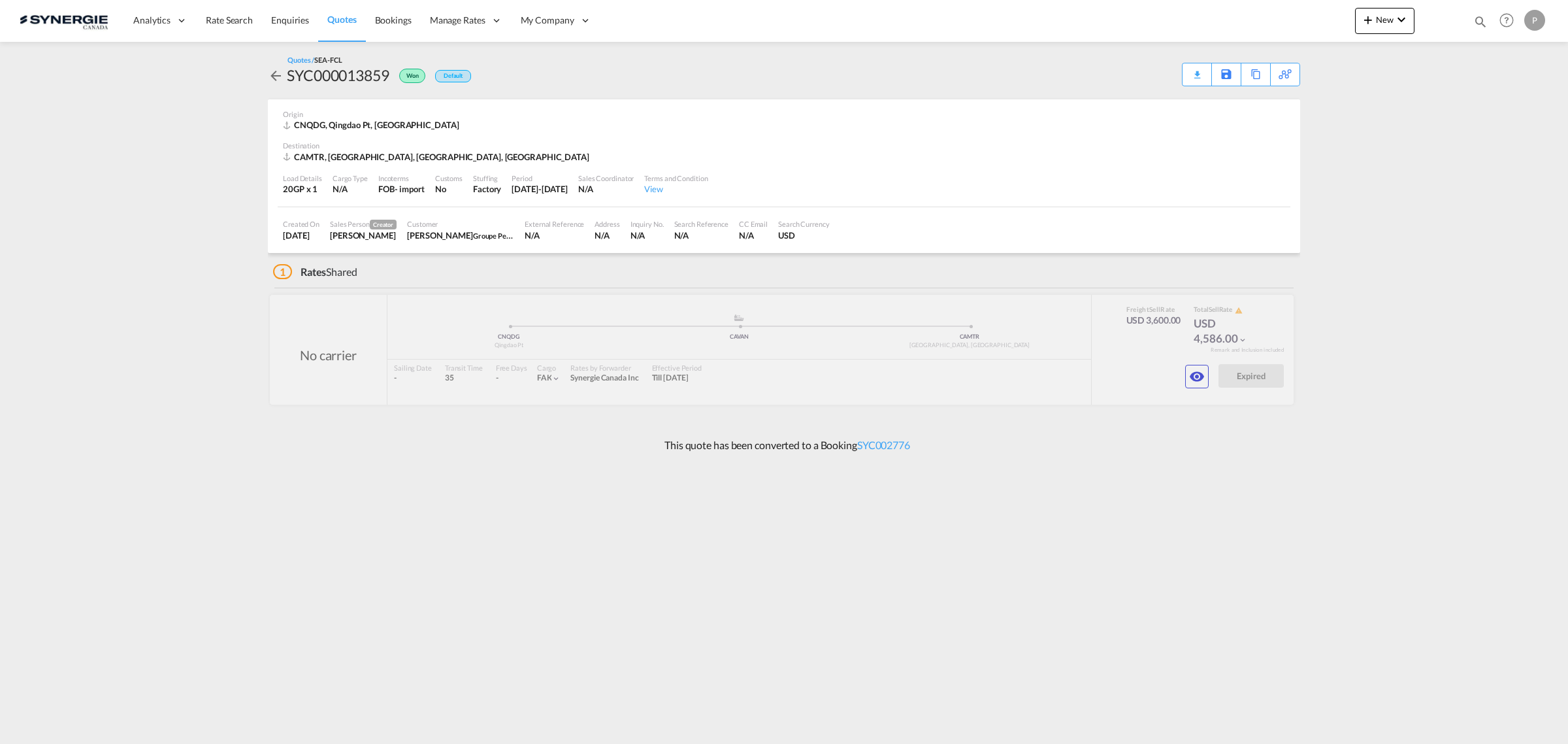
click at [567, 189] on div "5 Aug 2025-14 Aug 2025" at bounding box center [539, 189] width 56 height 12
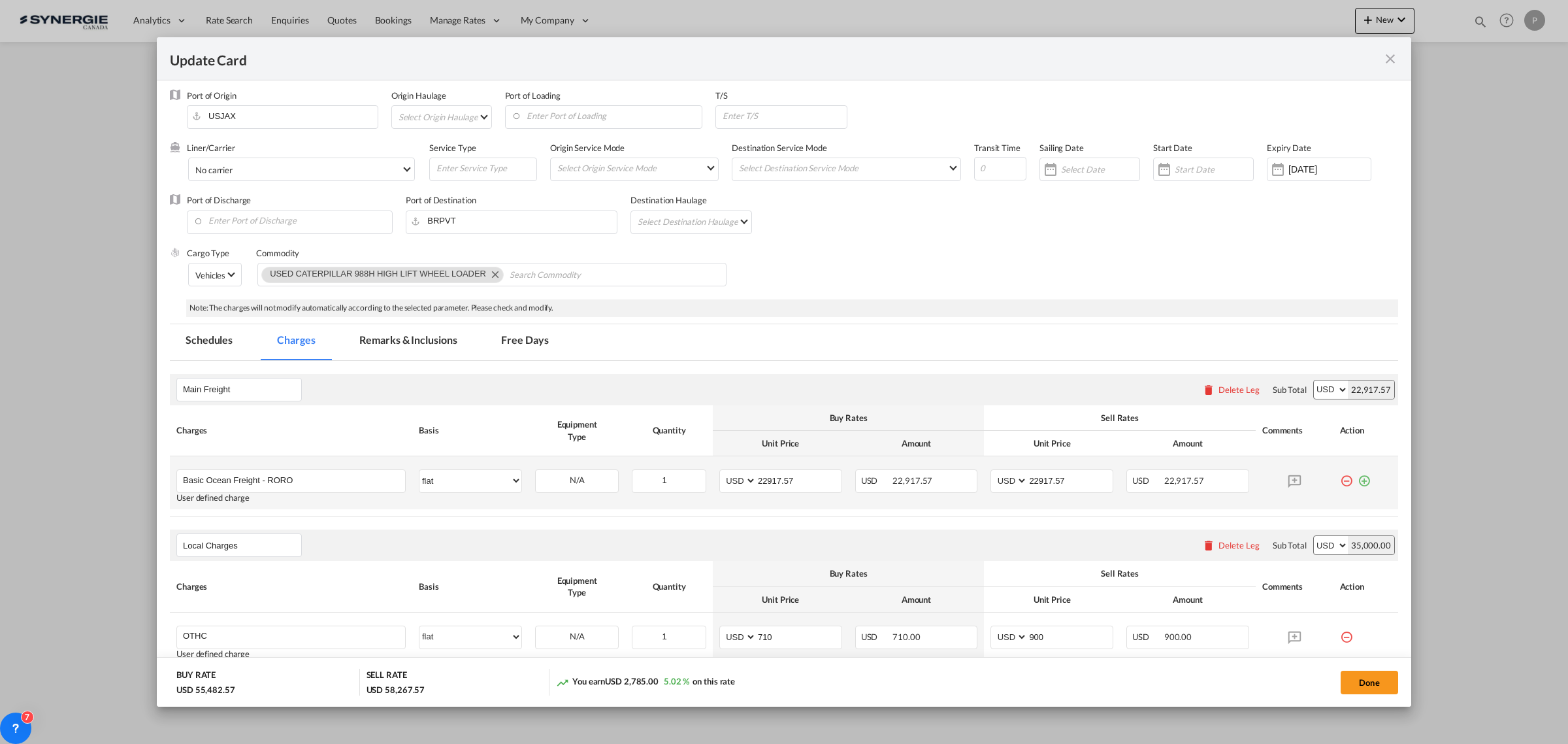
scroll to position [82, 0]
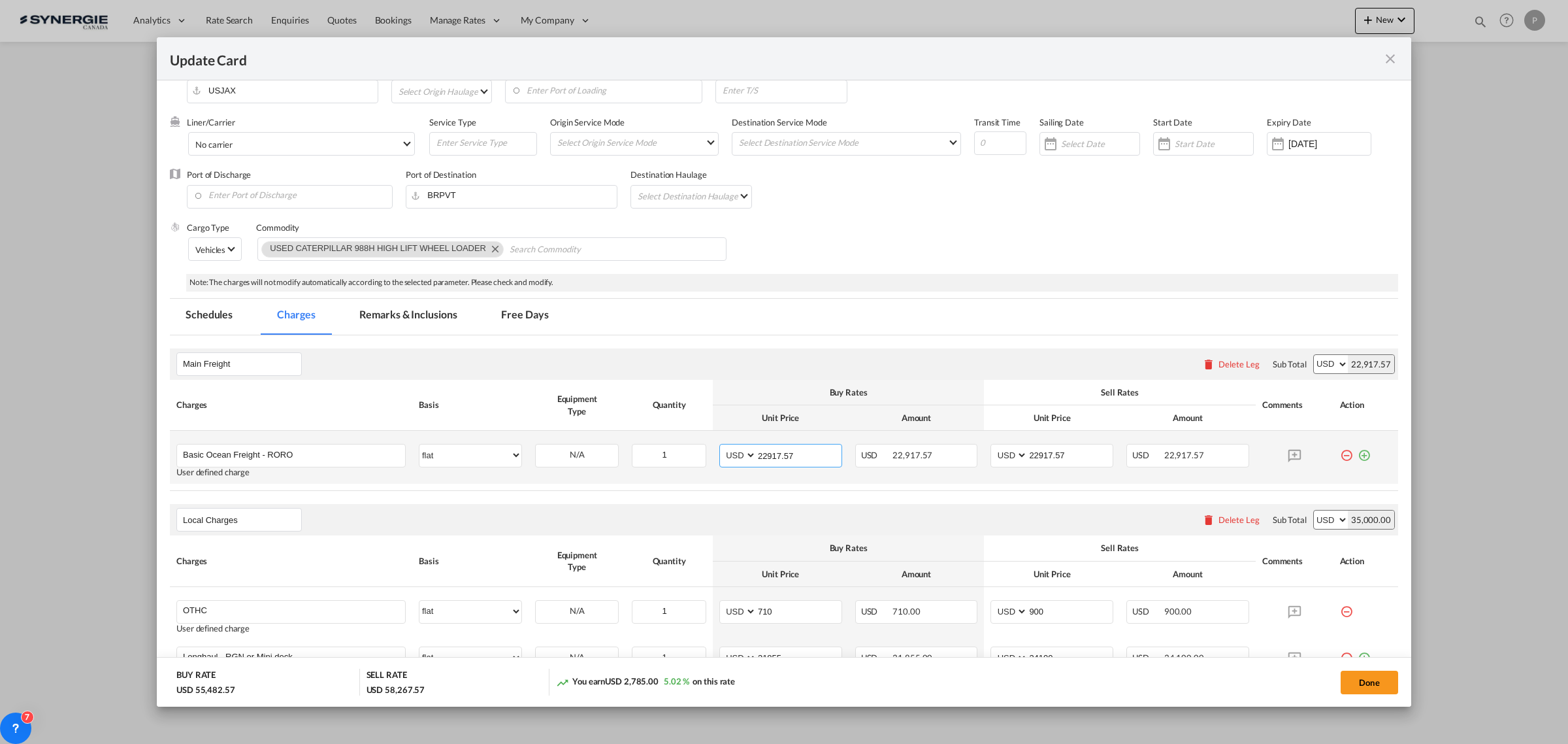
click at [798, 455] on input "22917.57" at bounding box center [799, 454] width 85 height 20
click at [798, 455] on input "17579.67" at bounding box center [799, 454] width 85 height 20
click at [798, 455] on input "17579.67" at bounding box center [799, 454] width 85 height 20
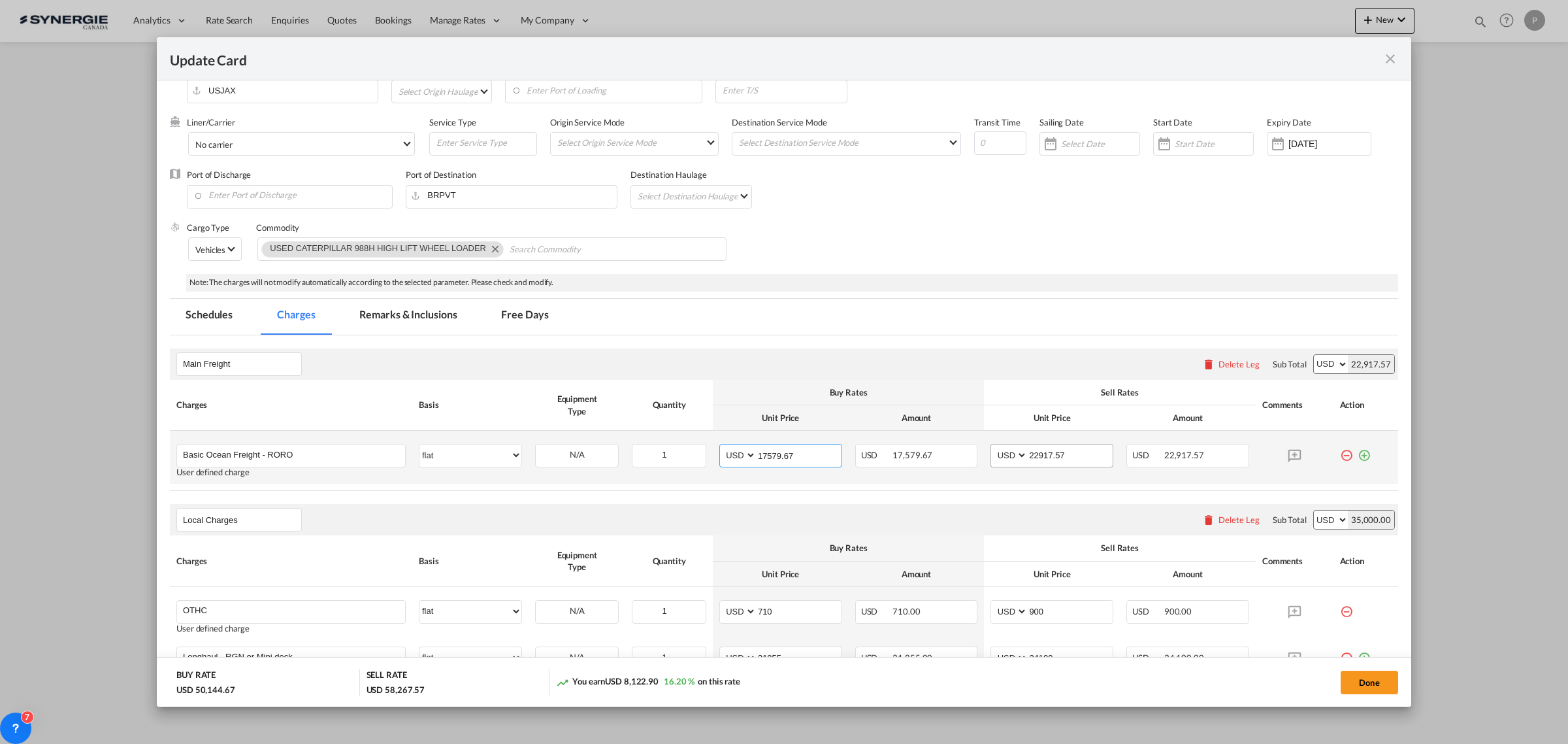
type input "17579.67"
click at [1056, 453] on input "22917.57" at bounding box center [1069, 454] width 85 height 20
paste input "17579.6"
type input "17579.67"
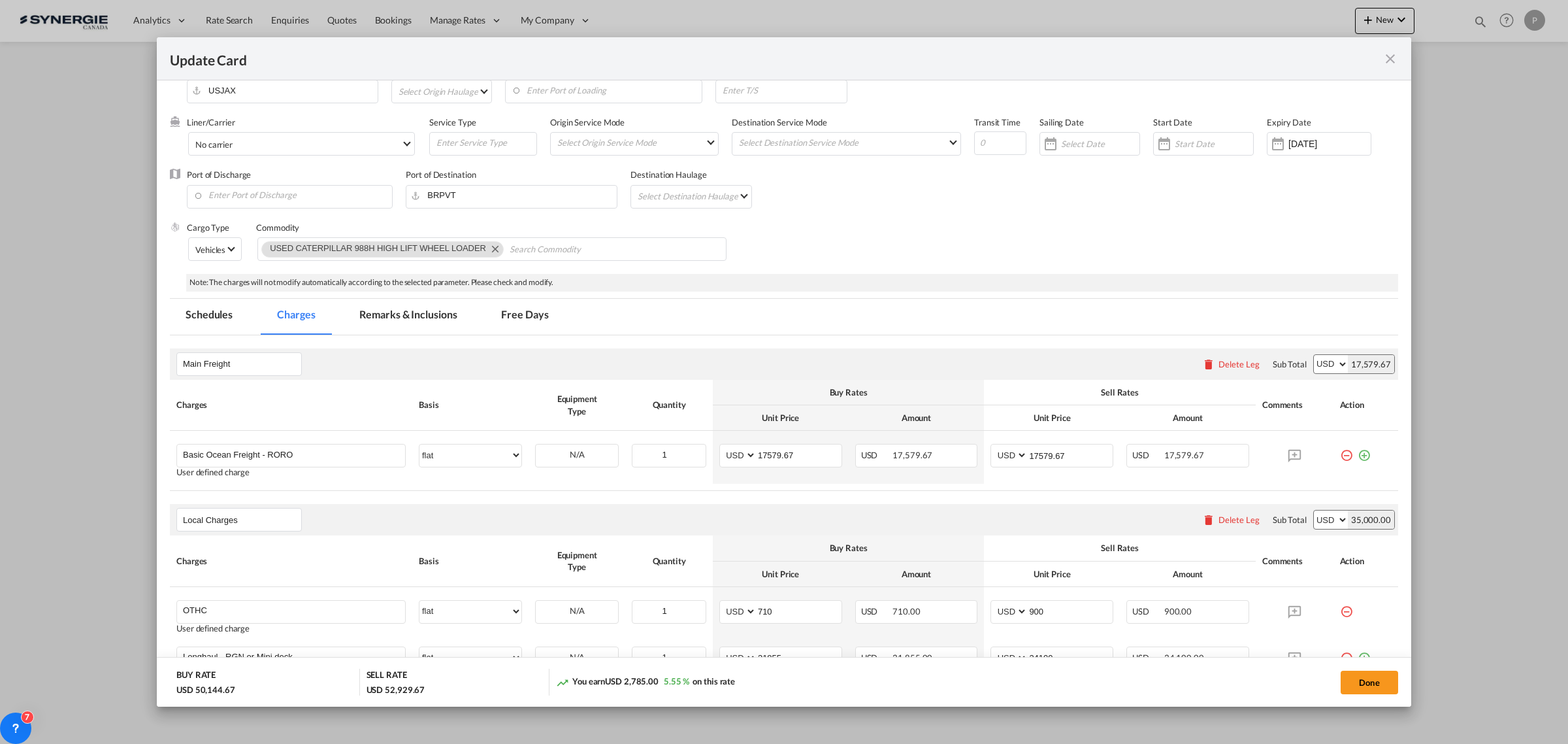
click at [1004, 356] on div "Main Freight Please enter leg name Leg Name Already Exists Delete Leg Sub Total…" at bounding box center [784, 364] width 1228 height 31
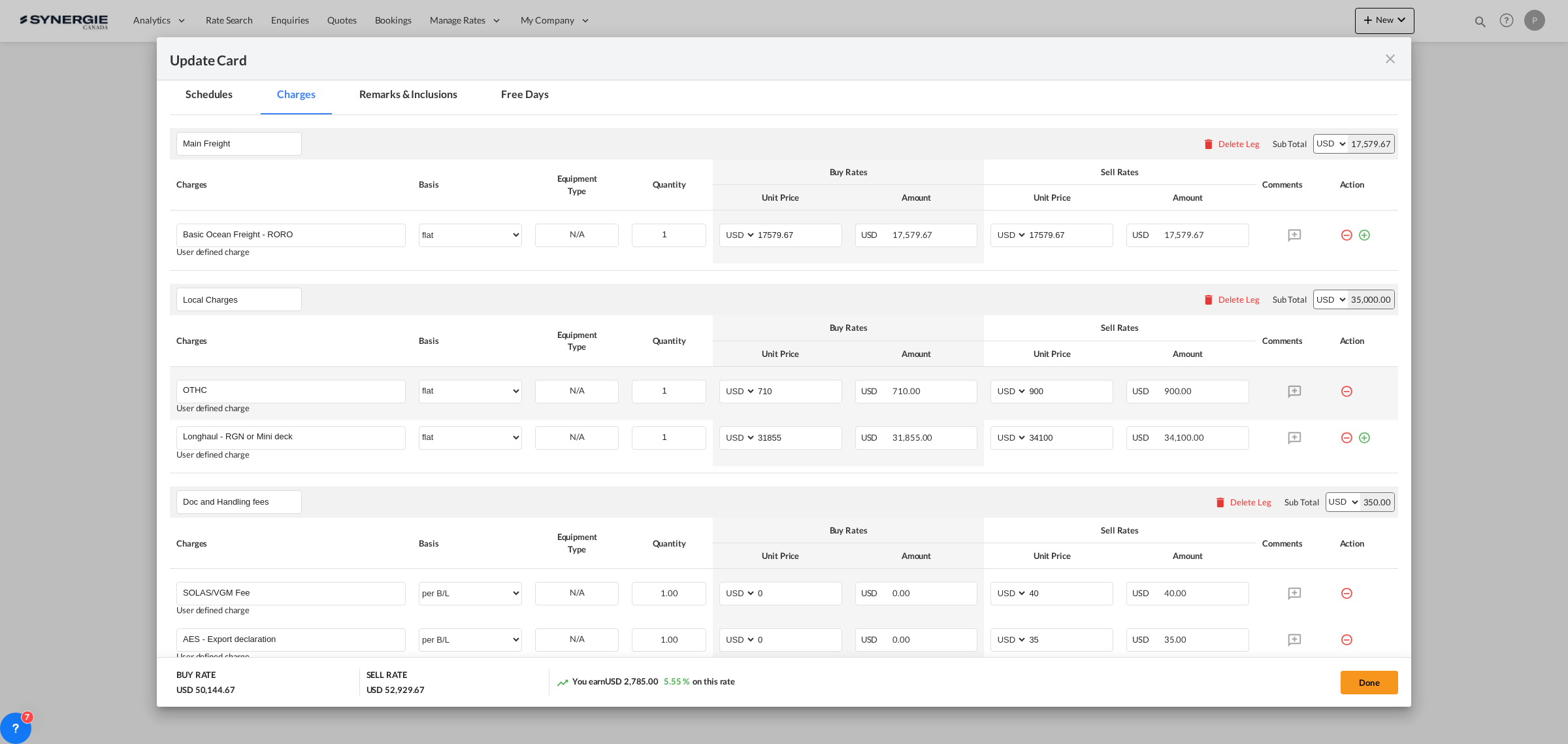
scroll to position [327, 0]
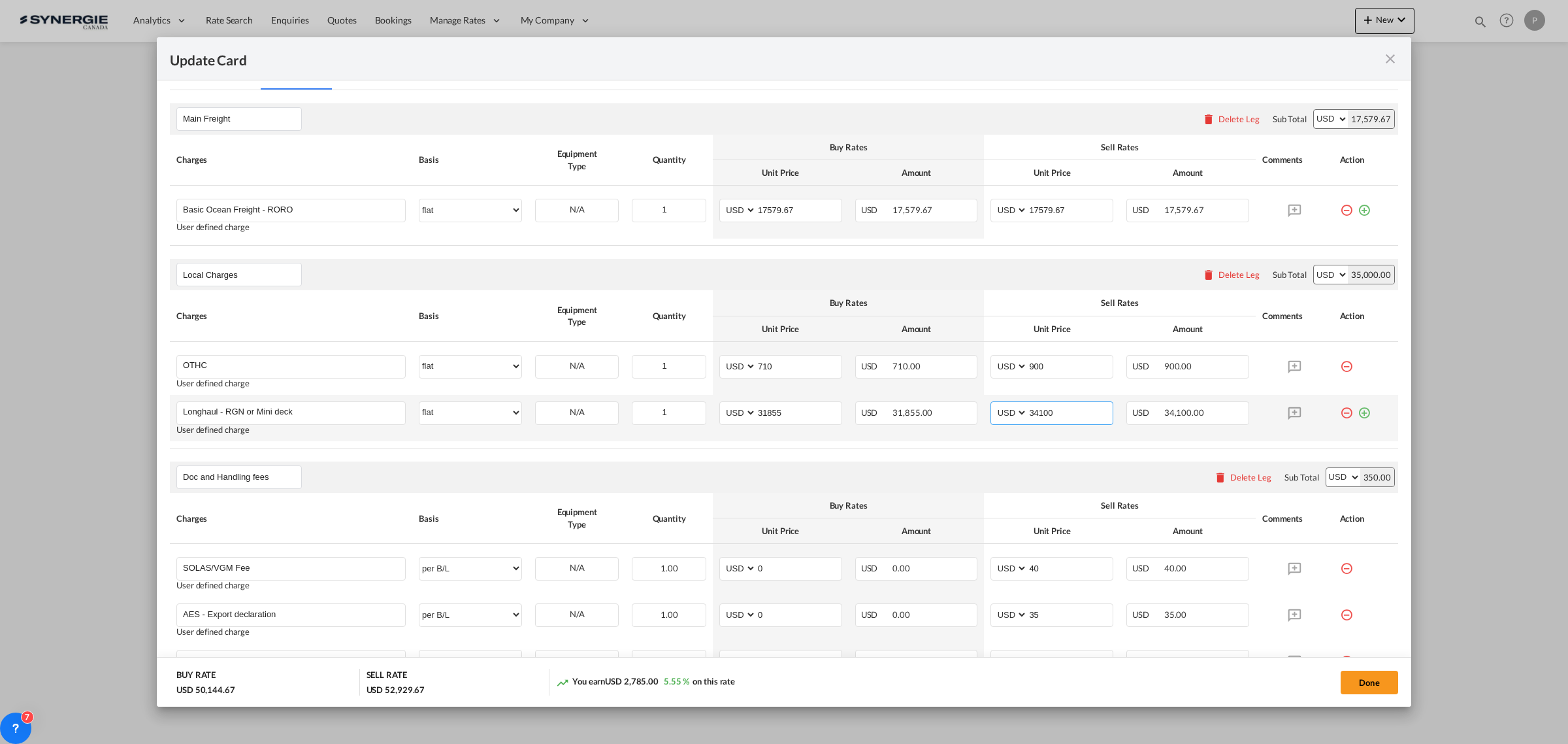
click at [1036, 413] on input "34100" at bounding box center [1069, 412] width 85 height 20
type input "34000"
click at [1031, 448] on table "Charges Basis Equipment Type Quantity Buy Rates Sell Rates Comments Action Unit…" at bounding box center [784, 368] width 1228 height 157
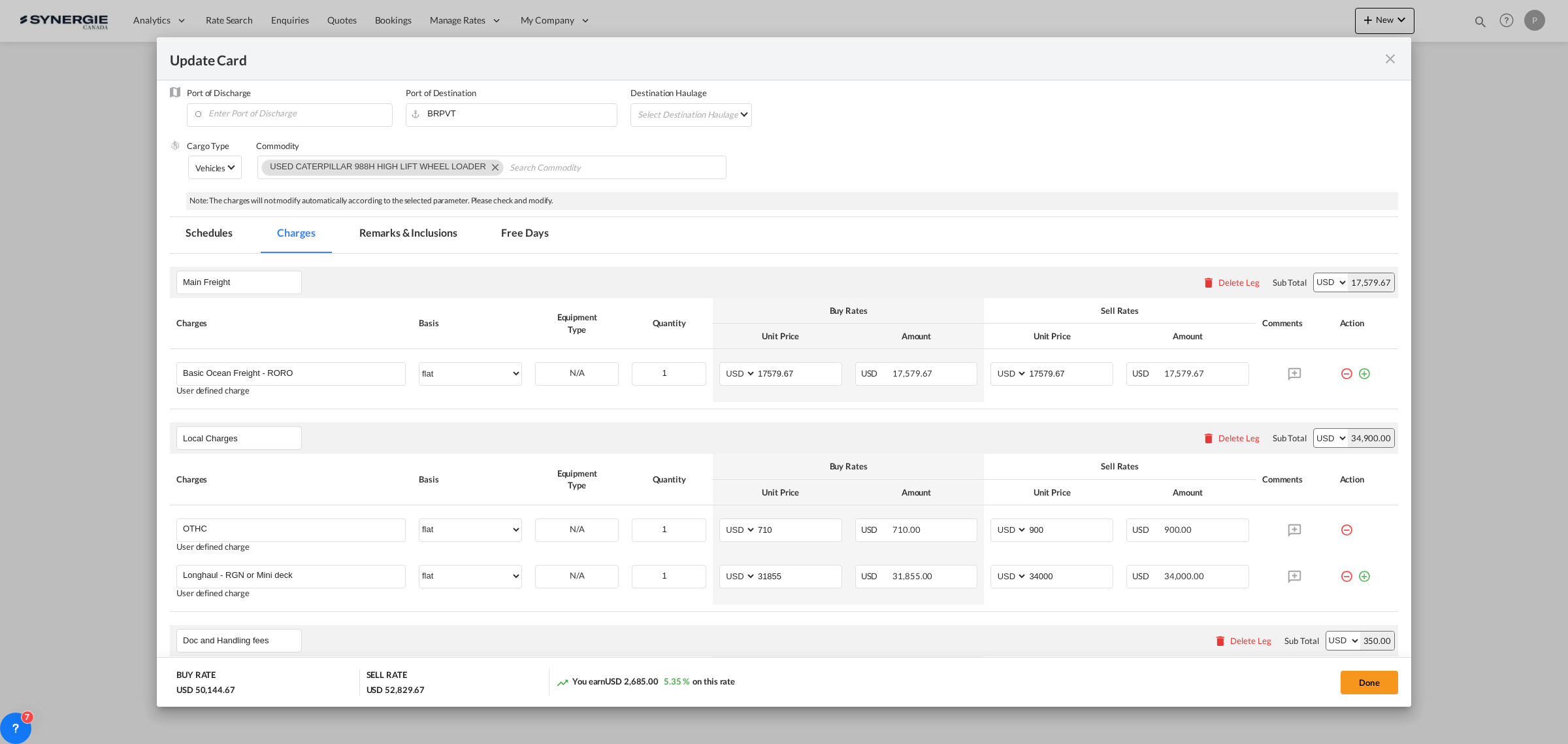
scroll to position [0, 0]
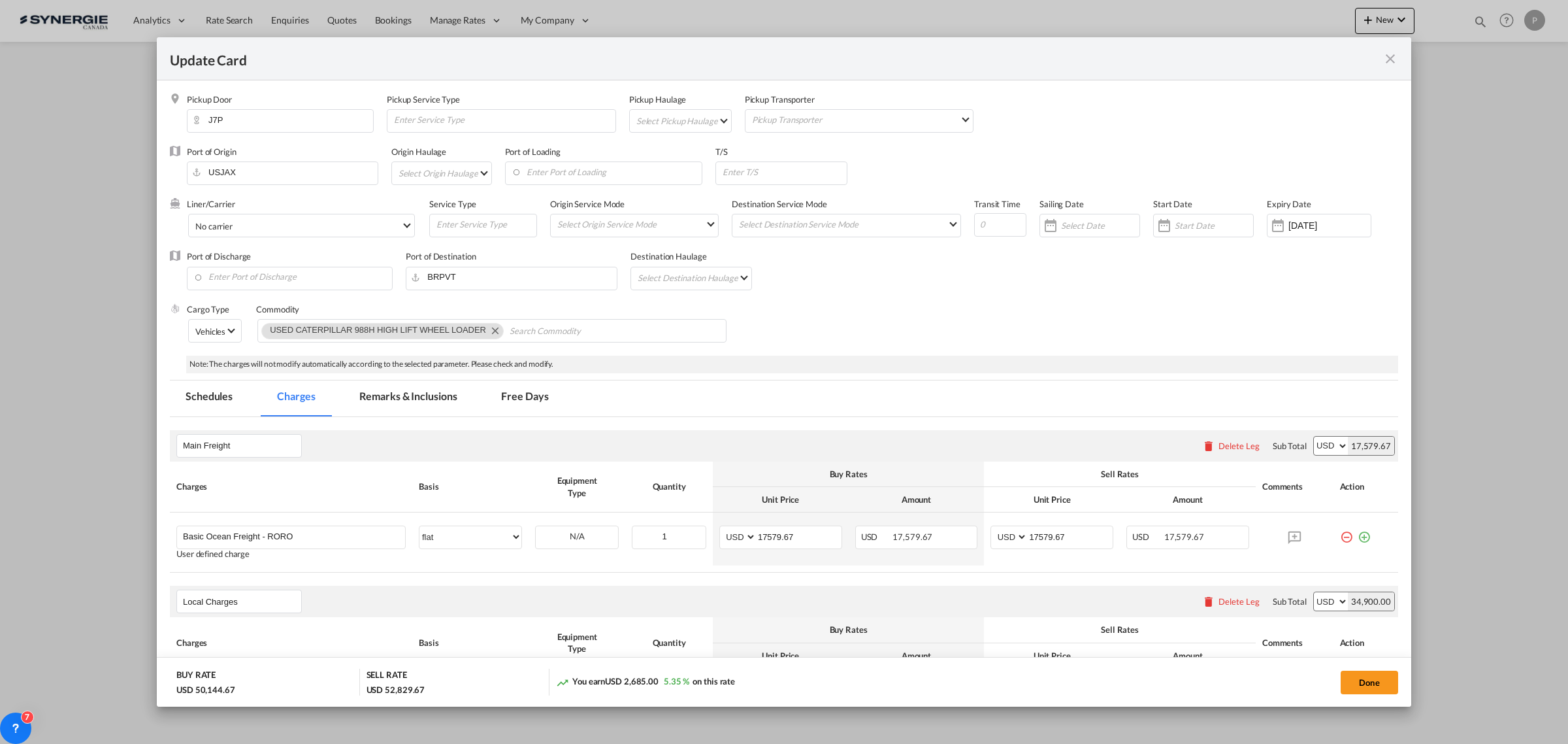
drag, startPoint x: 444, startPoint y: 396, endPoint x: 463, endPoint y: 381, distance: 24.2
click at [444, 396] on md-tab-item "Remarks & Inclusions" at bounding box center [407, 398] width 129 height 36
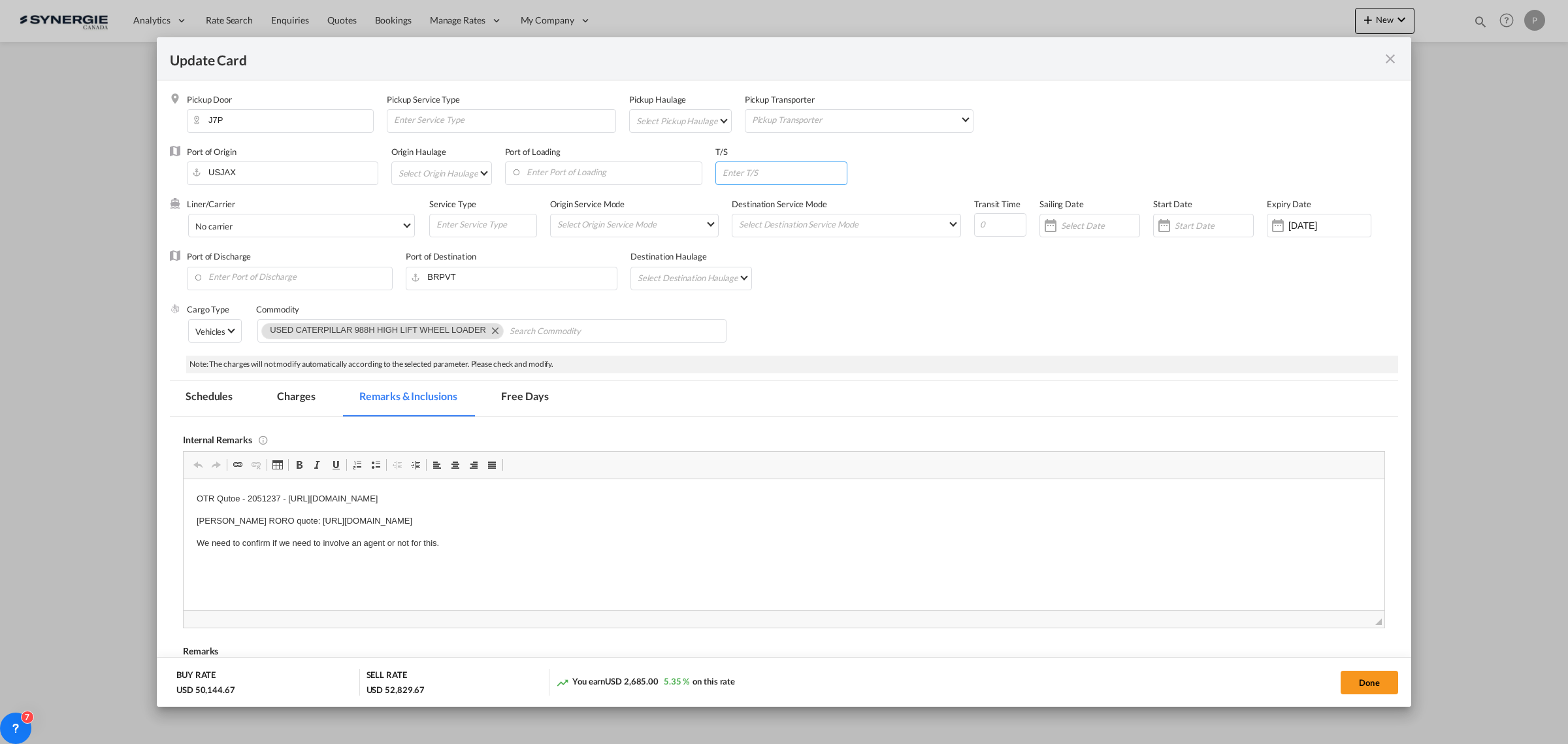
click at [738, 174] on input "Update Card Pickup ..." at bounding box center [784, 172] width 125 height 20
click at [633, 180] on input "Enter Port of Loading" at bounding box center [607, 172] width 190 height 20
click at [745, 180] on input "Update Card Pickup ..." at bounding box center [784, 172] width 125 height 20
click at [988, 231] on input "Update Card Pickup ..." at bounding box center [1000, 225] width 52 height 24
type input "25"
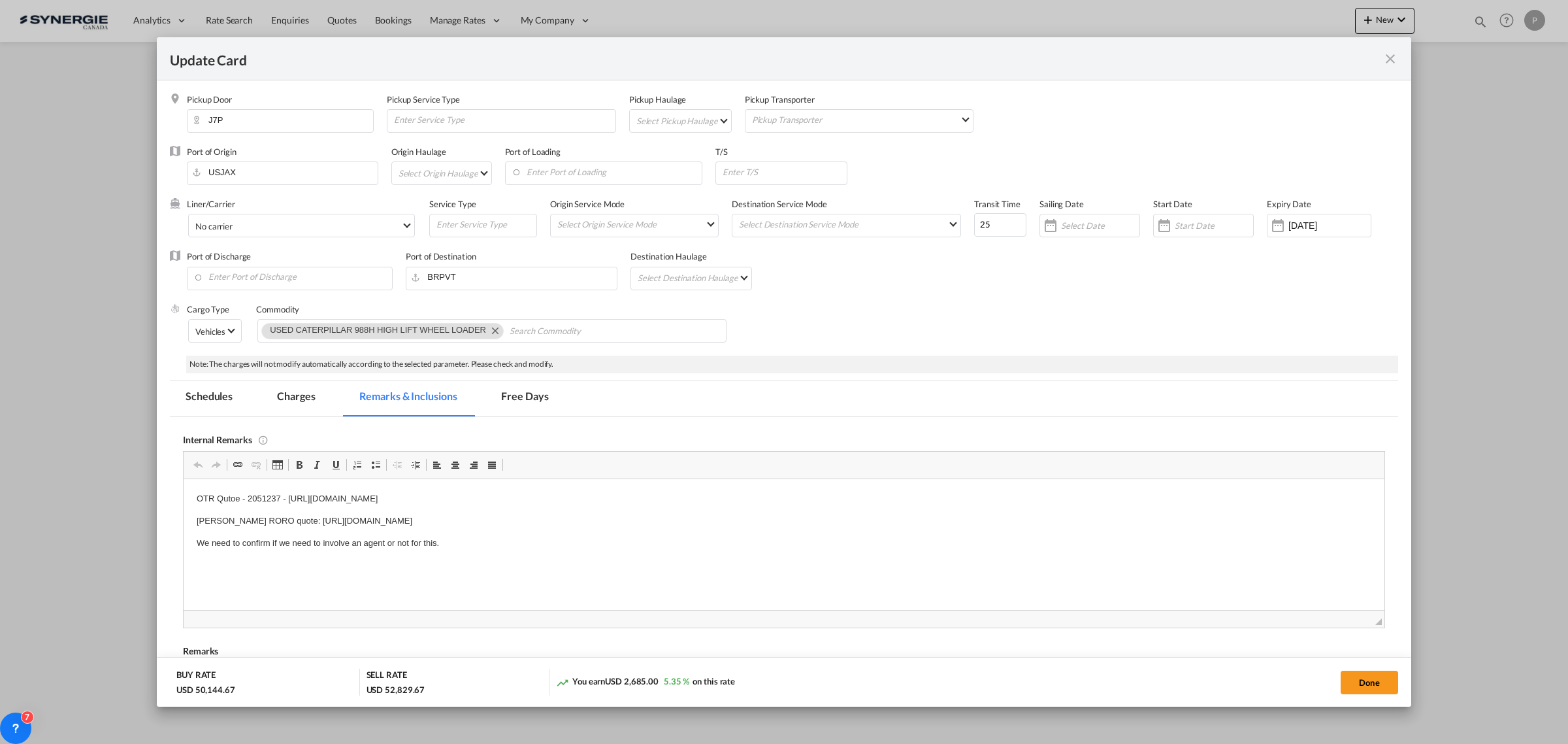
click at [1056, 291] on div "Port of Discharge Port of Destination BRPVT Destination Haulage Select Destinat…" at bounding box center [784, 276] width 1228 height 52
click at [1389, 683] on button "Done" at bounding box center [1369, 682] width 58 height 24
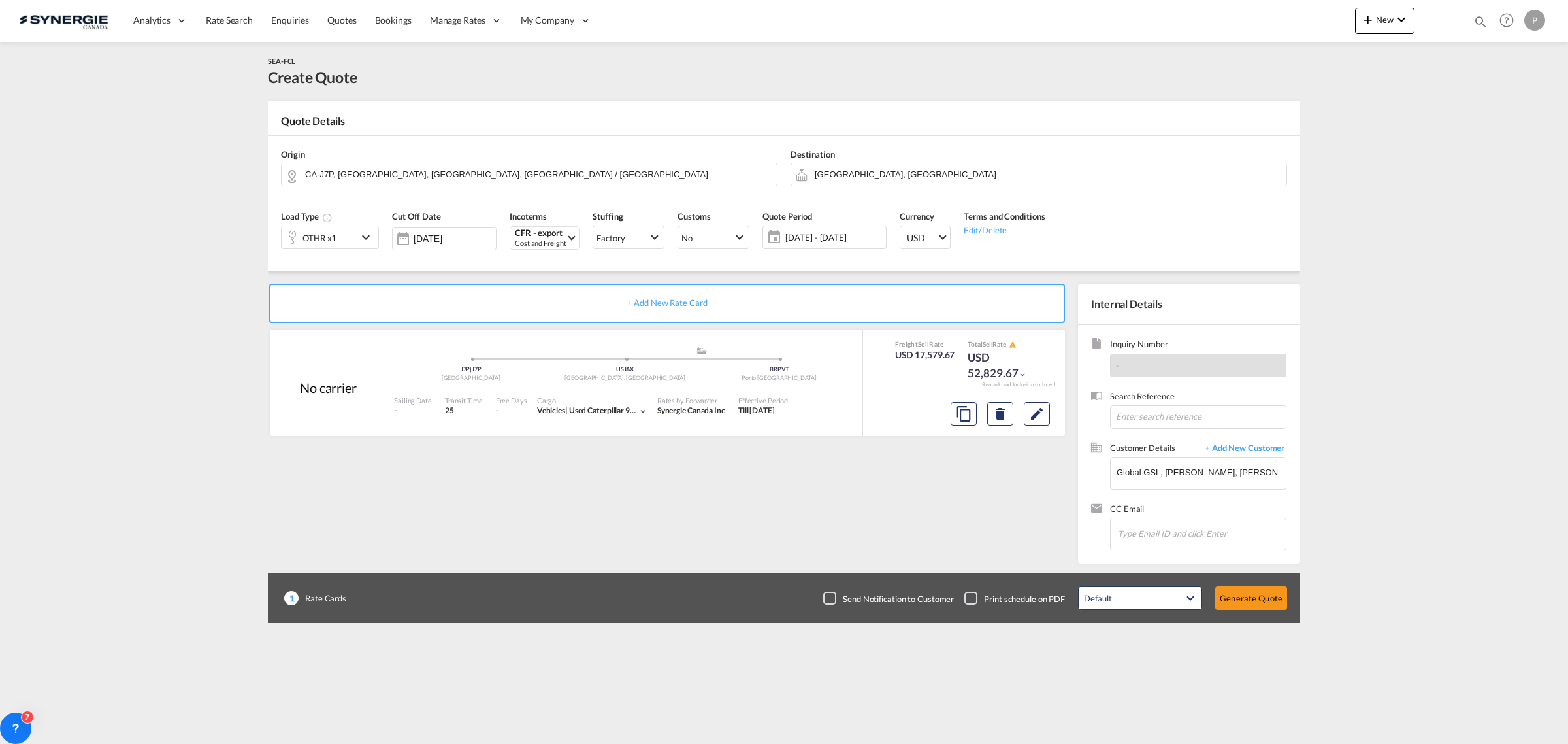
type input "[DATE]"
click at [861, 234] on span "[DATE] - [DATE]" at bounding box center [833, 237] width 97 height 12
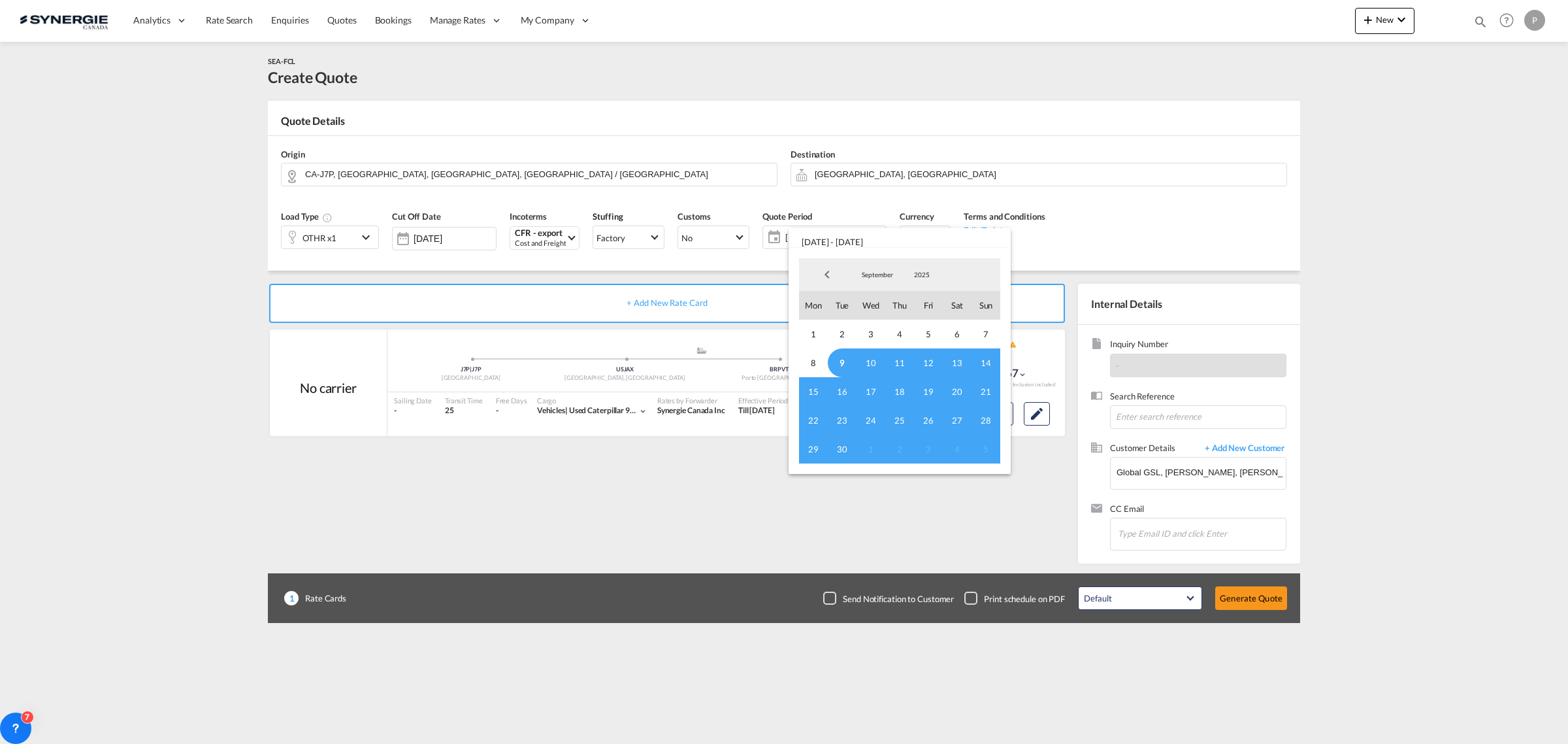
click at [846, 361] on span "9" at bounding box center [842, 363] width 29 height 29
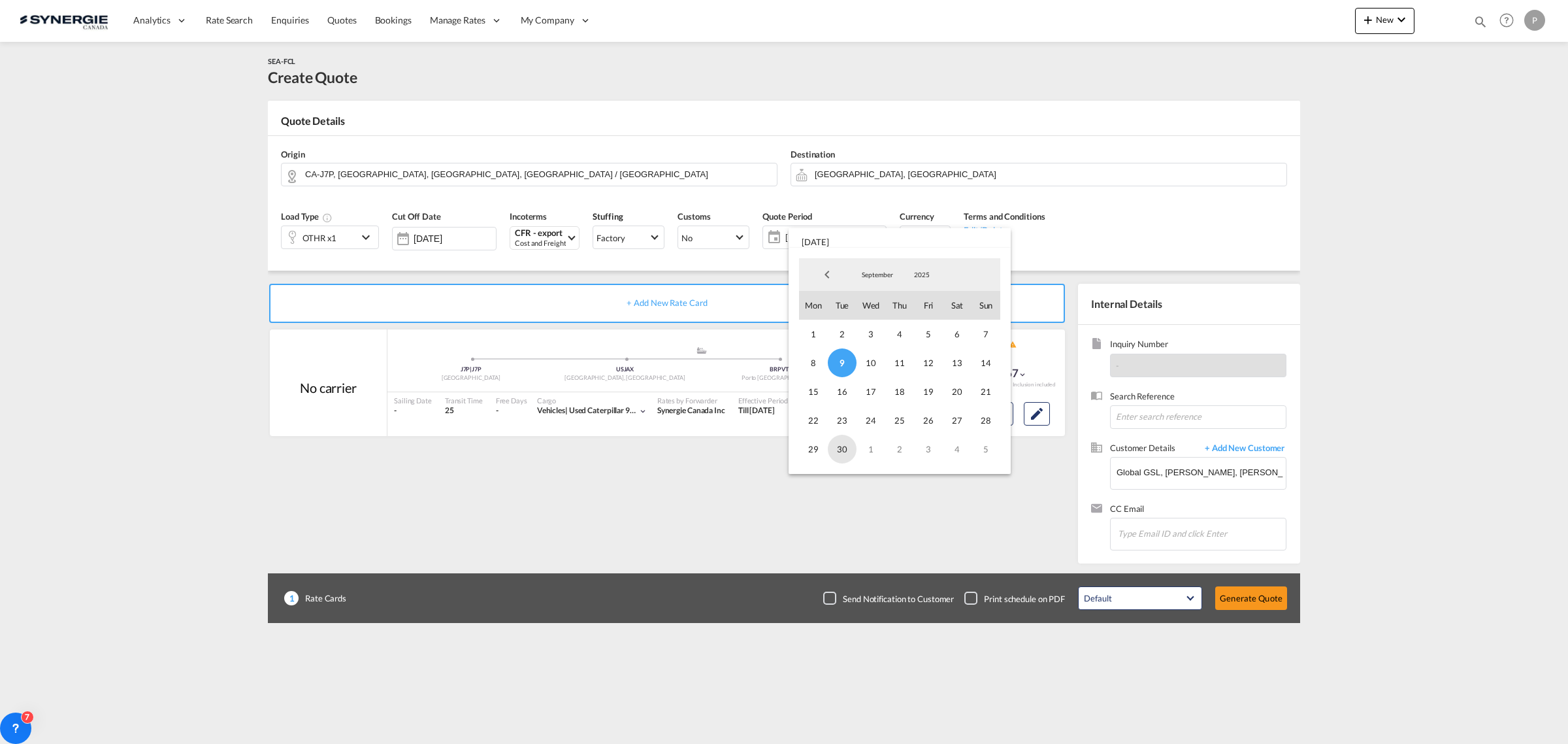
click at [848, 449] on span "30" at bounding box center [842, 449] width 29 height 29
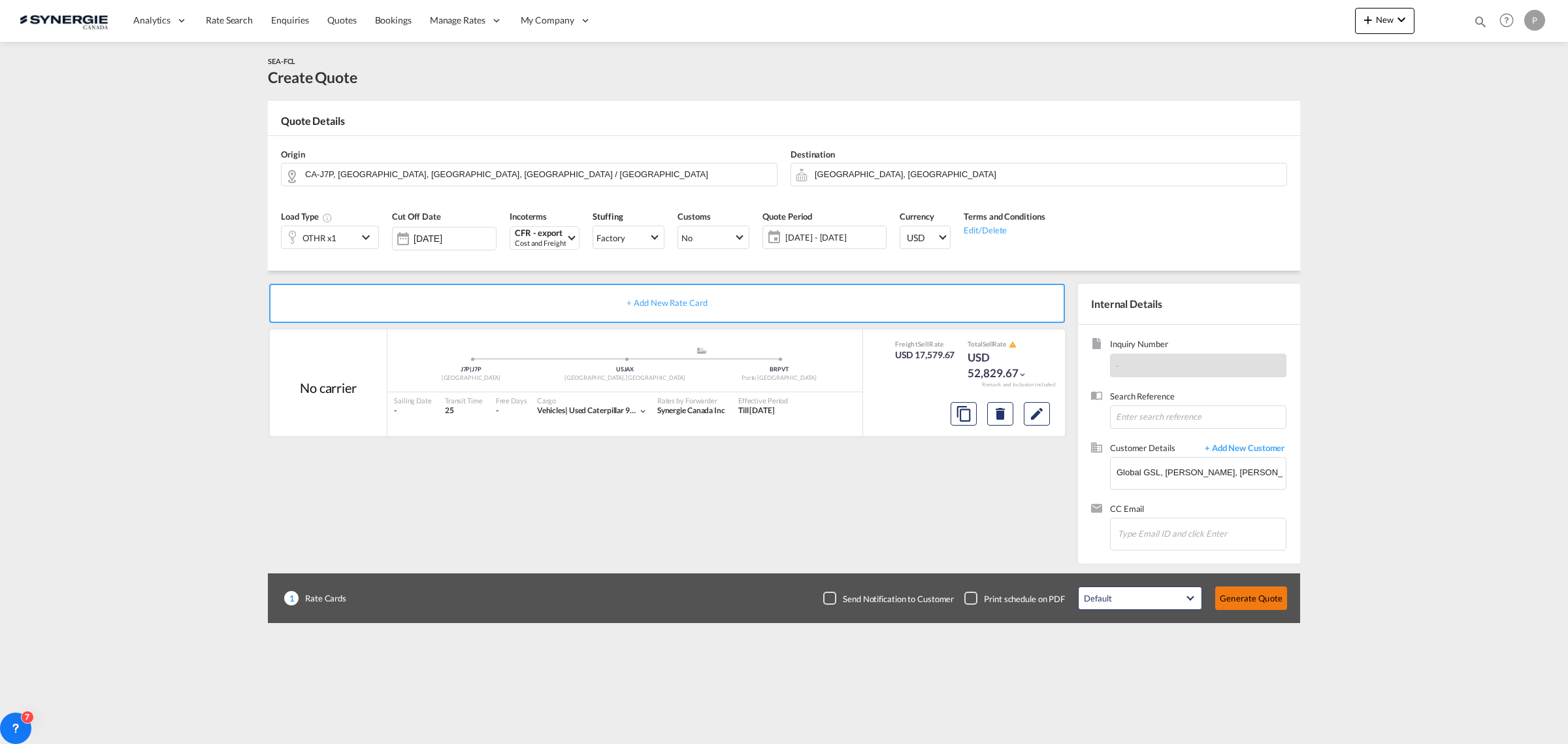
click at [1248, 589] on button "Generate Quote" at bounding box center [1251, 598] width 72 height 24
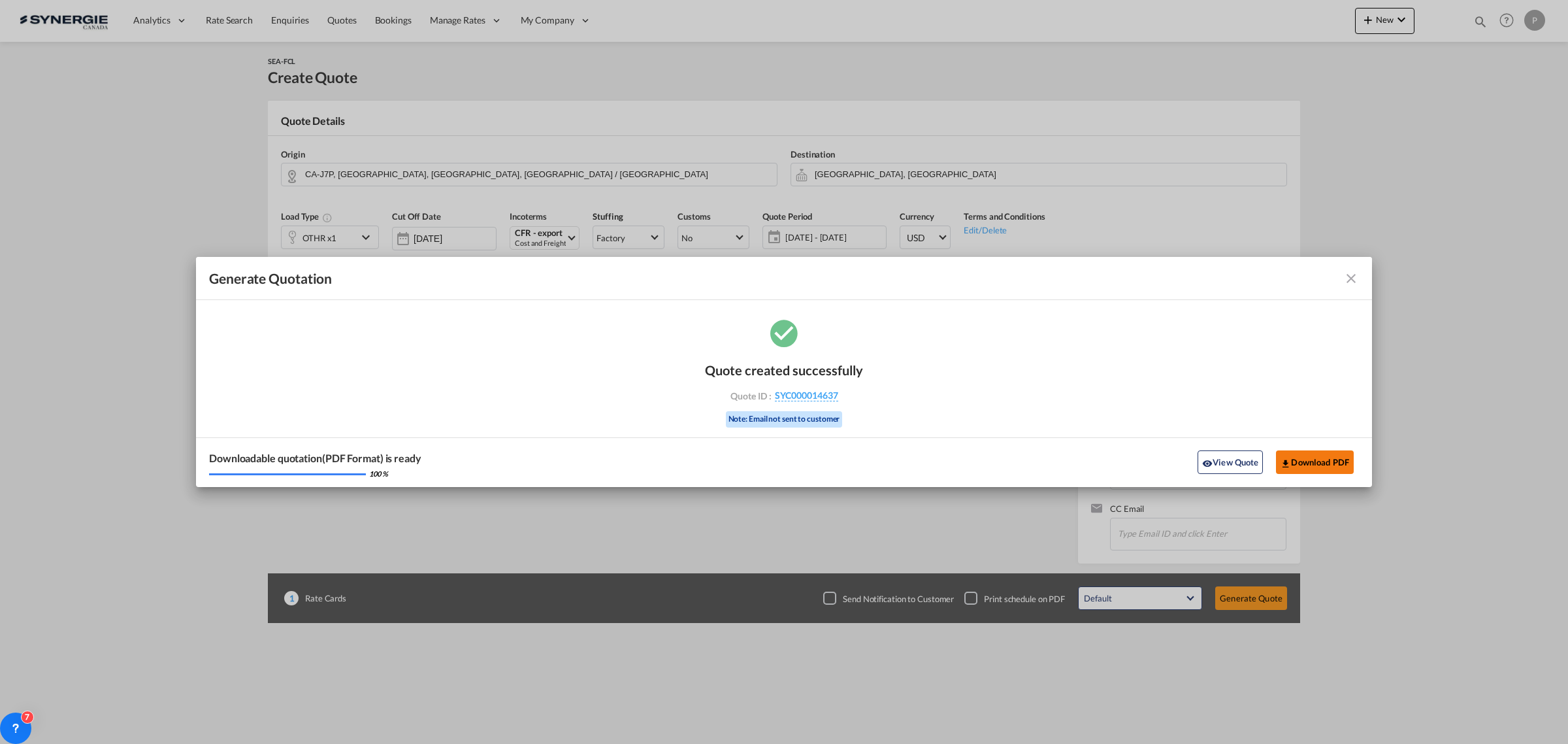
click at [1331, 454] on button "Download PDF" at bounding box center [1314, 462] width 78 height 24
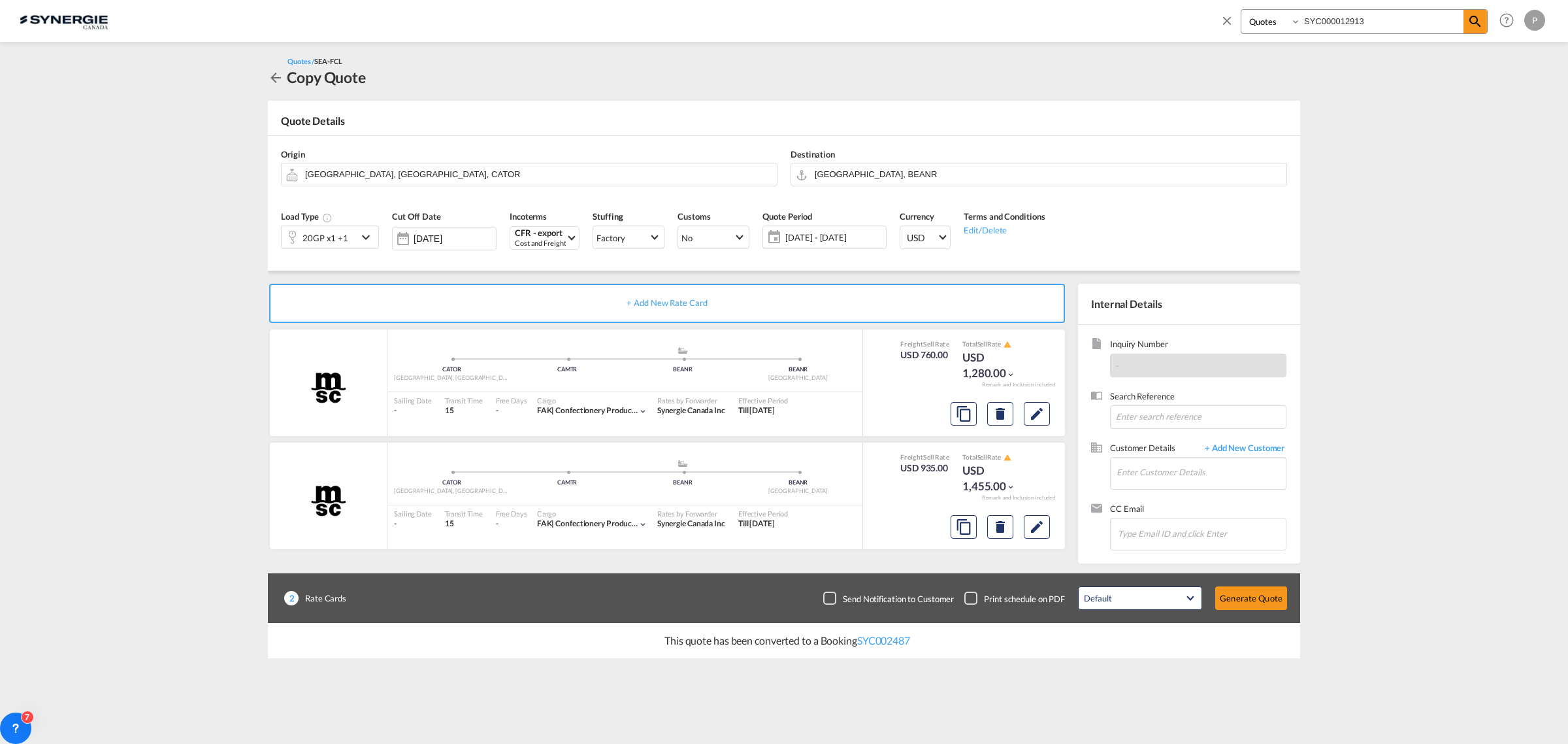
select select "Quotes"
click at [1037, 409] on md-icon "Edit" at bounding box center [1036, 413] width 16 height 16
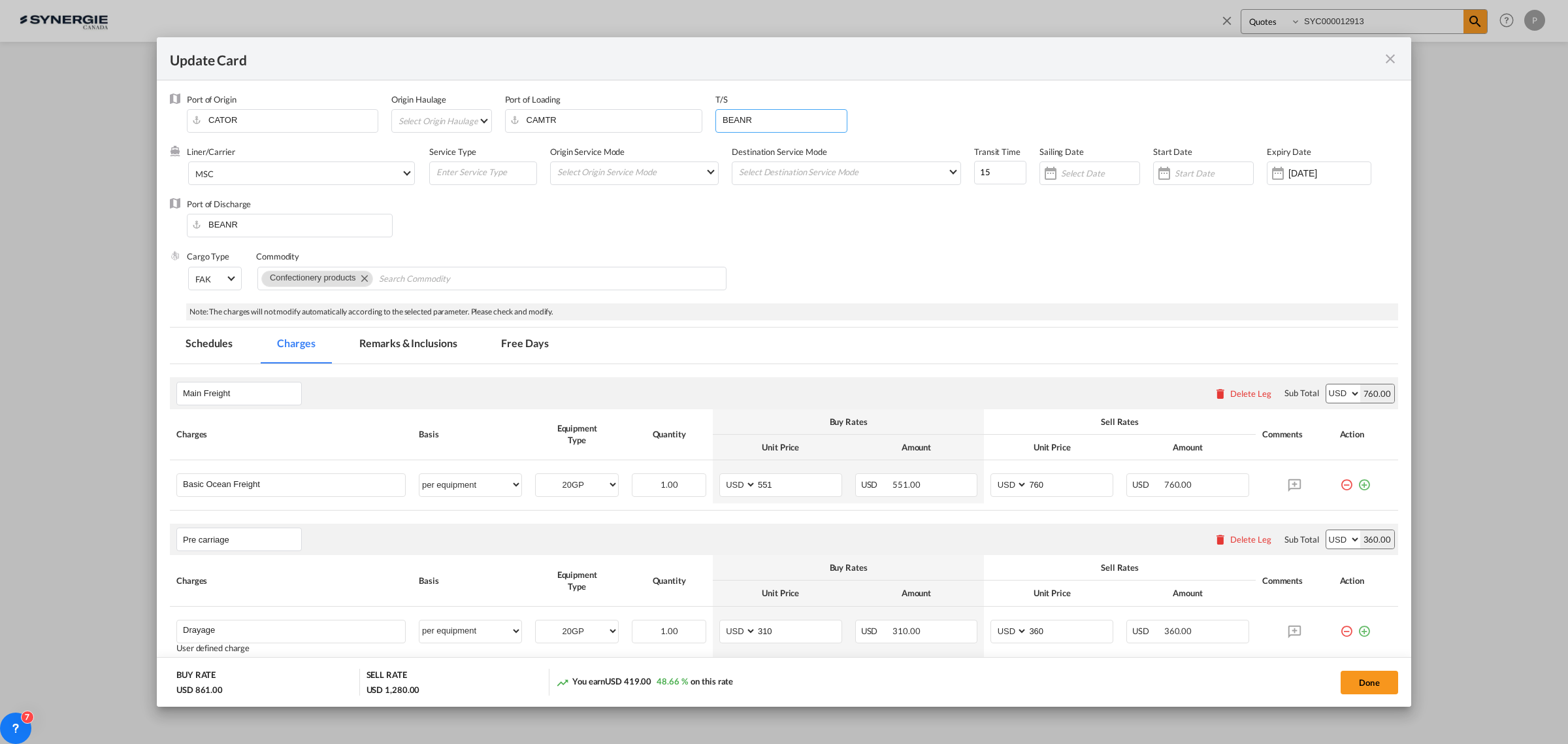
click at [790, 122] on input "BEANR" at bounding box center [784, 119] width 125 height 20
click at [789, 485] on input "551" at bounding box center [799, 483] width 85 height 20
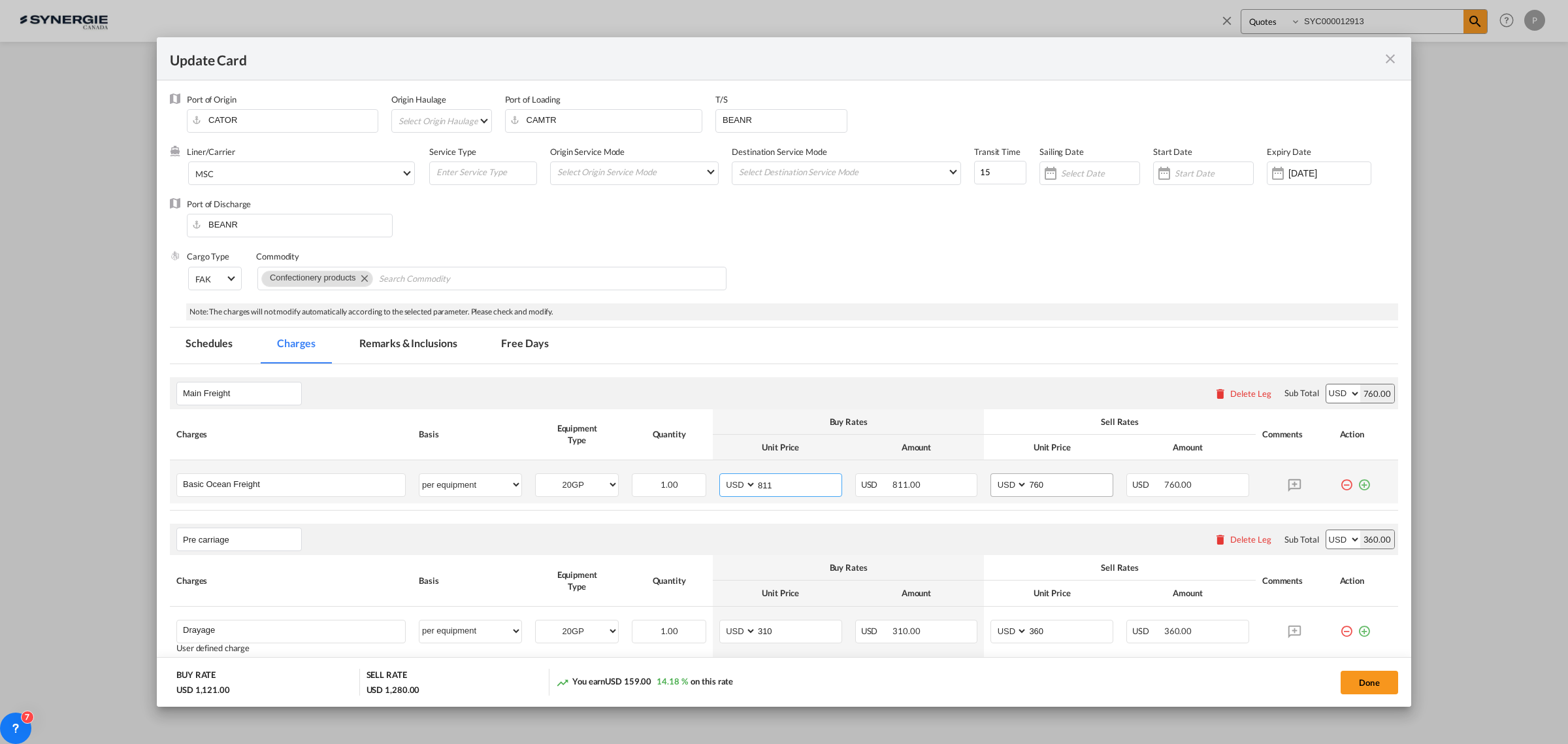
type input "811"
click at [1034, 484] on input "760" at bounding box center [1069, 483] width 85 height 20
click at [1036, 484] on input "760" at bounding box center [1069, 483] width 85 height 20
type input "965"
click at [738, 122] on input "BEANR" at bounding box center [784, 119] width 125 height 20
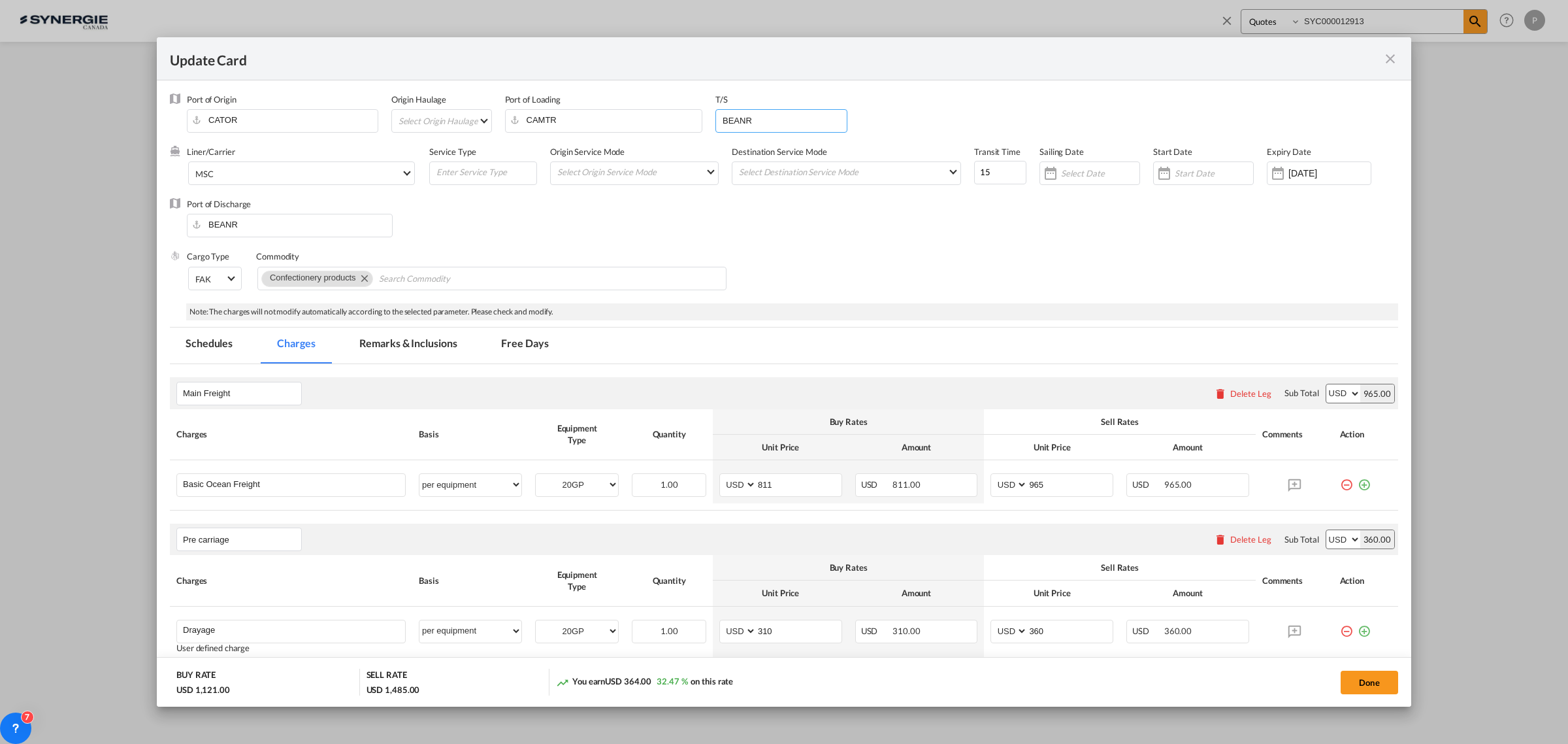
click at [738, 122] on input "BEANR" at bounding box center [784, 119] width 125 height 20
click at [393, 336] on md-tab-item "Remarks & Inclusions" at bounding box center [407, 345] width 129 height 36
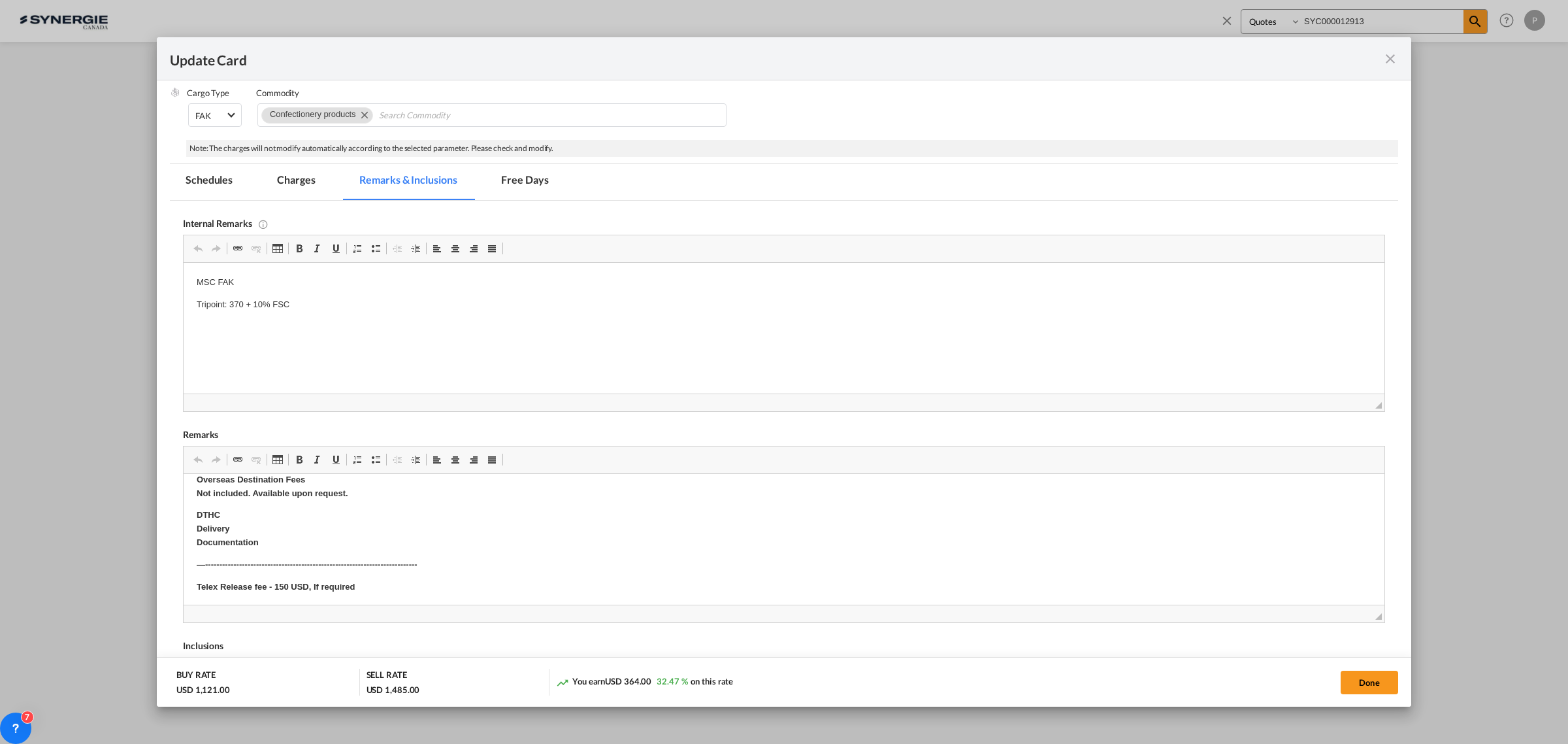
scroll to position [327, 0]
click at [1369, 688] on button "Done" at bounding box center [1369, 682] width 58 height 24
type input "[DATE]"
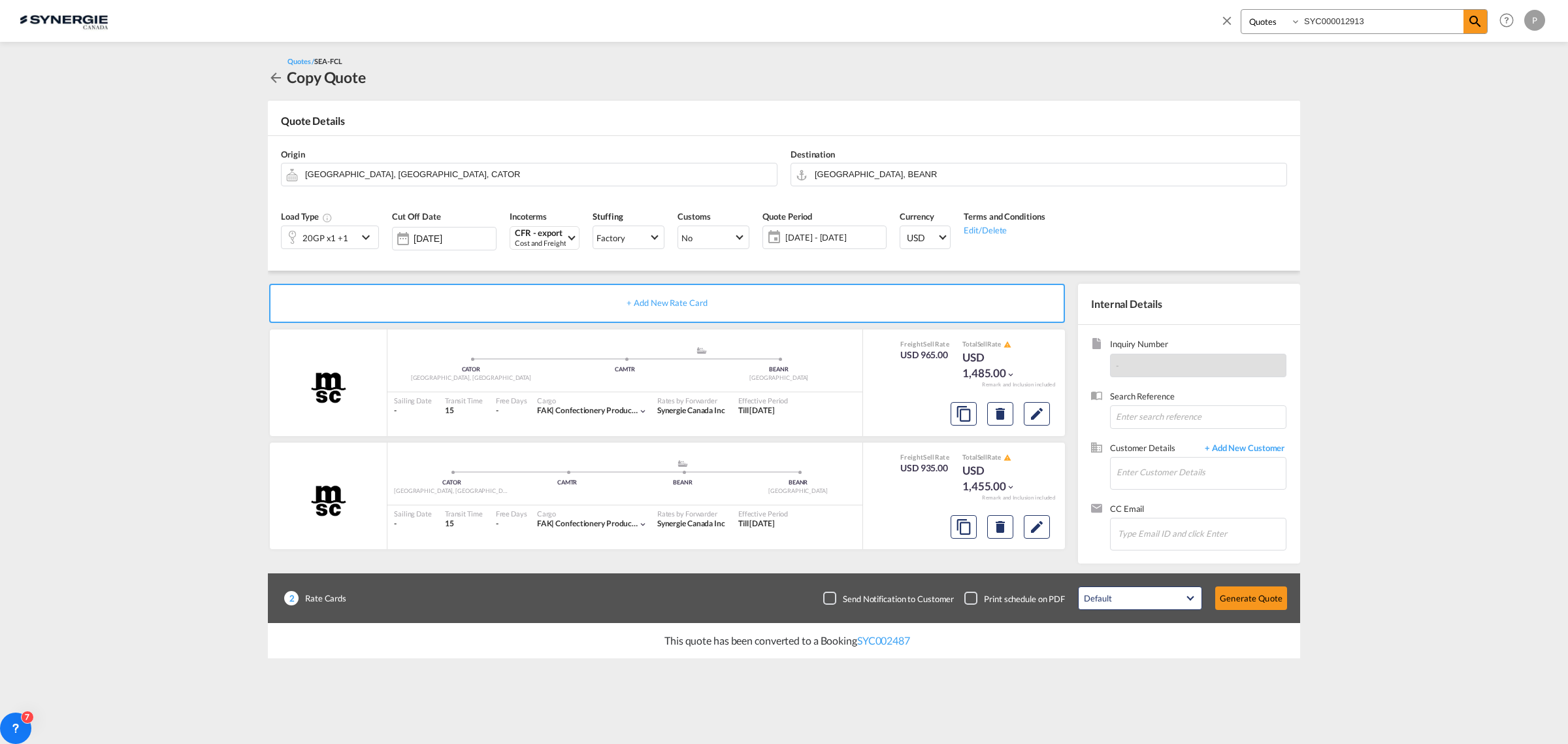
scroll to position [0, 0]
click at [1036, 525] on md-icon "Edit" at bounding box center [1036, 526] width 16 height 16
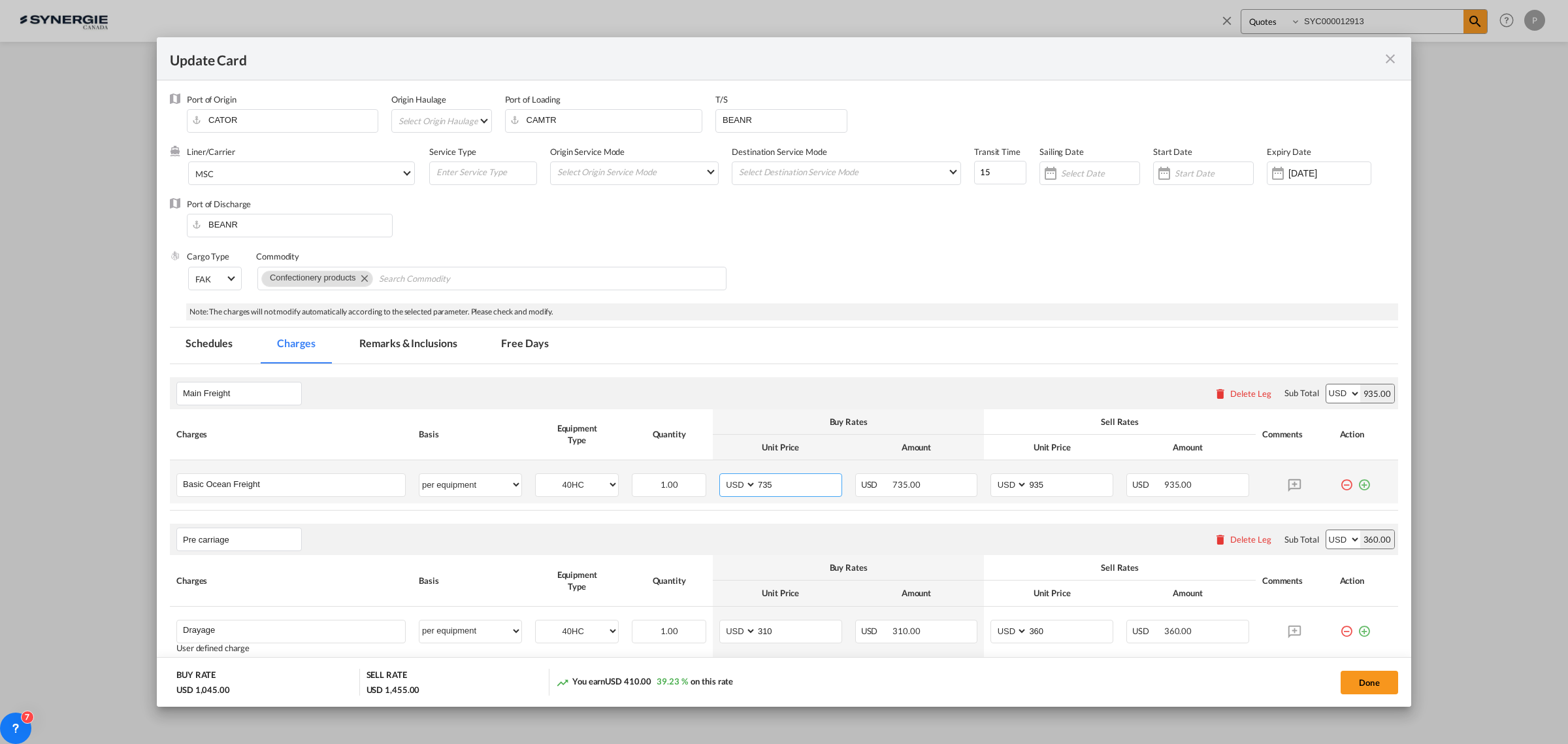
click at [805, 491] on input "735" at bounding box center [799, 483] width 85 height 20
click at [791, 487] on input "735" at bounding box center [799, 483] width 85 height 20
type input "1355"
click at [1048, 485] on input "935" at bounding box center [1069, 483] width 85 height 20
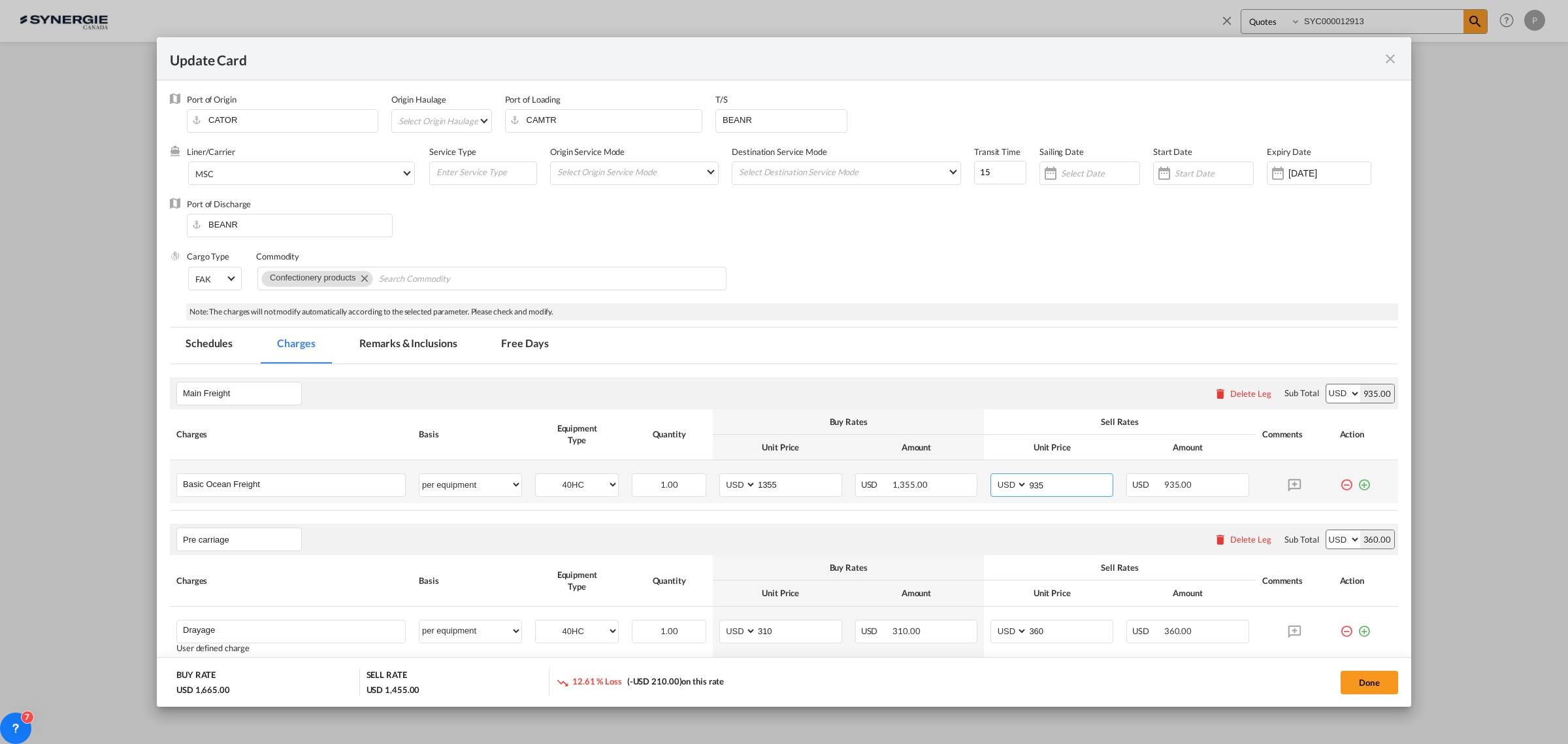
click at [1048, 485] on input "935" at bounding box center [1069, 483] width 85 height 20
type input "1555"
click at [1386, 684] on button "Done" at bounding box center [1369, 682] width 58 height 24
type input "[DATE]"
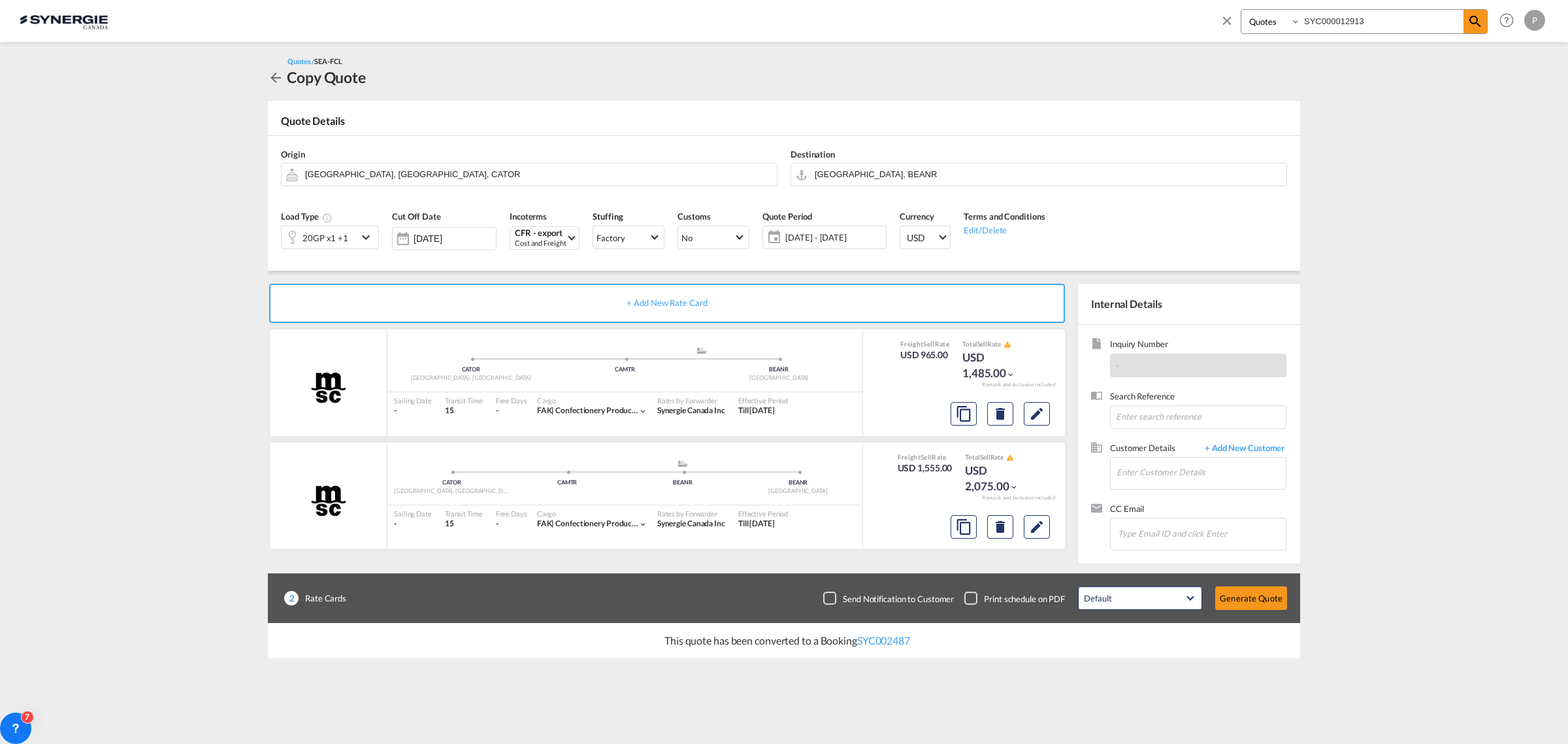
click at [844, 243] on span "[DATE] - [DATE]" at bounding box center [833, 237] width 104 height 18
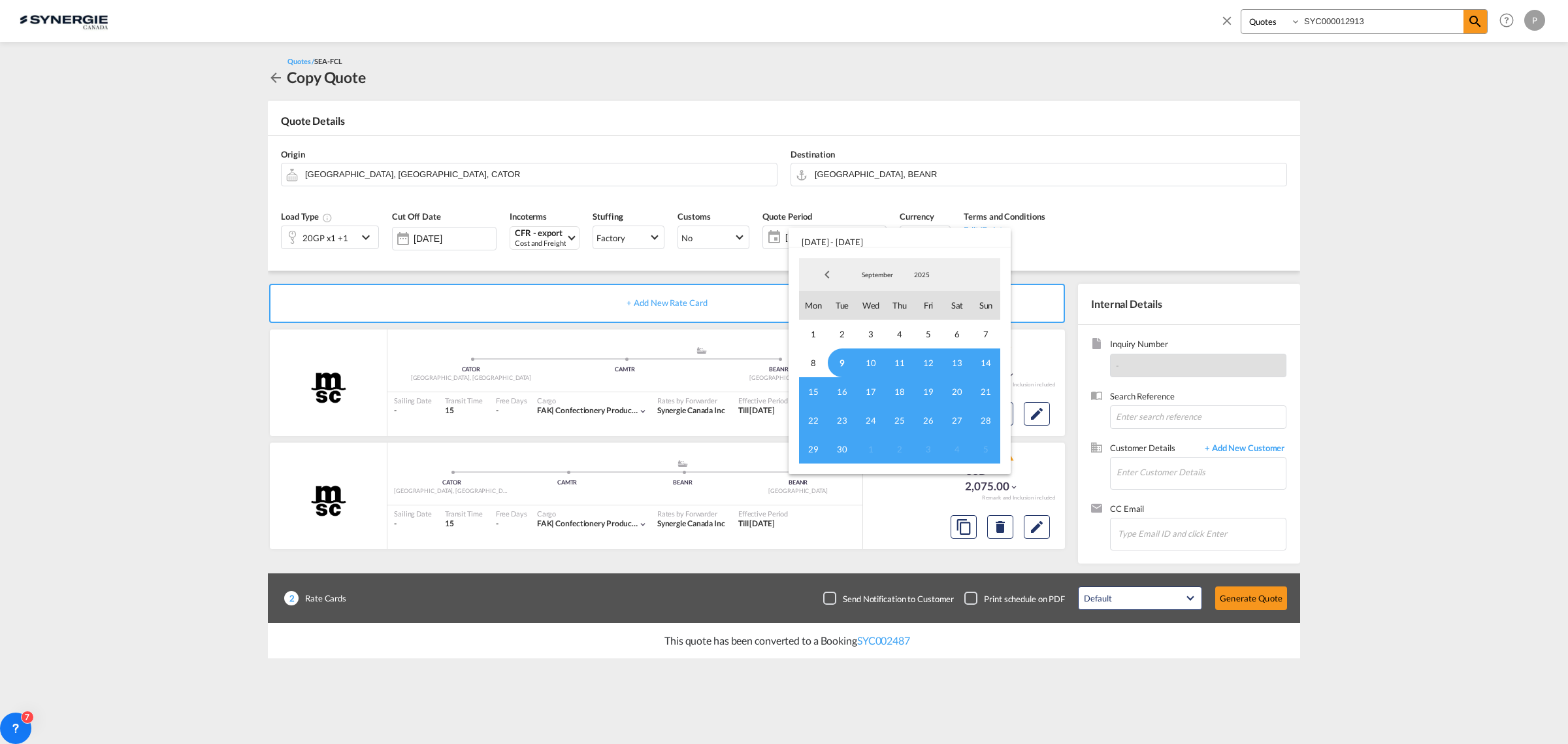
click at [847, 358] on span "9" at bounding box center [842, 363] width 29 height 29
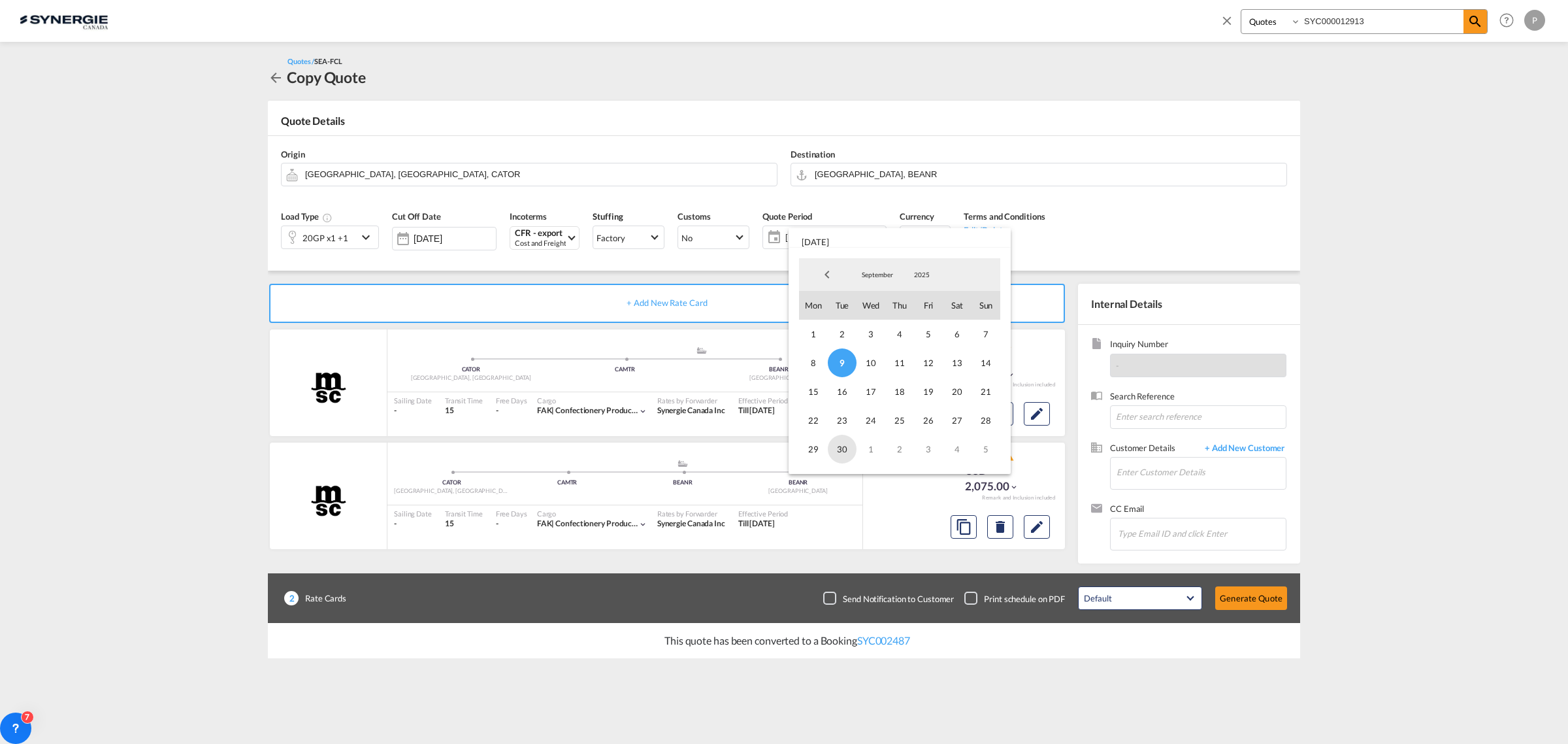
click at [848, 454] on span "30" at bounding box center [842, 449] width 29 height 29
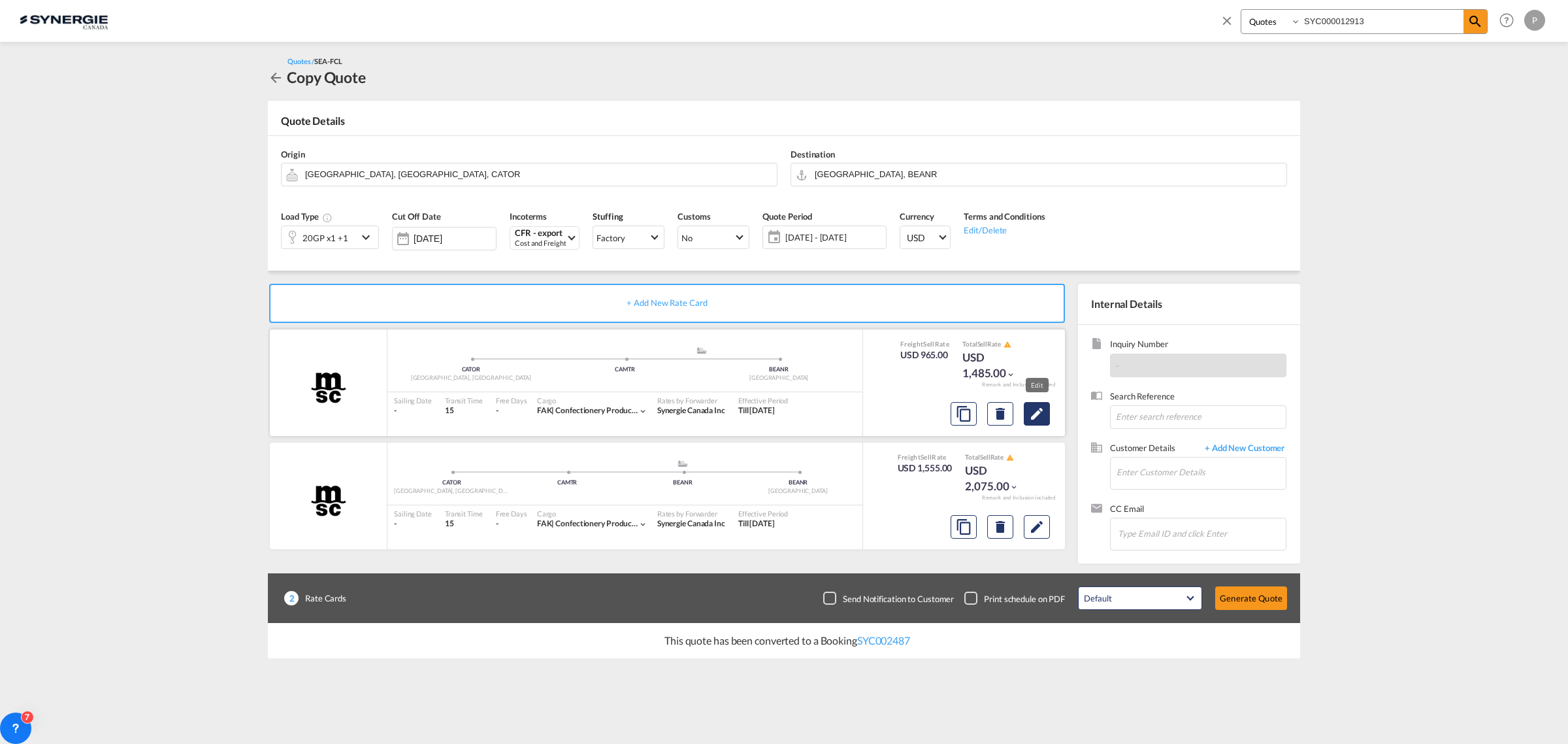
click at [1039, 409] on md-icon "Edit" at bounding box center [1036, 413] width 16 height 16
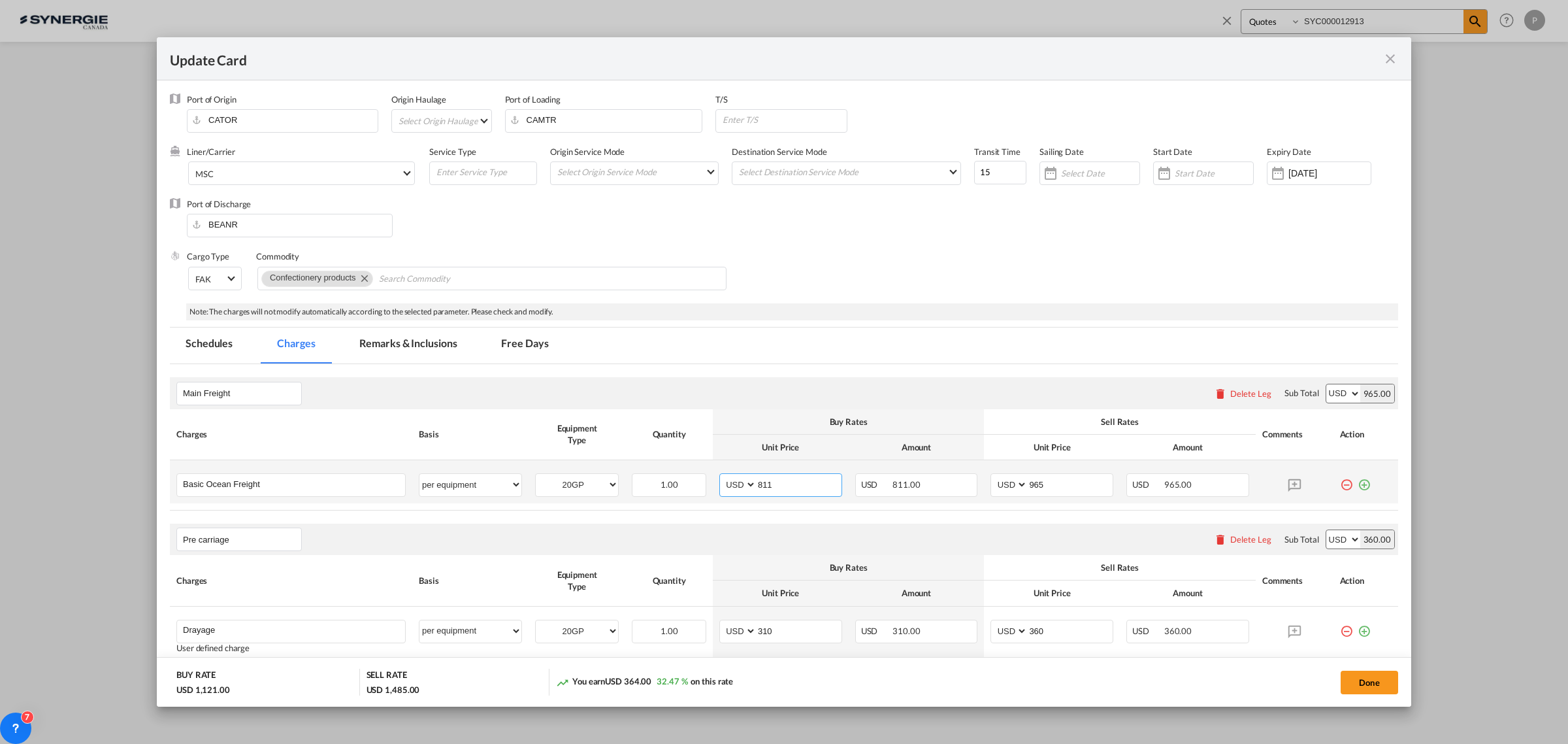
click at [820, 491] on input "811" at bounding box center [799, 483] width 85 height 20
type input "730"
click at [1056, 490] on input "965" at bounding box center [1069, 483] width 85 height 20
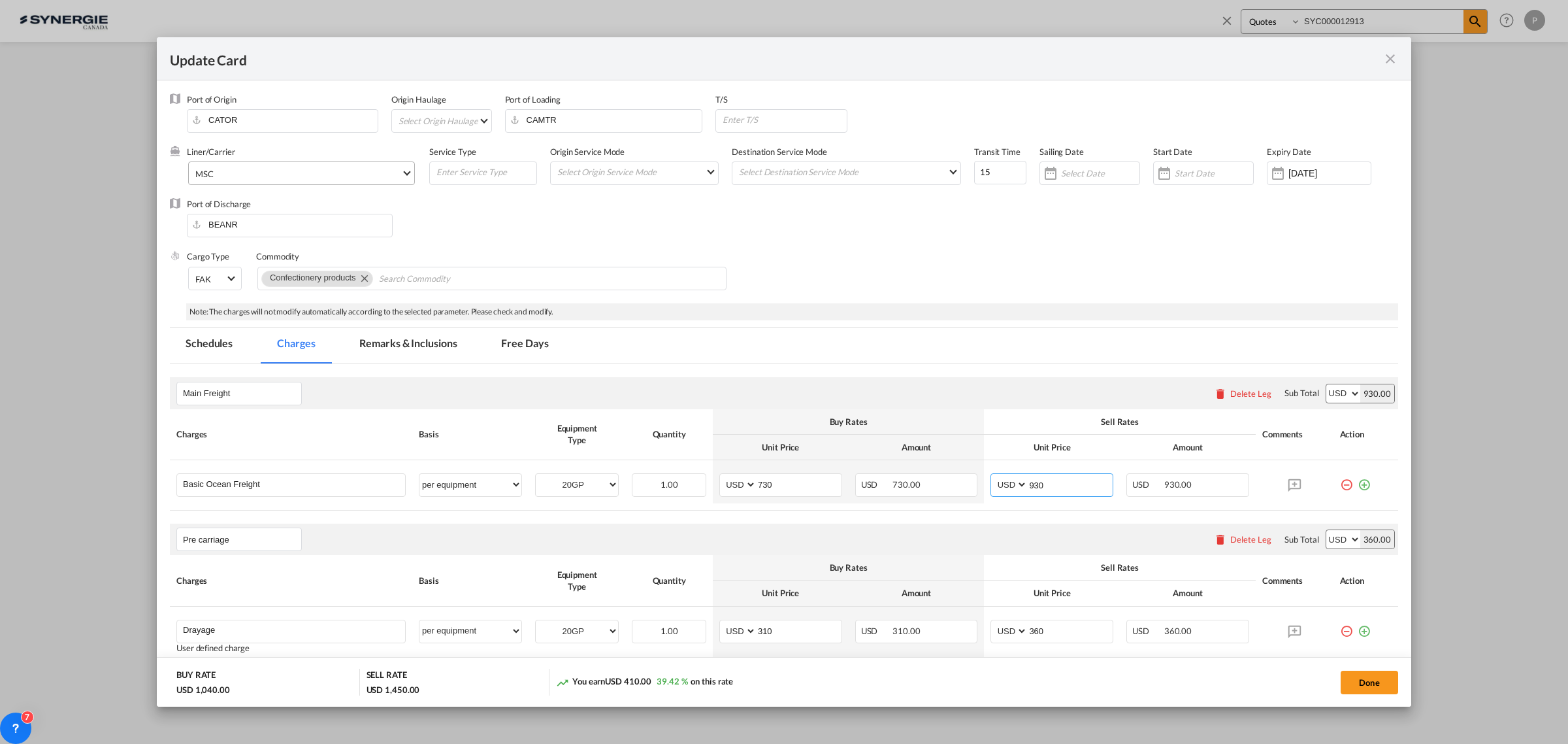
type input "930"
click at [301, 175] on span "MSC" at bounding box center [298, 174] width 205 height 12
type md-option "41"
type md-option "46"
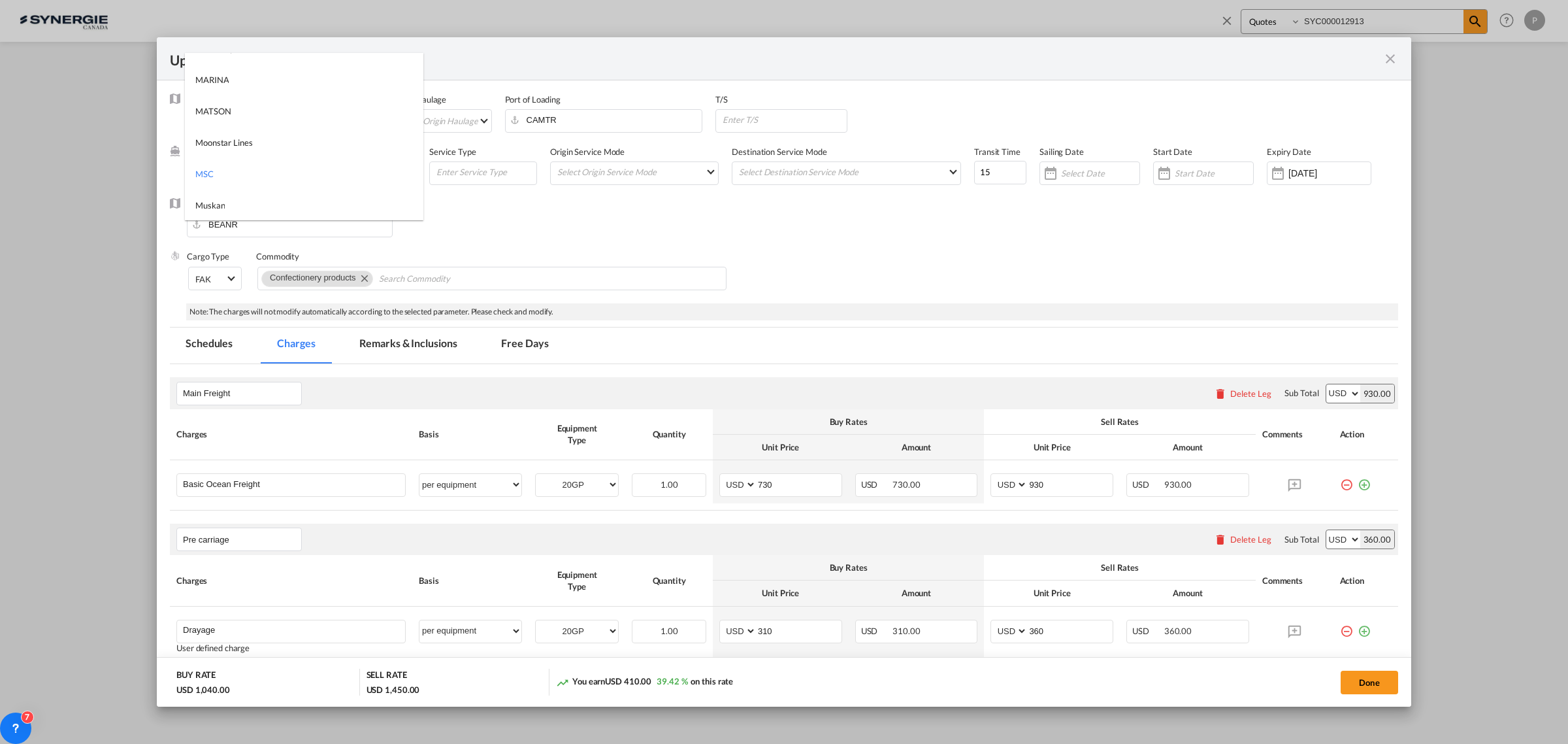
scroll to position [1186, 0]
click at [307, 167] on md-option "HAPAG LLOYD" at bounding box center [304, 169] width 238 height 31
click at [988, 175] on input "15" at bounding box center [1000, 172] width 52 height 24
click at [988, 174] on input "15" at bounding box center [1000, 172] width 52 height 24
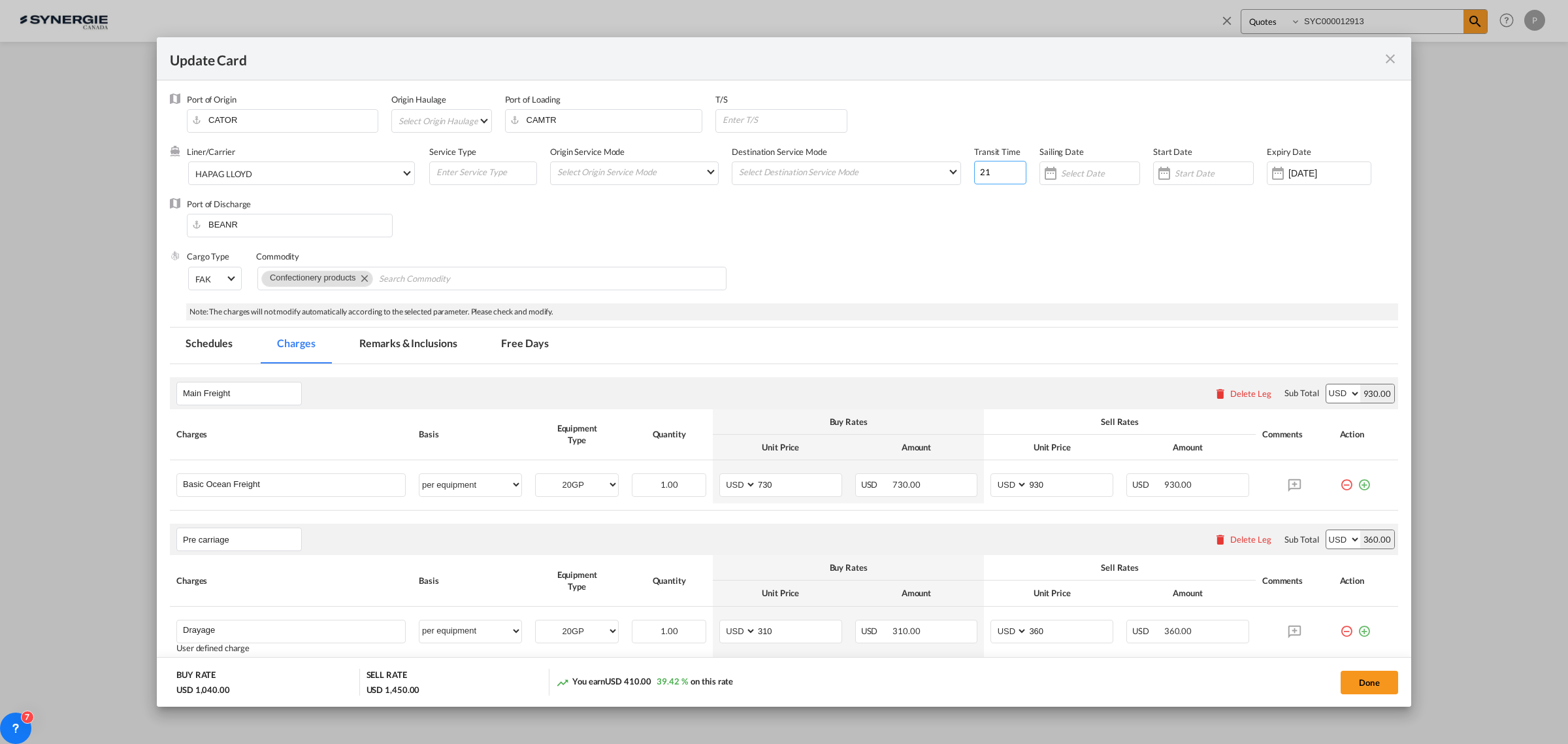
type input "21"
click at [978, 214] on div "Port of Discharge BEANR" at bounding box center [784, 224] width 1228 height 52
click at [1361, 683] on button "Done" at bounding box center [1369, 682] width 58 height 24
type input "[DATE]"
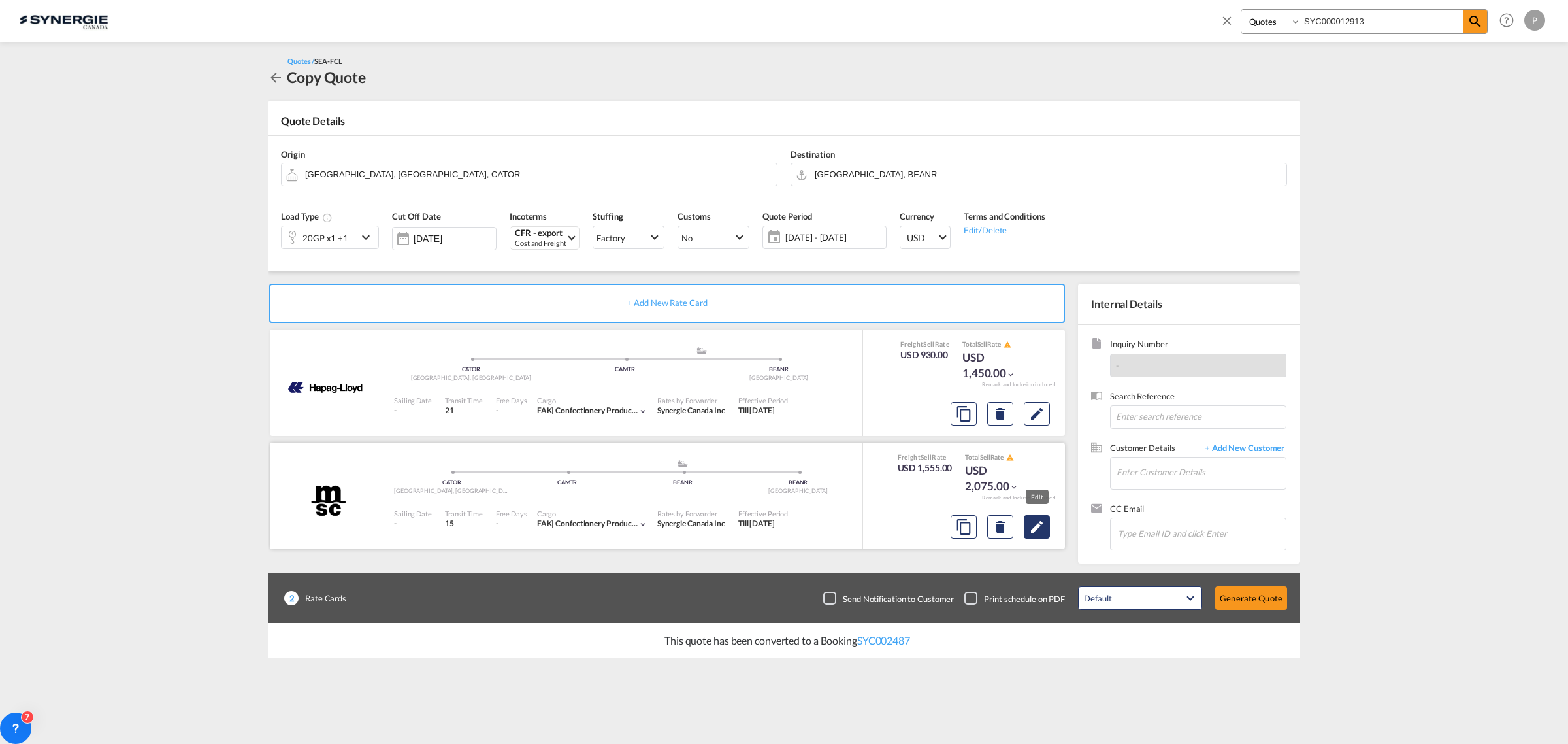
click at [1031, 523] on md-icon "Edit" at bounding box center [1036, 526] width 16 height 16
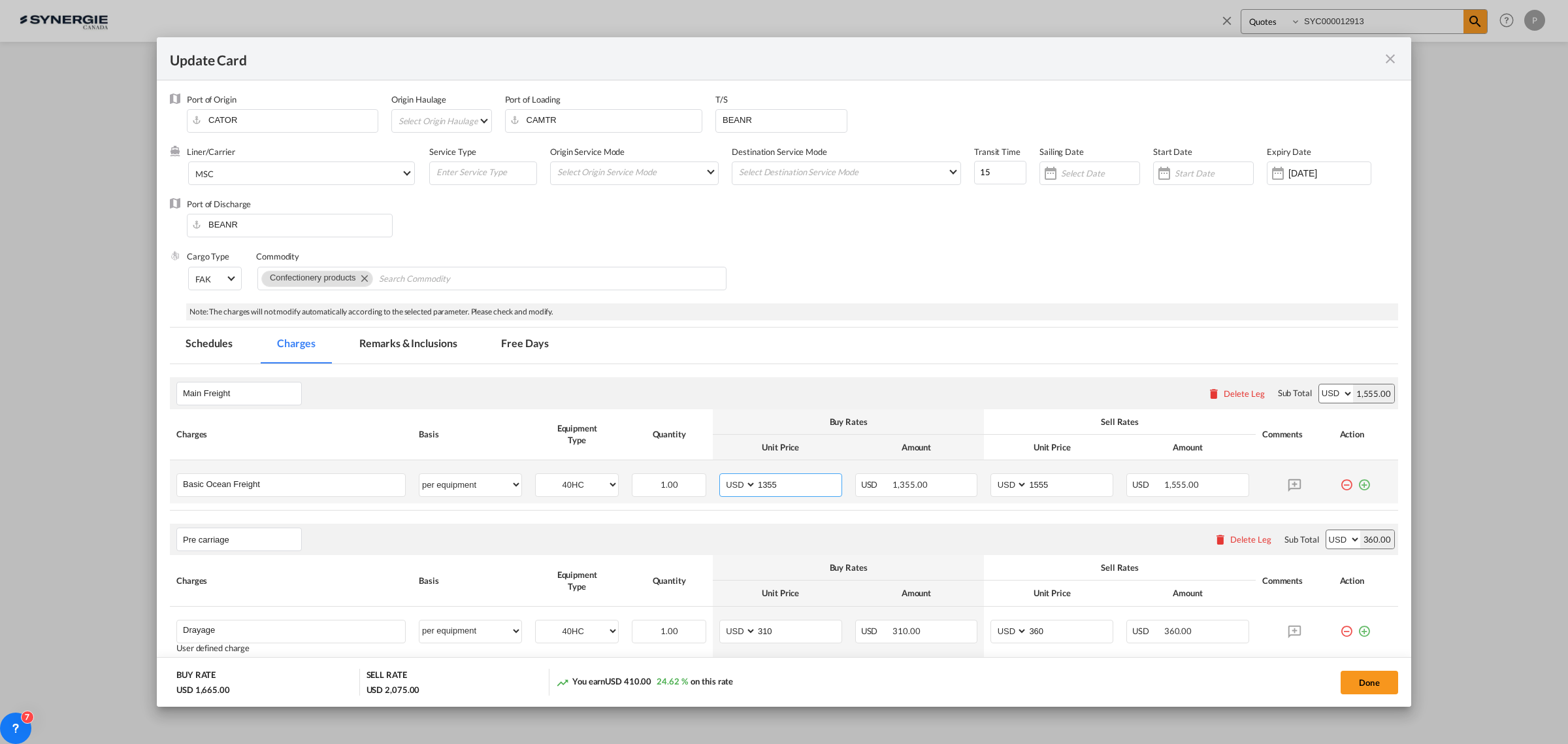
click at [787, 491] on input "1355" at bounding box center [799, 483] width 85 height 20
type input "1168"
type input "1370"
click at [1357, 680] on button "Done" at bounding box center [1369, 682] width 58 height 24
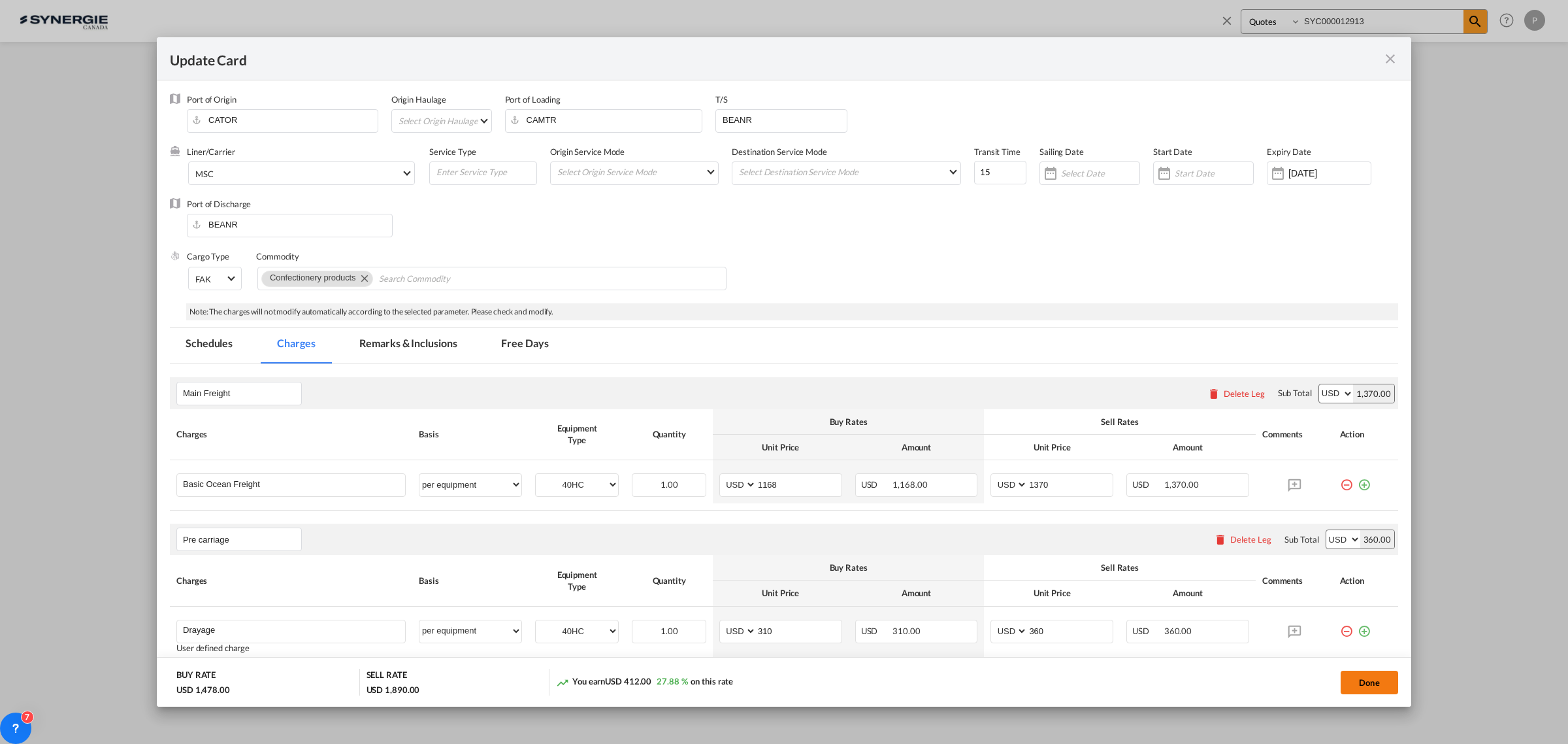
type input "[DATE]"
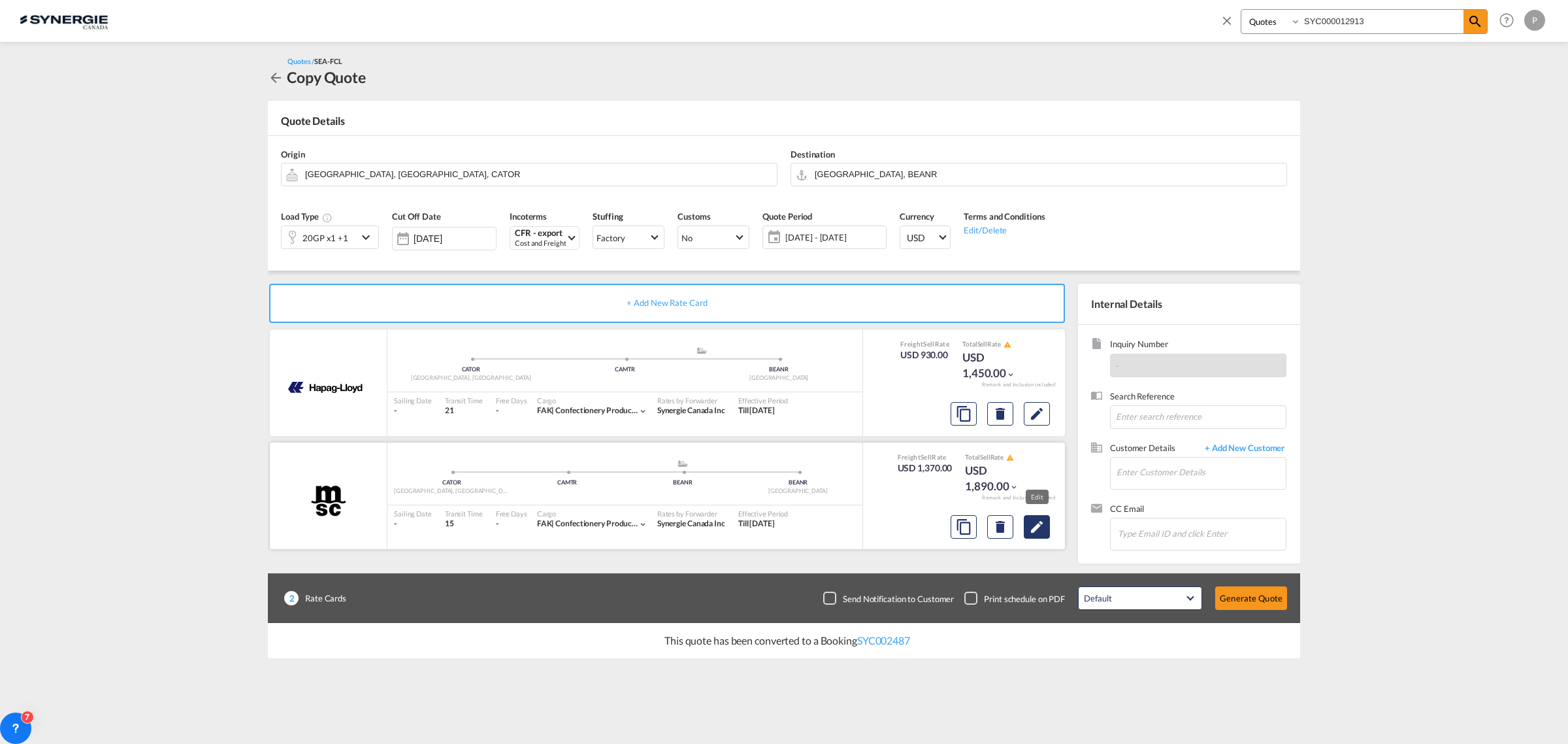
click at [1037, 528] on md-icon "Edit" at bounding box center [1036, 526] width 16 height 16
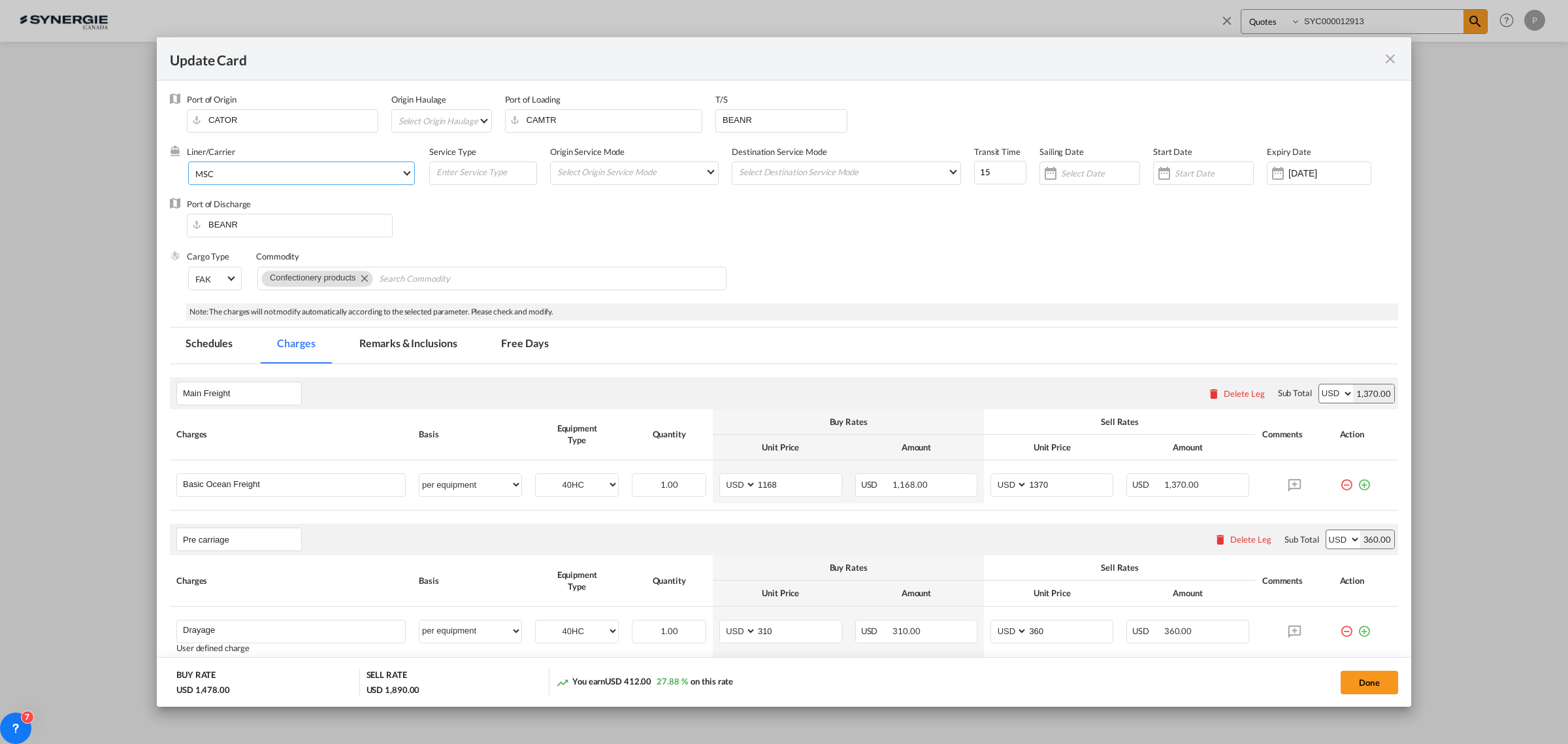
click at [338, 169] on span "MSC" at bounding box center [298, 174] width 205 height 12
type md-option "41"
type md-option "46"
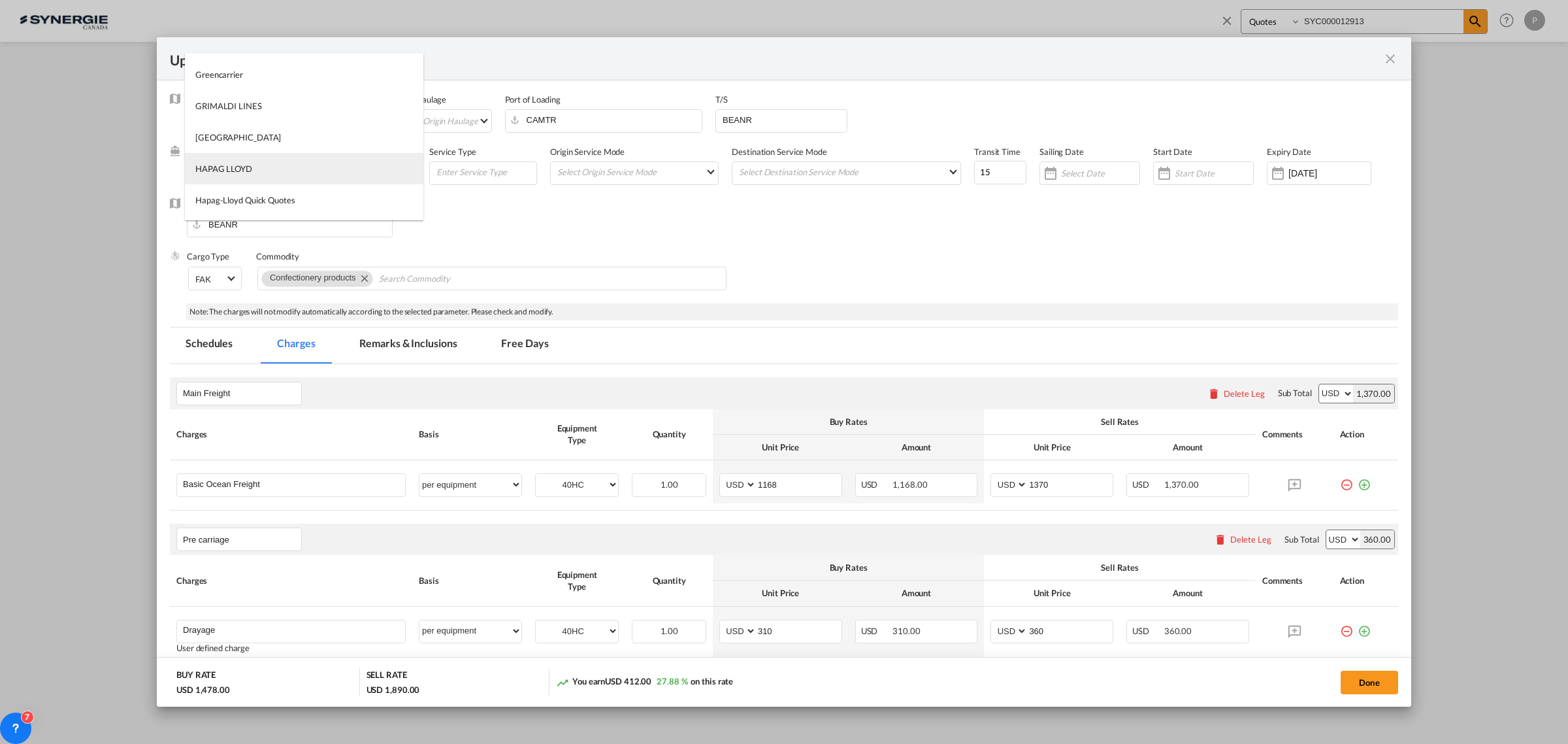
type md-option "12"
click at [319, 174] on md-option "HAPAG LLOYD" at bounding box center [304, 169] width 238 height 31
click at [999, 173] on input "15" at bounding box center [1000, 172] width 52 height 24
click at [1000, 173] on input "15" at bounding box center [1000, 172] width 52 height 24
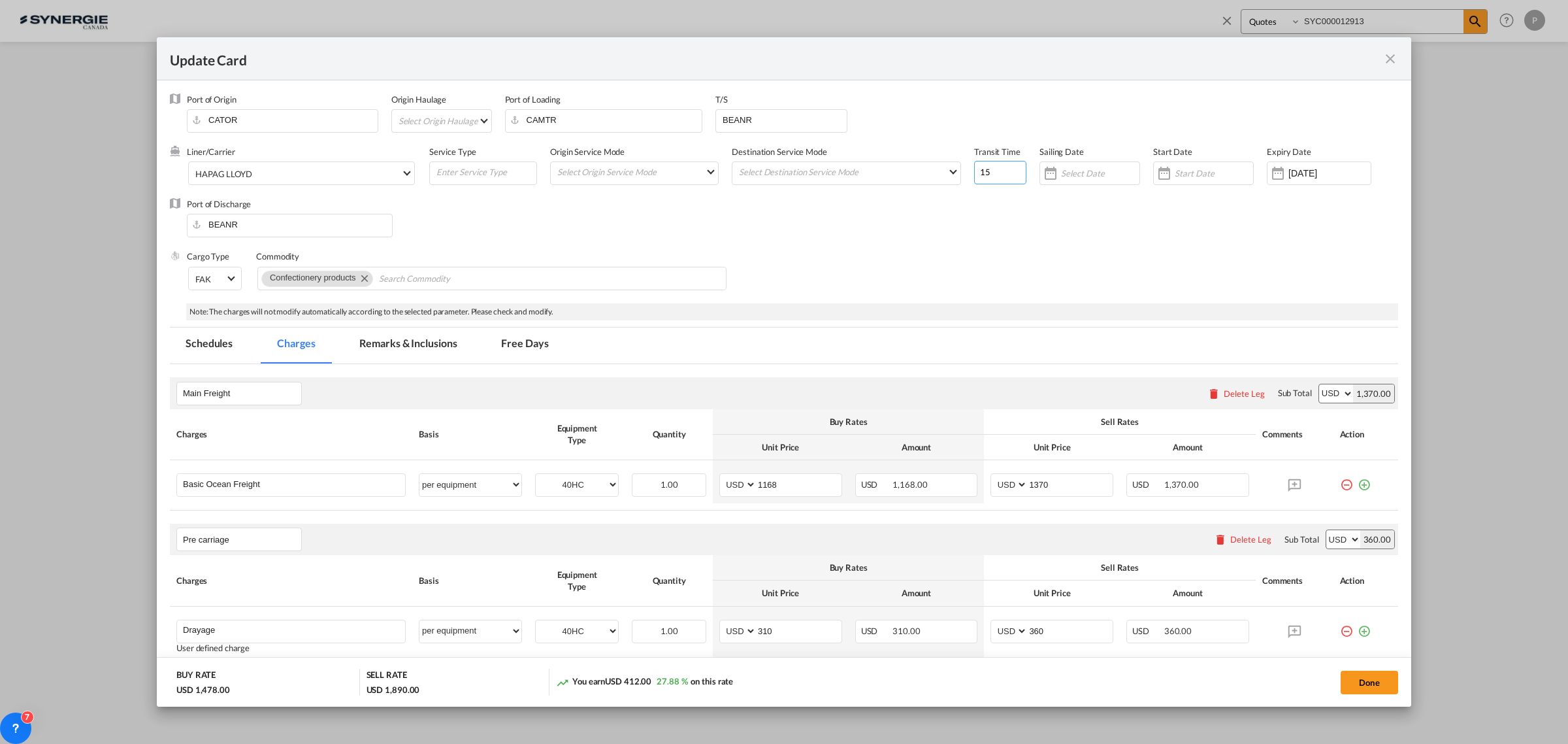
click at [1001, 173] on input "15" at bounding box center [1000, 172] width 52 height 24
type input "21"
click at [773, 124] on input "BEANR" at bounding box center [784, 119] width 125 height 20
click at [772, 124] on input "BEANR" at bounding box center [784, 119] width 125 height 20
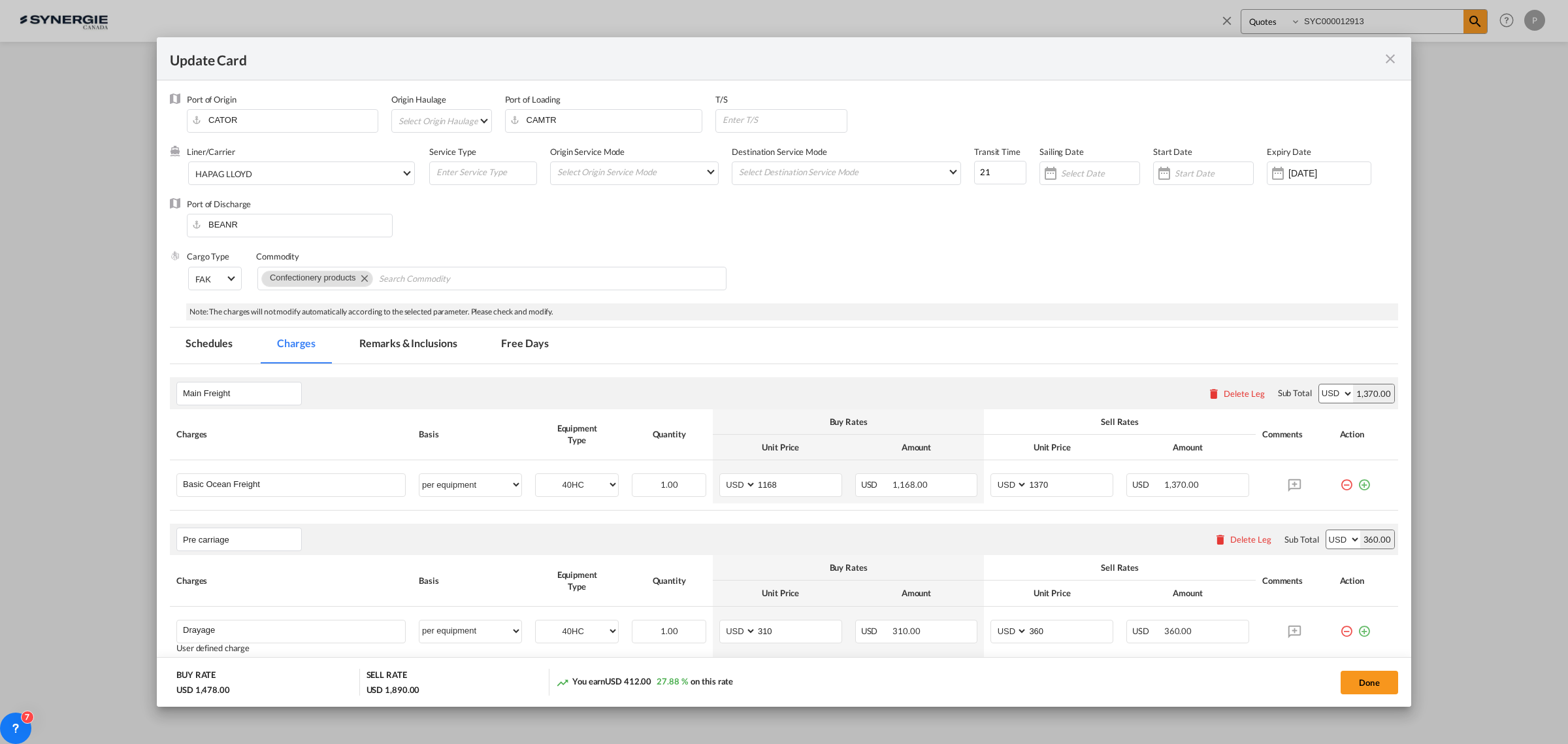
click at [422, 336] on md-tab-item "Remarks & Inclusions" at bounding box center [407, 345] width 129 height 36
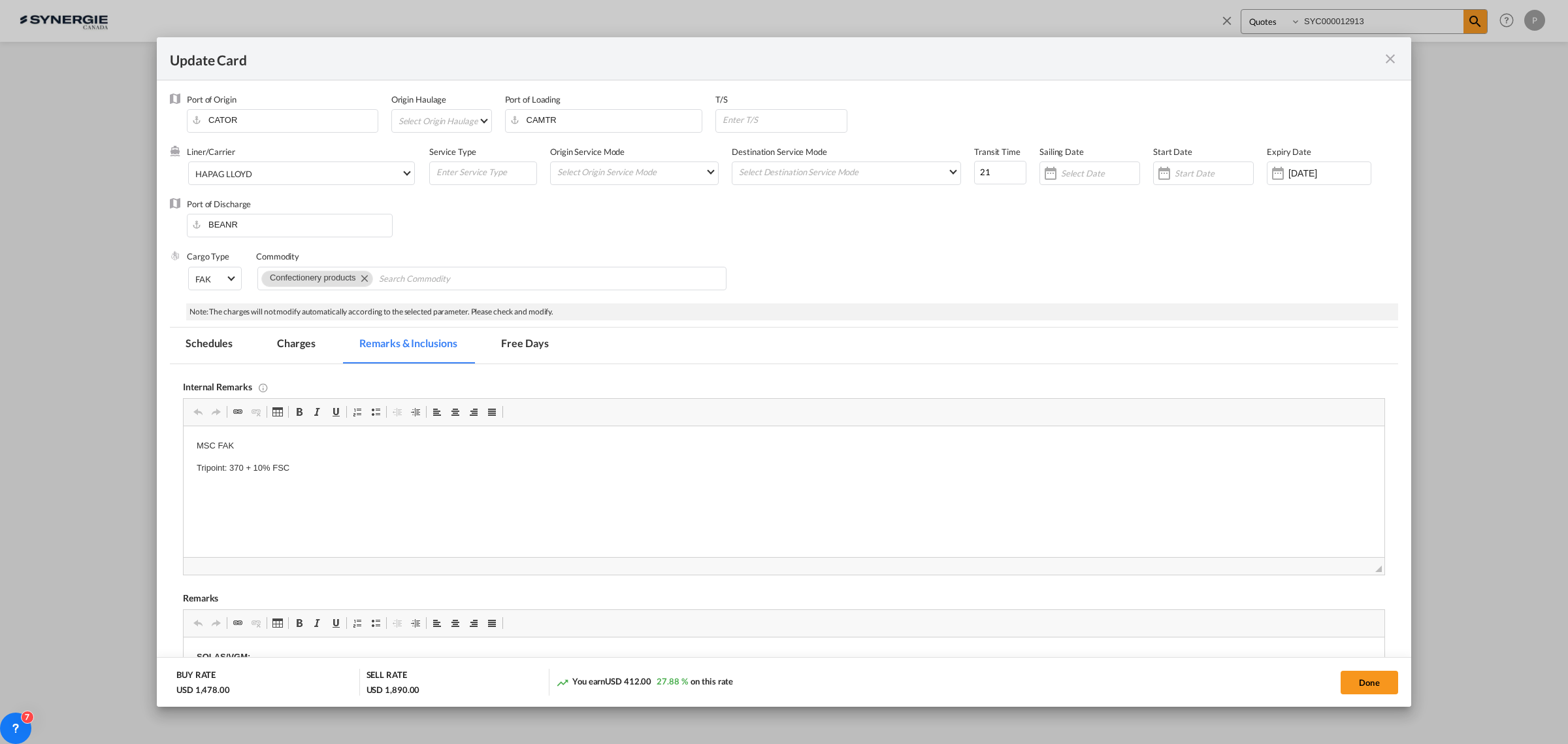
scroll to position [0, 0]
click at [222, 443] on p "MSC FAK" at bounding box center [784, 443] width 1175 height 9
click at [222, 443] on p "MSC FAK" at bounding box center [784, 446] width 1175 height 14
click at [256, 440] on p "Hapag W250900357564" at bounding box center [784, 446] width 1175 height 14
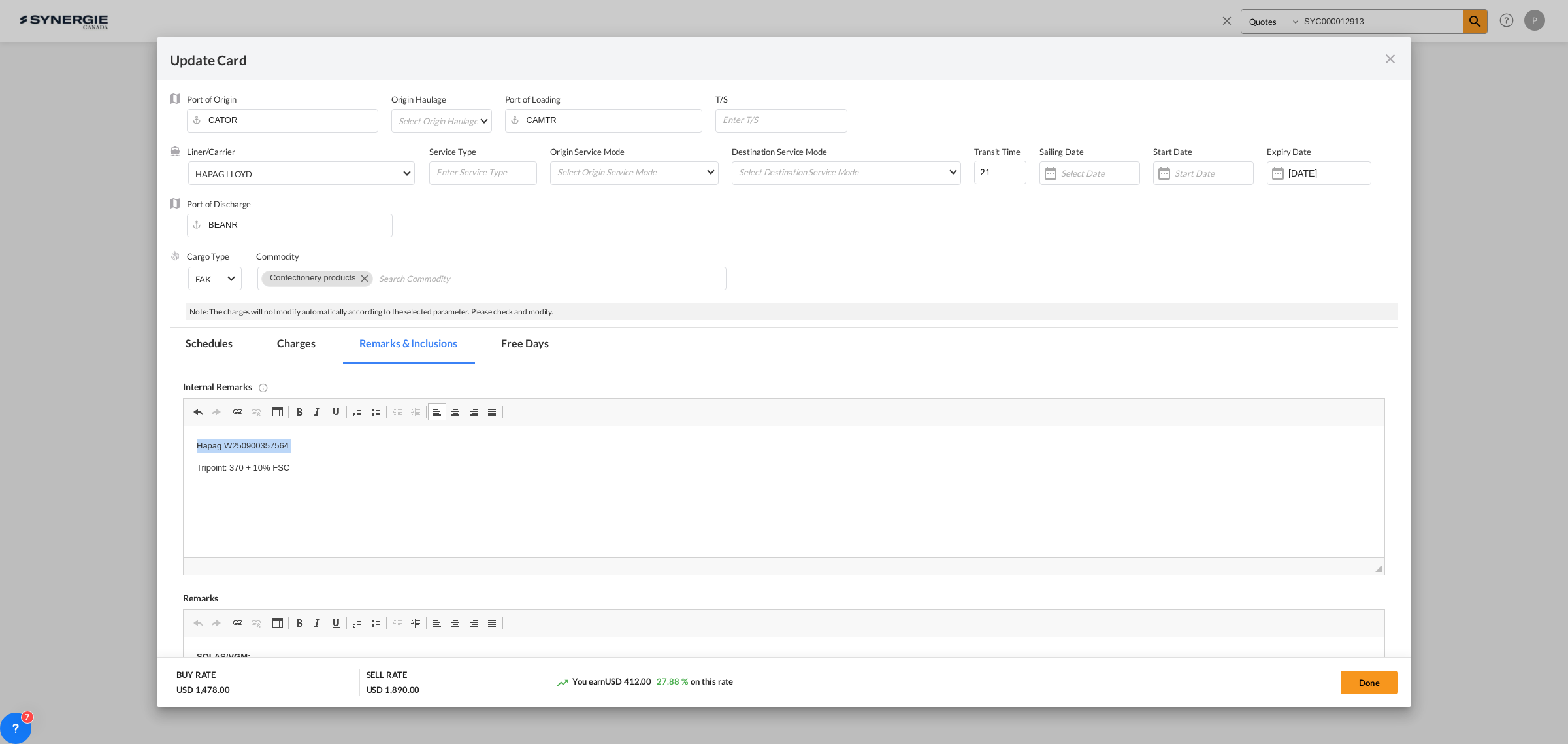
click at [256, 440] on p "Hapag W250900357564" at bounding box center [784, 446] width 1175 height 14
click at [1386, 684] on button "Done" at bounding box center [1369, 682] width 58 height 24
type input "08 Oct 2025"
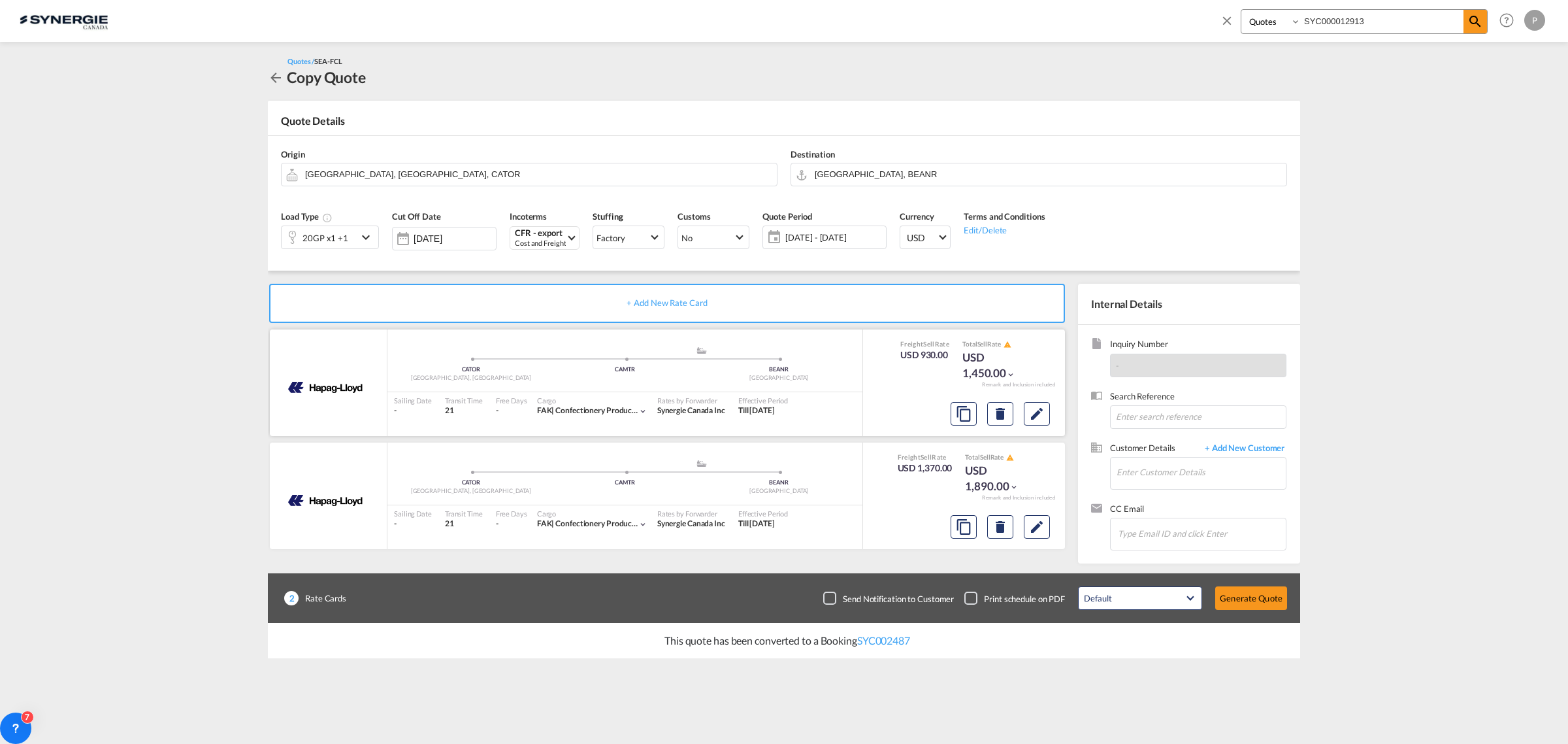
click at [1055, 419] on div at bounding box center [963, 412] width 202 height 35
click at [1045, 413] on button "Edit" at bounding box center [1037, 414] width 26 height 24
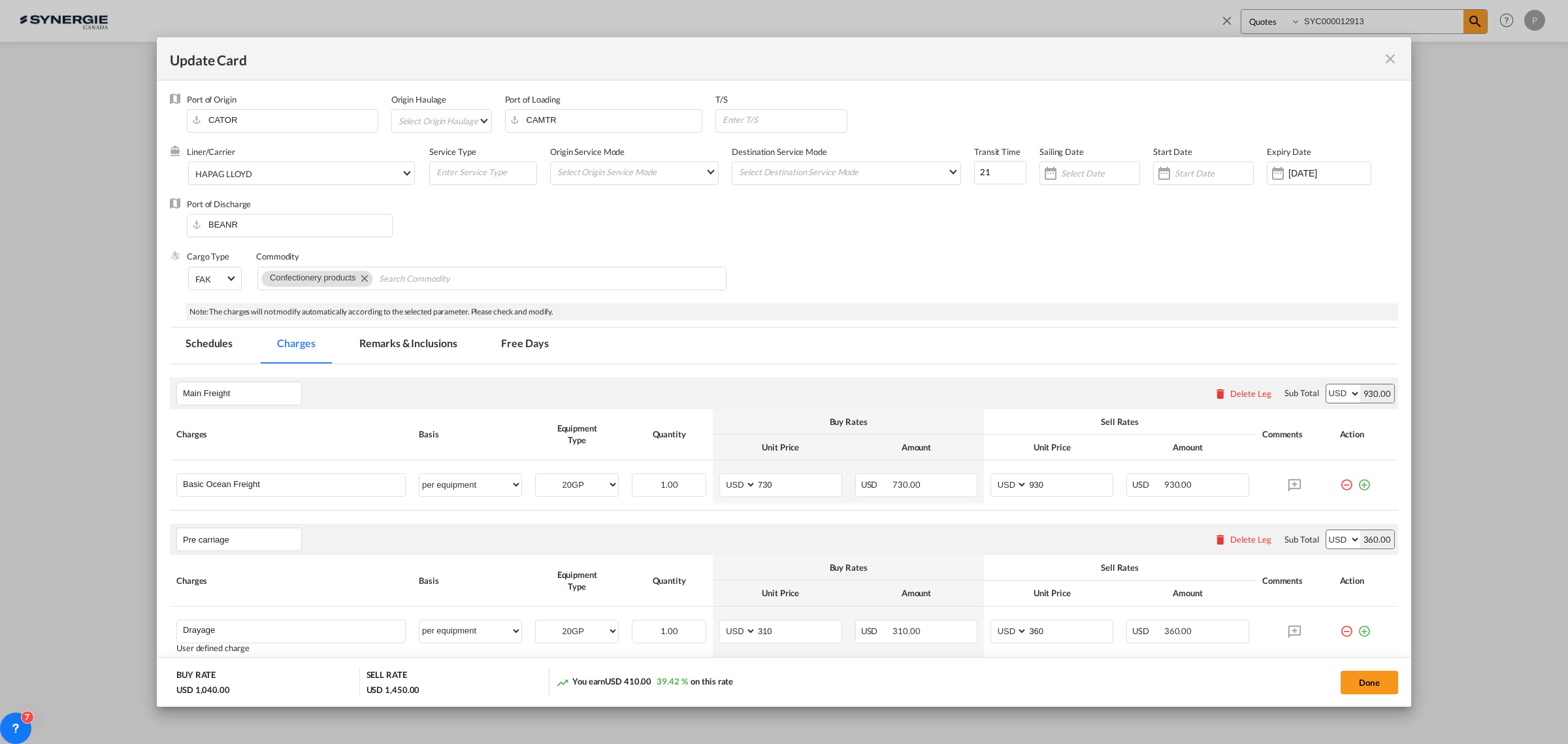
click at [341, 334] on md-pagination-wrapper "Schedules Charges Remarks & Inclusions Free Days" at bounding box center [373, 345] width 407 height 36
click at [396, 349] on md-tab-item "Remarks & Inclusions" at bounding box center [407, 345] width 129 height 36
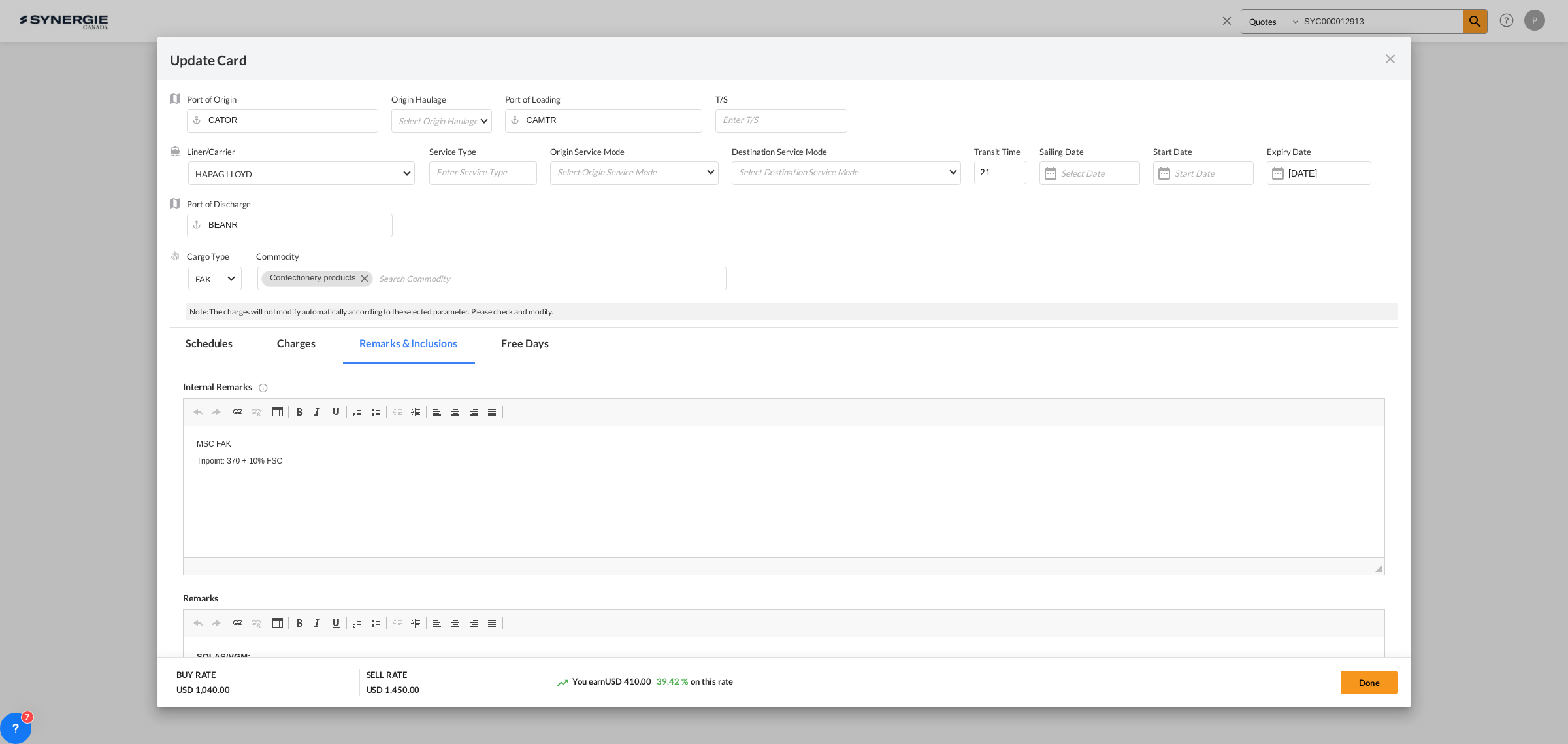
click at [256, 449] on p "MSC FAK" at bounding box center [784, 443] width 1175 height 9
click at [256, 448] on p "MSC FAK" at bounding box center [784, 446] width 1175 height 14
click at [1367, 684] on button "Done" at bounding box center [1369, 682] width 58 height 24
type input "08 Oct 2025"
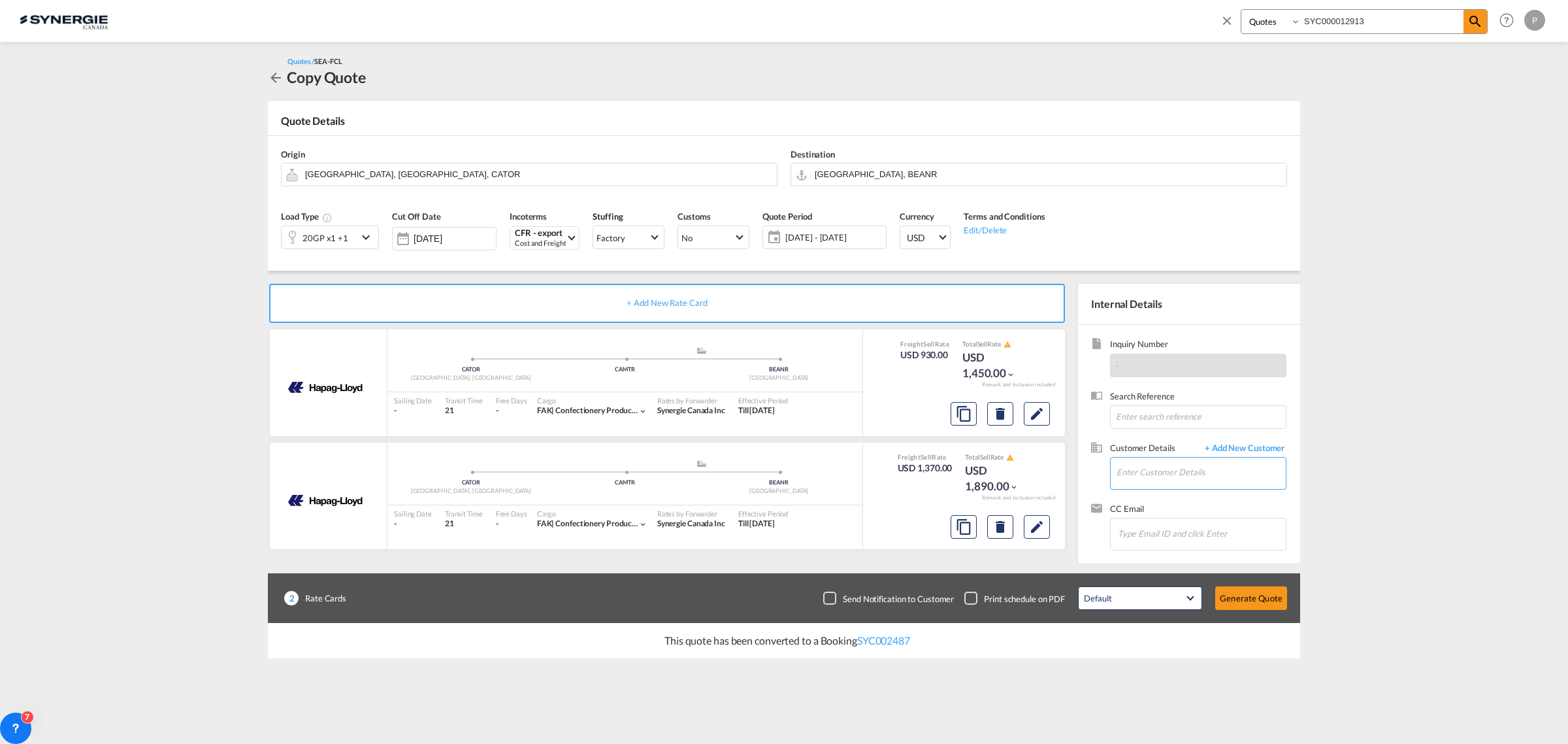
click at [1159, 472] on input "Enter Customer Details" at bounding box center [1201, 472] width 169 height 29
paste input "info@vernaschediewelt.com"
type input "info@vernaschediewelt.com"
click at [1244, 451] on span "+ Add New Customer" at bounding box center [1242, 449] width 88 height 15
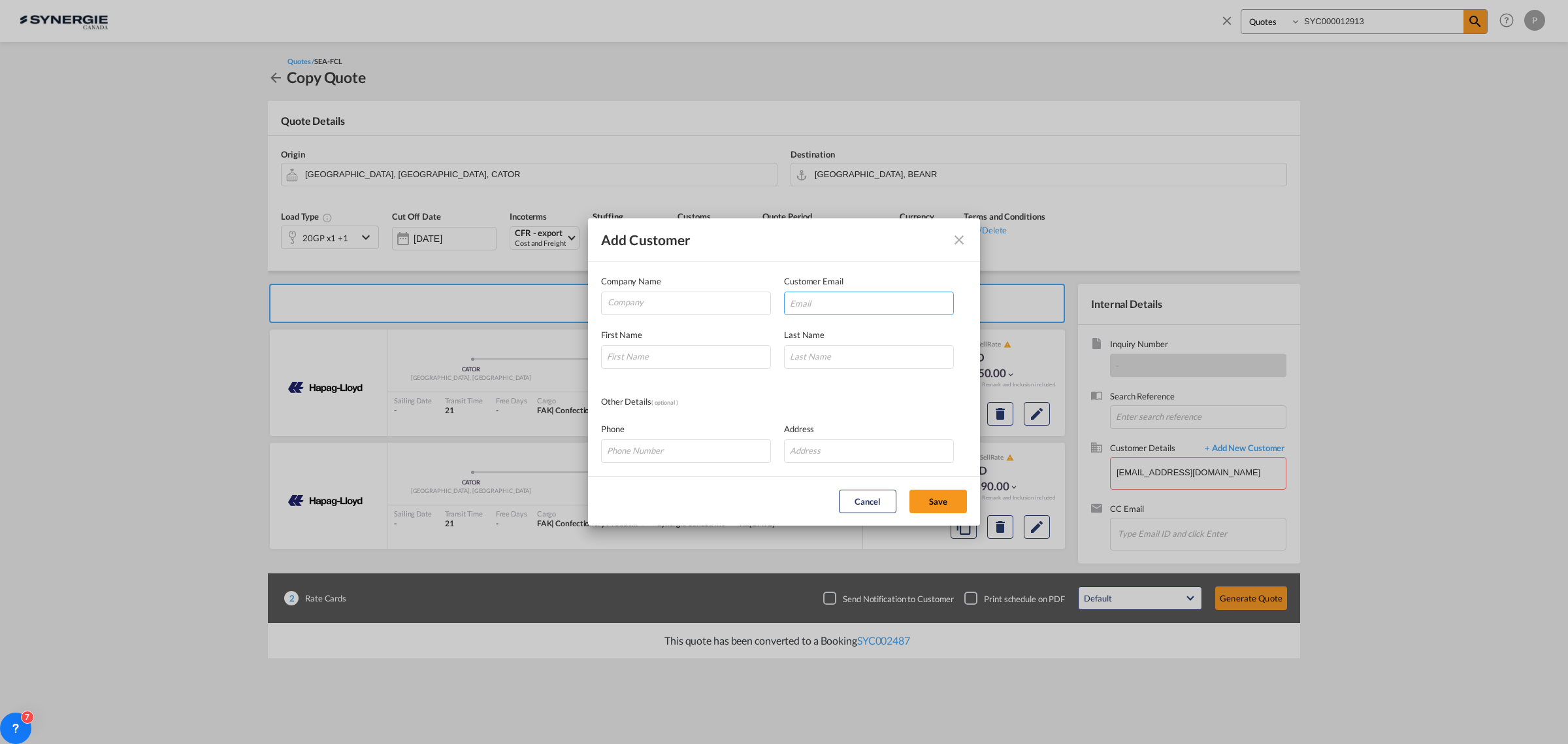
click at [824, 293] on input "Add Customer Company ..." at bounding box center [869, 303] width 170 height 24
paste input "info@vernaschediewelt.com"
type input "info@vernaschediewelt.com"
click at [667, 350] on input "Add Customer Company ..." at bounding box center [686, 357] width 170 height 24
type input "Fadi"
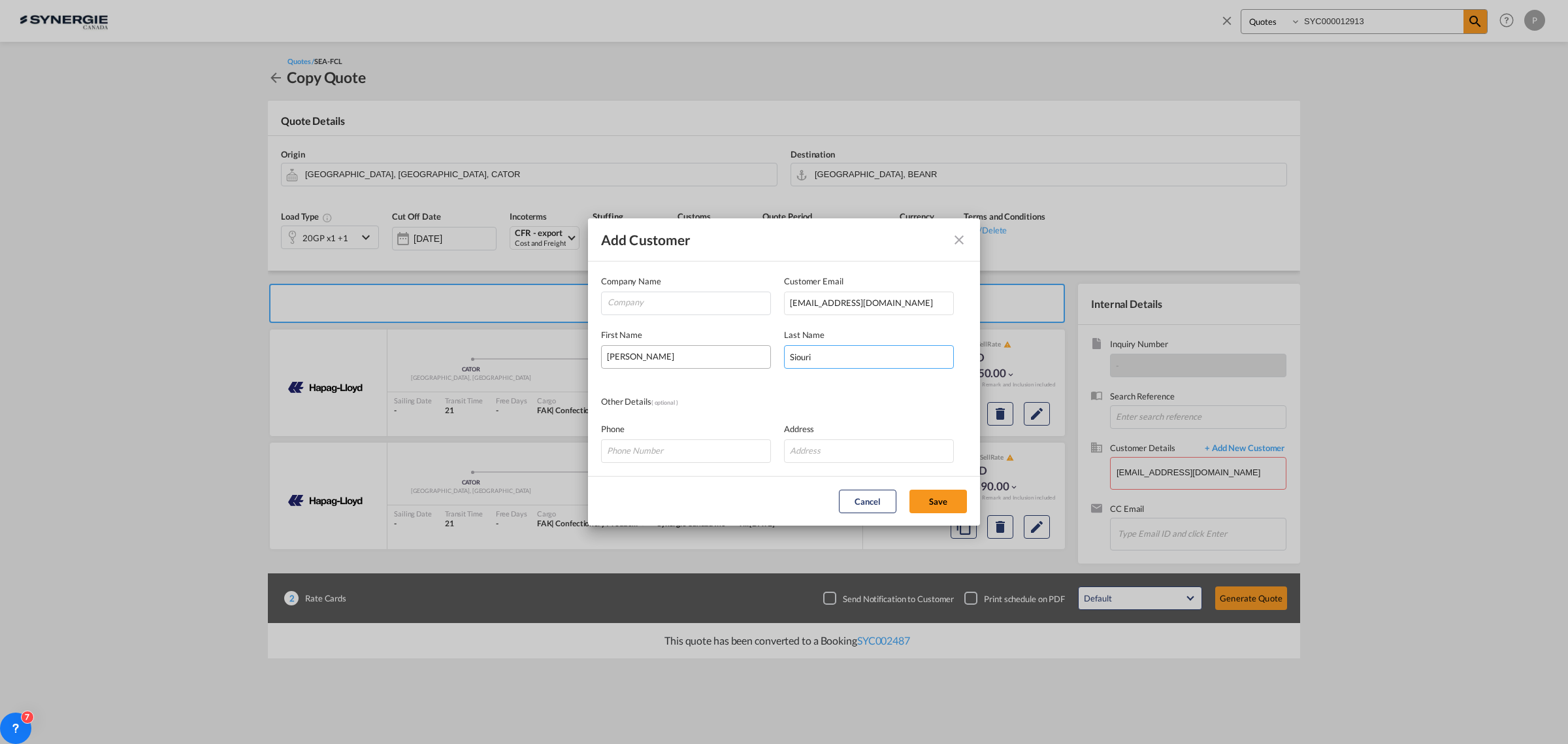
type input "Siouri"
type input "Verna"
click at [964, 236] on md-icon "icon-close" at bounding box center [958, 240] width 16 height 16
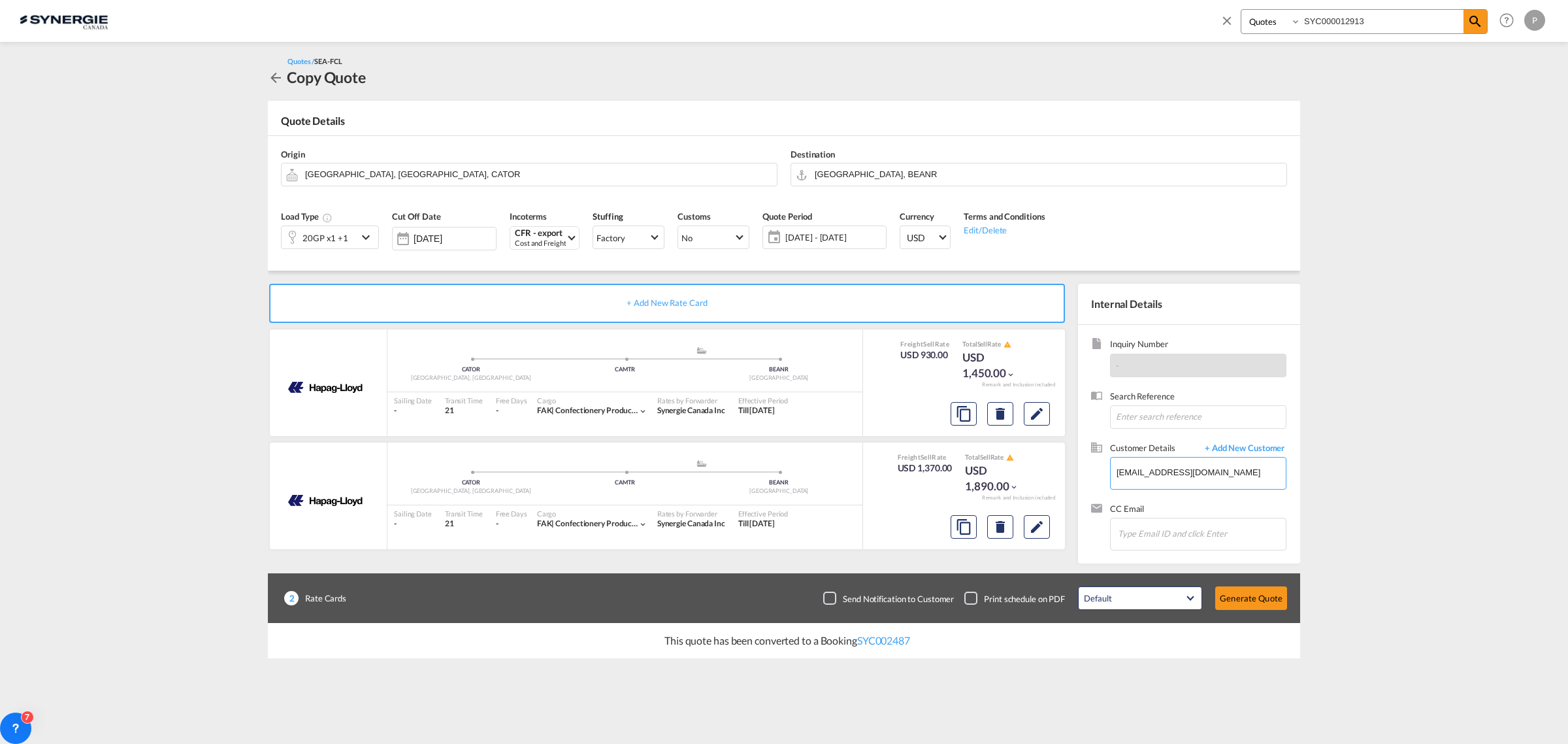
click at [1147, 485] on input "info@vernaschediewelt.com" at bounding box center [1201, 472] width 169 height 29
click at [1146, 482] on input "info@vernaschediewelt.com" at bounding box center [1201, 472] width 169 height 29
click at [1146, 481] on input "info@vernaschediewelt.com" at bounding box center [1201, 472] width 169 height 29
paste input "maria@ect-gmbh.ch"
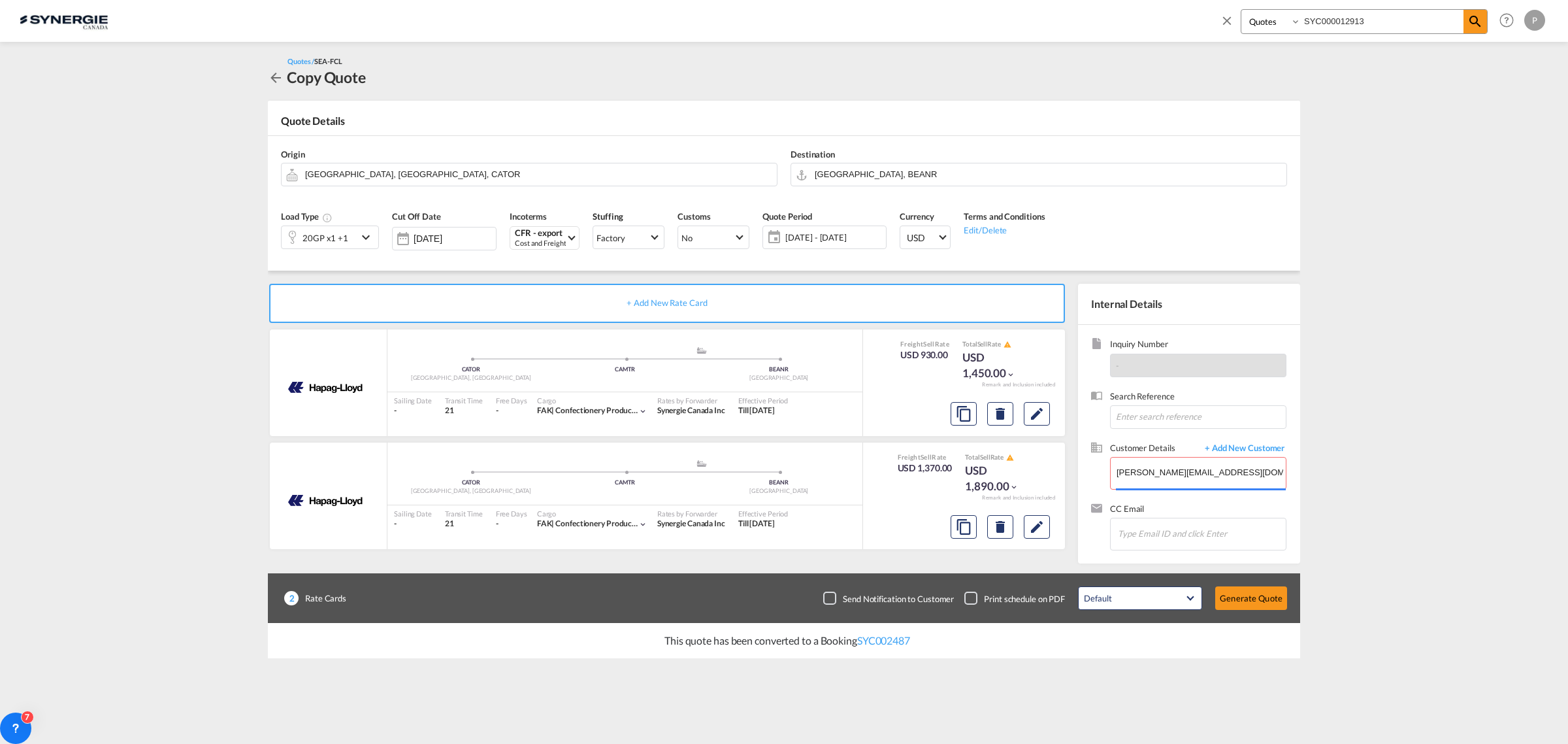
click at [1377, 521] on md-content "Bookings Quotes Enquiries SYC000012913 Help Resources Product Release P My Prof…" at bounding box center [784, 372] width 1568 height 744
click at [1168, 477] on body "Analytics Reports Dashboard Rate Search Enquiries Quotes Bookings" at bounding box center [784, 372] width 1568 height 744
click at [1176, 502] on body "Analytics Reports Dashboard Rate Search Enquiries Quotes Bookings" at bounding box center [784, 372] width 1568 height 744
click at [1170, 478] on body "Analytics Reports Dashboard Rate Search Enquiries Quotes Bookings" at bounding box center [784, 372] width 1568 height 744
click at [1176, 504] on body "Analytics Reports Dashboard Rate Search Enquiries Quotes Bookings" at bounding box center [784, 372] width 1568 height 744
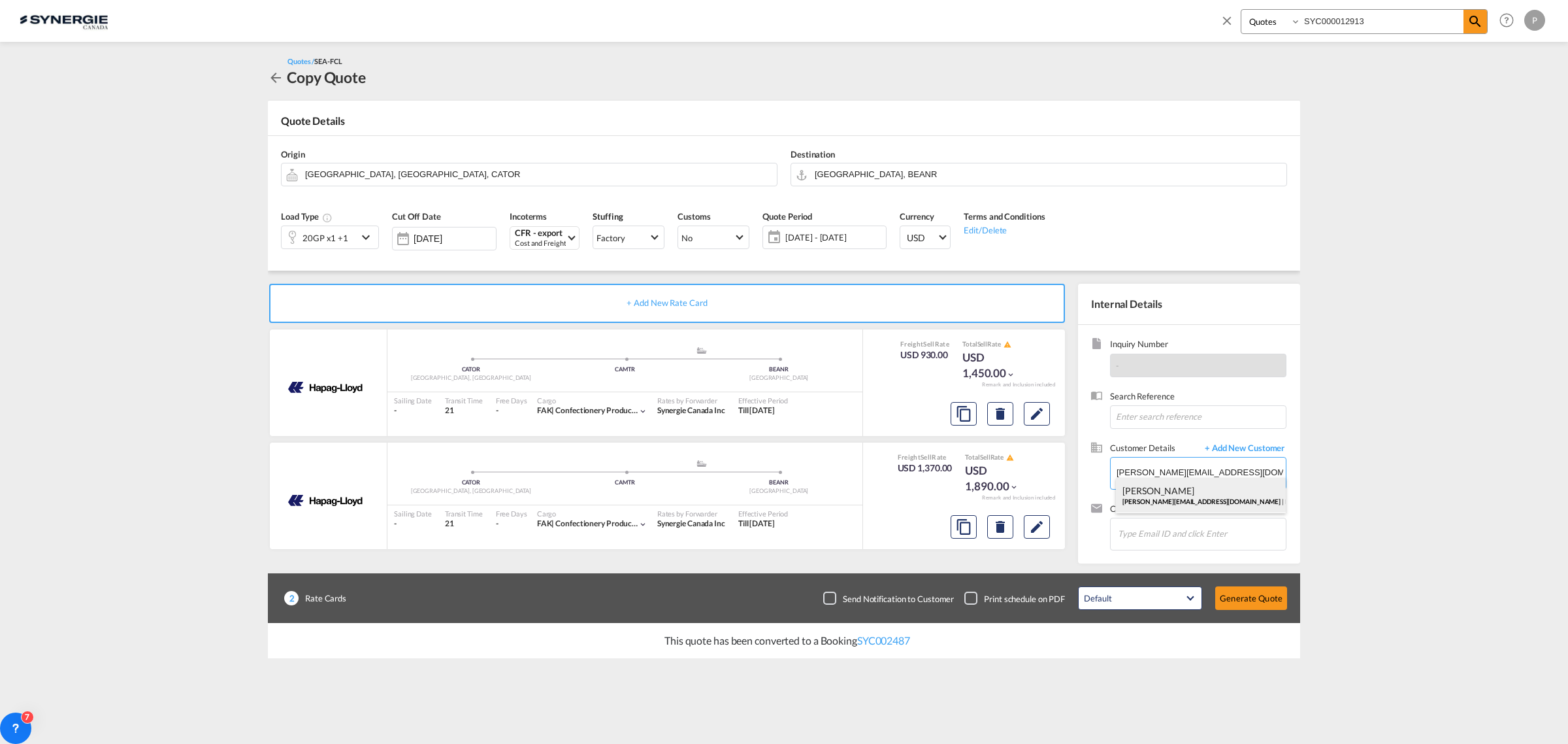
click at [1175, 481] on body "Analytics Reports Dashboard Rate Search Enquiries Quotes Bookings" at bounding box center [784, 372] width 1568 height 744
click at [1175, 489] on body "Analytics Reports Dashboard Rate Search Enquiries Quotes Bookings" at bounding box center [784, 372] width 1568 height 744
click at [1175, 483] on body "Analytics Reports Dashboard Rate Search Enquiries Quotes Bookings" at bounding box center [784, 372] width 1568 height 744
click at [1164, 498] on div "Maria Siouri maria@ect-gmbh.ch | ECT GMBH" at bounding box center [1201, 496] width 170 height 35
type input "ECT GMBH, Maria Siouri, maria@ect-gmbh.ch"
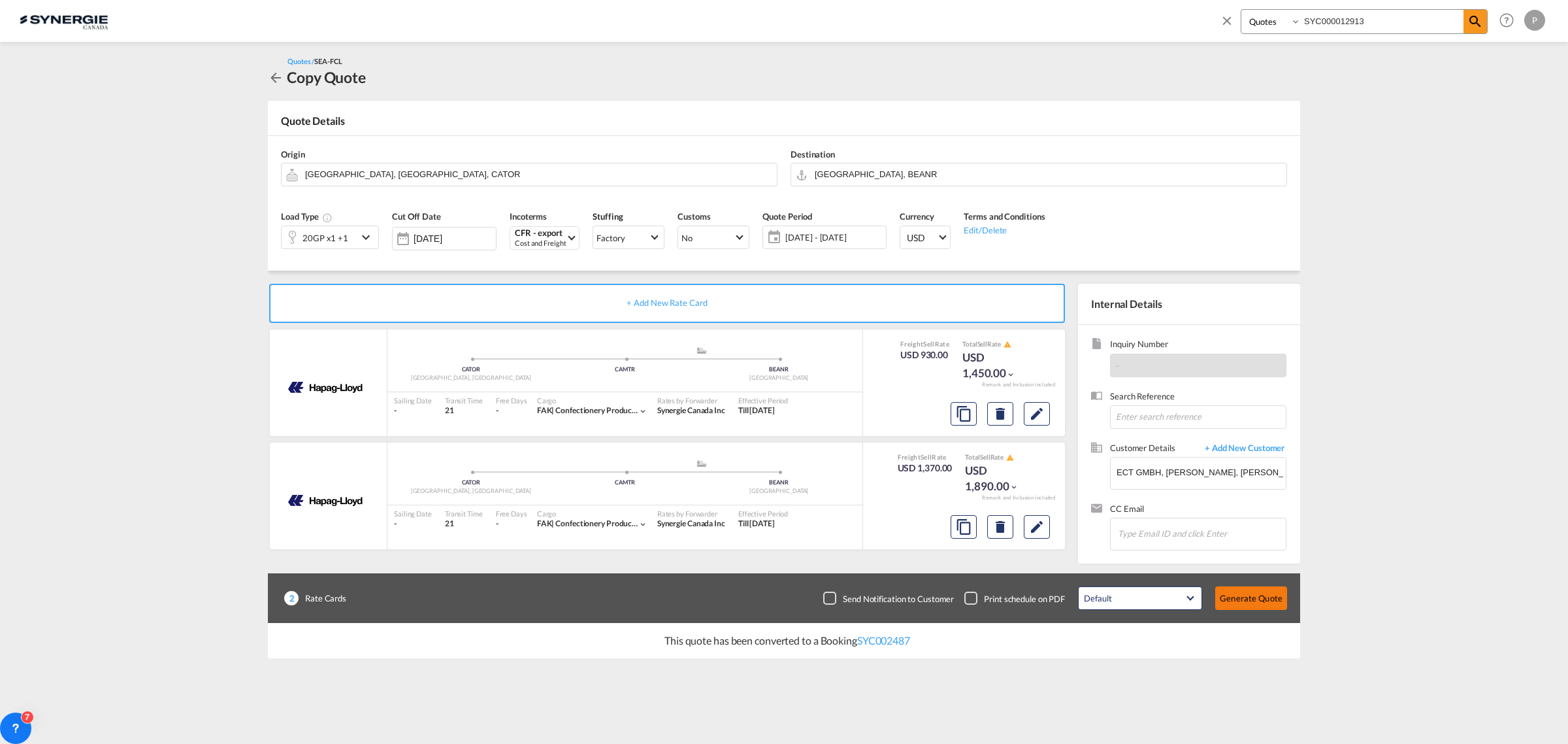
click at [1256, 600] on button "Generate Quote" at bounding box center [1251, 598] width 72 height 24
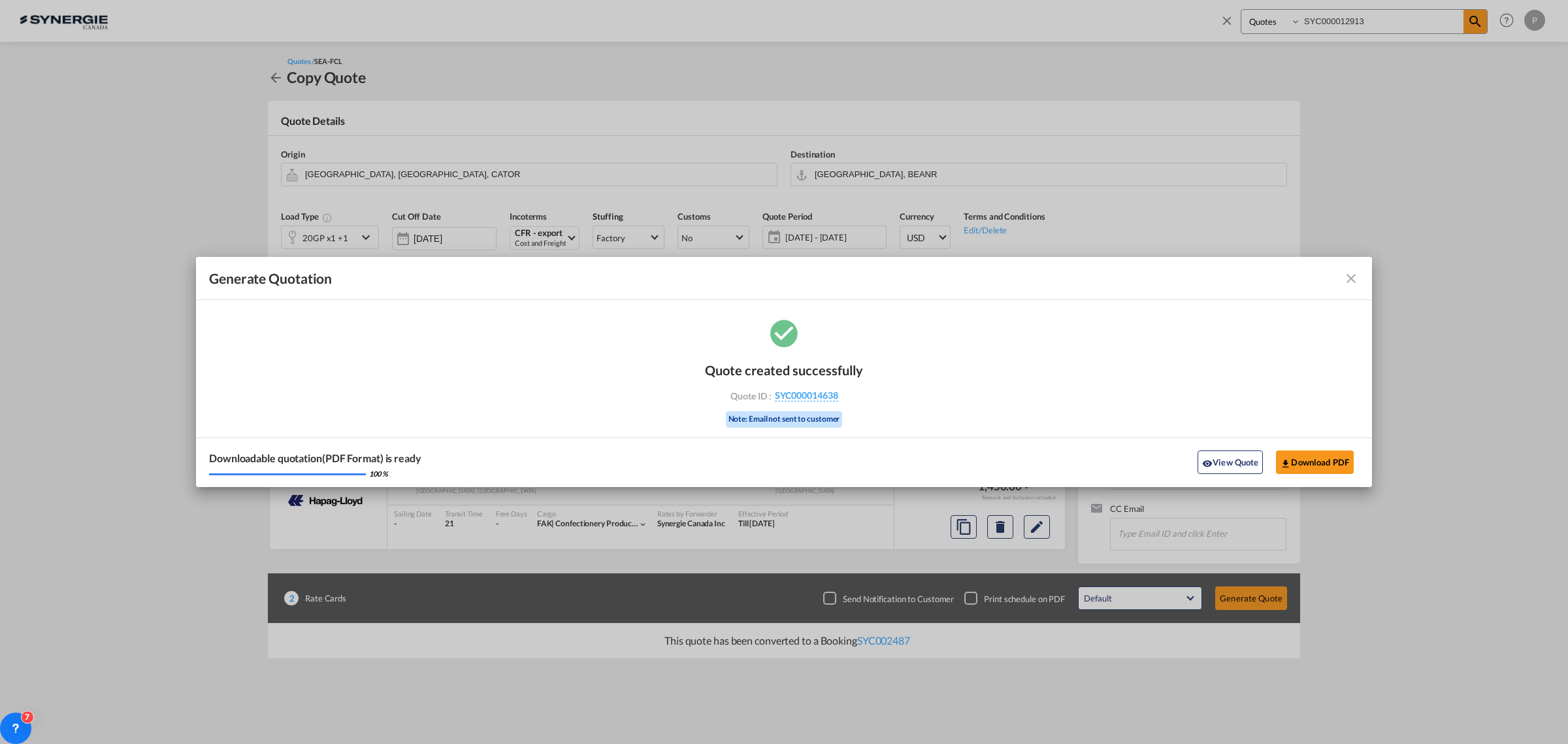
click at [1356, 278] on md-icon "icon-close fg-AAA8AD cursor m-0" at bounding box center [1350, 278] width 16 height 16
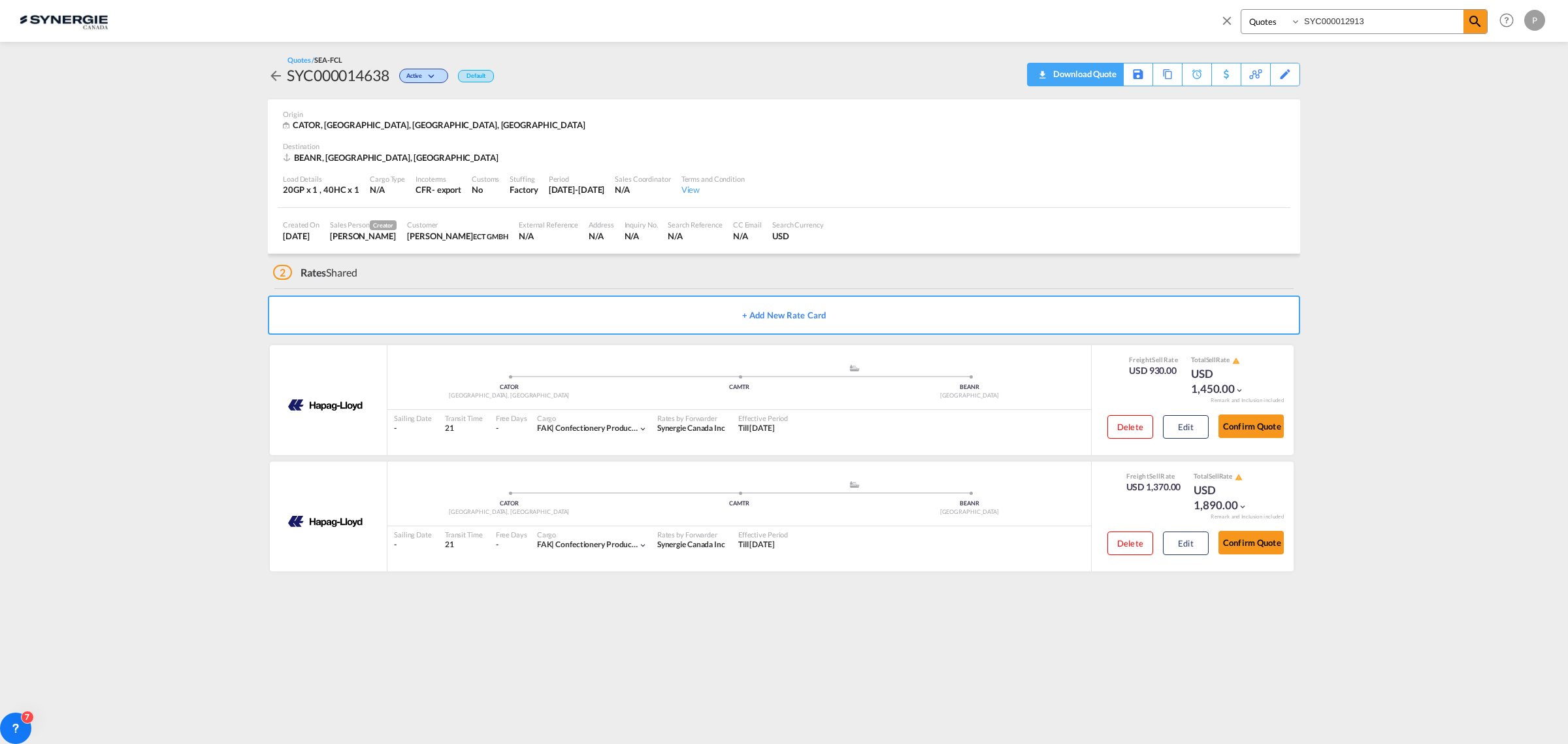
click at [1115, 76] on div "Download Quote" at bounding box center [1075, 74] width 96 height 24
click at [1105, 76] on div "Download Quote" at bounding box center [1083, 74] width 67 height 21
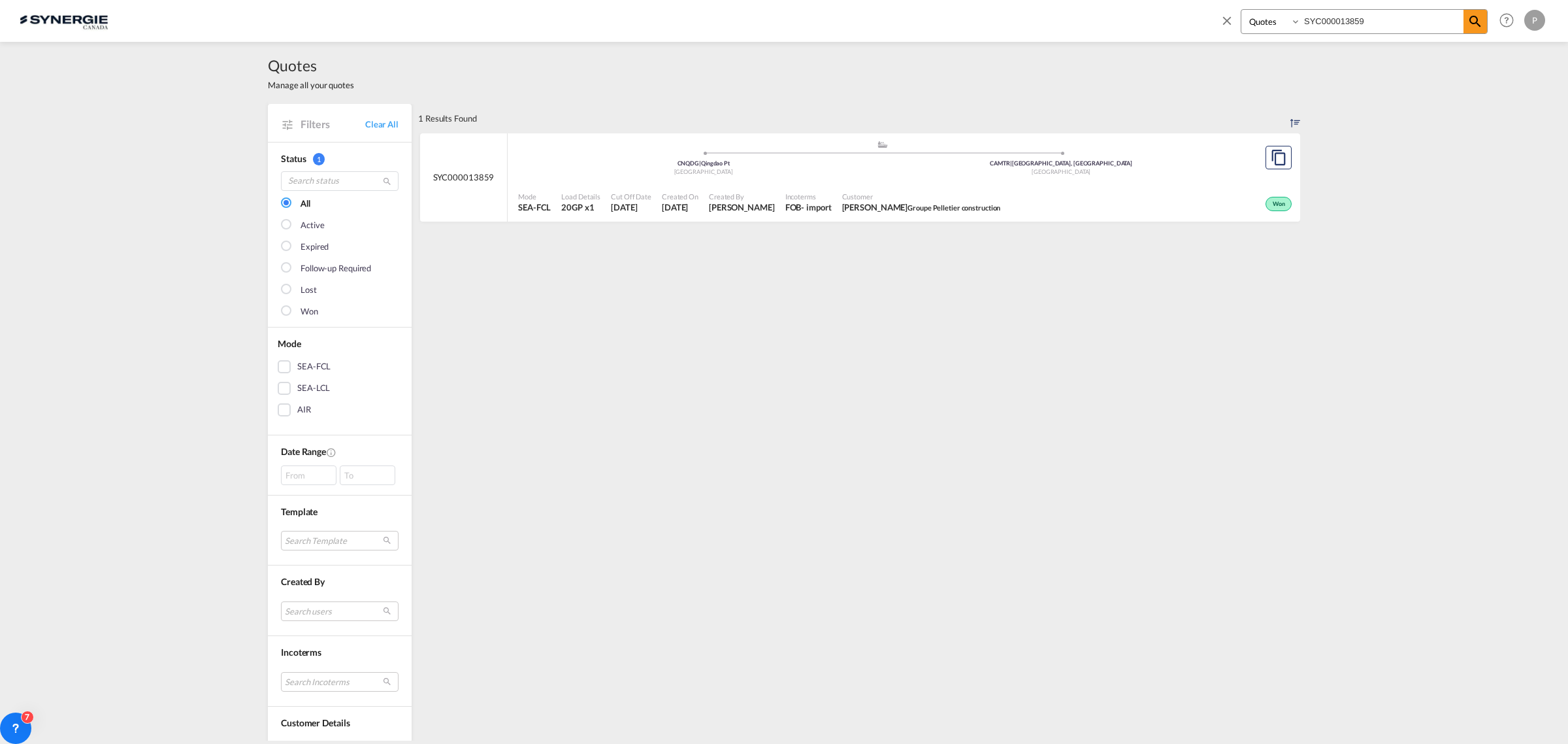
select select "Quotes"
click at [1352, 11] on input "SYC000013859" at bounding box center [1382, 21] width 163 height 23
click at [1352, 14] on input "SYC000013859" at bounding box center [1382, 21] width 163 height 23
click at [1471, 23] on md-icon "icon-magnify" at bounding box center [1475, 21] width 16 height 16
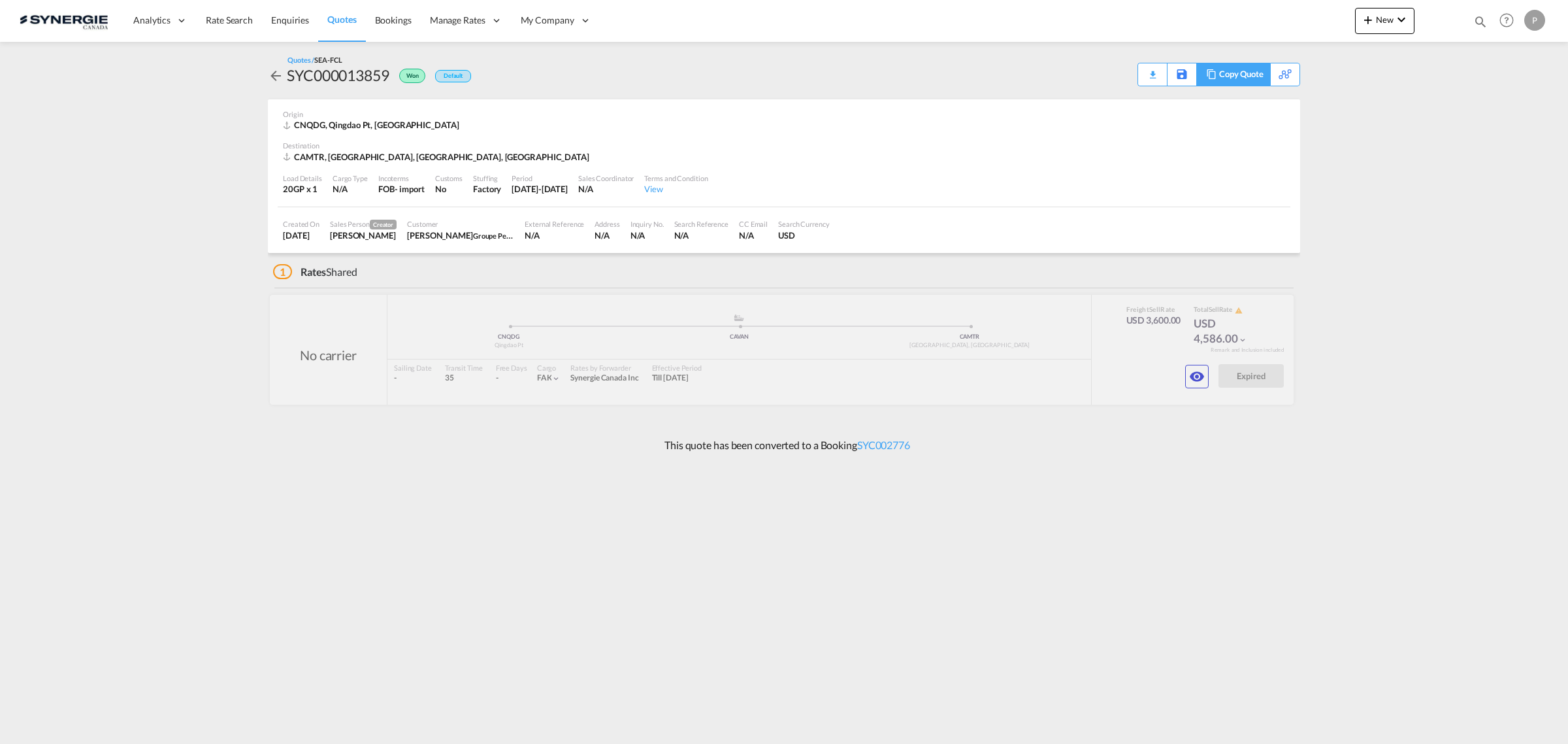
click at [1248, 73] on div "Copy Quote" at bounding box center [1241, 74] width 44 height 22
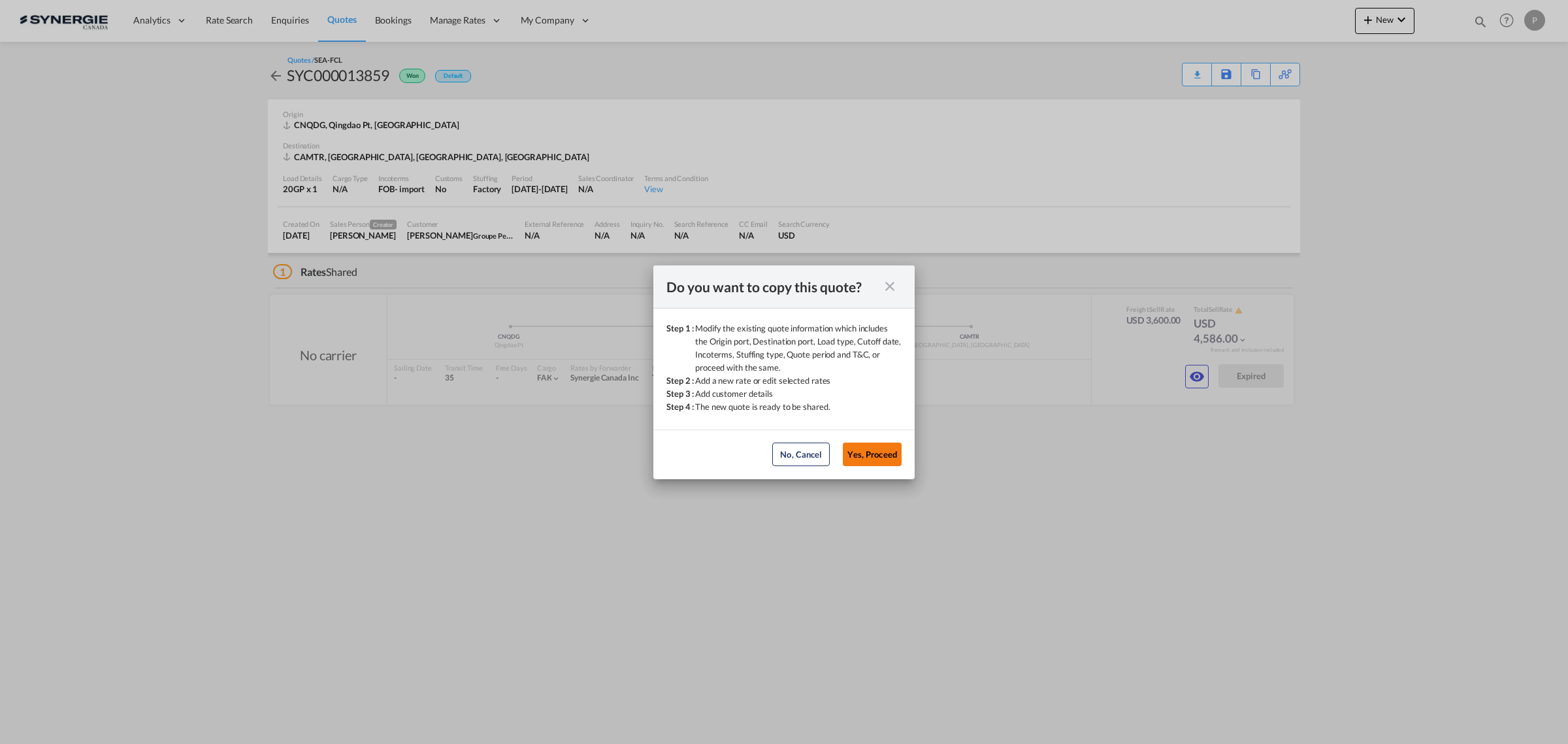
click at [866, 453] on button "Yes, Proceed" at bounding box center [872, 454] width 59 height 24
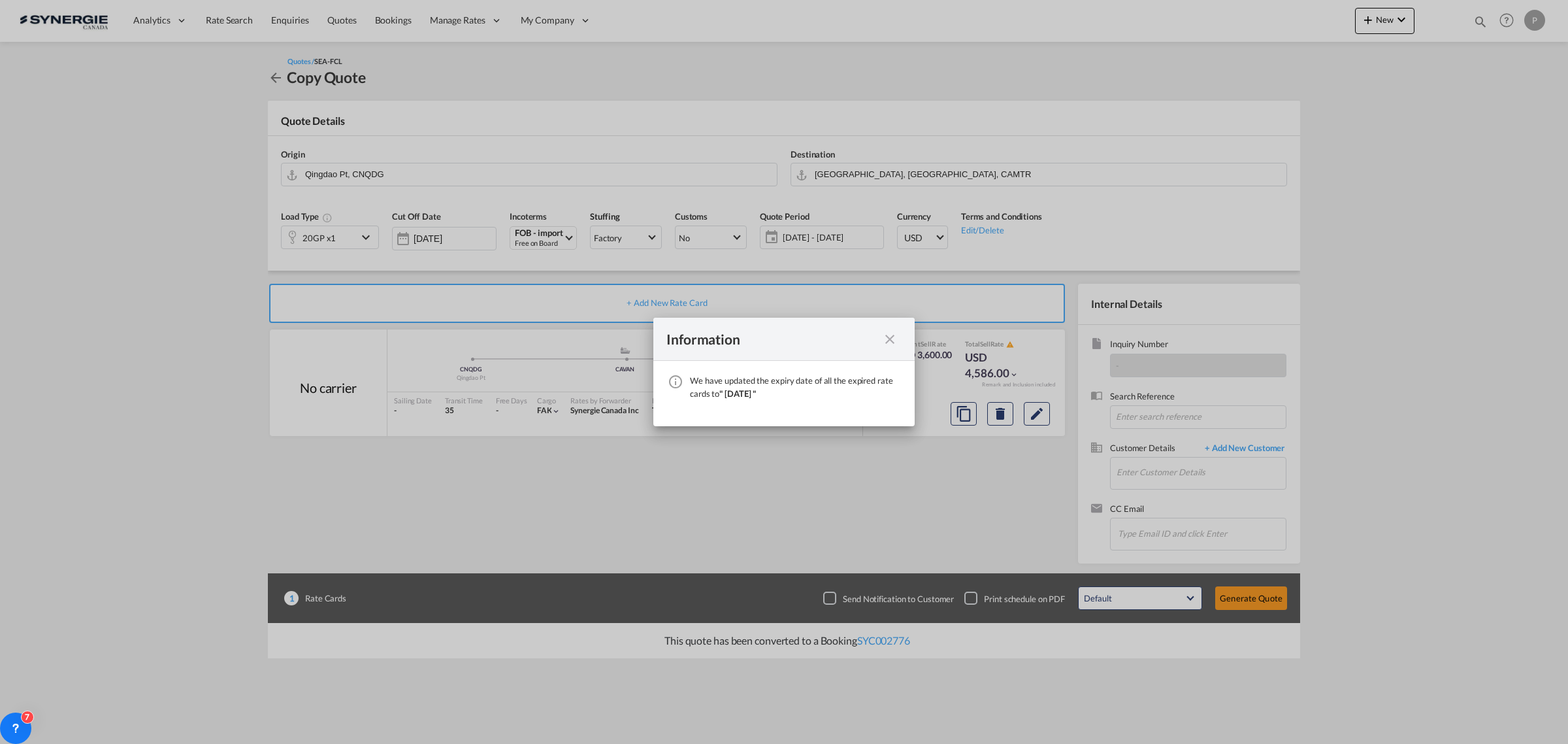
drag, startPoint x: 892, startPoint y: 332, endPoint x: 863, endPoint y: 302, distance: 41.7
click at [892, 332] on md-icon "icon-close fg-AAA8AD cursor" at bounding box center [889, 339] width 16 height 16
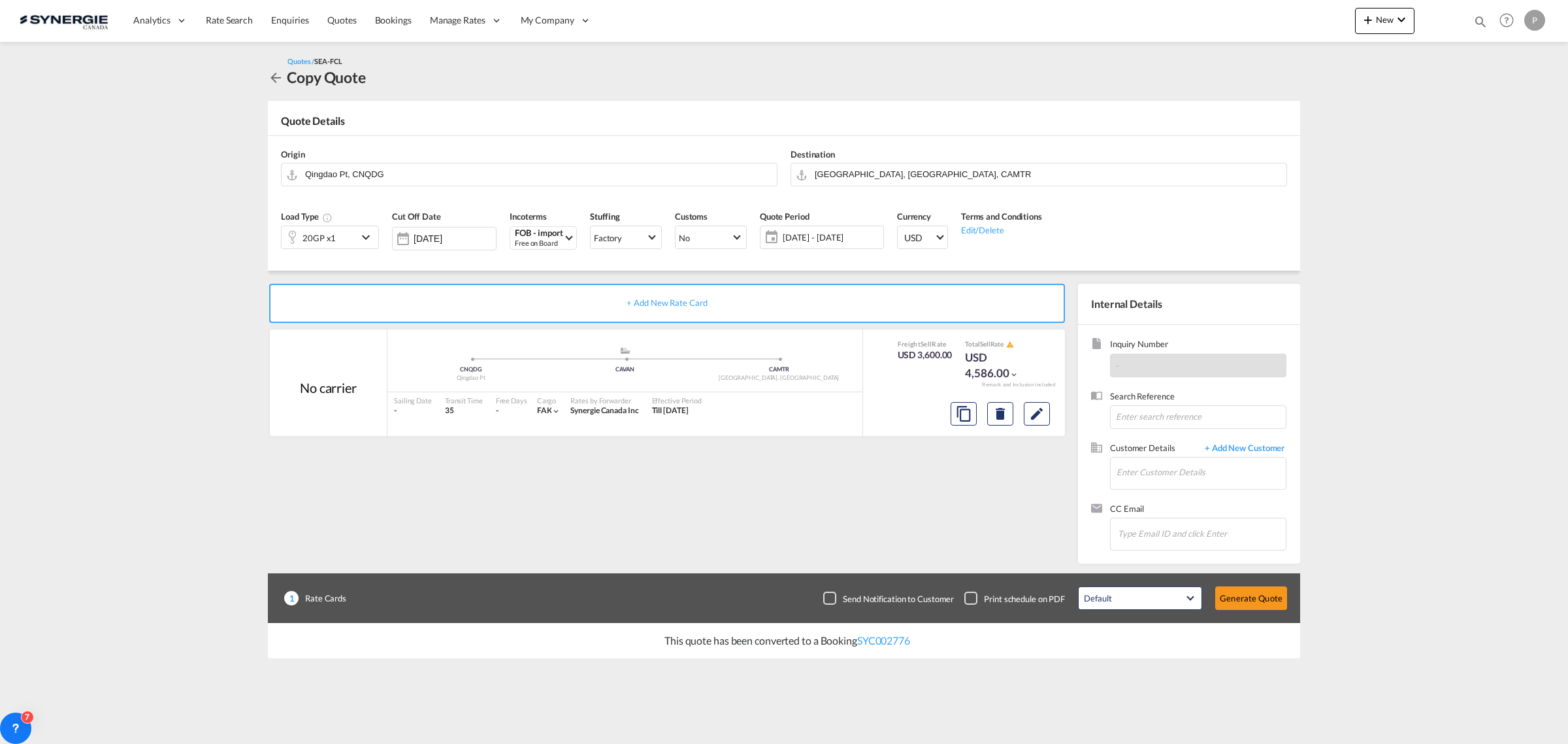
click at [822, 230] on span "[DATE] - [DATE]" at bounding box center [831, 237] width 104 height 18
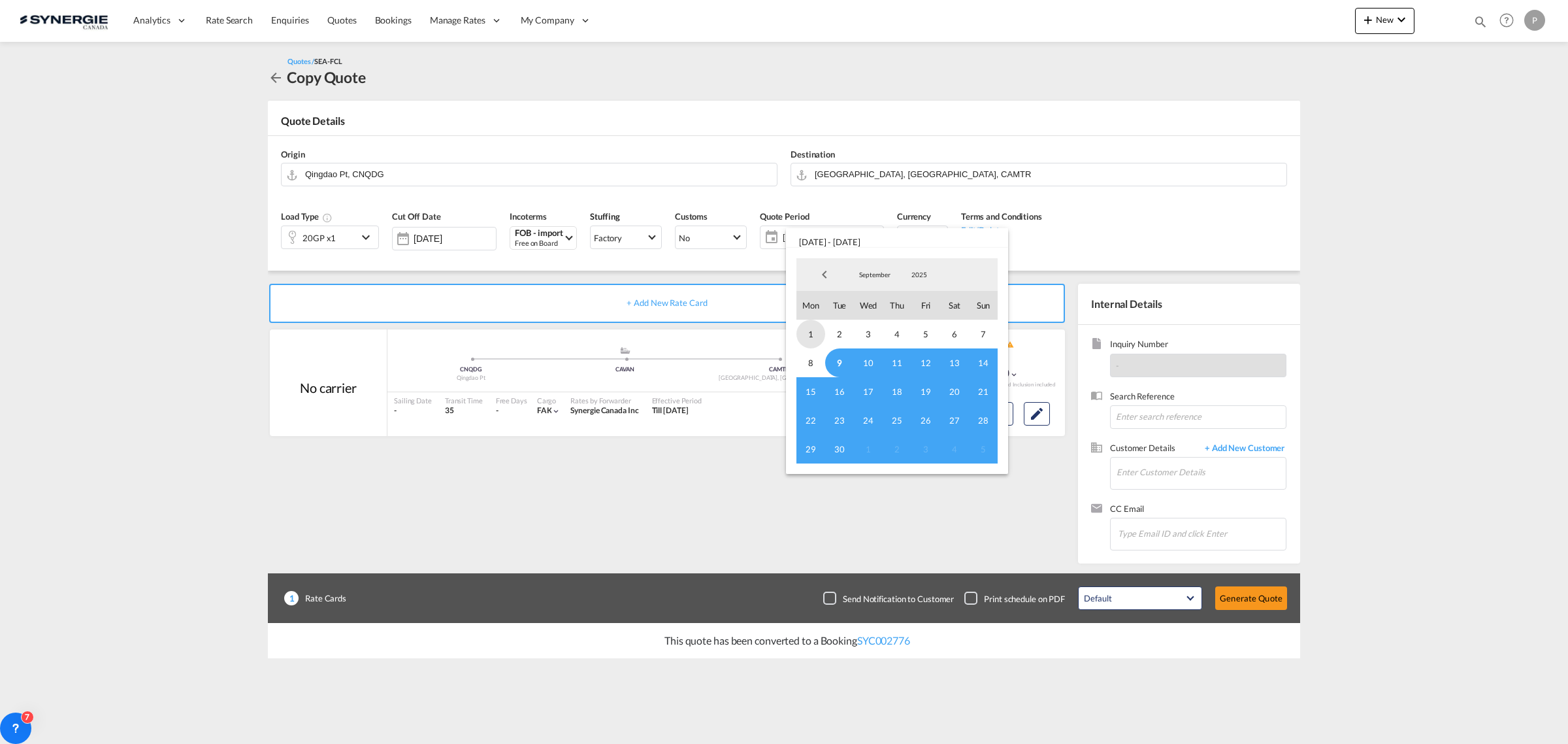
click at [814, 335] on span "1" at bounding box center [811, 334] width 29 height 29
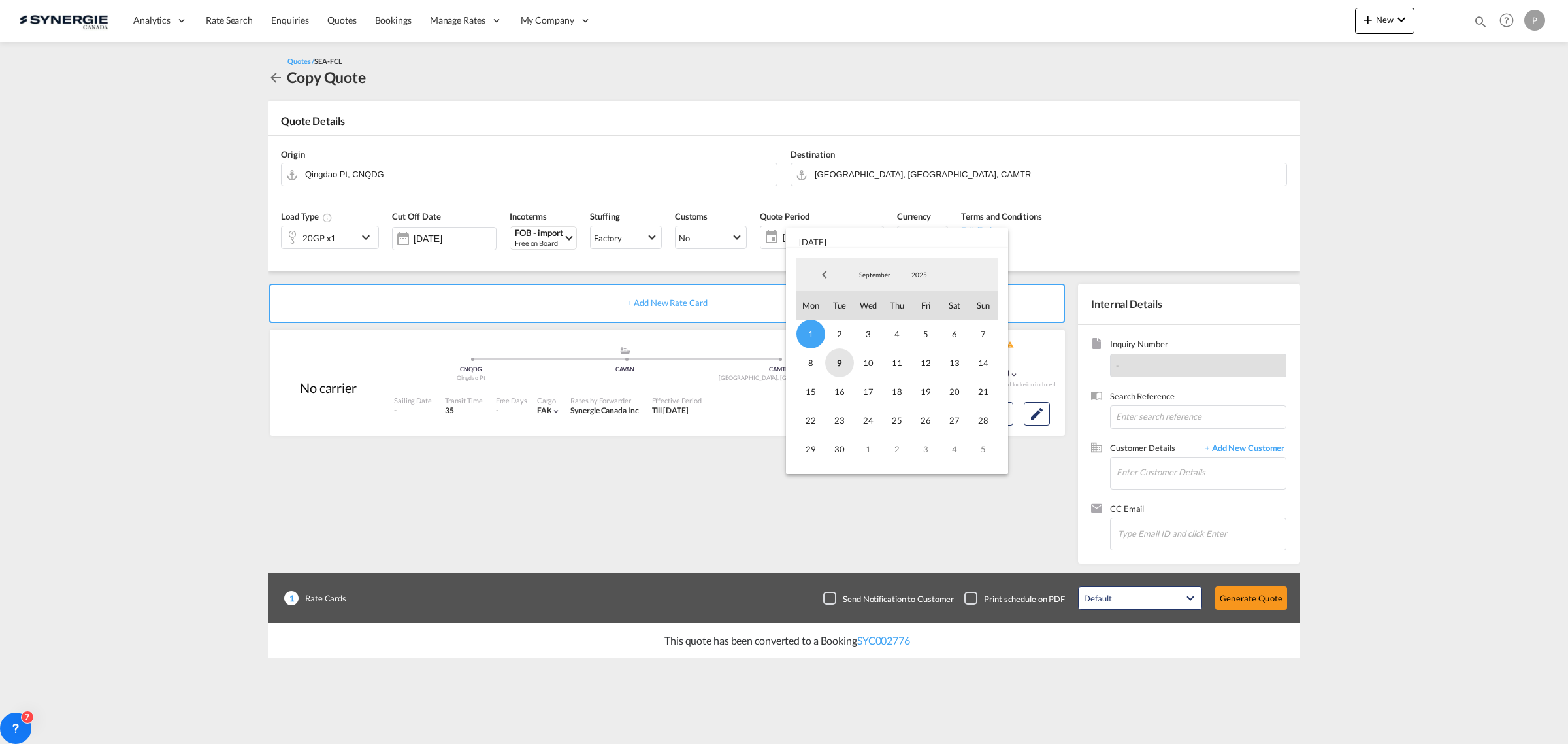
click at [841, 367] on span "9" at bounding box center [839, 363] width 29 height 29
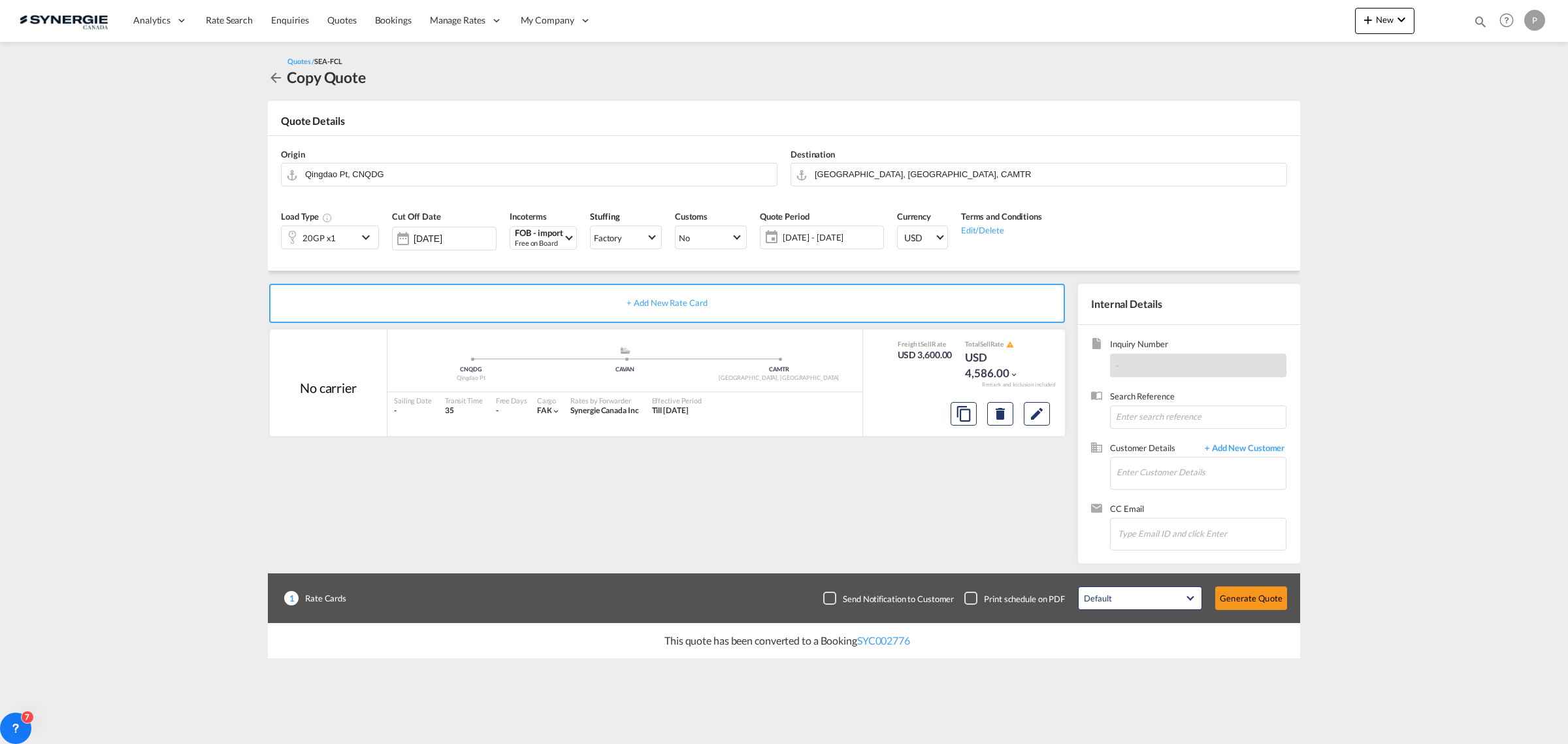
click at [863, 240] on span "[DATE] - [DATE]" at bounding box center [831, 237] width 97 height 12
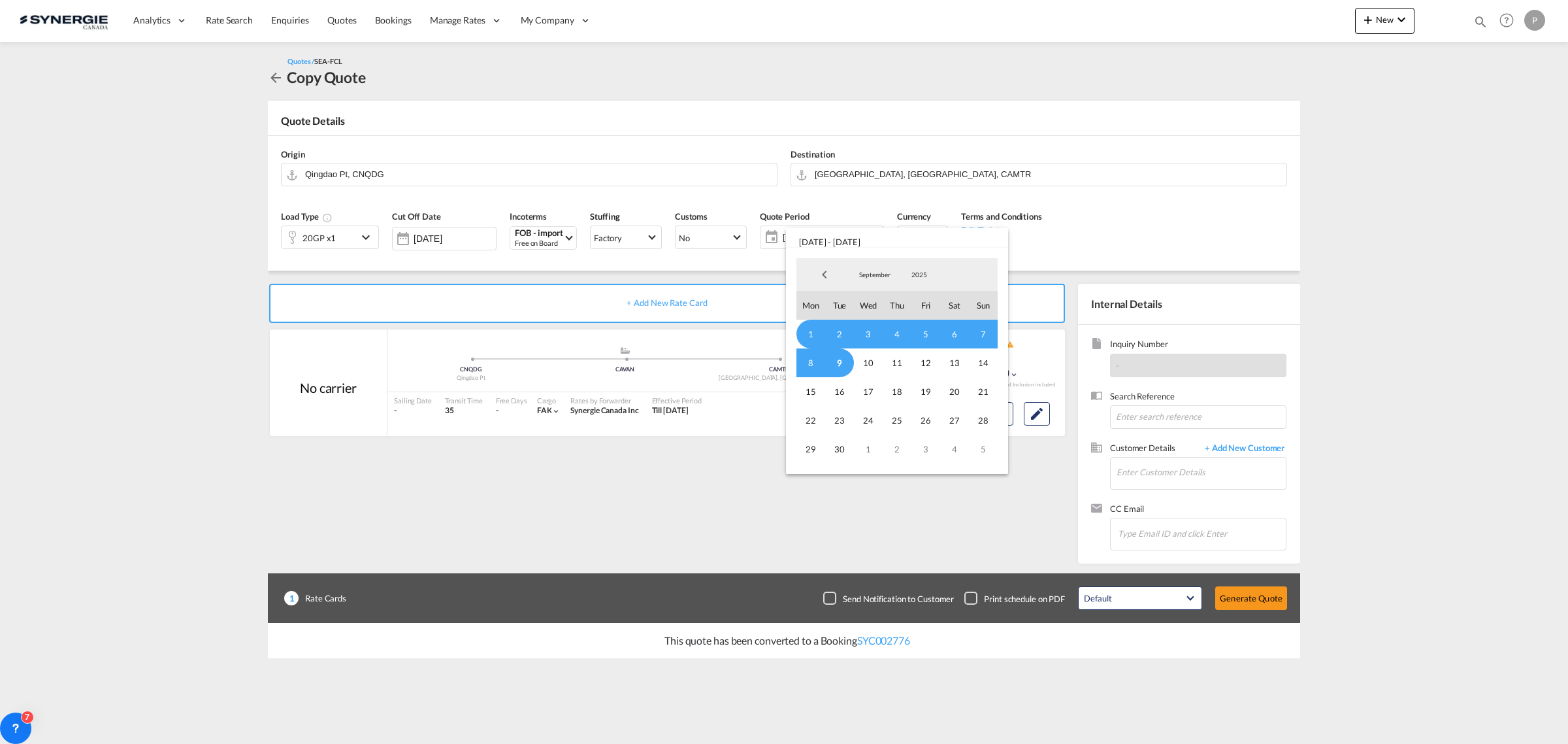
click at [810, 338] on span "1" at bounding box center [811, 334] width 29 height 29
click at [990, 363] on span "14" at bounding box center [983, 363] width 29 height 29
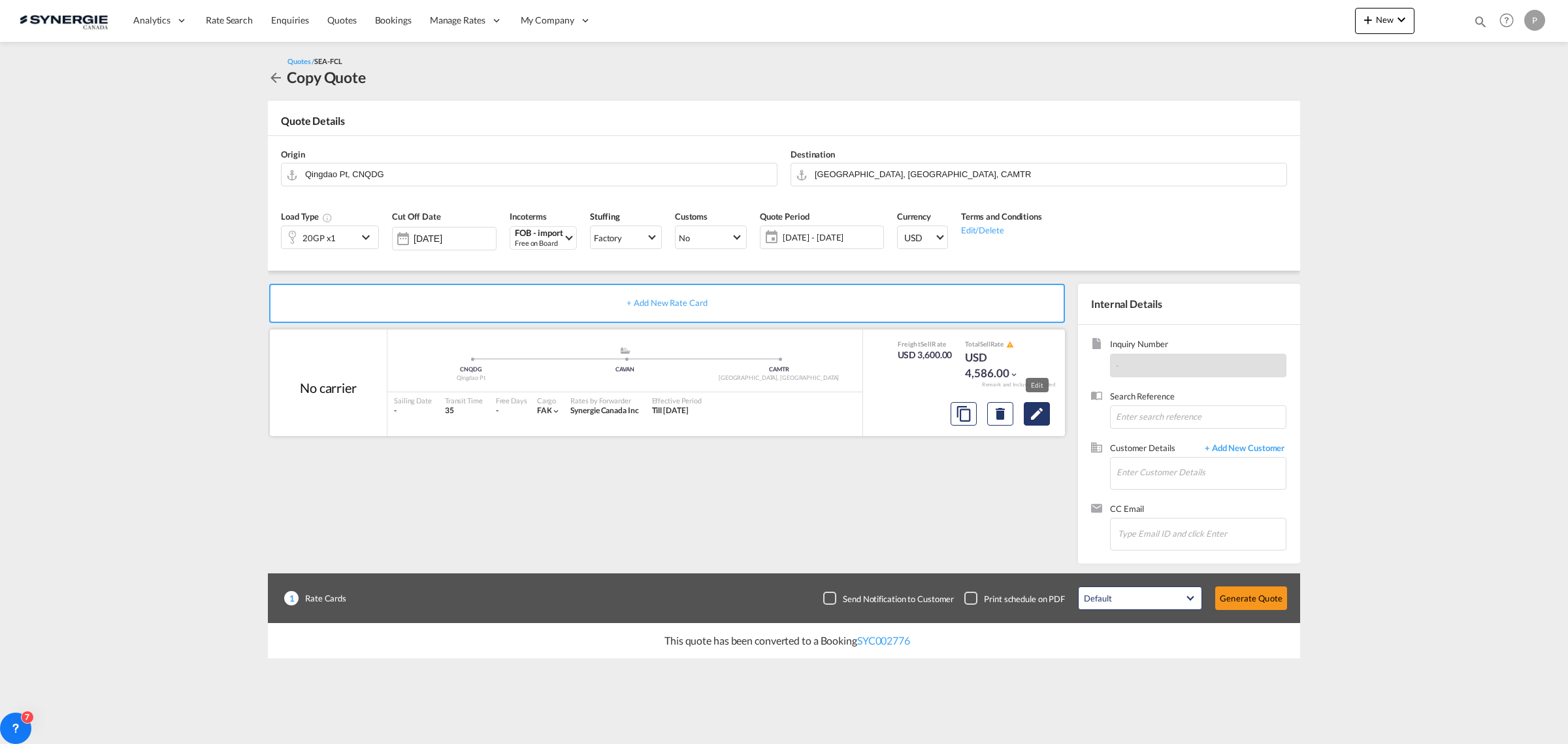
click at [1039, 414] on md-icon "Edit" at bounding box center [1036, 413] width 16 height 16
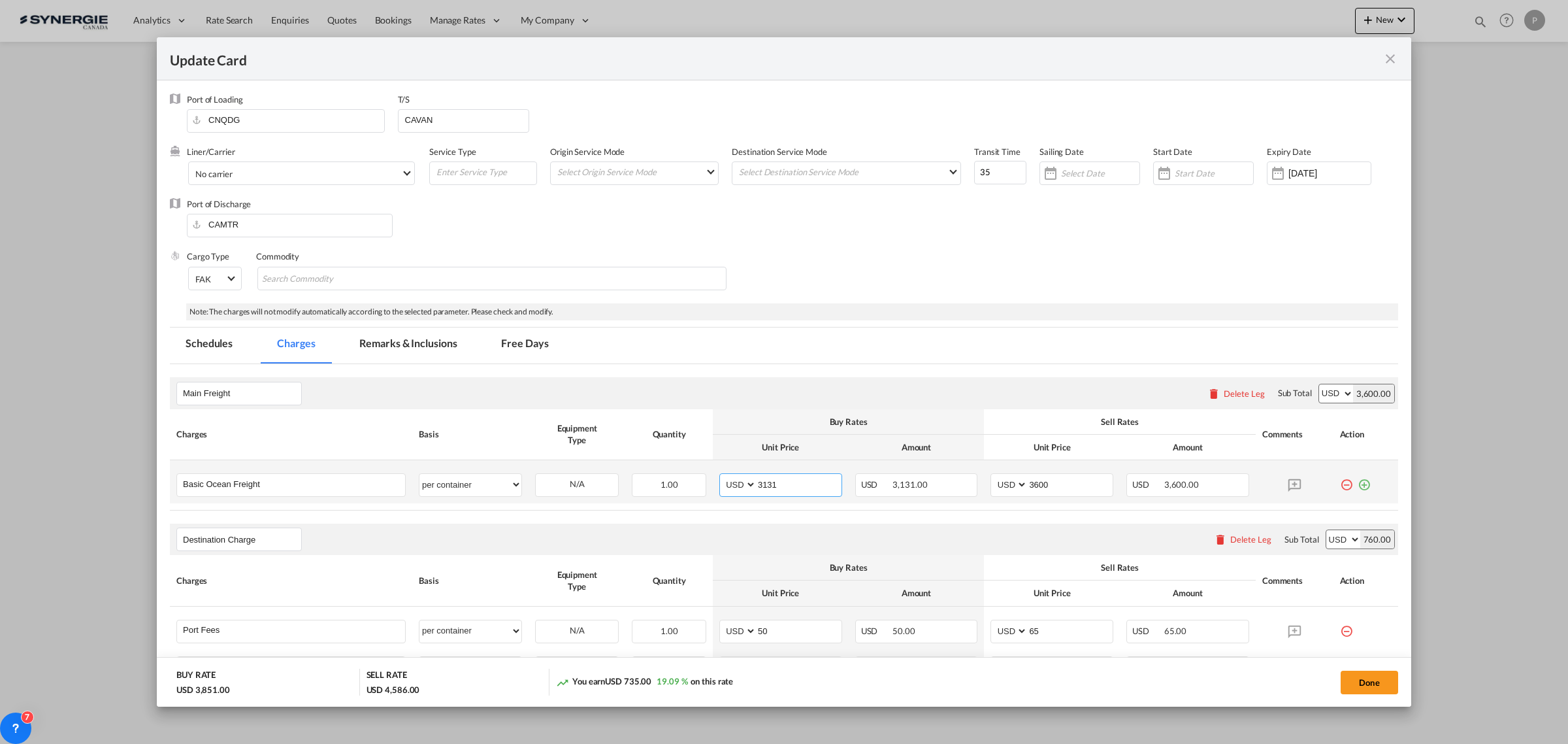
click at [816, 492] on input "3131" at bounding box center [799, 483] width 85 height 20
click at [809, 487] on input "3131" at bounding box center [799, 483] width 85 height 20
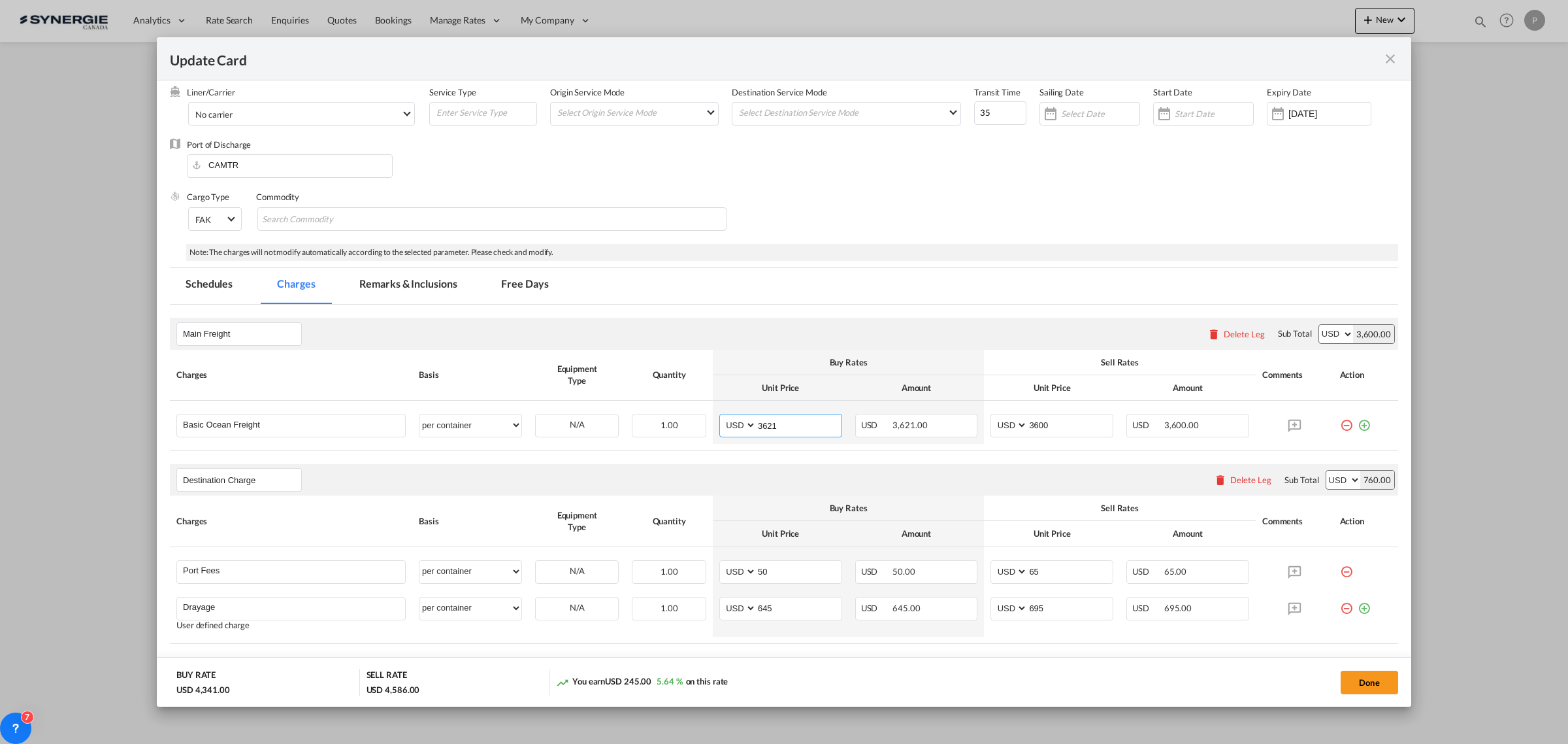
scroll to position [82, 0]
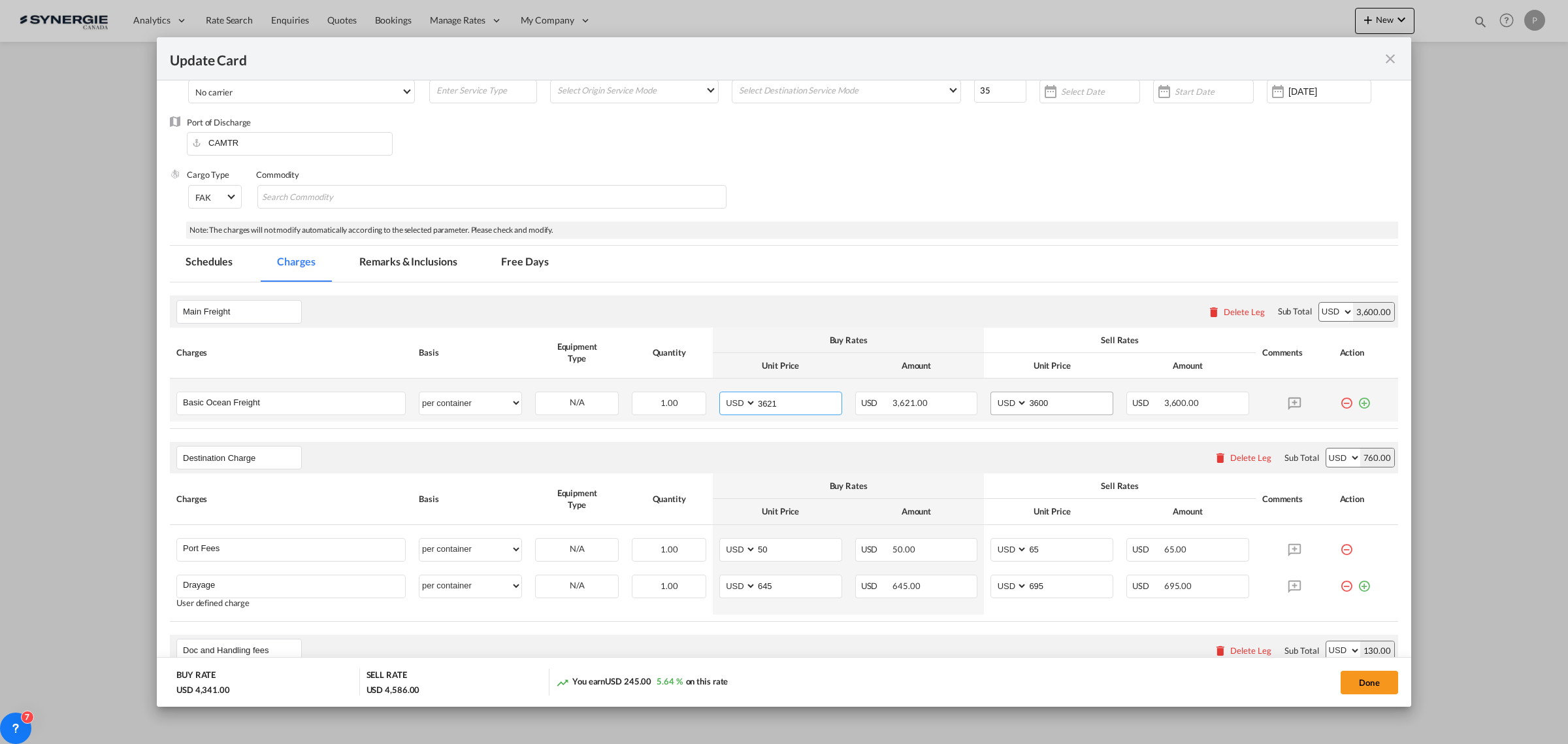
type input "3621"
drag, startPoint x: 1063, startPoint y: 400, endPoint x: 1027, endPoint y: 400, distance: 36.0
click at [1027, 400] on input "3600" at bounding box center [1069, 402] width 85 height 20
type input "3875"
click at [431, 266] on md-tab-item "Remarks & Inclusions" at bounding box center [407, 263] width 129 height 36
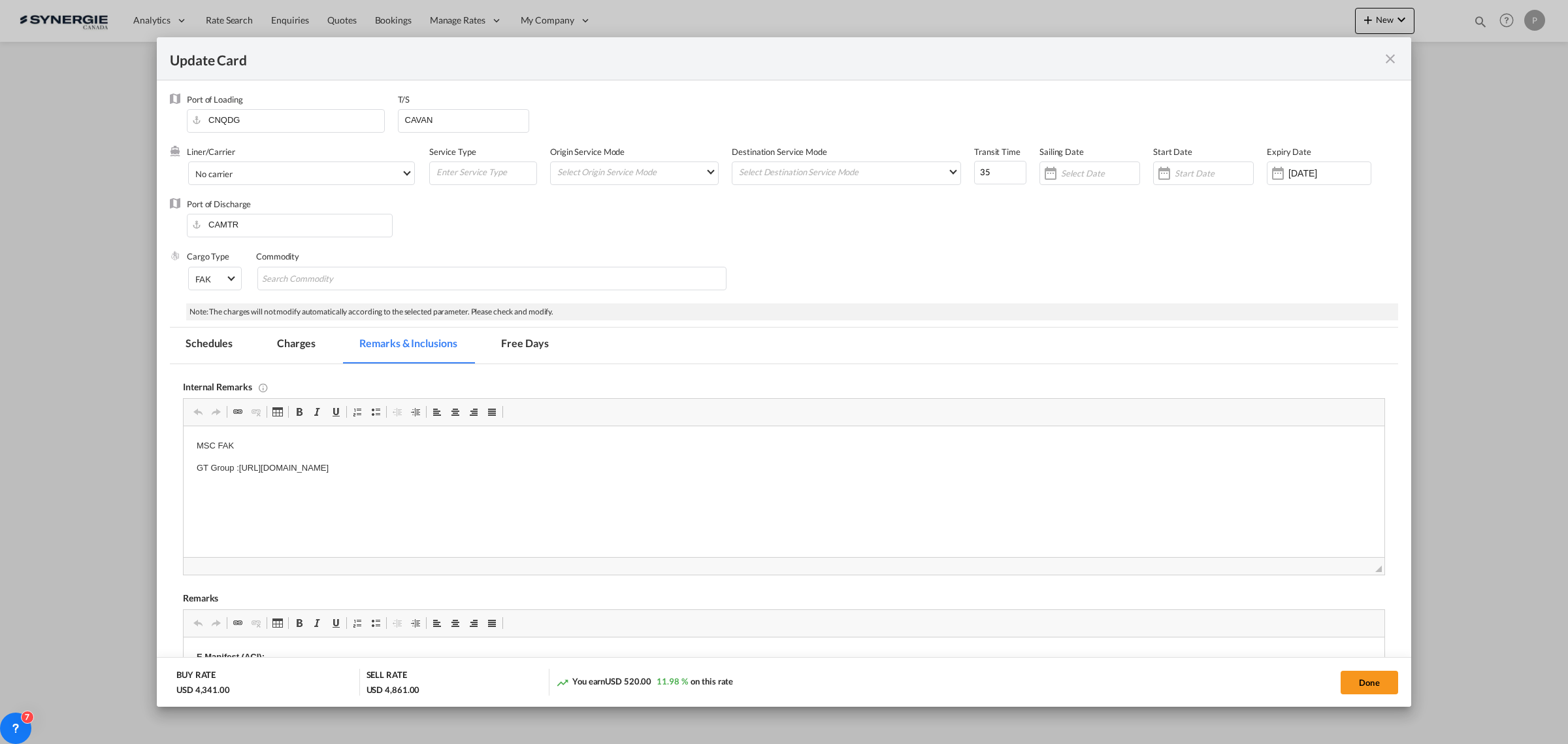
scroll to position [0, 0]
click at [272, 348] on md-tab-item "Charges" at bounding box center [296, 345] width 69 height 36
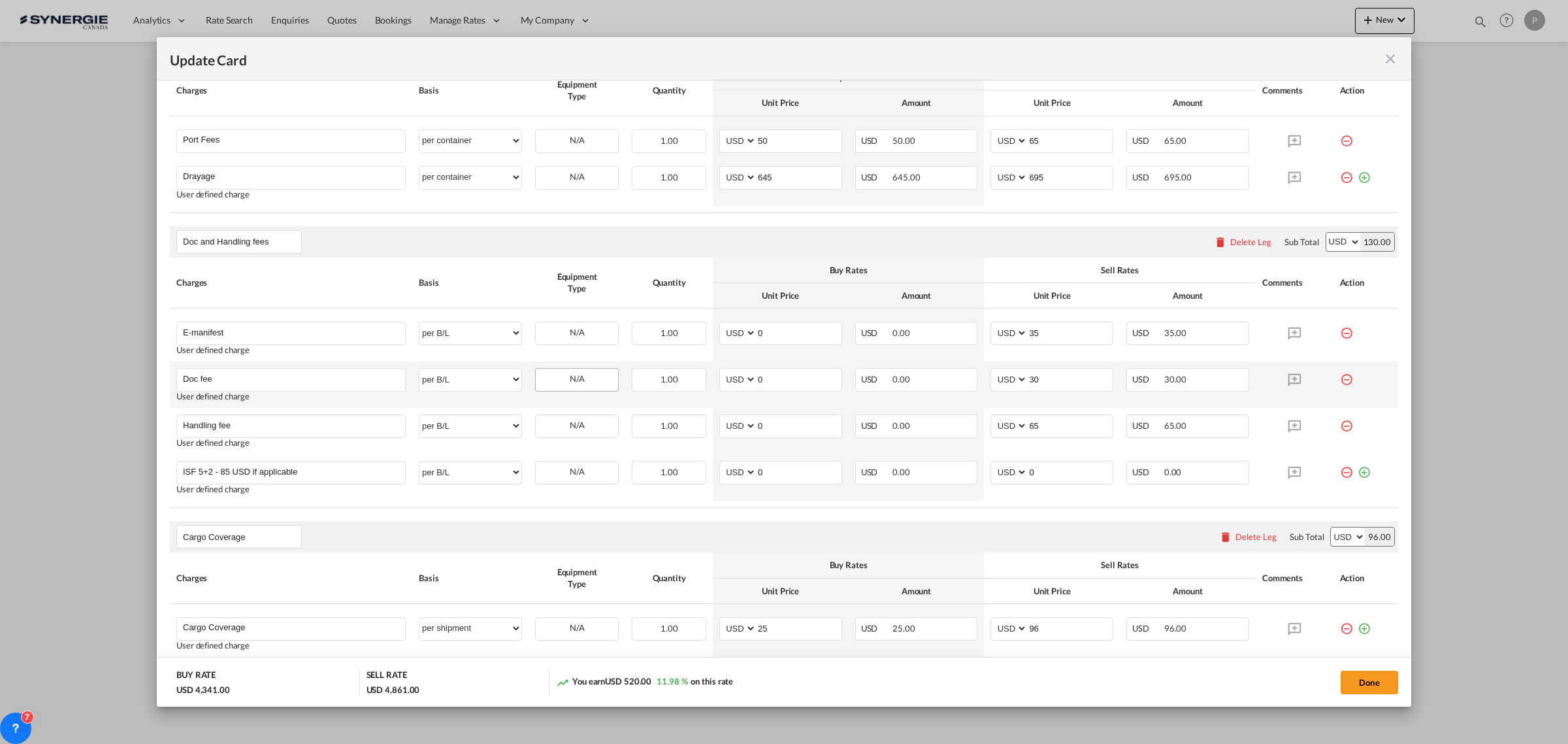
scroll to position [604, 0]
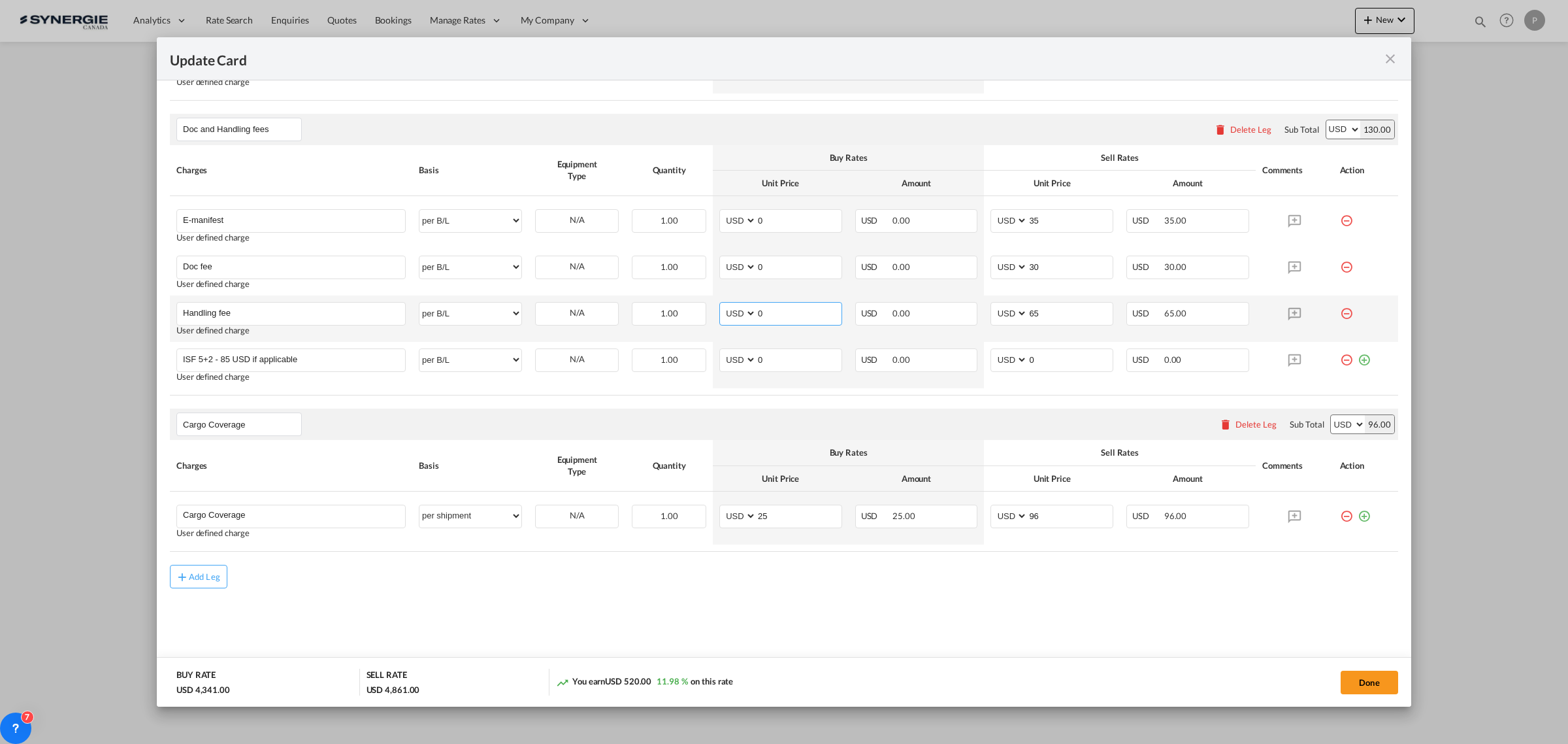
click at [771, 312] on input "0" at bounding box center [799, 312] width 85 height 20
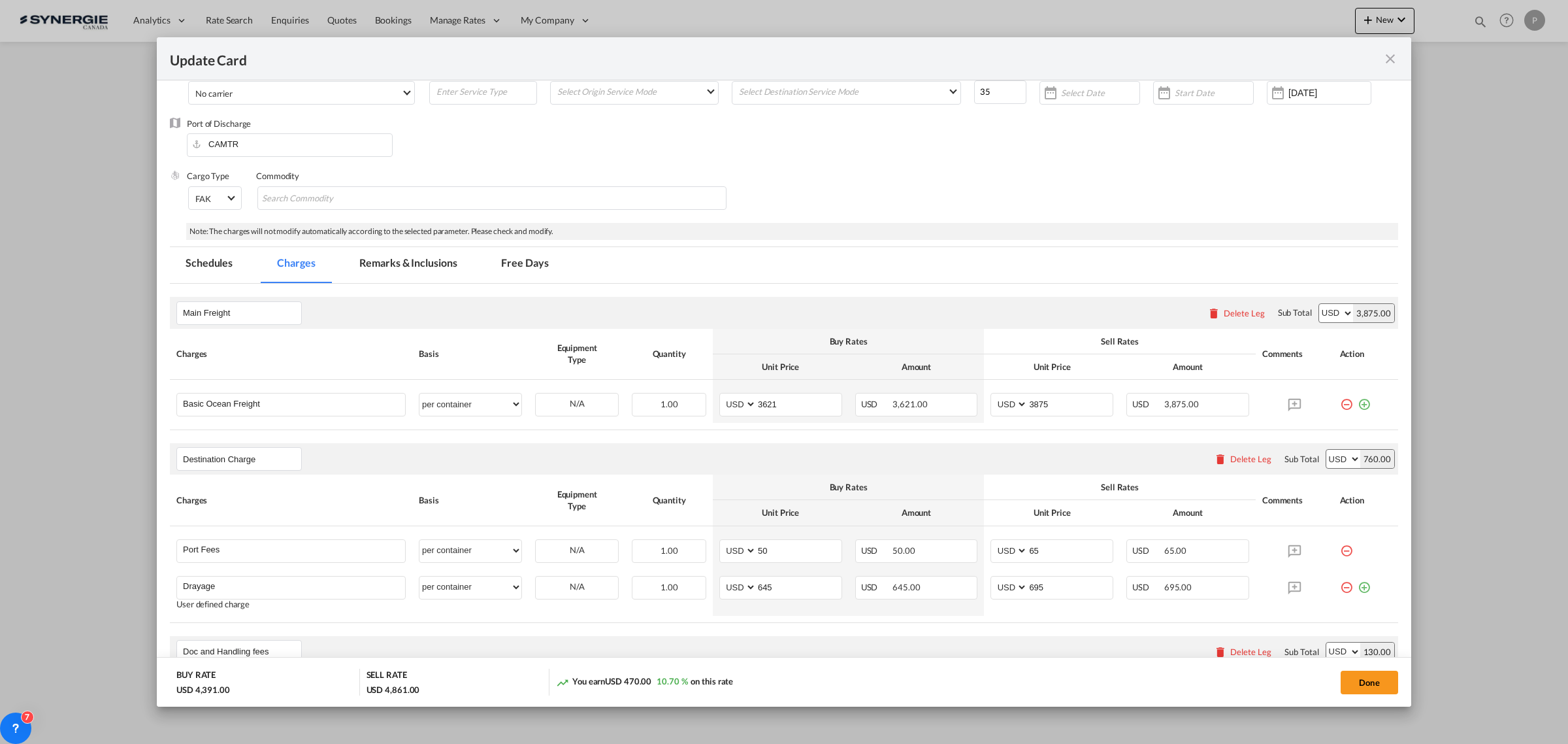
scroll to position [0, 0]
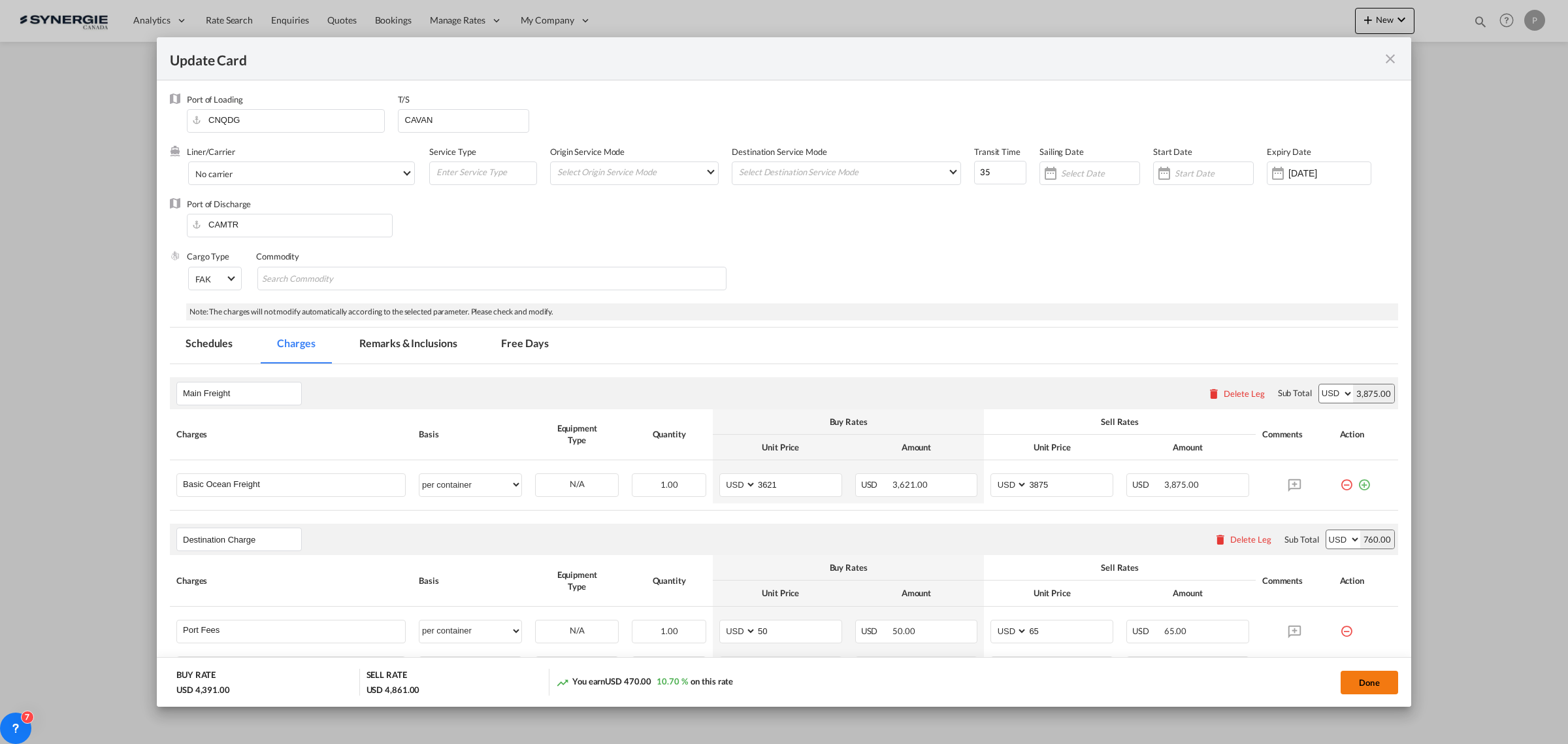
type input "50"
click at [1382, 685] on button "Done" at bounding box center [1369, 682] width 58 height 24
type input "08 Oct 2025"
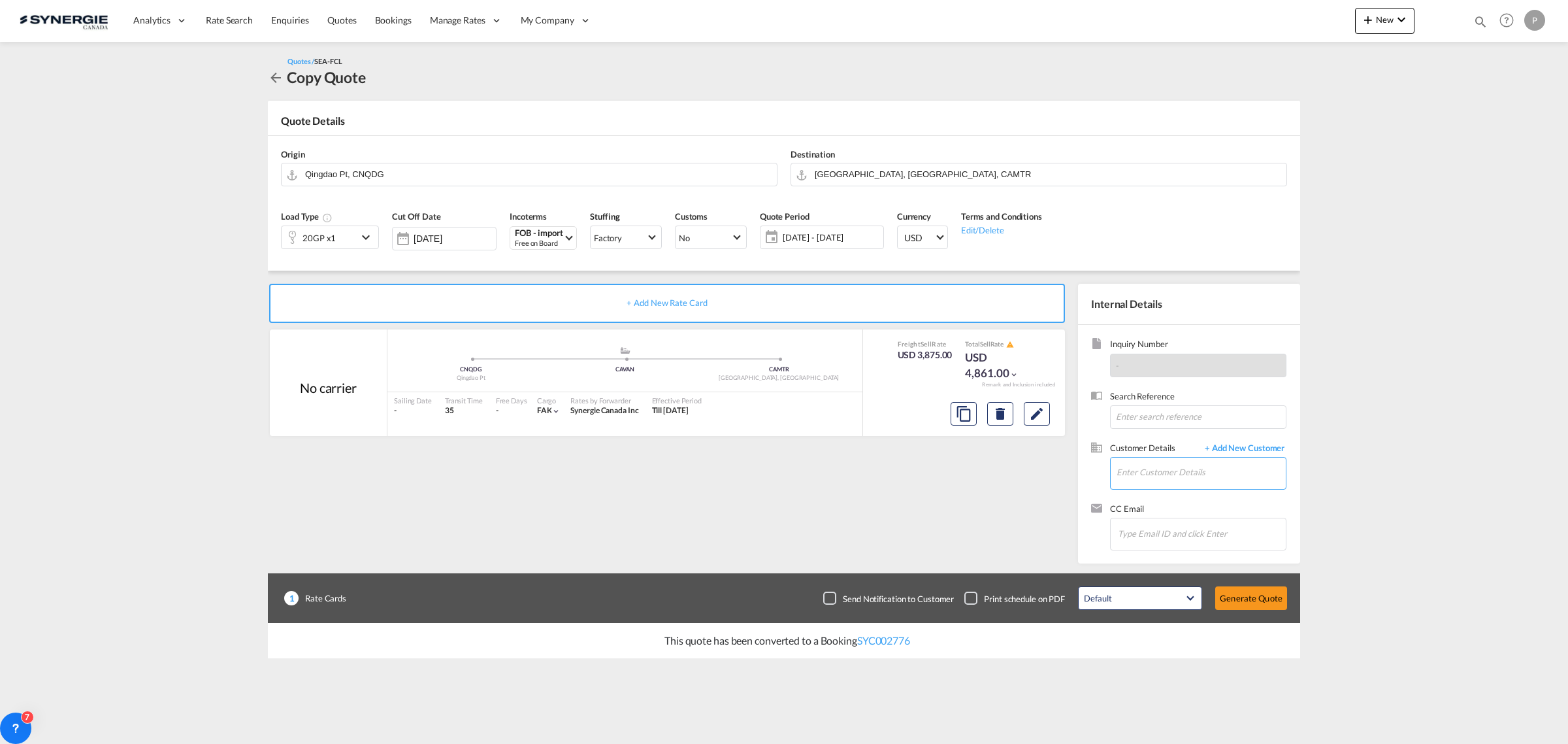
click at [1153, 474] on input "Enter Customer Details" at bounding box center [1201, 472] width 169 height 29
paste input "info@gpcdistribution.com"
click at [1182, 488] on div "GUILLAUME PELLETIER info@gpcdistribution.com | Groupe Pelletier construction" at bounding box center [1201, 496] width 170 height 35
type input "Groupe Pelletier construction, GUILLAUME PELLETIER, info@gpcdistribution.com"
click at [1264, 596] on button "Generate Quote" at bounding box center [1251, 598] width 72 height 24
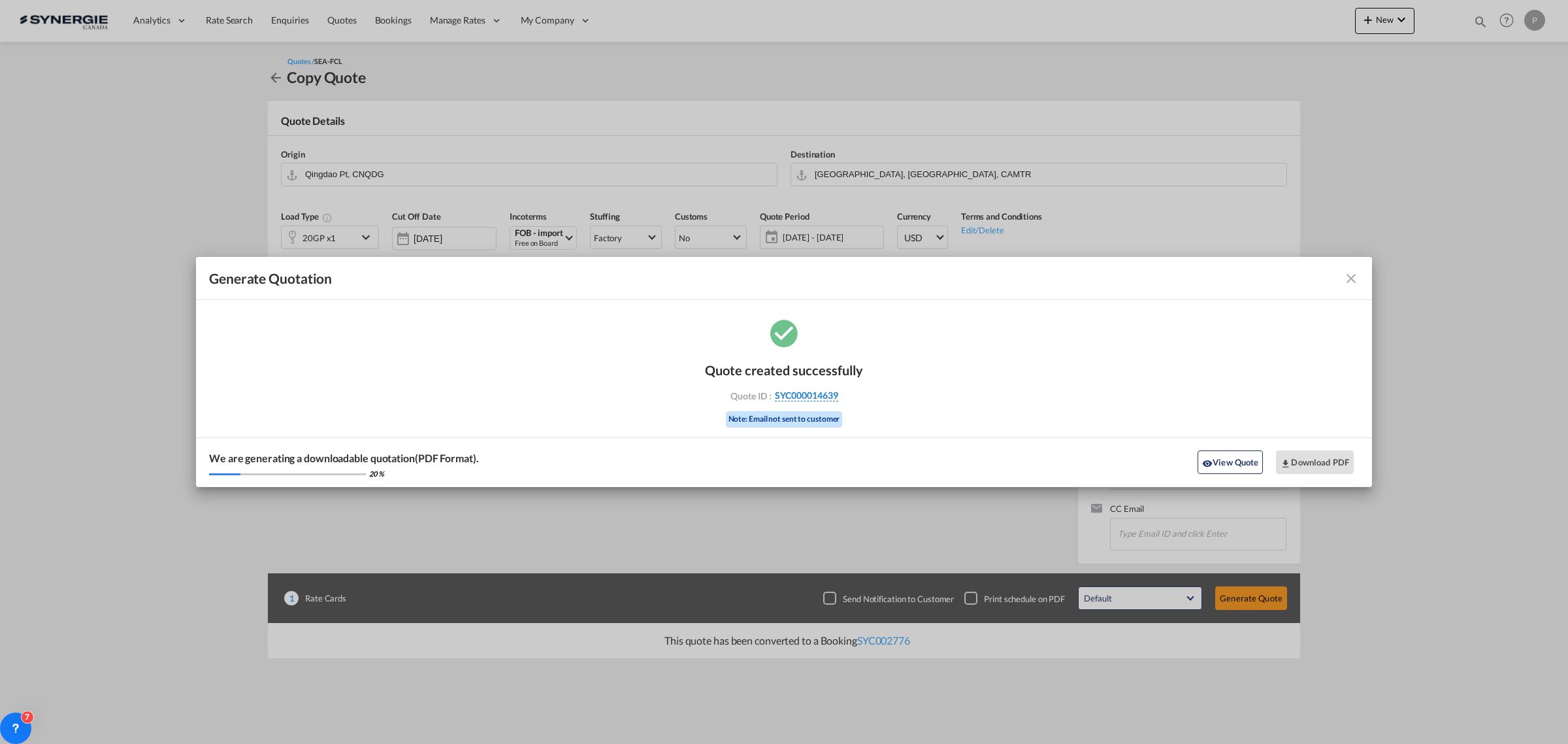
drag, startPoint x: 846, startPoint y: 398, endPoint x: 837, endPoint y: 399, distance: 9.1
click at [837, 399] on div "Quote ID : SYC000014639" at bounding box center [784, 395] width 152 height 12
copy div "SYC000014639"
drag, startPoint x: 782, startPoint y: -88, endPoint x: 553, endPoint y: 28, distance: 256.7
click at [553, 28] on div "Generate Quotation Quote created successfully Quote ID : SYC000014639 Note: Ema…" at bounding box center [784, 372] width 1568 height 744
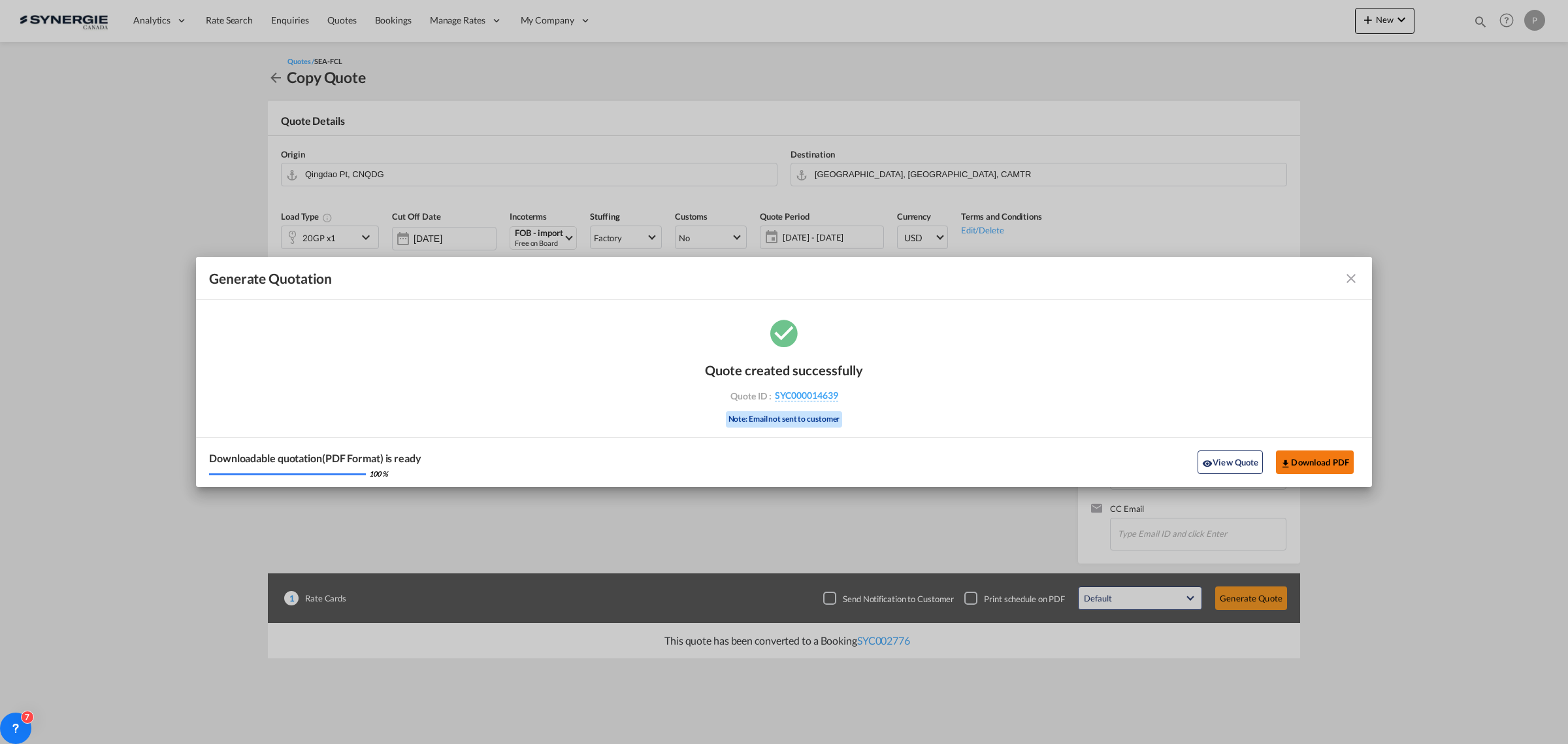
click at [1342, 466] on button "Download PDF" at bounding box center [1314, 462] width 78 height 24
click at [1218, 468] on button "View Quote" at bounding box center [1230, 462] width 65 height 24
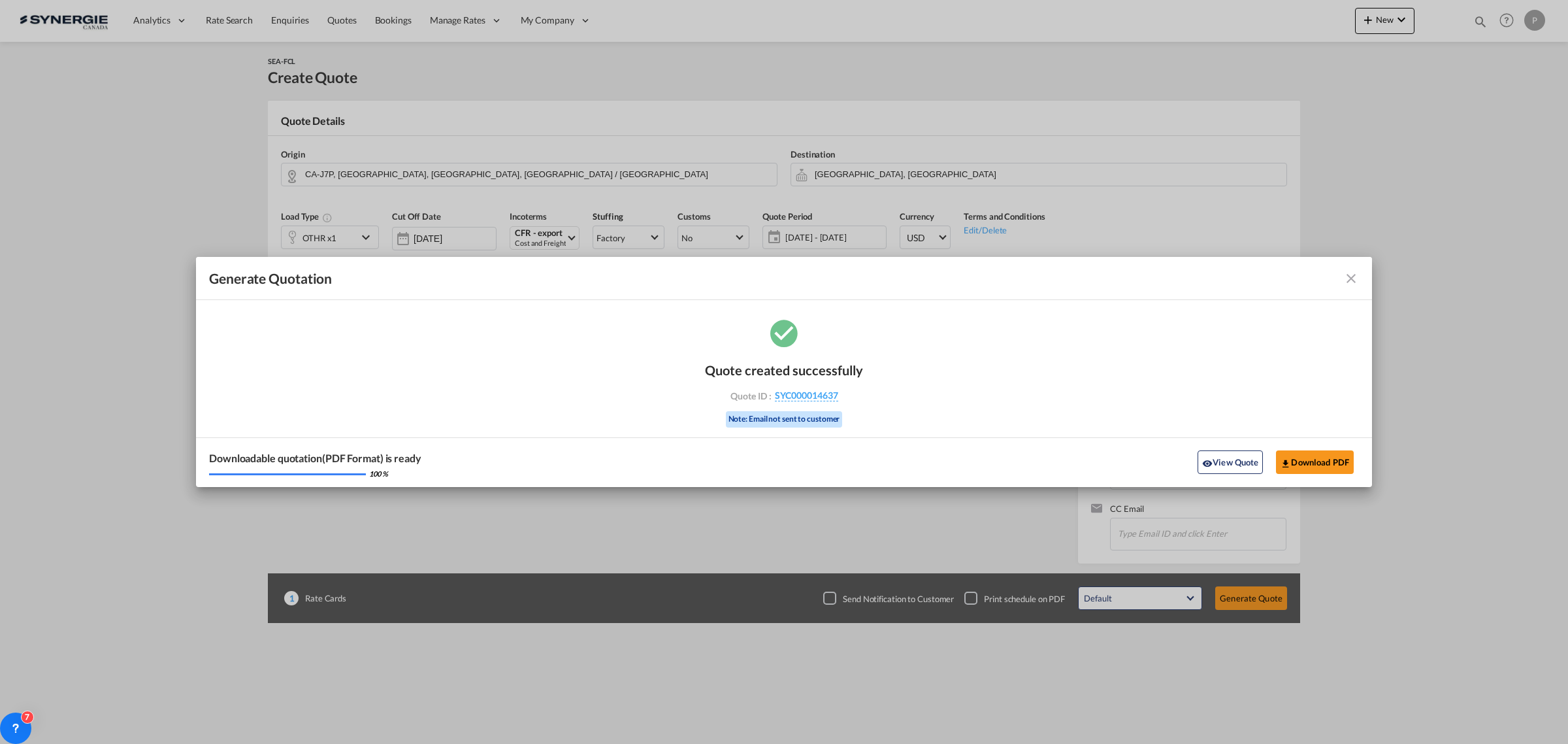
select select "Quotes"
click at [1350, 278] on md-icon "icon-close fg-AAA8AD cursor m-0" at bounding box center [1350, 278] width 16 height 16
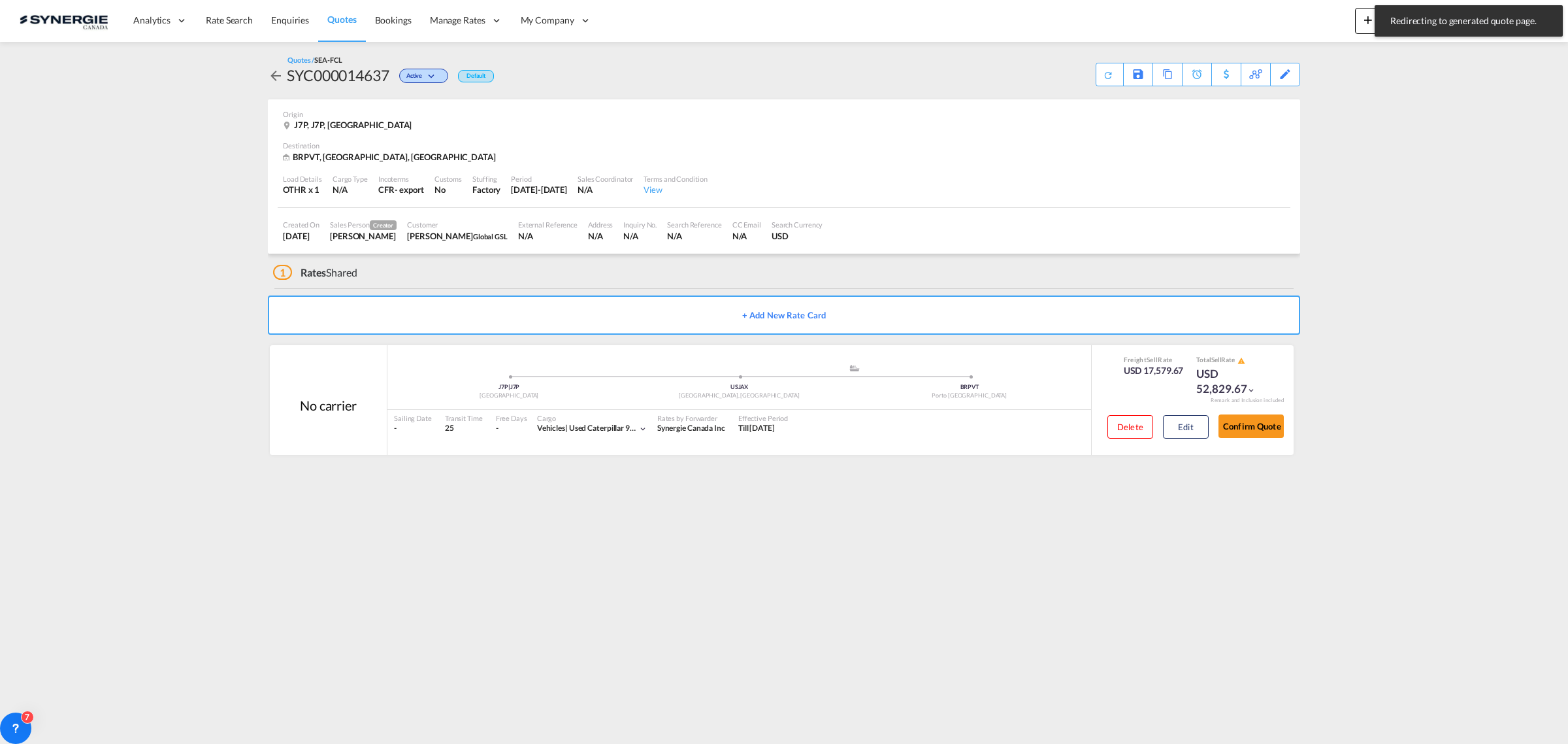
click at [1463, 138] on md-content "Analytics Reports Dashboard Rate Search Enquiries Quotes Bookings" at bounding box center [784, 372] width 1568 height 744
click at [1476, 20] on md-icon "icon-magnify" at bounding box center [1480, 21] width 14 height 14
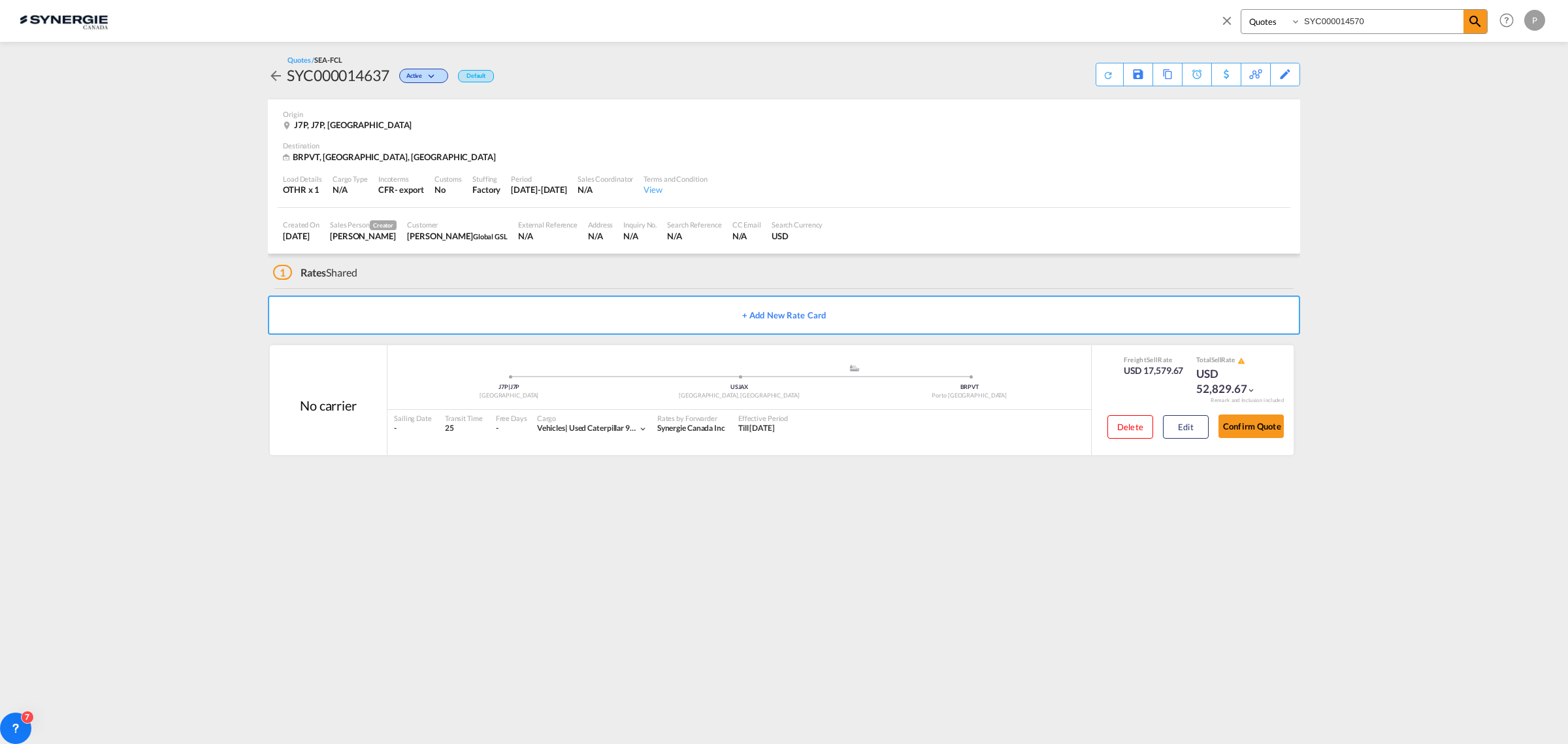
click at [1328, 25] on input "SYC000014570" at bounding box center [1382, 21] width 163 height 23
paste input "99"
type input "SYC000014599"
click at [1481, 25] on md-icon "icon-magnify" at bounding box center [1475, 21] width 16 height 16
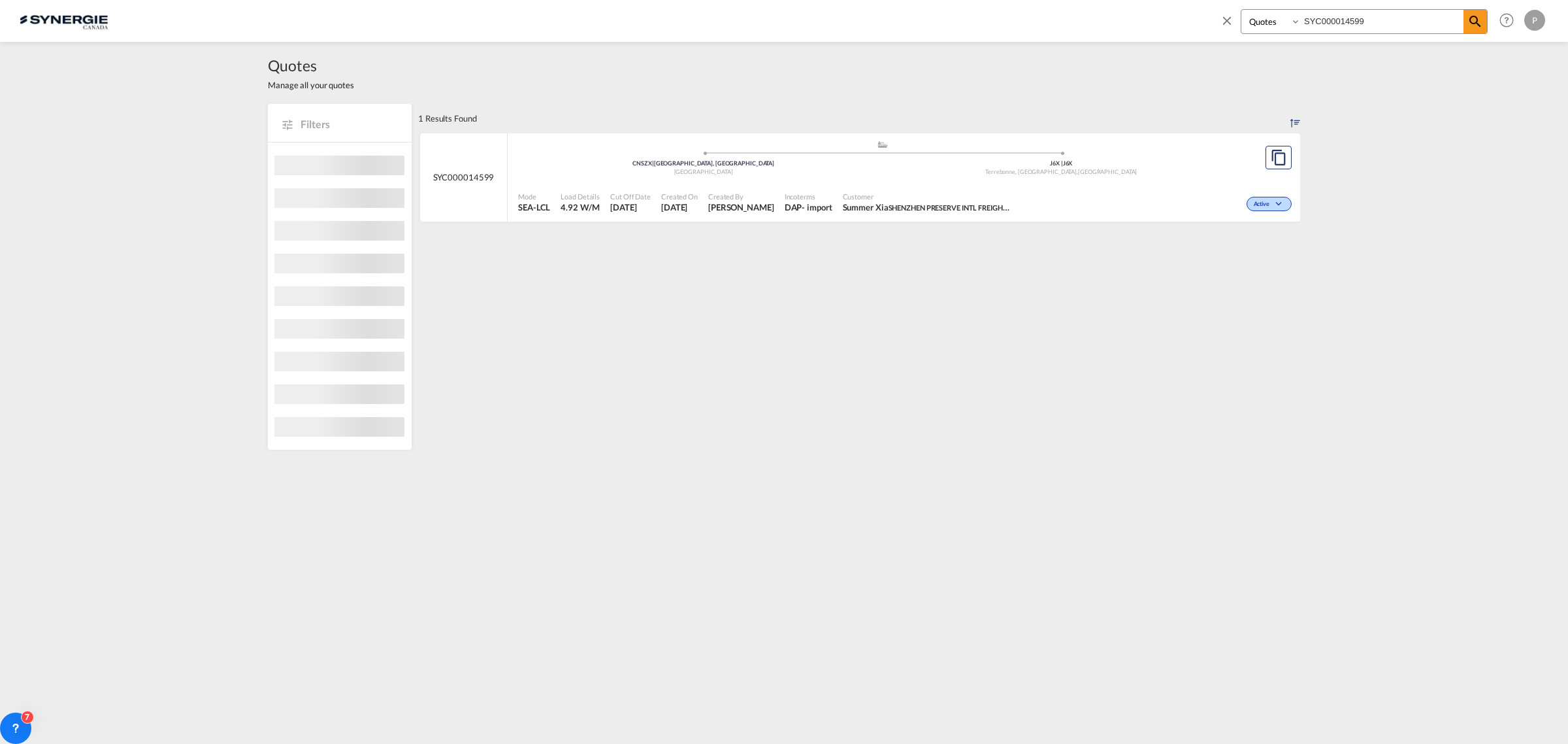
click at [899, 207] on span "Summer Xia SHENZHEN PRESERVE INTL FREIGHT AGENCY LTD." at bounding box center [928, 207] width 170 height 12
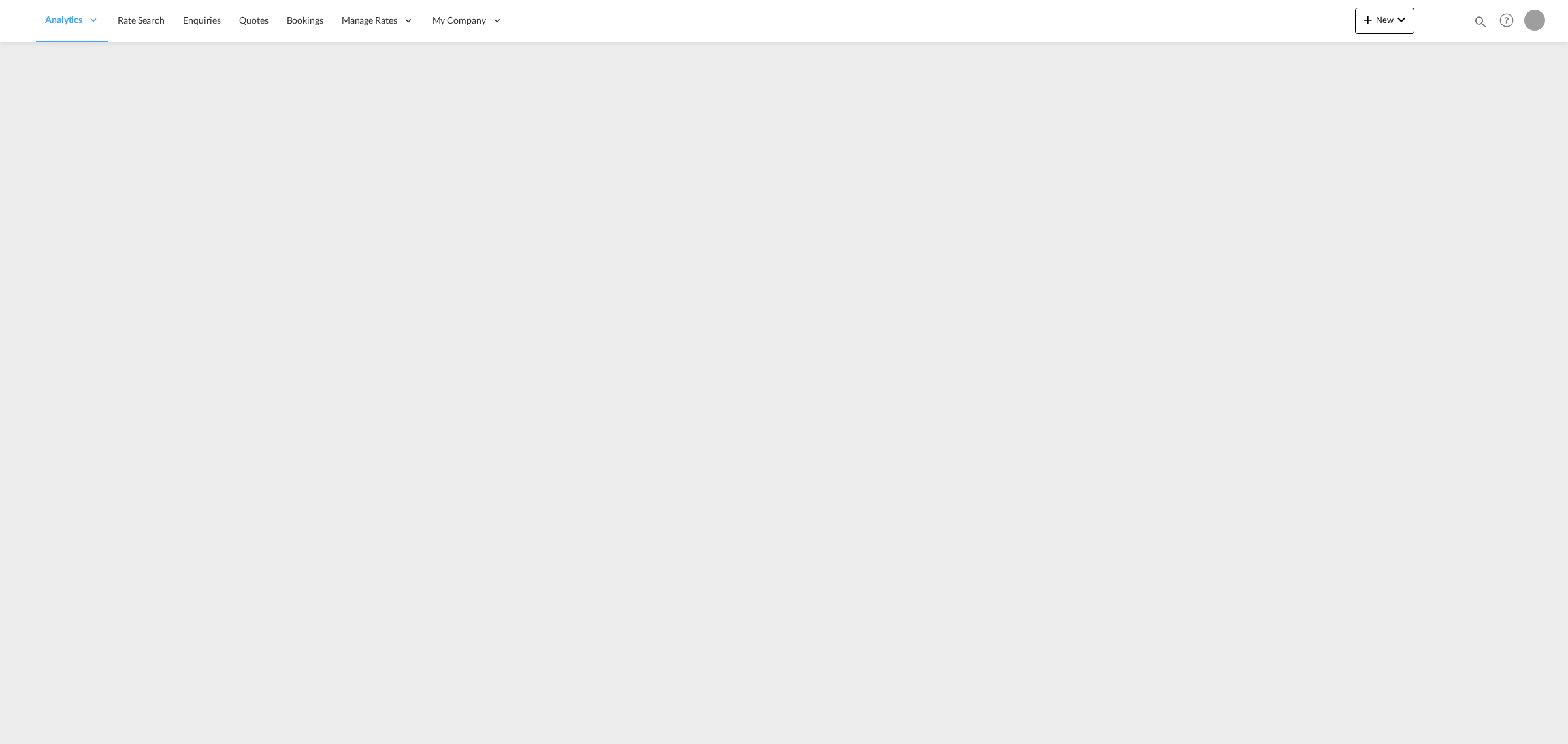
click at [1475, 20] on md-icon "icon-magnify" at bounding box center [1480, 21] width 14 height 14
click at [1269, 16] on select "Bookings Quotes Enquiries" at bounding box center [1271, 21] width 62 height 24
select select "Quotes"
click at [1241, 10] on select "Bookings Quotes Enquiries" at bounding box center [1271, 21] width 62 height 24
click at [1359, 15] on input at bounding box center [1382, 21] width 163 height 23
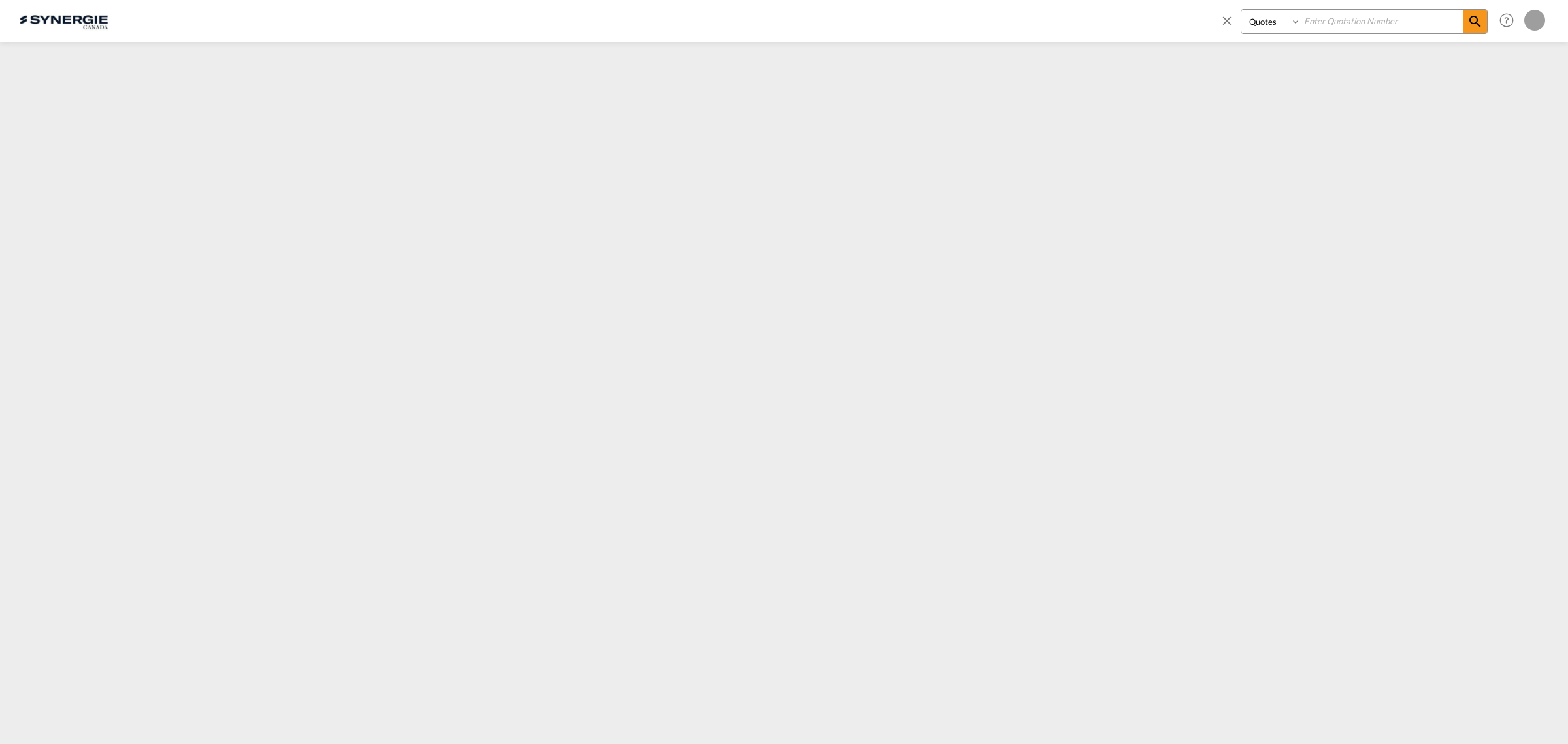
paste input "SYC000014599"
type input "SYC000014599"
click at [1475, 25] on md-icon "icon-magnify" at bounding box center [1475, 21] width 16 height 16
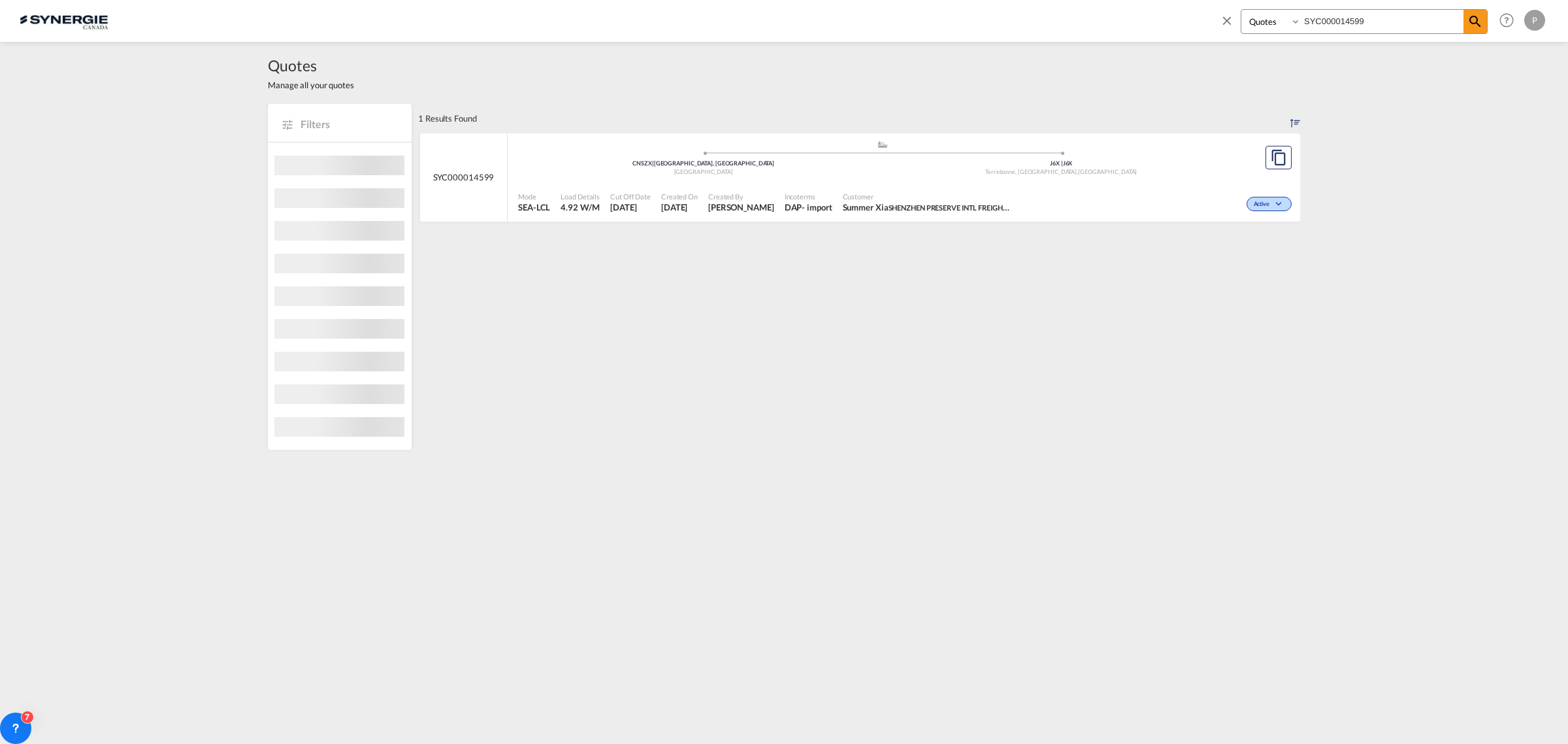
drag, startPoint x: 900, startPoint y: 189, endPoint x: 924, endPoint y: 328, distance: 141.1
click at [900, 188] on div "Customer Summer Xia SHENZHEN PRESERVE INTL FREIGHT AGENCY LTD." at bounding box center [927, 203] width 180 height 33
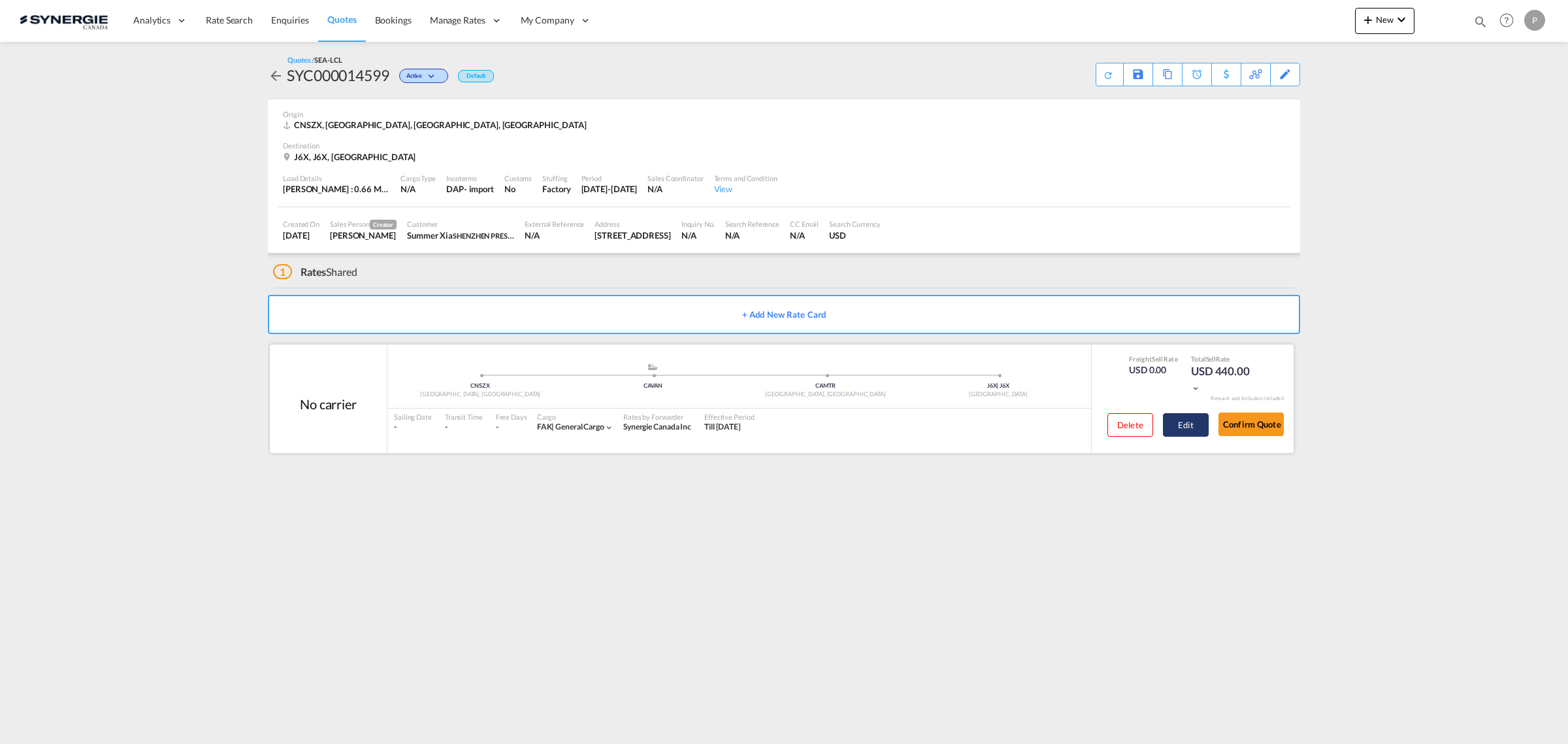
click at [1175, 425] on button "Edit" at bounding box center [1185, 425] width 46 height 24
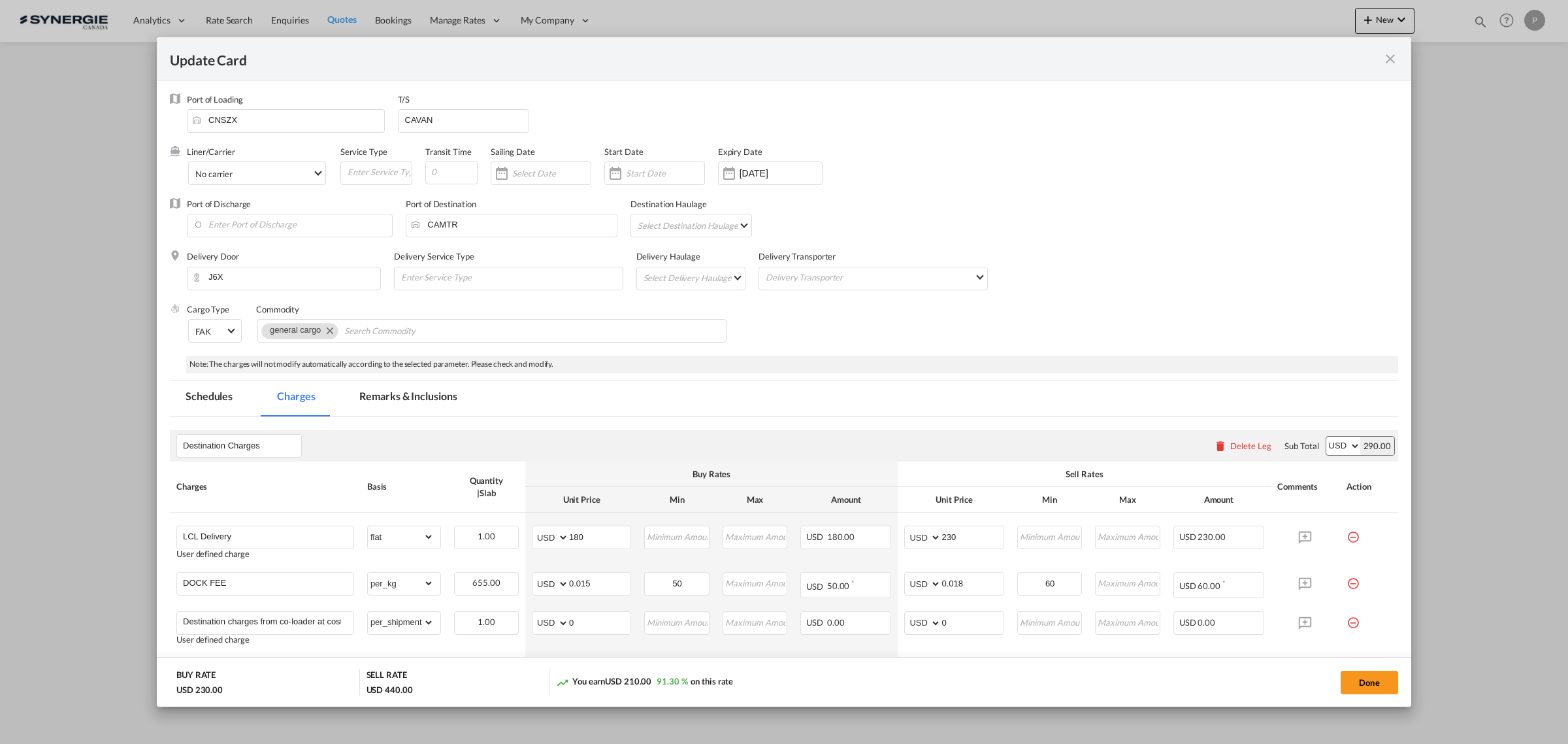
select select "flat"
select select "per_kg"
select select "per_shipment"
select select "per_pallet"
select select "per_bl"
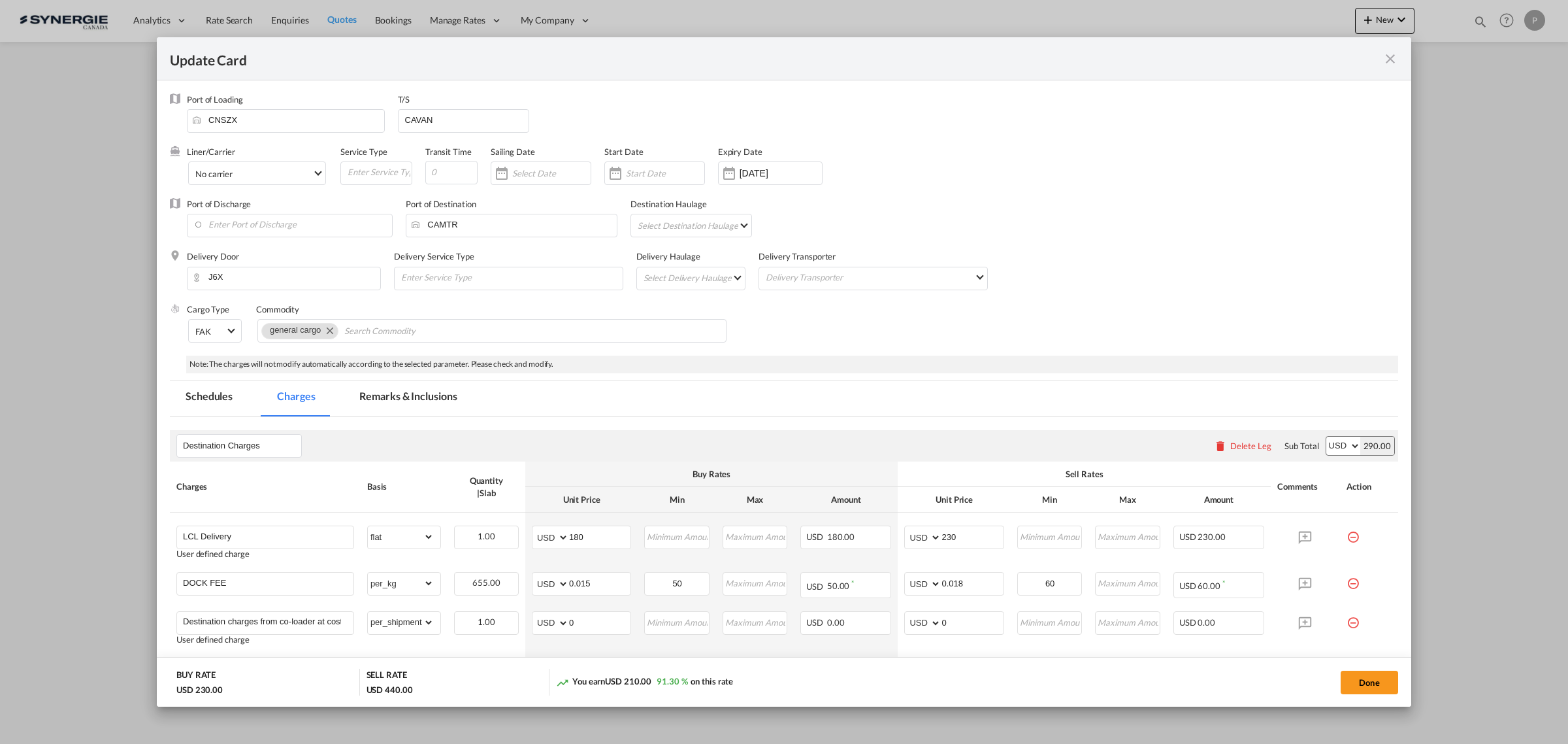
select select "per_bl"
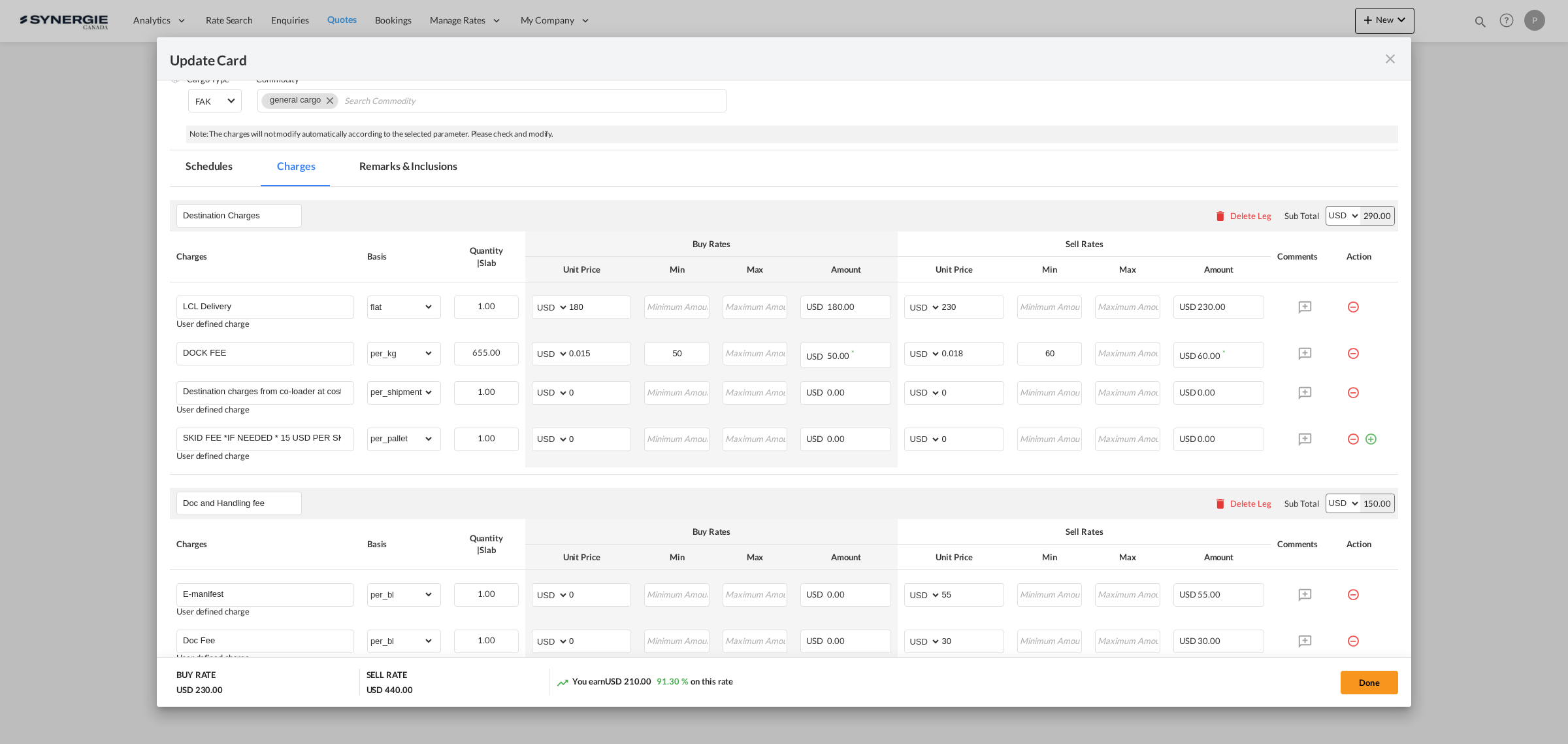
scroll to position [449, 0]
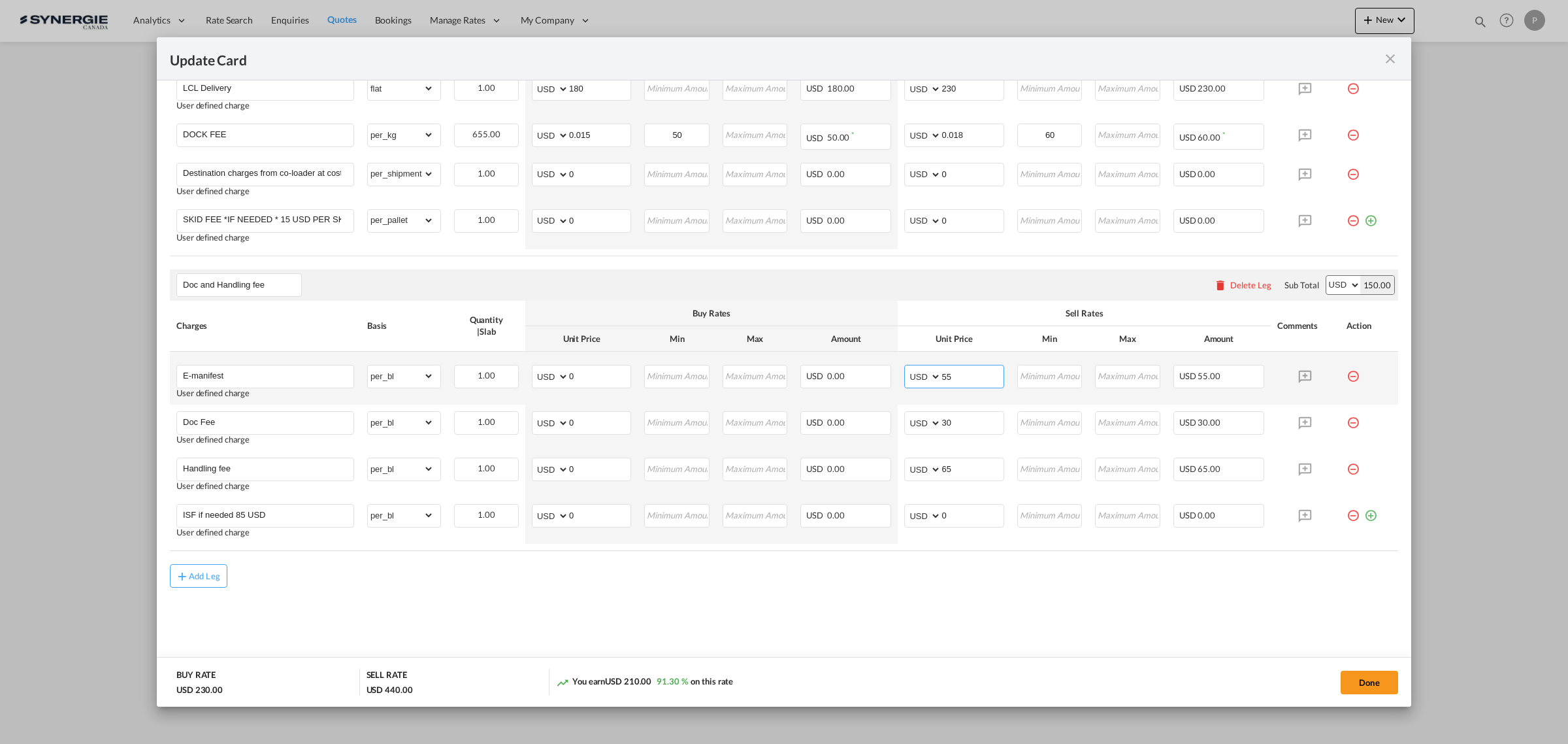
drag, startPoint x: 969, startPoint y: 376, endPoint x: 929, endPoint y: 370, distance: 40.4
click at [929, 370] on md-input-container "AED AFN ALL AMD ANG AOA ARS AUD AWG AZN BAM BBD BDT BGN BHD BIF BMD BND BOB BRL…" at bounding box center [954, 376] width 99 height 24
type input "45"
drag, startPoint x: 946, startPoint y: 417, endPoint x: 933, endPoint y: 417, distance: 13.0
click at [933, 417] on md-input-container "AED AFN ALL AMD ANG AOA ARS AUD AWG AZN BAM BBD BDT BGN BHD BIF BMD BND BOB BRL…" at bounding box center [954, 423] width 99 height 24
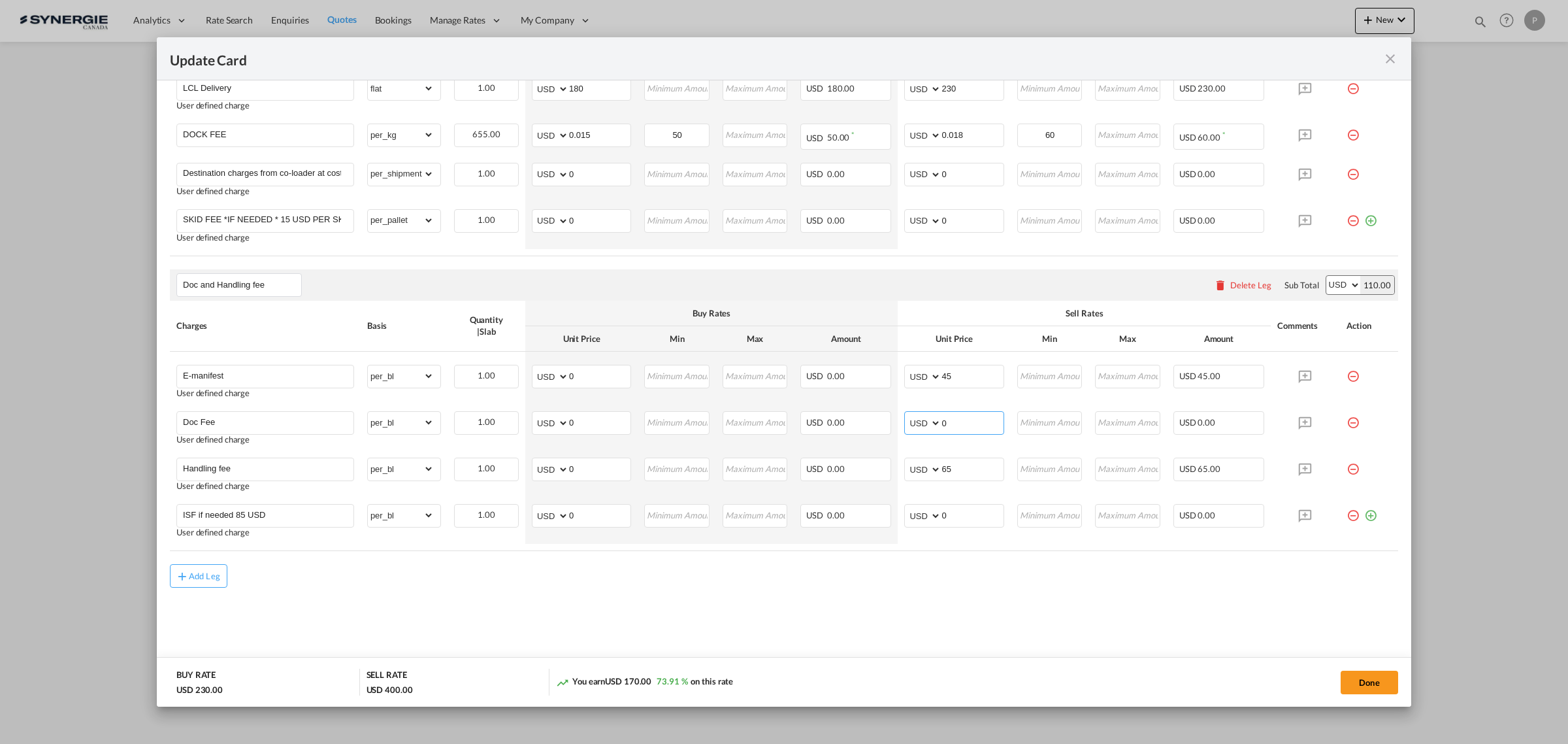
type input "0"
click at [723, 643] on md-content "Destination Charges Please enter leg name Leg Name Already Exists Delete Leg Su…" at bounding box center [784, 321] width 1228 height 705
click at [933, 376] on md-input-container "AED AFN ALL AMD ANG AOA ARS AUD AWG AZN BAM BBD BDT BGN BHD BIF BMD BND [PERSON…" at bounding box center [954, 376] width 99 height 24
type input "55"
click at [1346, 424] on md-icon "icon-minus-circle-outline red-400-fg pt-7" at bounding box center [1352, 417] width 13 height 13
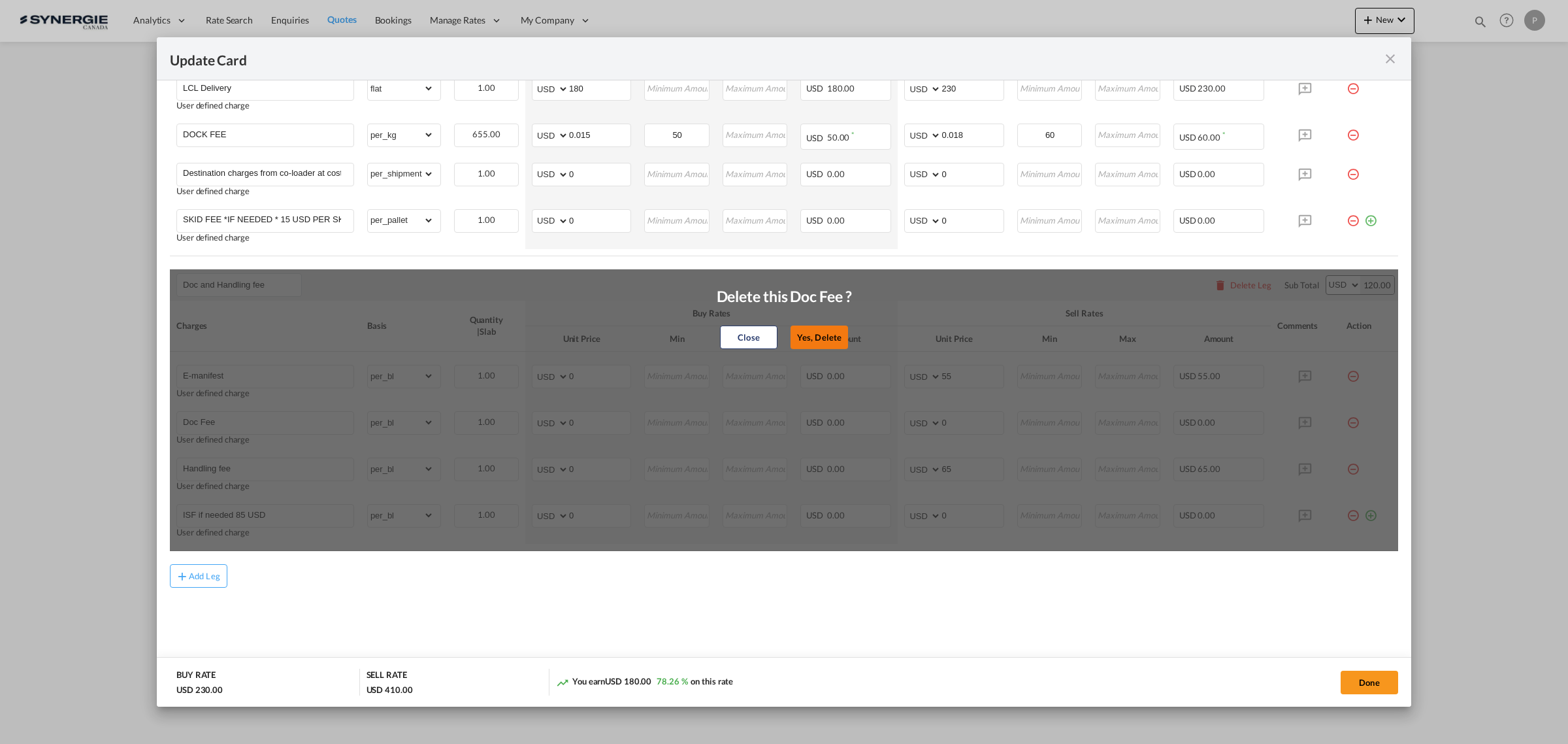
click at [792, 338] on button "Yes, Delete" at bounding box center [819, 337] width 58 height 24
type input "Handling fee"
type input "65"
type input "ISF if needed 85 USD"
type input "0"
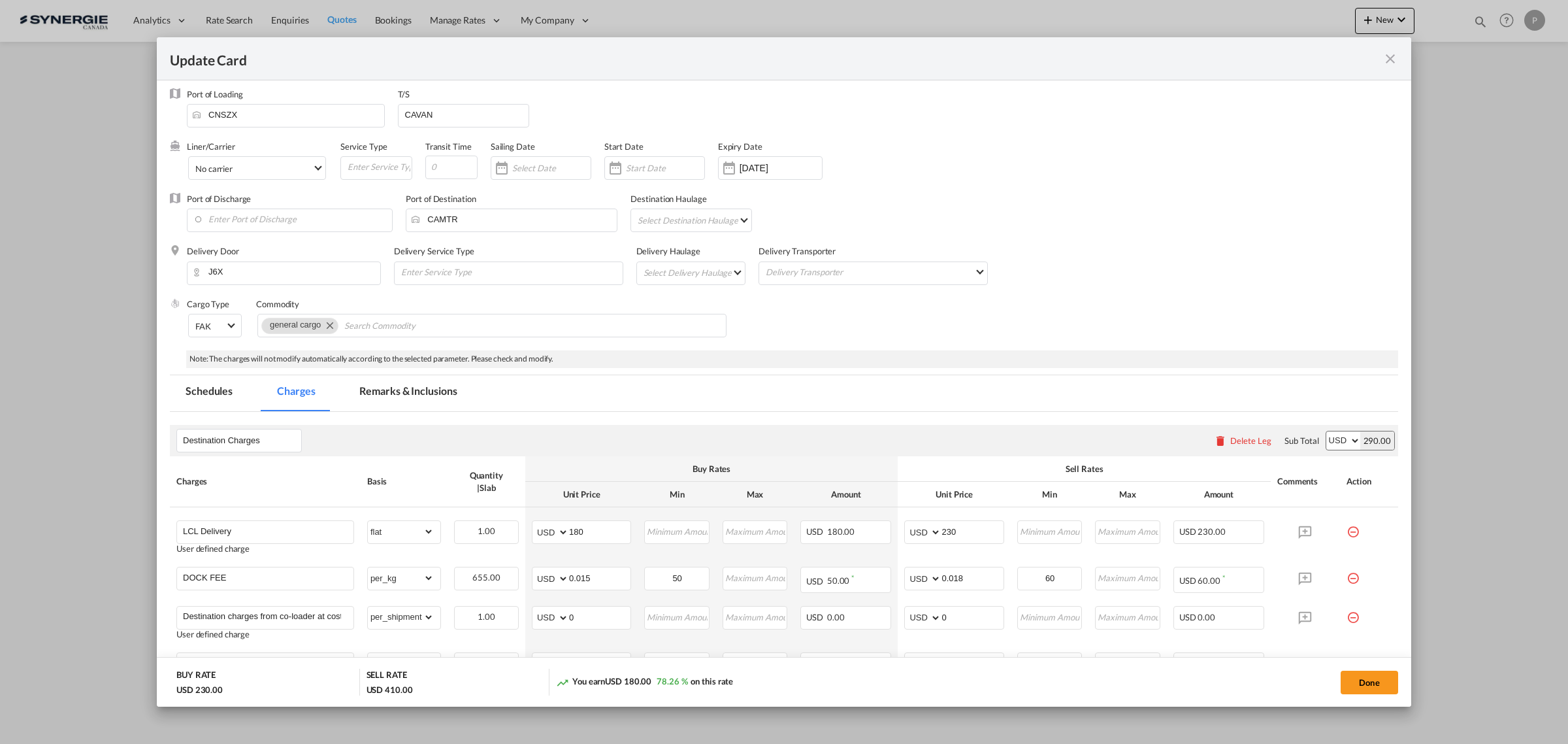
scroll to position [0, 0]
click at [454, 396] on md-tab-item "Remarks & Inclusions" at bounding box center [407, 398] width 129 height 36
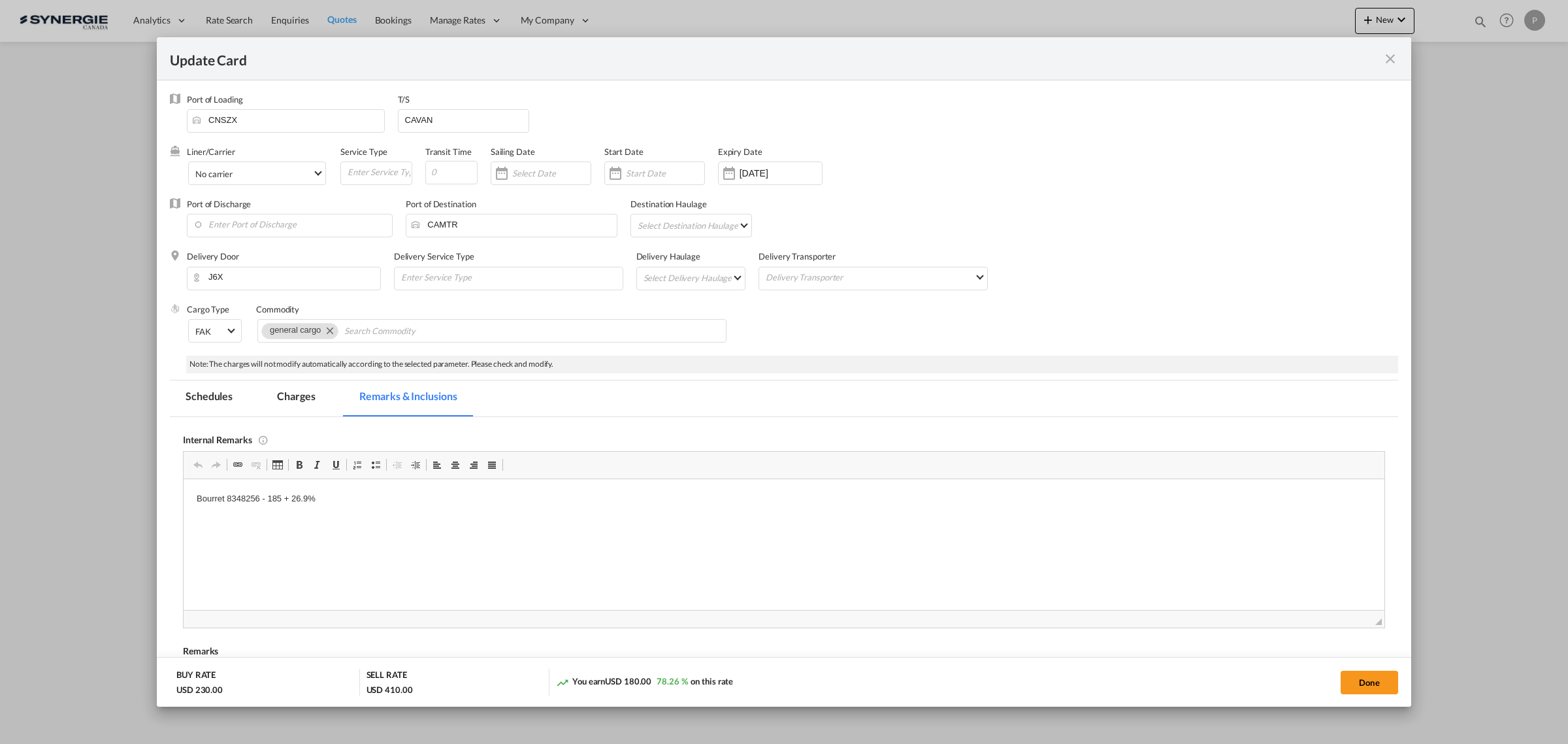
click at [316, 397] on md-tab-item "Charges" at bounding box center [296, 398] width 69 height 36
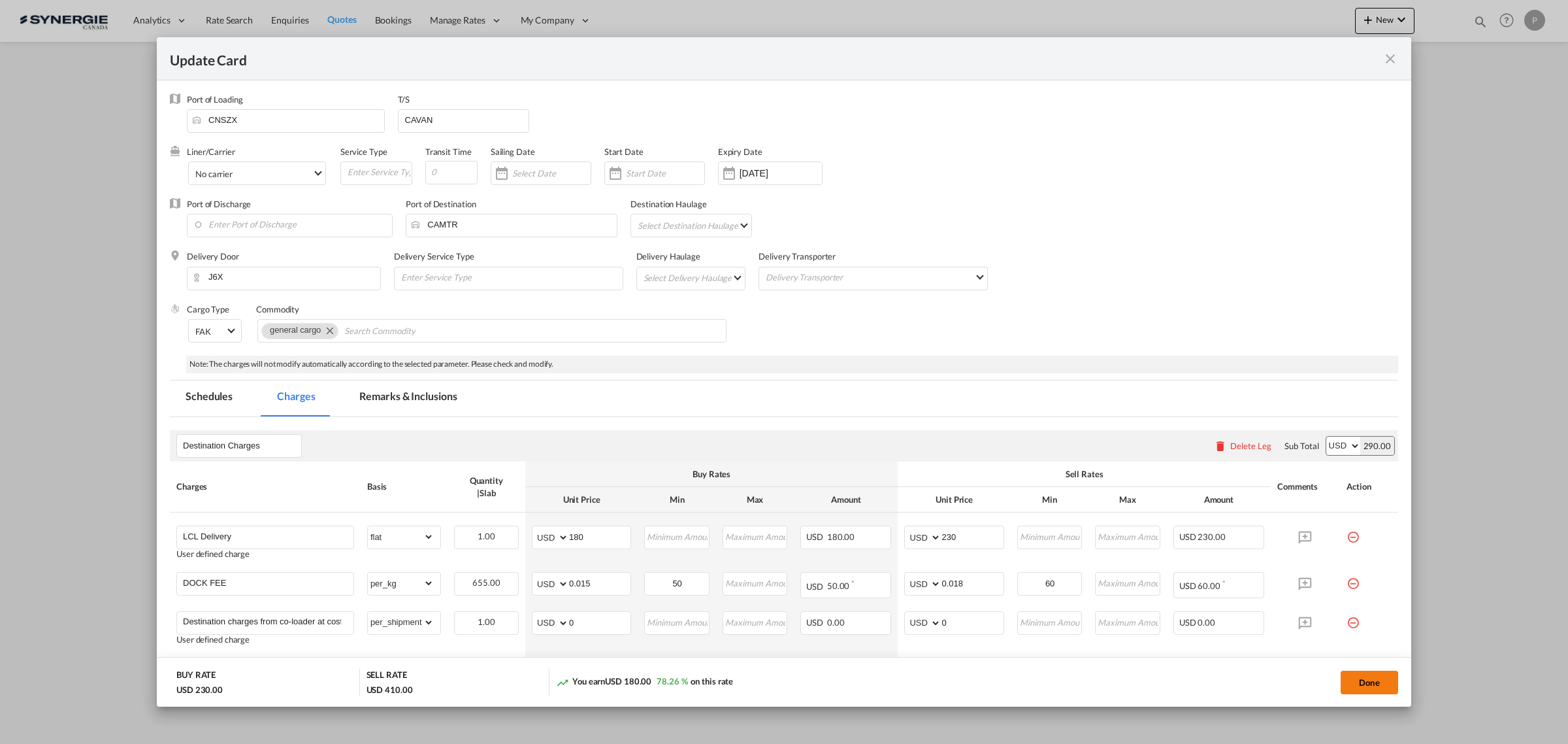
click at [1367, 679] on button "Done" at bounding box center [1369, 682] width 58 height 24
type input "[DATE]"
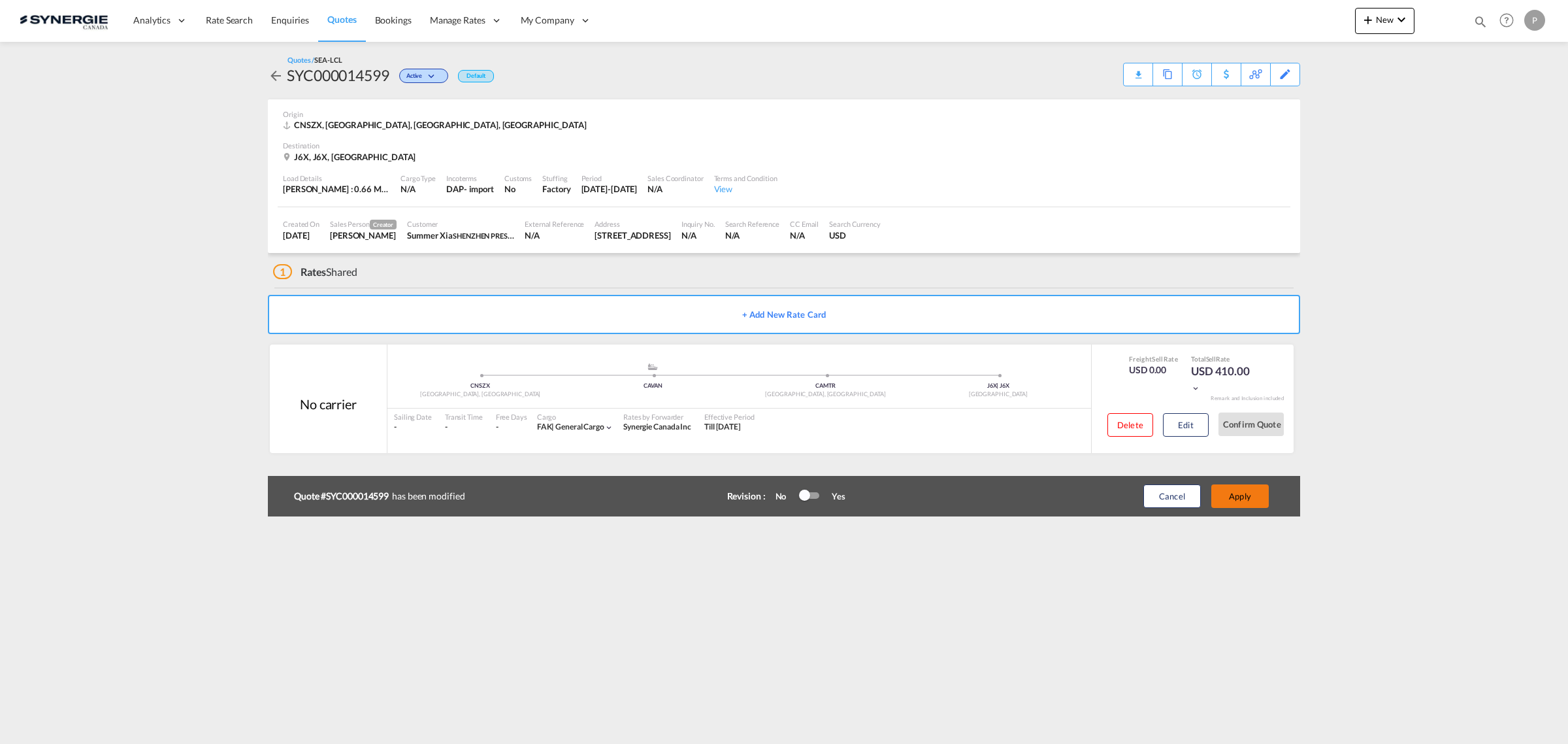
click at [1258, 494] on button "Apply" at bounding box center [1239, 496] width 58 height 24
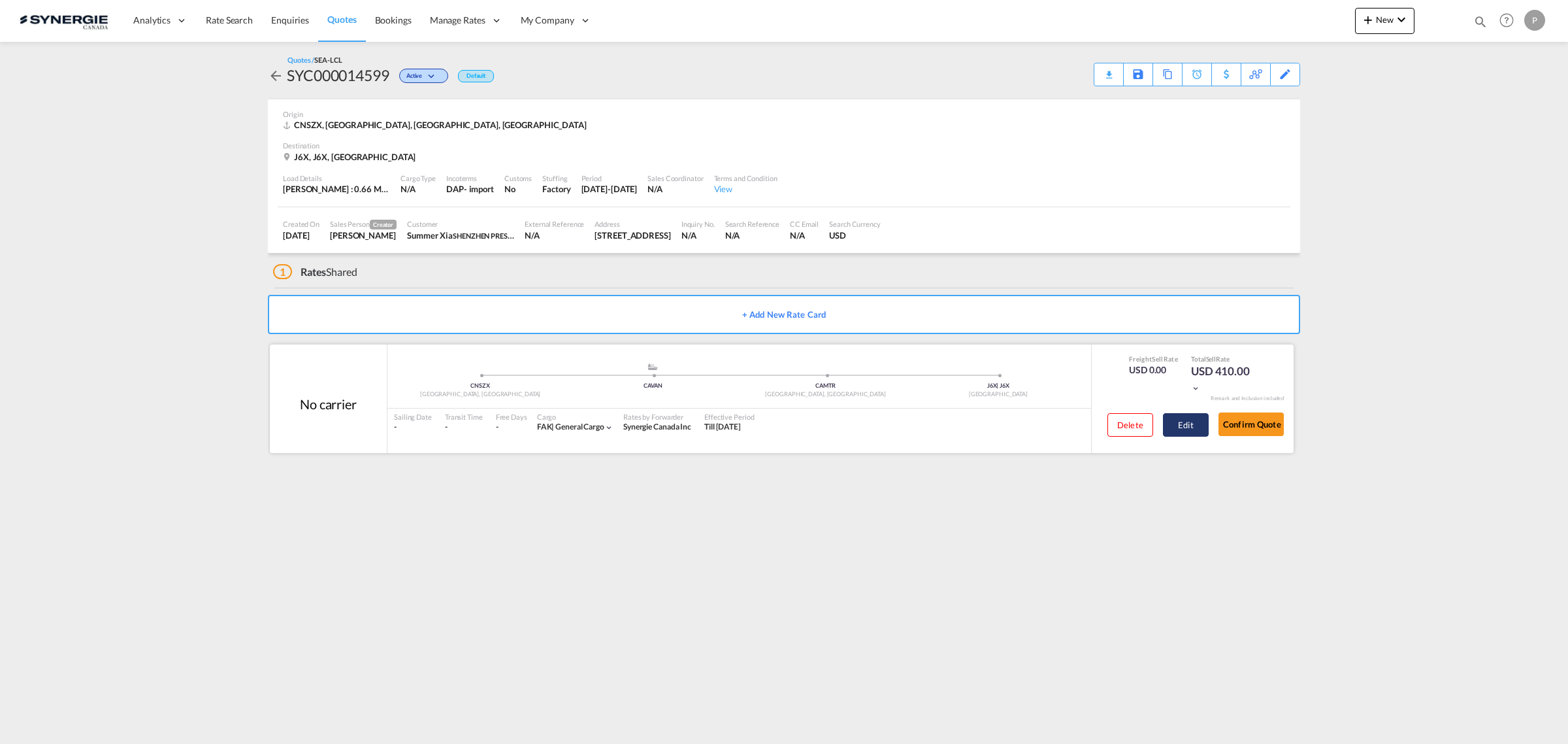
click at [1192, 423] on button "Edit" at bounding box center [1185, 425] width 46 height 24
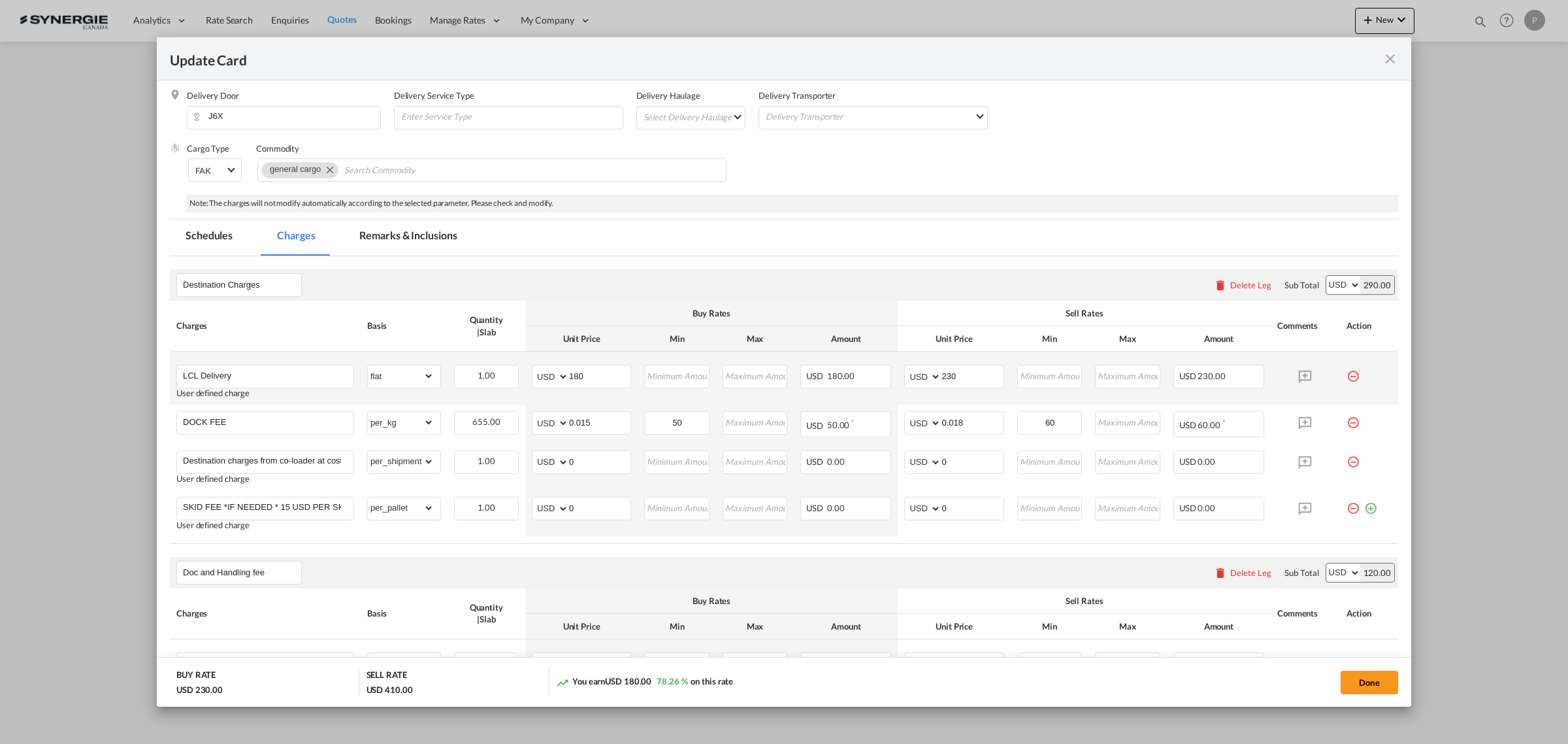
scroll to position [327, 0]
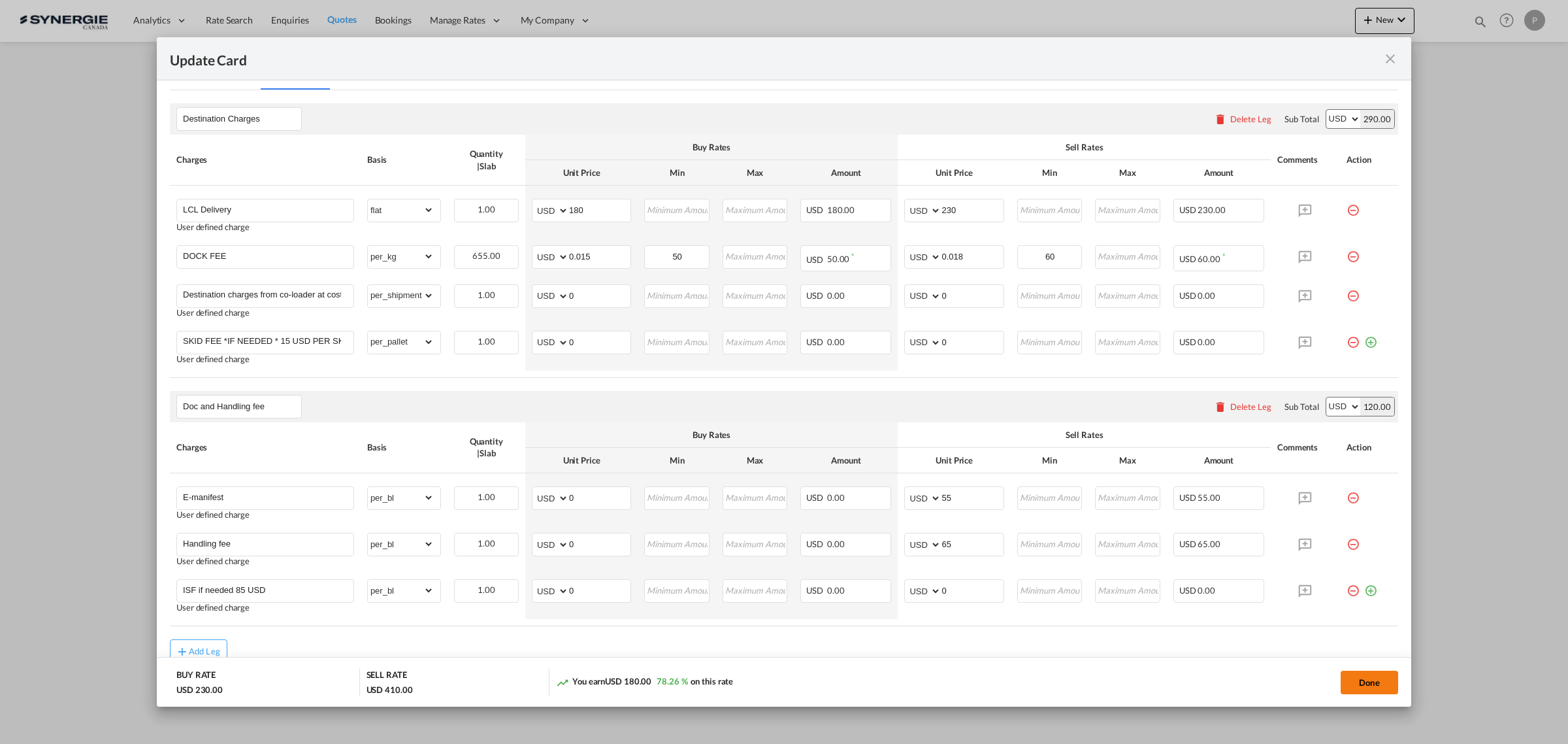
click at [1376, 678] on button "Done" at bounding box center [1369, 682] width 58 height 24
type input "[DATE]"
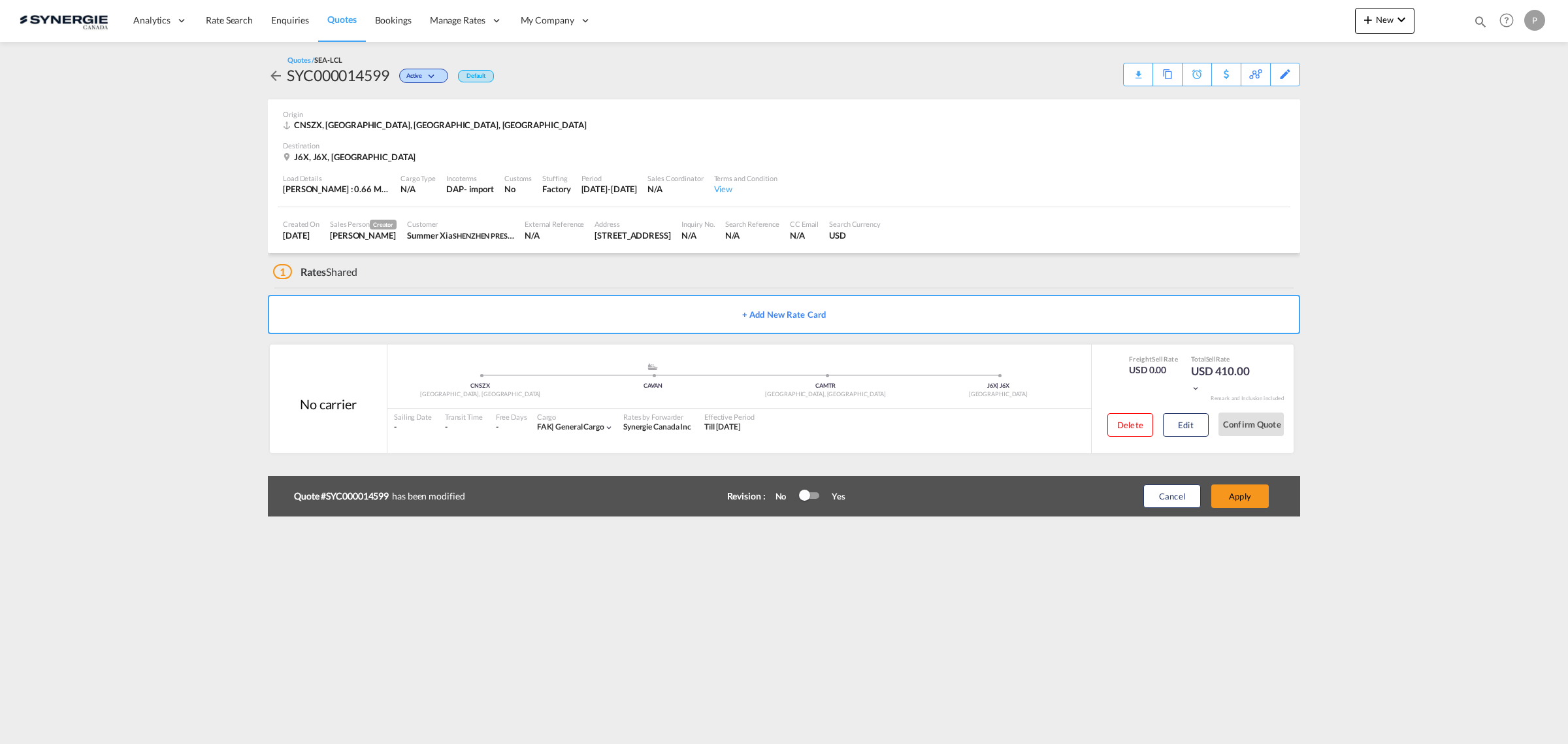
click at [812, 494] on div at bounding box center [809, 496] width 20 height 7
click at [1239, 491] on button "Apply" at bounding box center [1239, 496] width 58 height 24
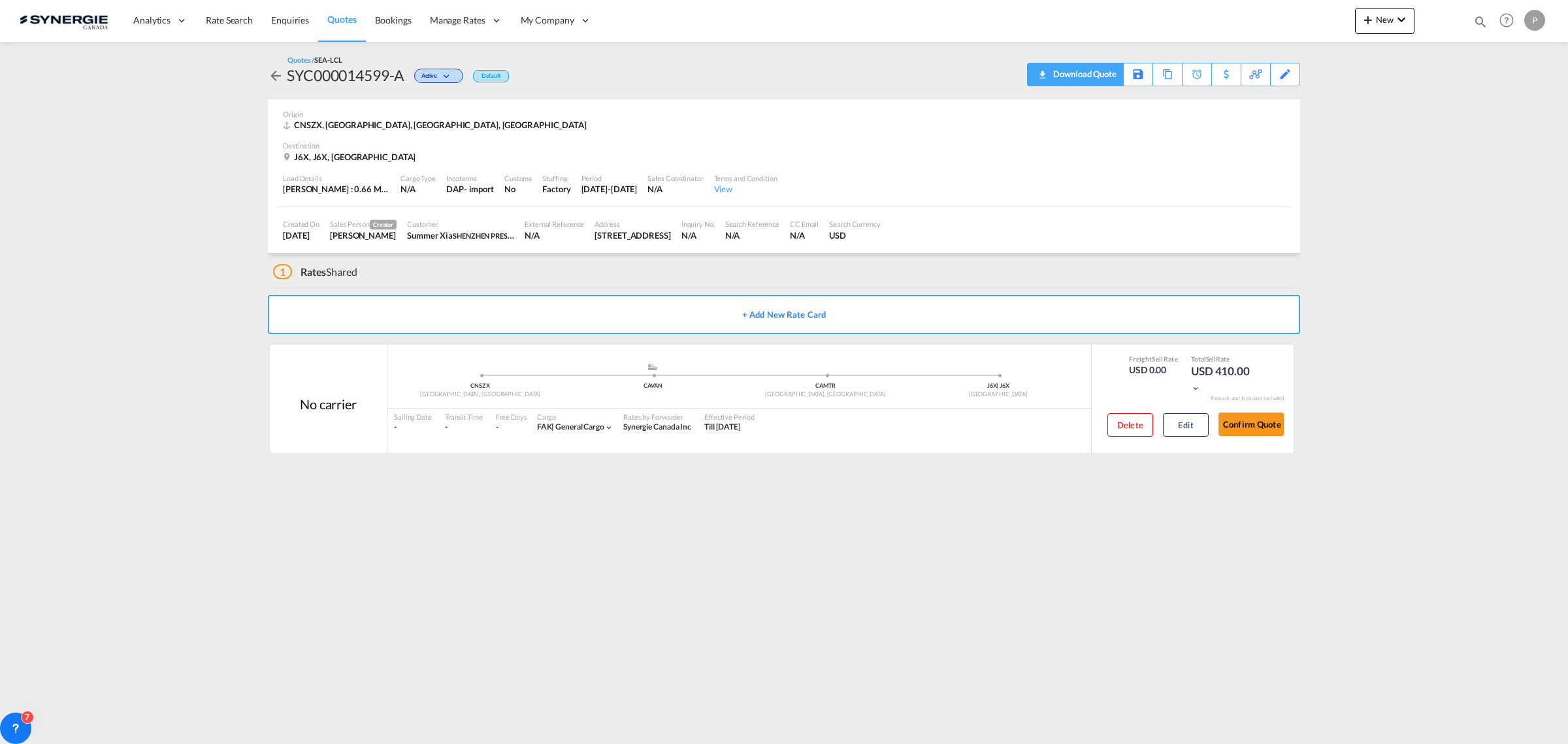
click at [1103, 77] on div "Download Quote" at bounding box center [1083, 74] width 67 height 21
